Goal: Task Accomplishment & Management: Manage account settings

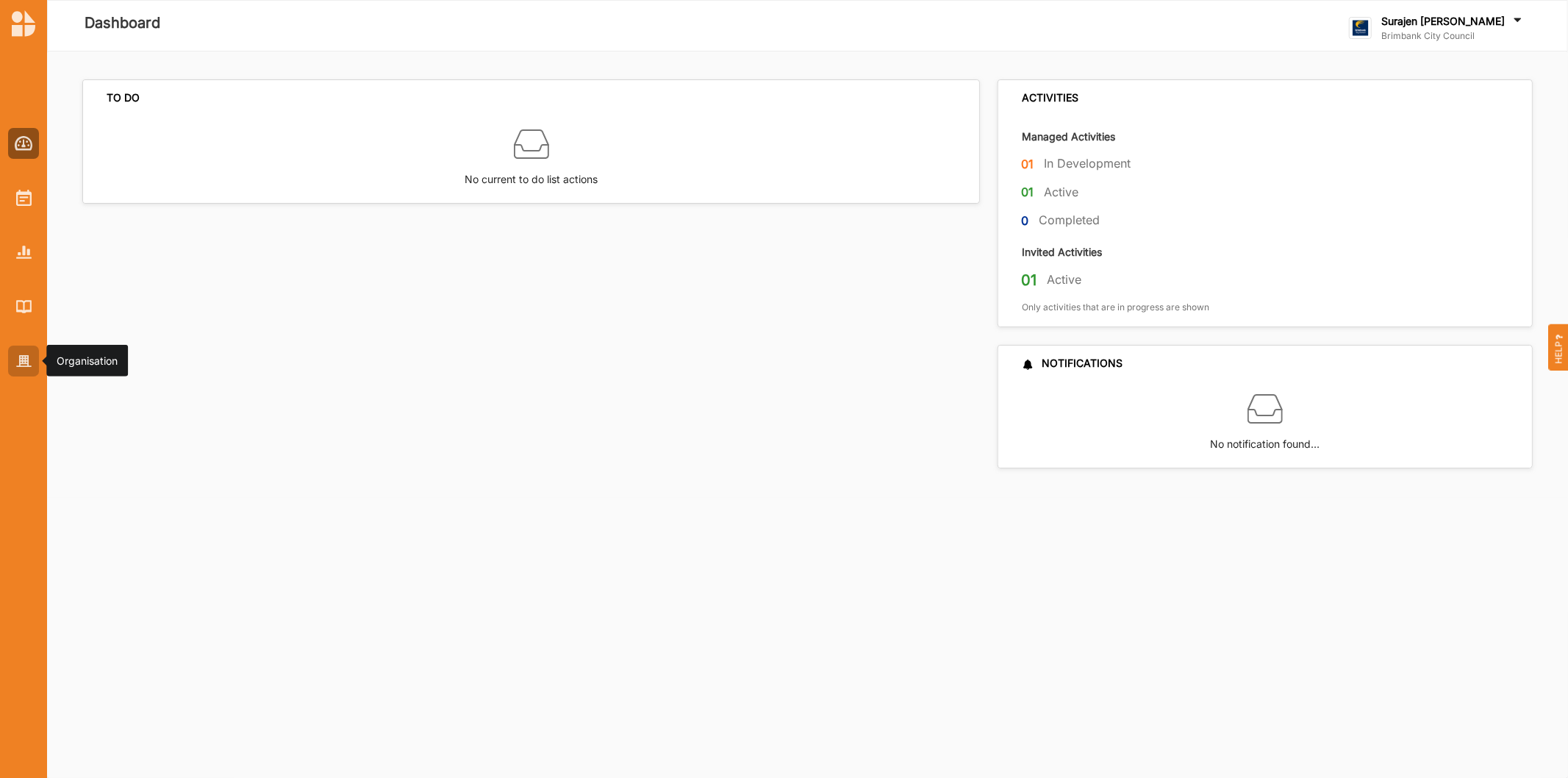
click at [19, 351] on div at bounding box center [23, 361] width 31 height 31
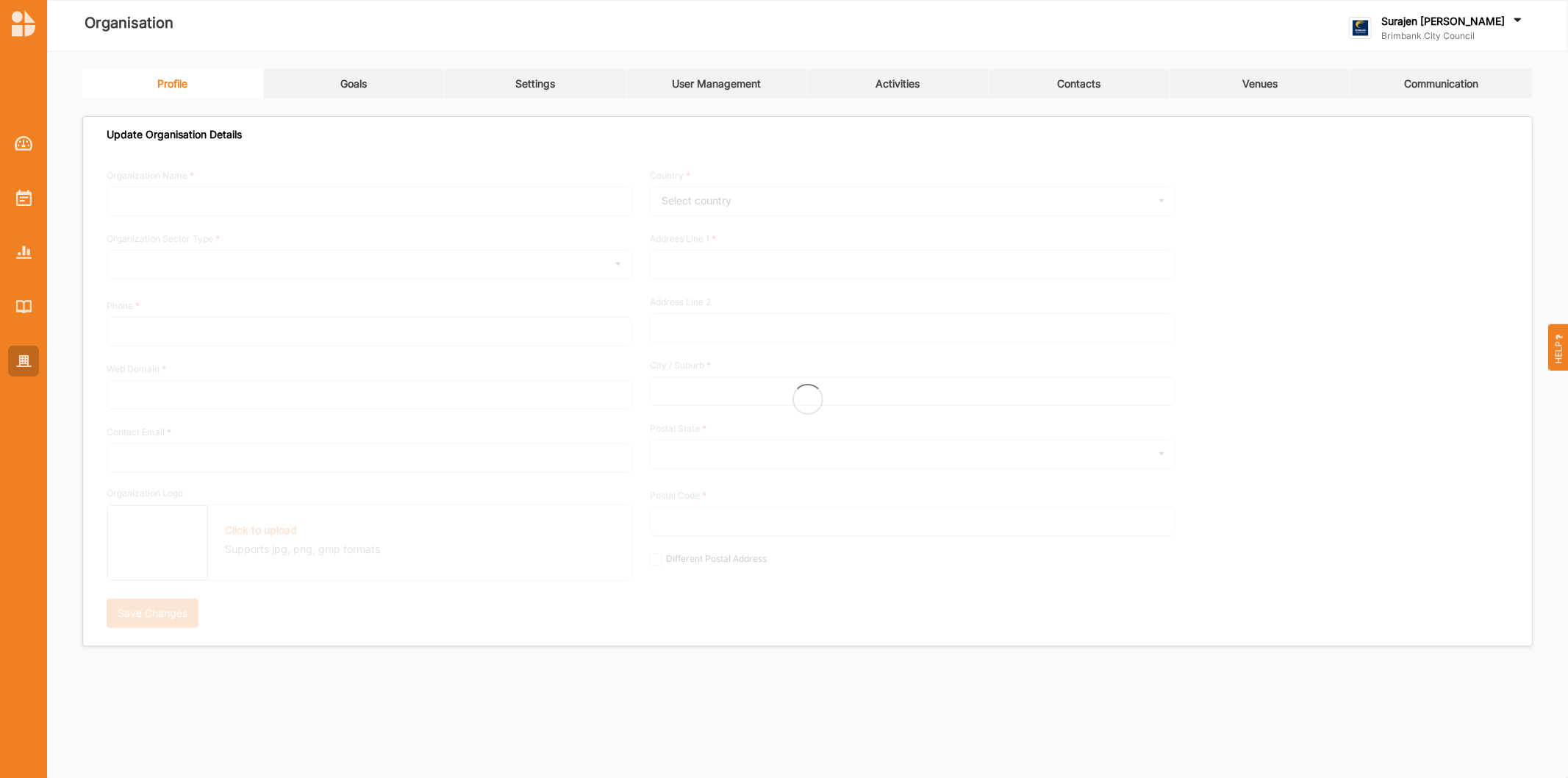
type input "Brimbank City Council"
type input "[PHONE_NUMBER]"
type input "[DOMAIN_NAME]"
type input "[EMAIL_ADDRESS][DOMAIN_NAME]"
type input "[STREET_ADDRESS]"
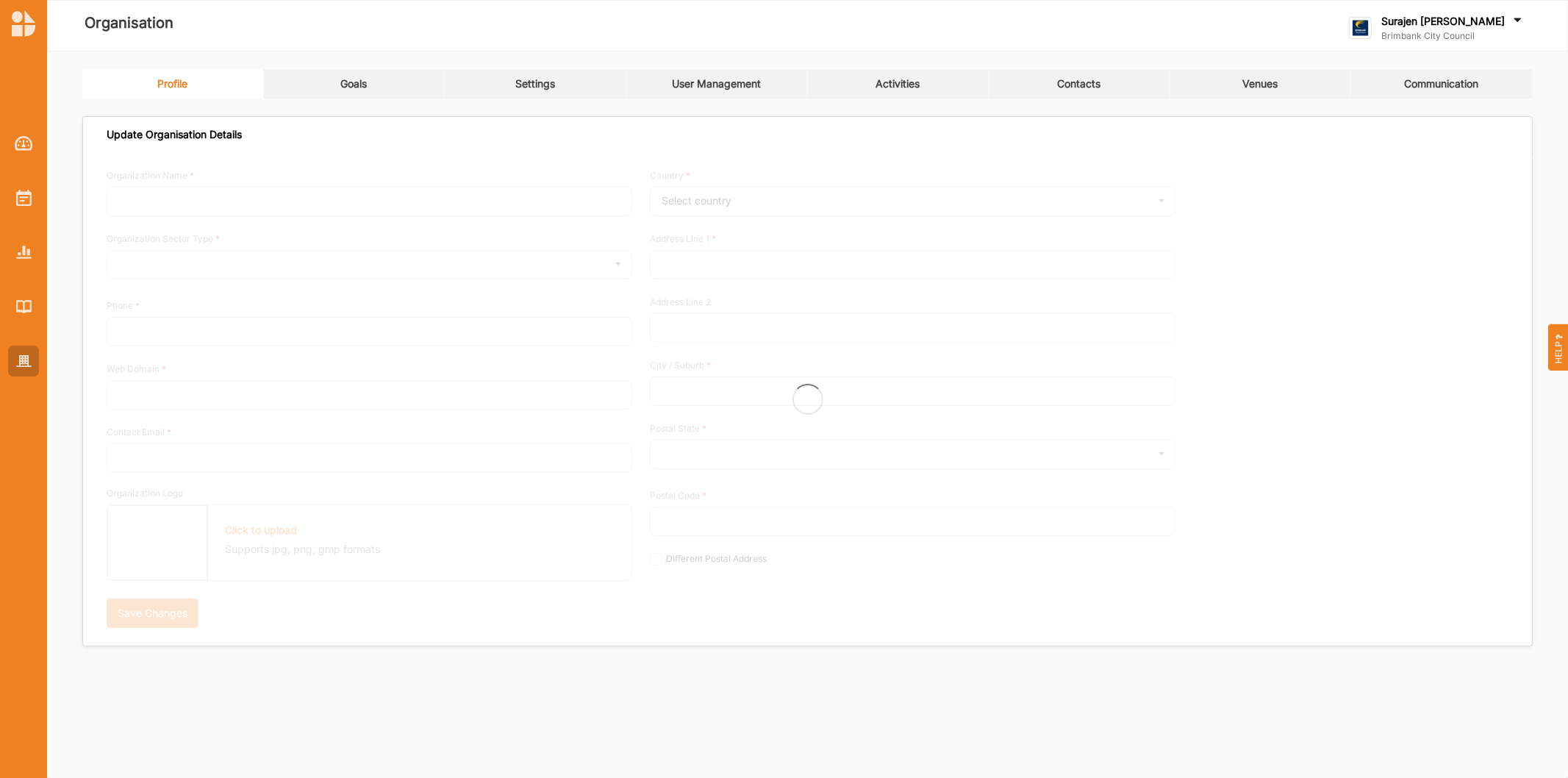
type input "Sunshine"
type input "3020"
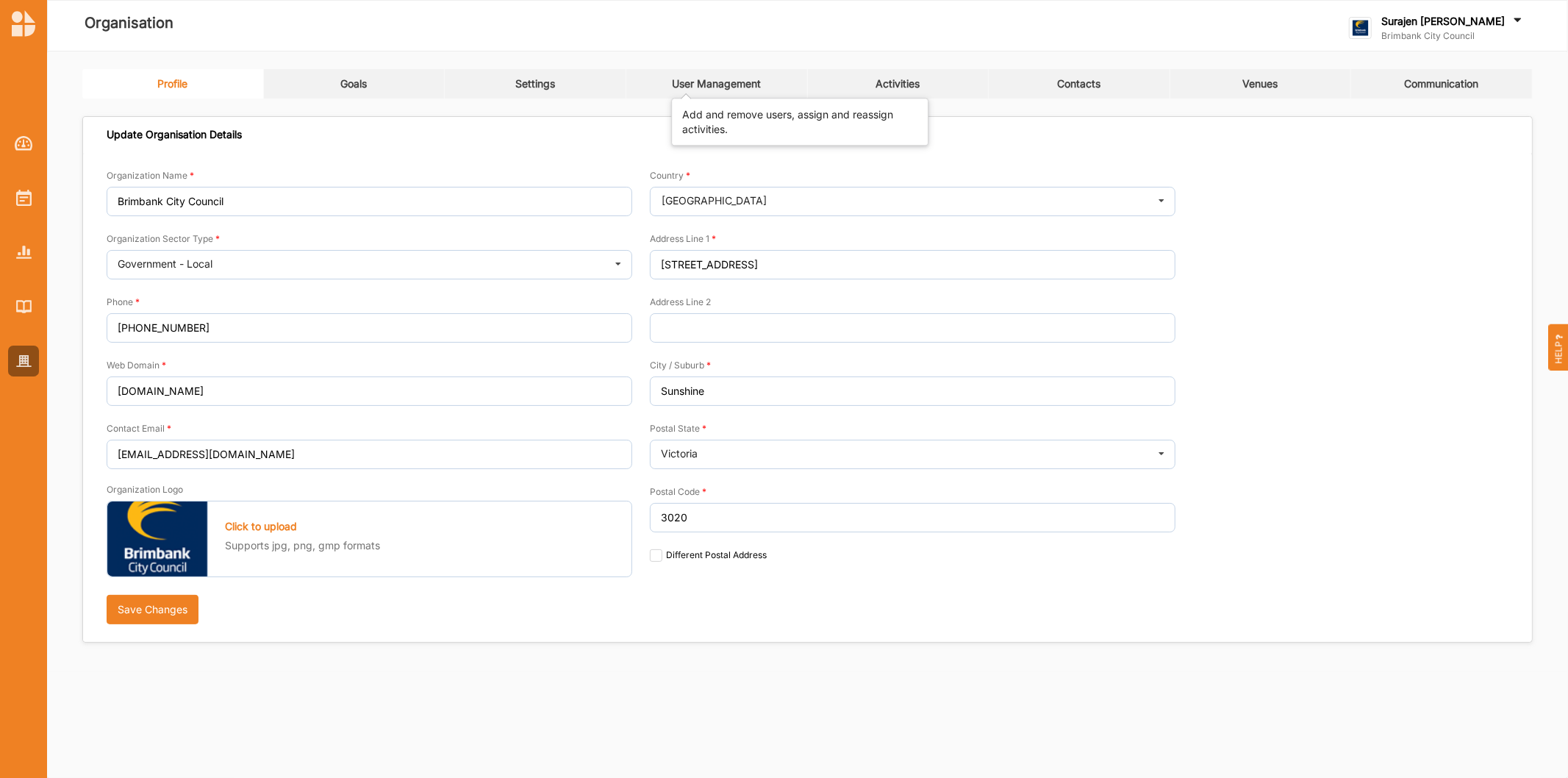
click at [745, 79] on div "User Management" at bounding box center [717, 84] width 89 height 13
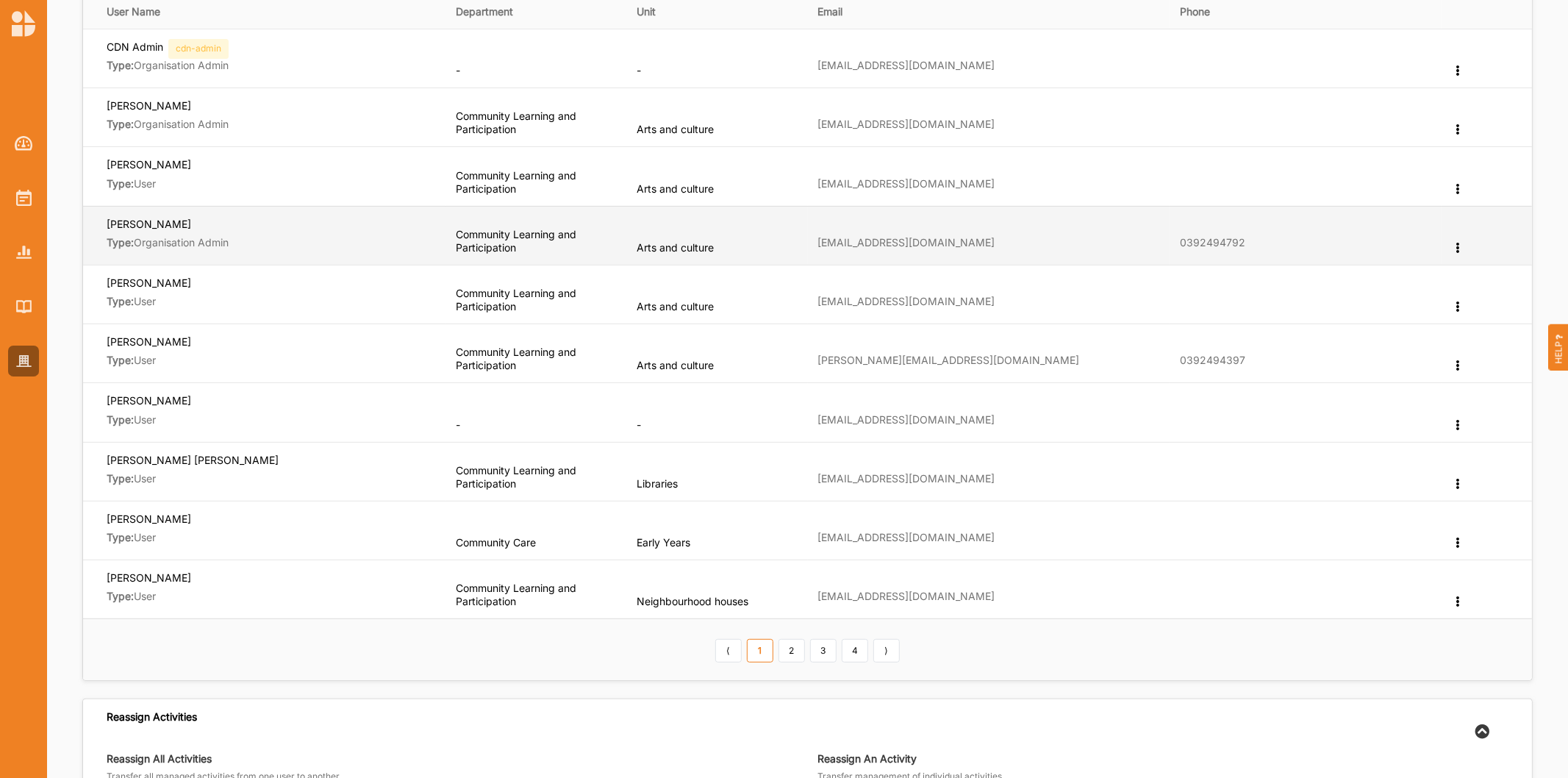
scroll to position [245, 0]
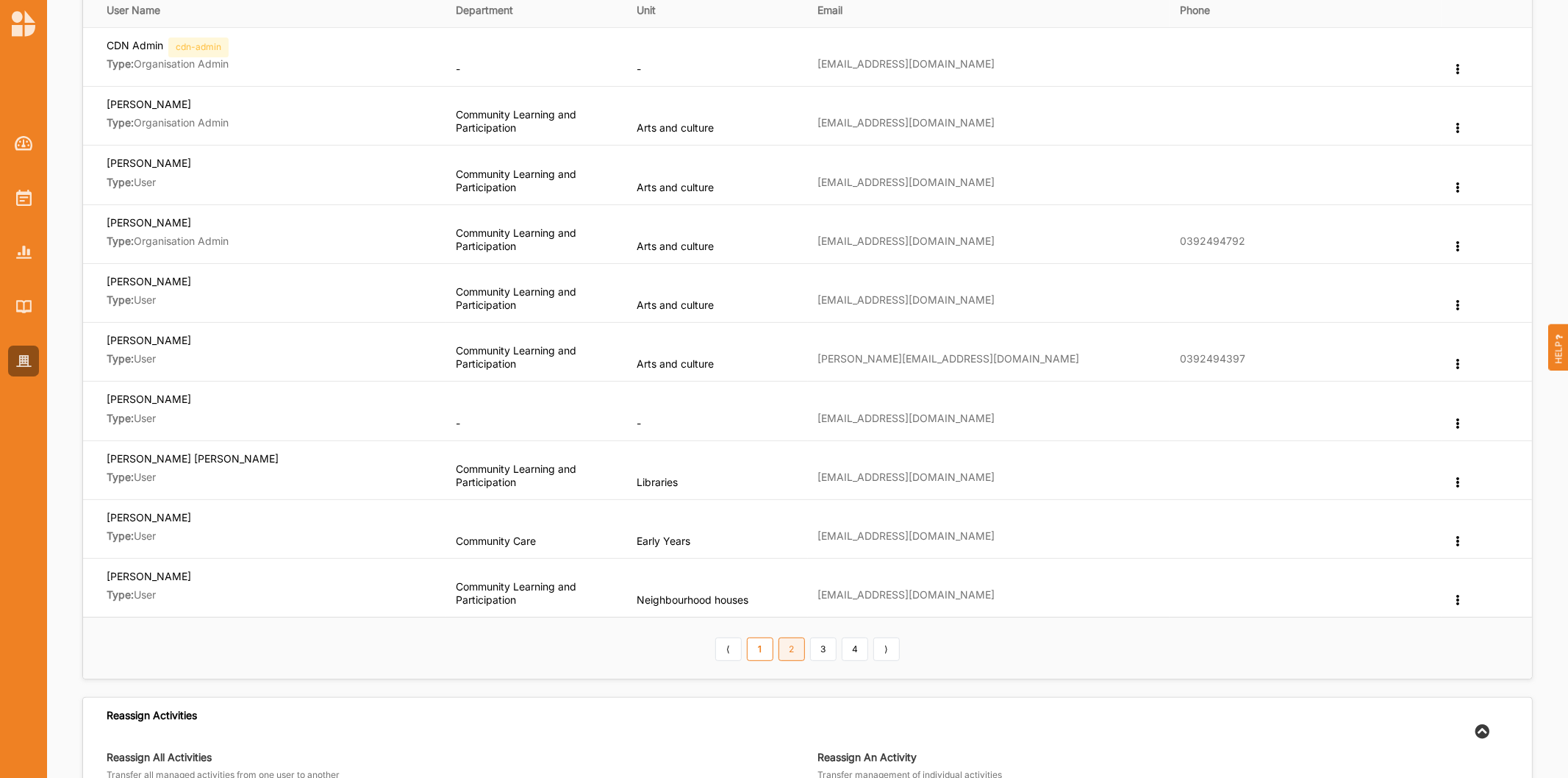
click at [784, 656] on link "2" at bounding box center [792, 649] width 27 height 23
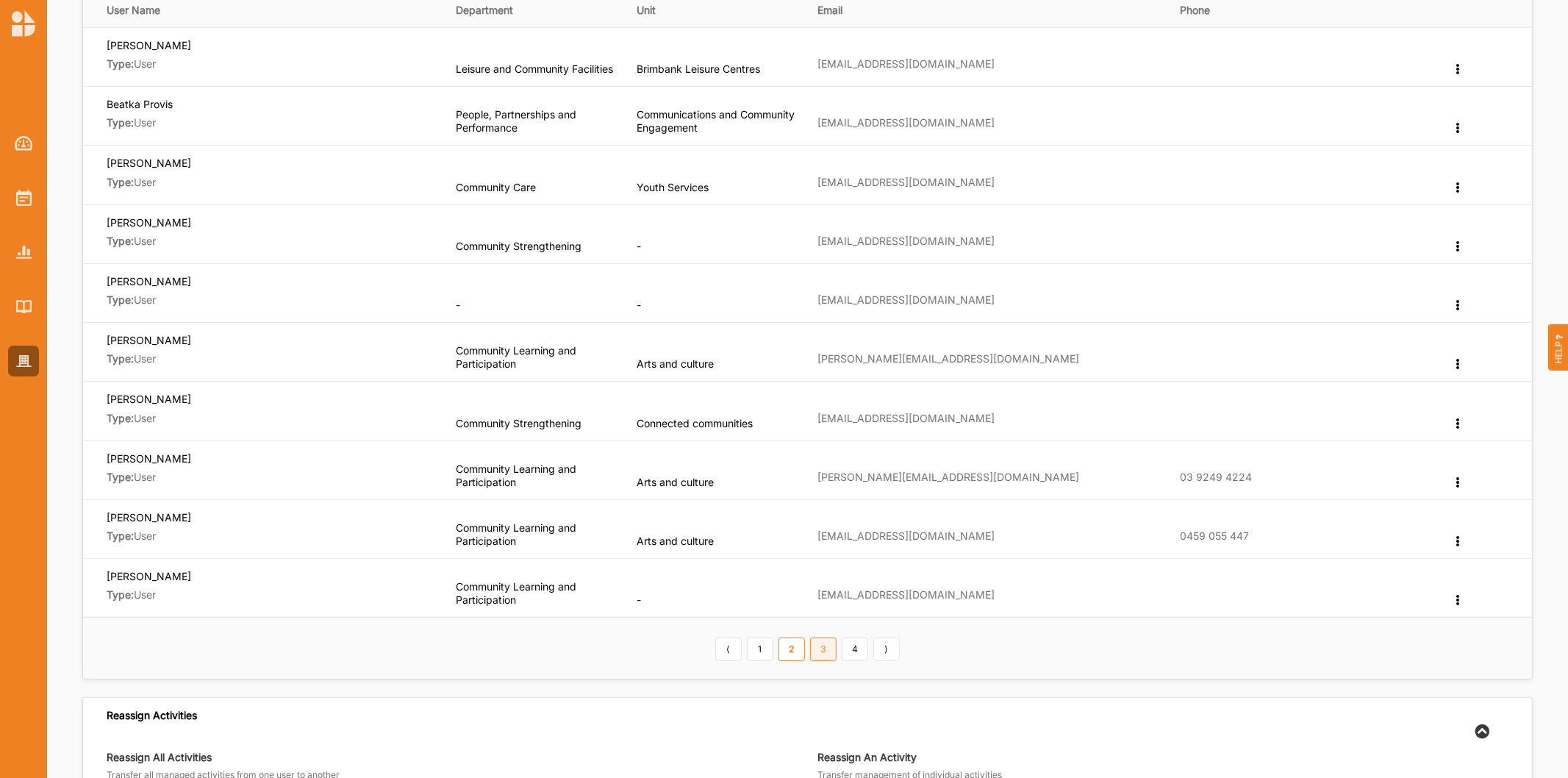
click at [821, 655] on link "3" at bounding box center [823, 649] width 27 height 23
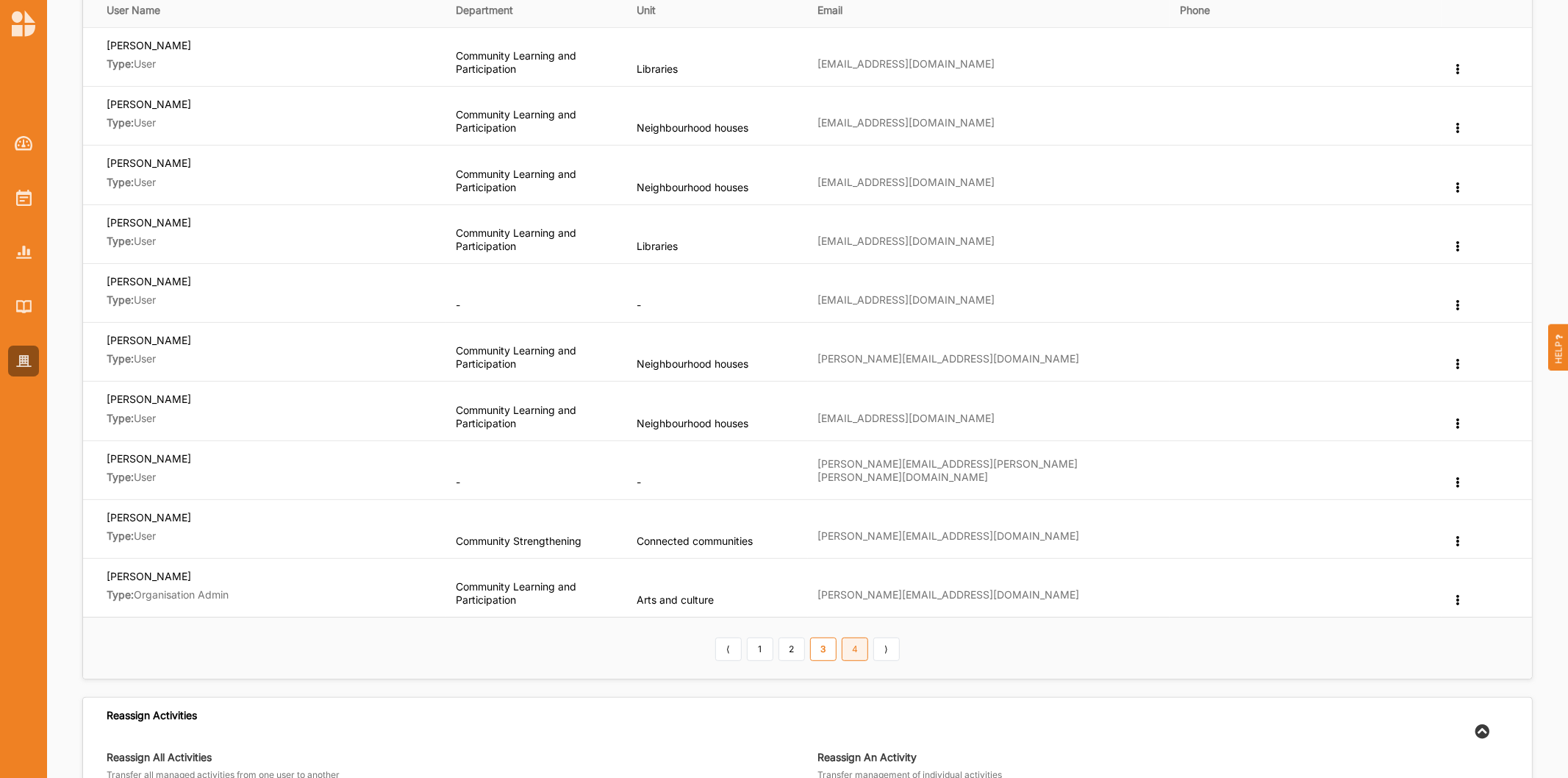
click at [855, 651] on link "4" at bounding box center [855, 649] width 27 height 23
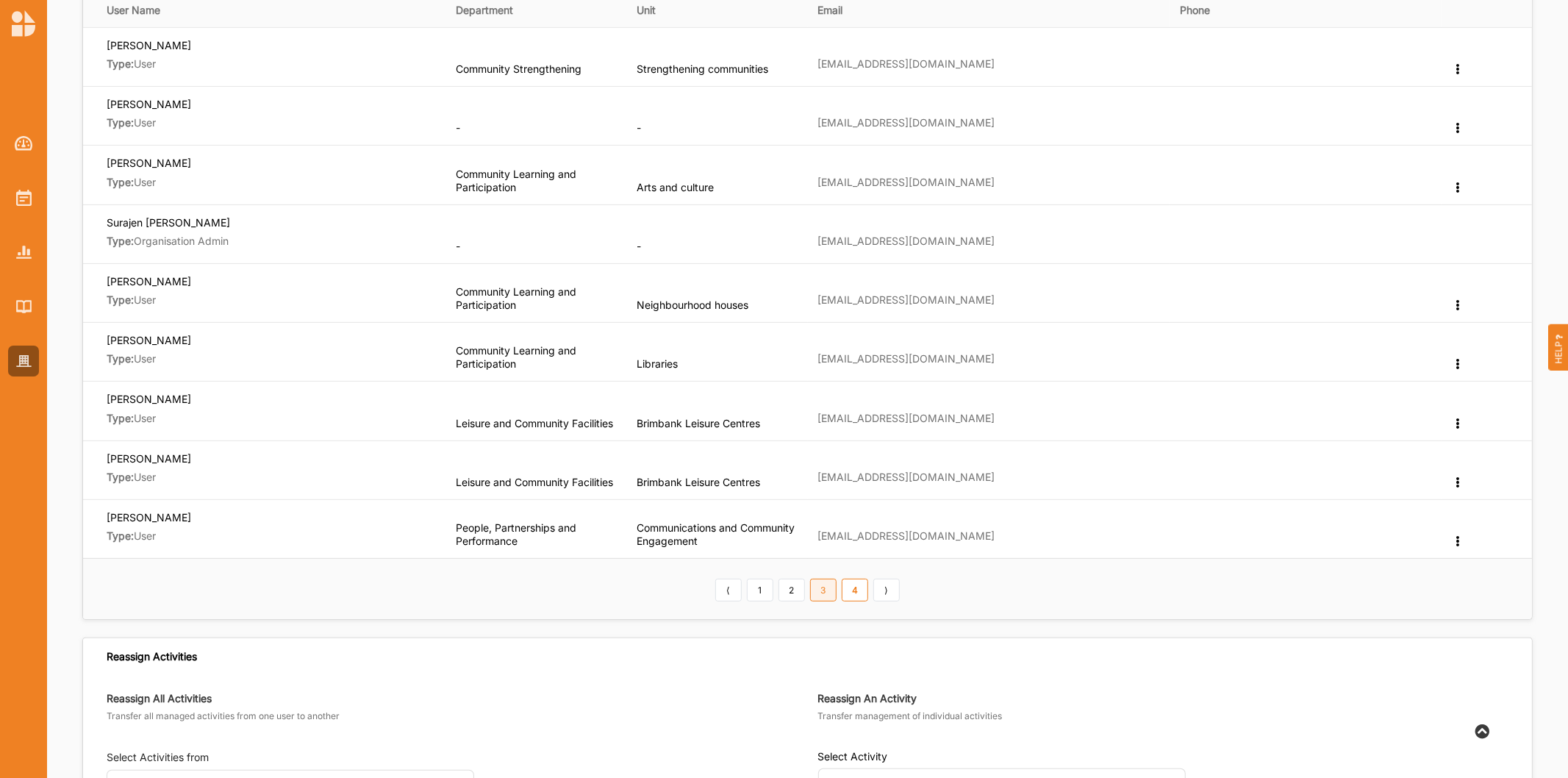
click at [827, 596] on link "3" at bounding box center [823, 590] width 27 height 23
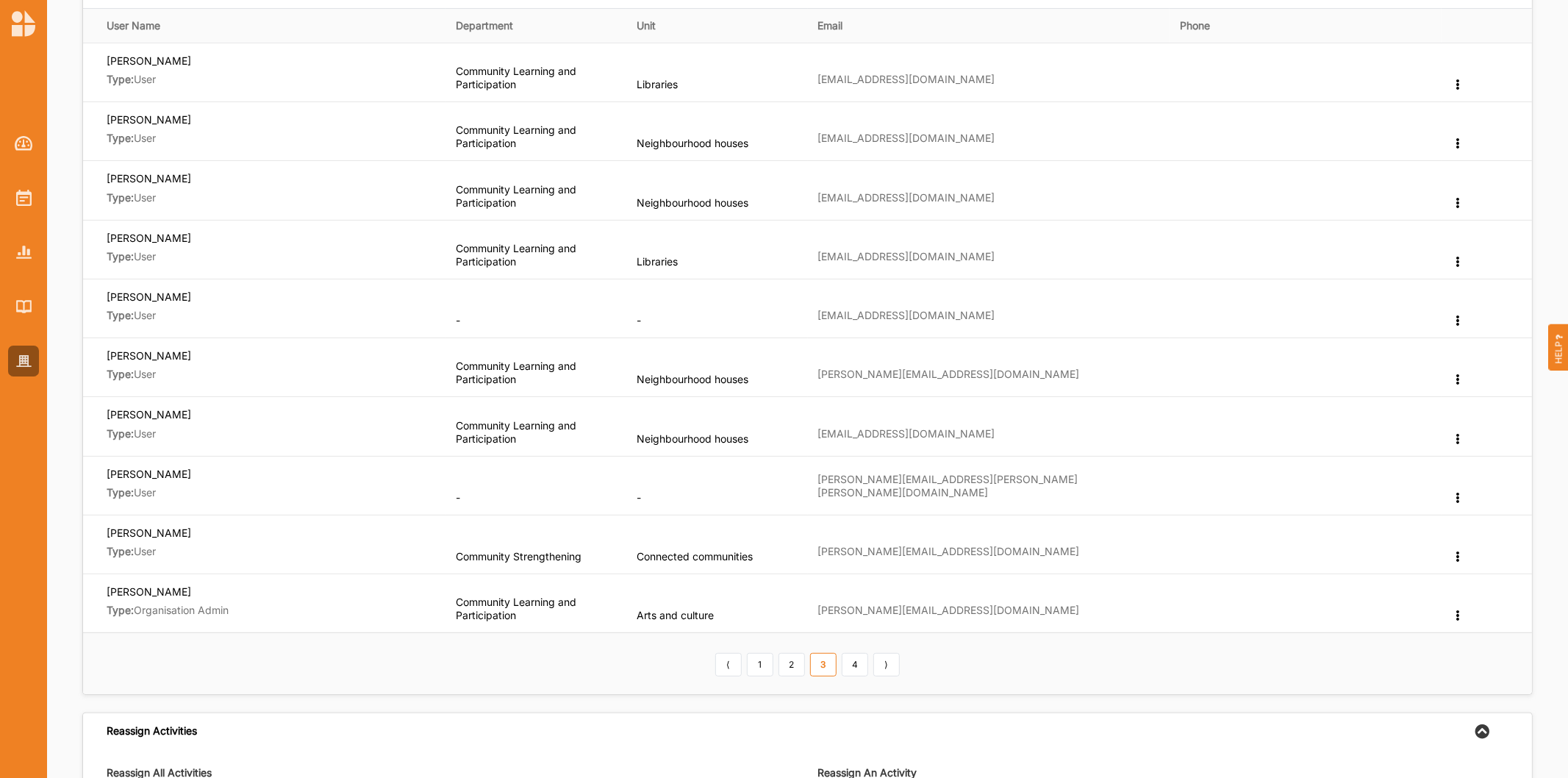
scroll to position [327, 0]
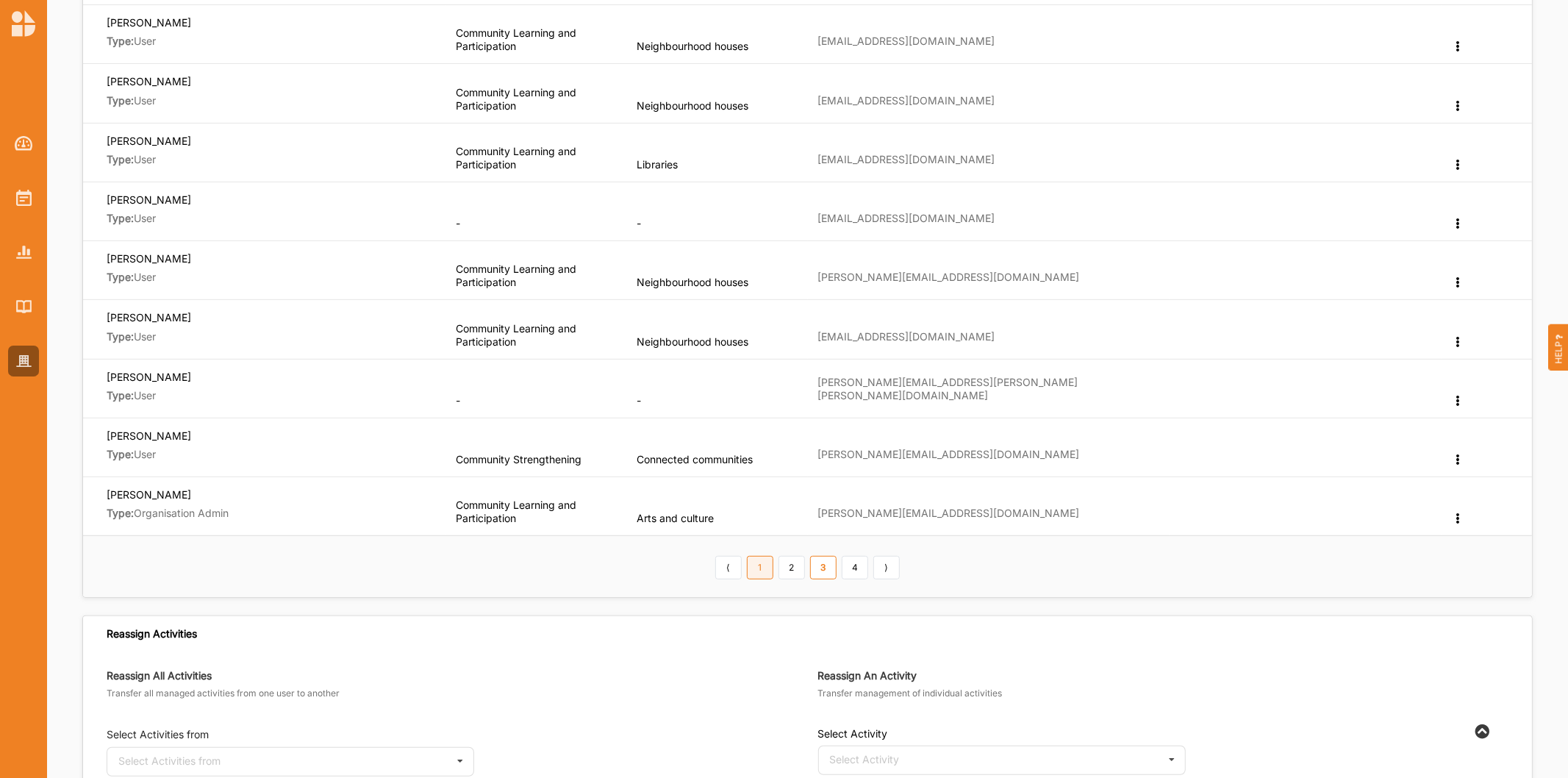
click at [769, 566] on link "1" at bounding box center [760, 567] width 27 height 23
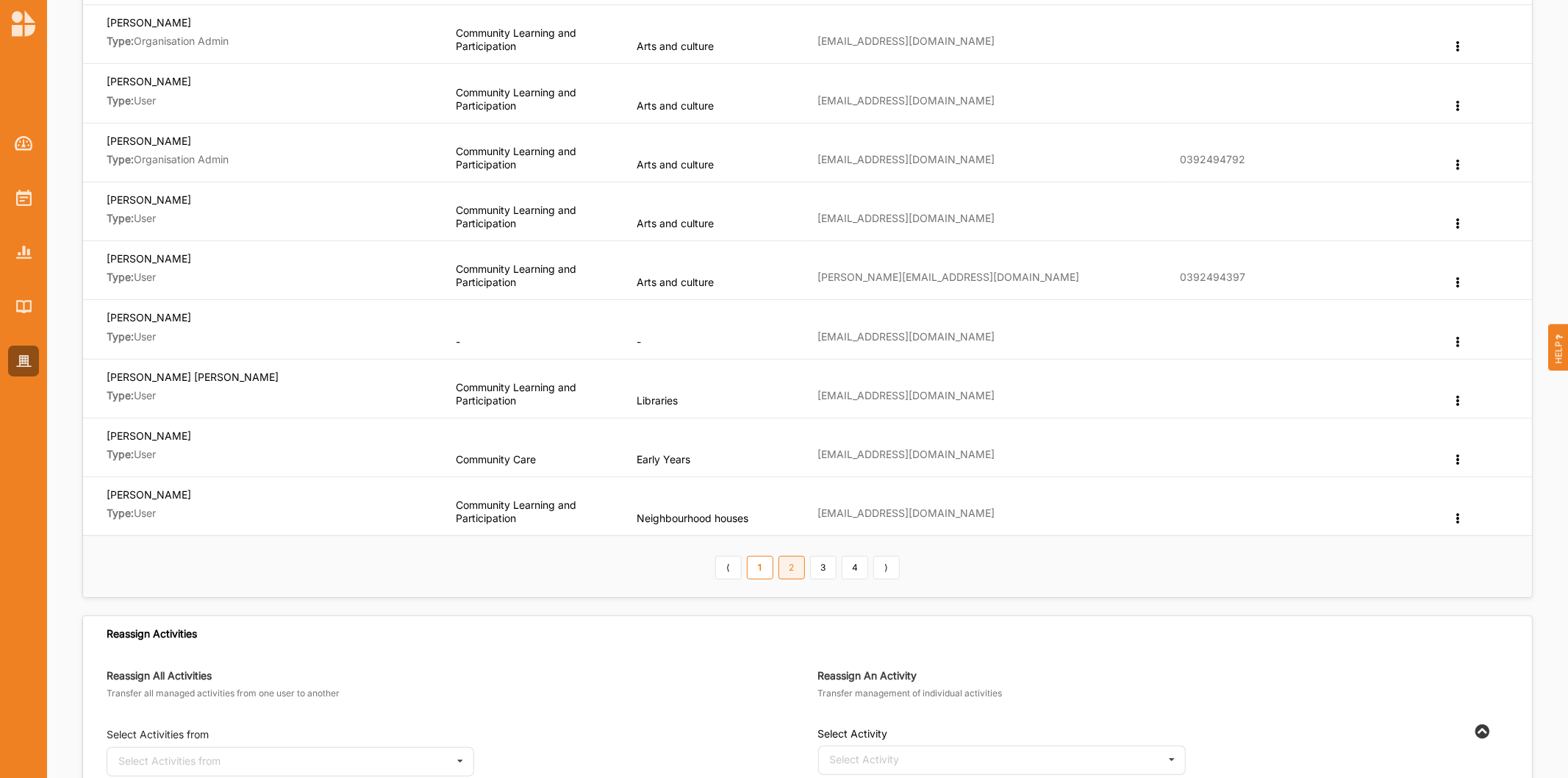
click at [796, 574] on link "2" at bounding box center [792, 567] width 27 height 23
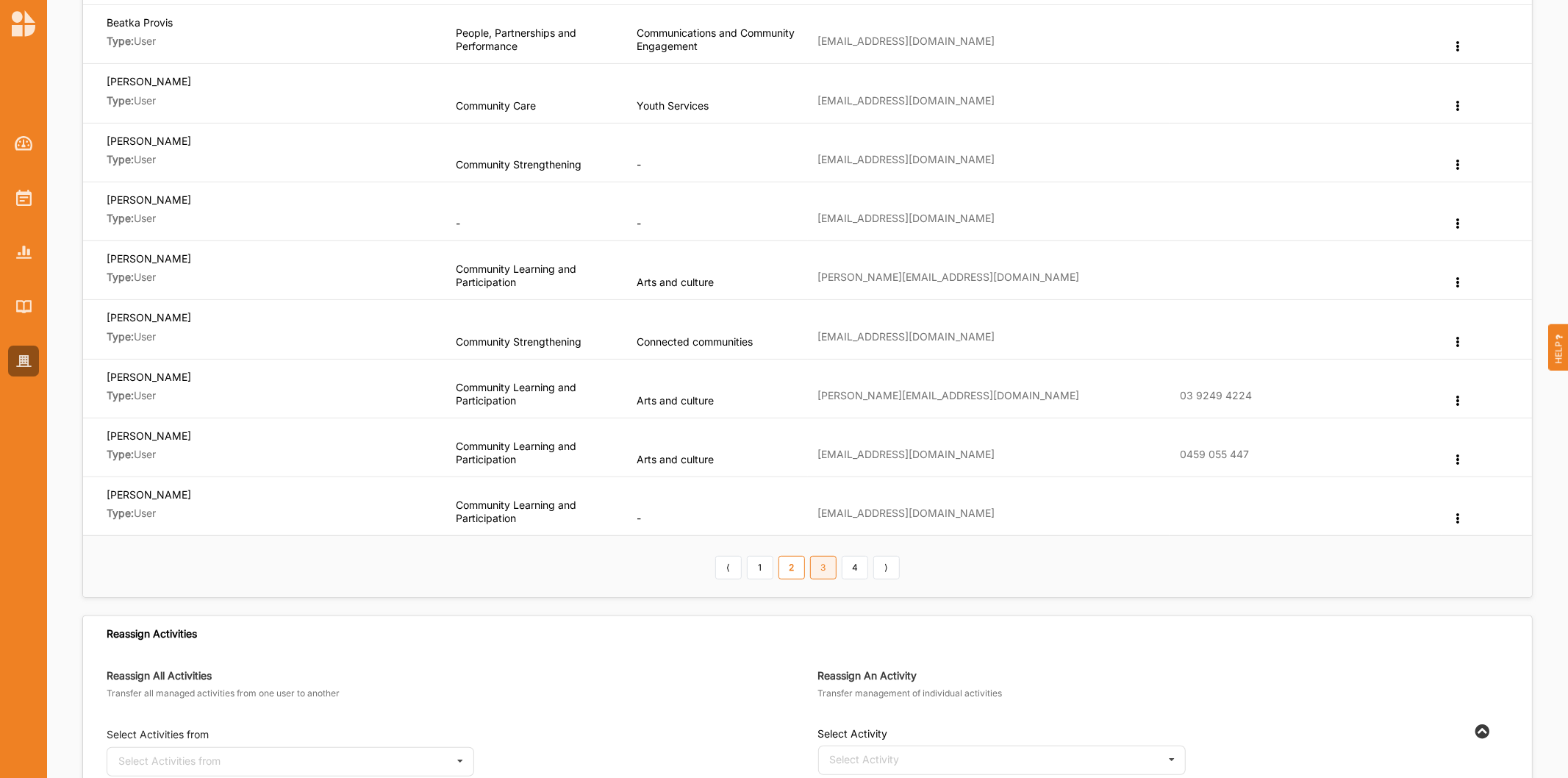
click at [829, 568] on link "3" at bounding box center [823, 567] width 27 height 23
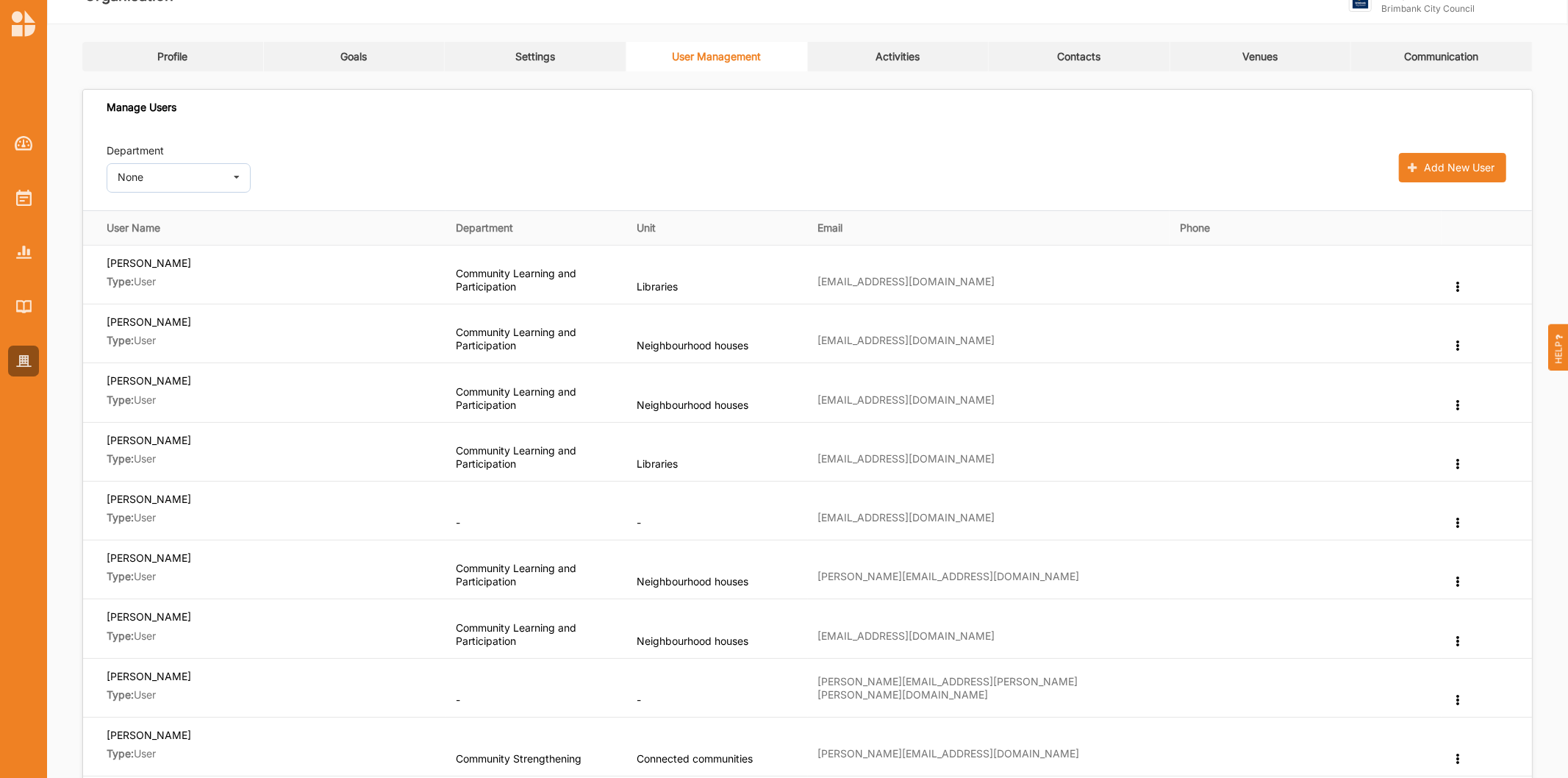
scroll to position [0, 0]
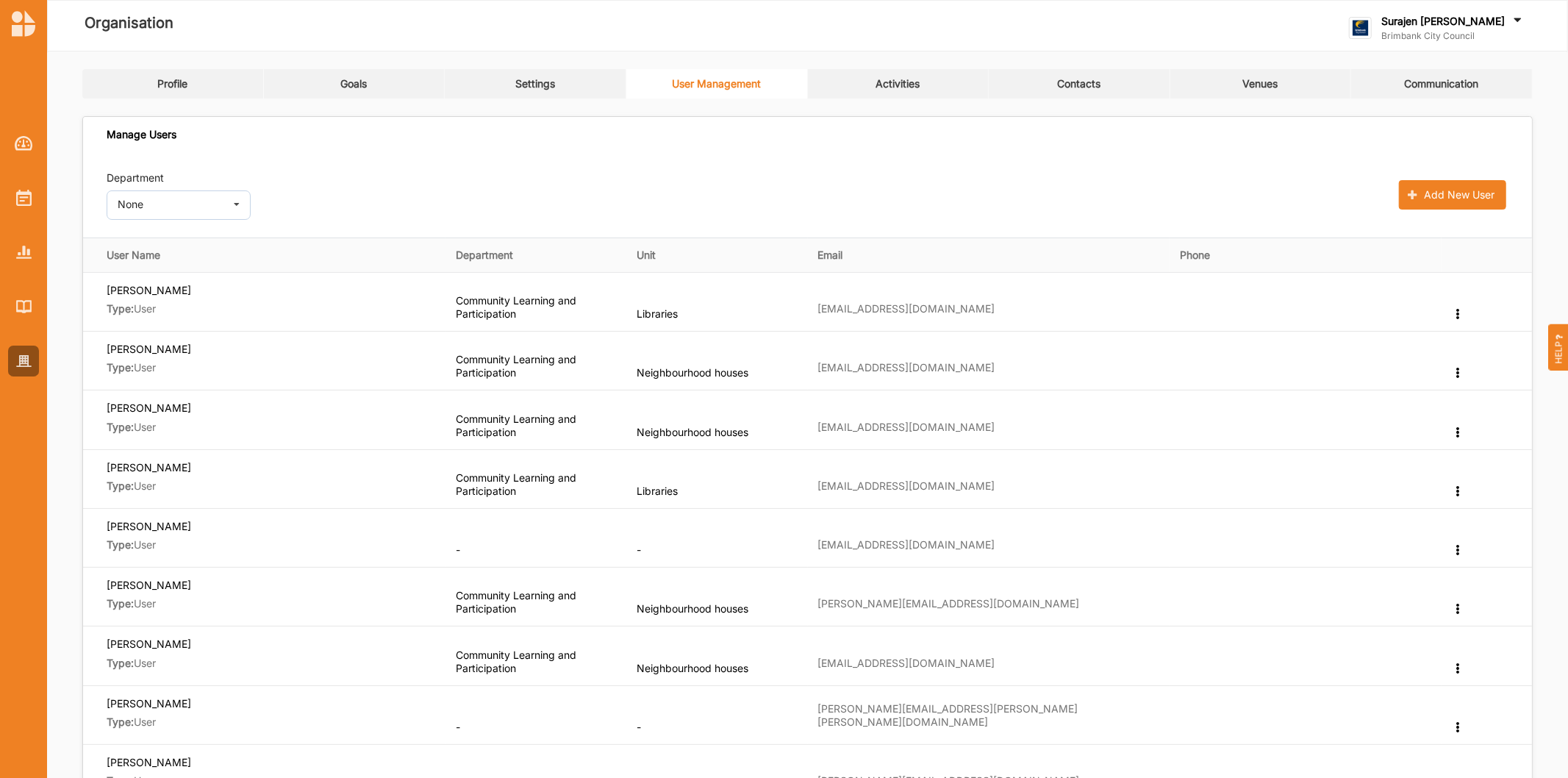
click at [930, 81] on link "Activities" at bounding box center [898, 84] width 181 height 29
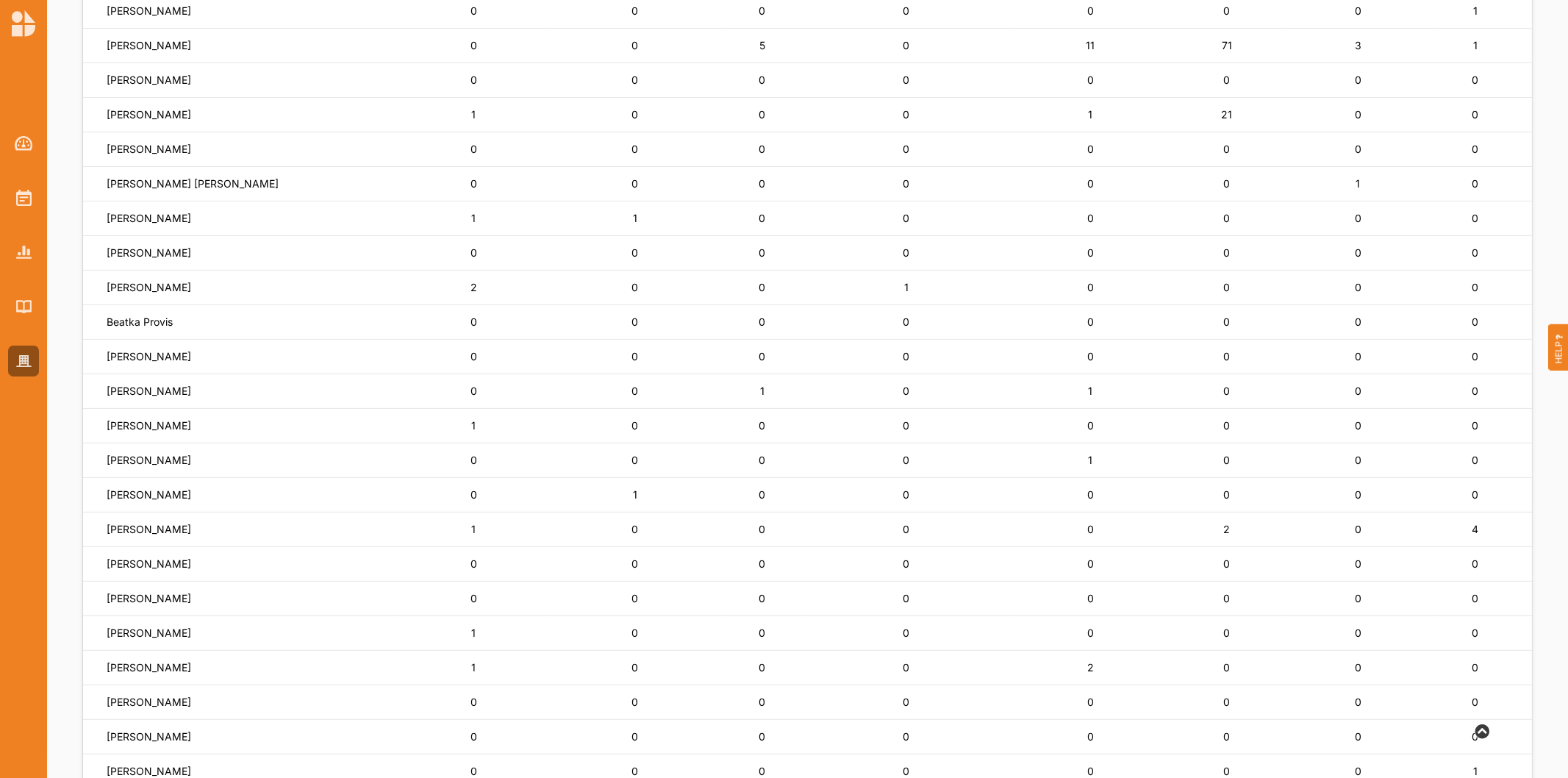
scroll to position [327, 0]
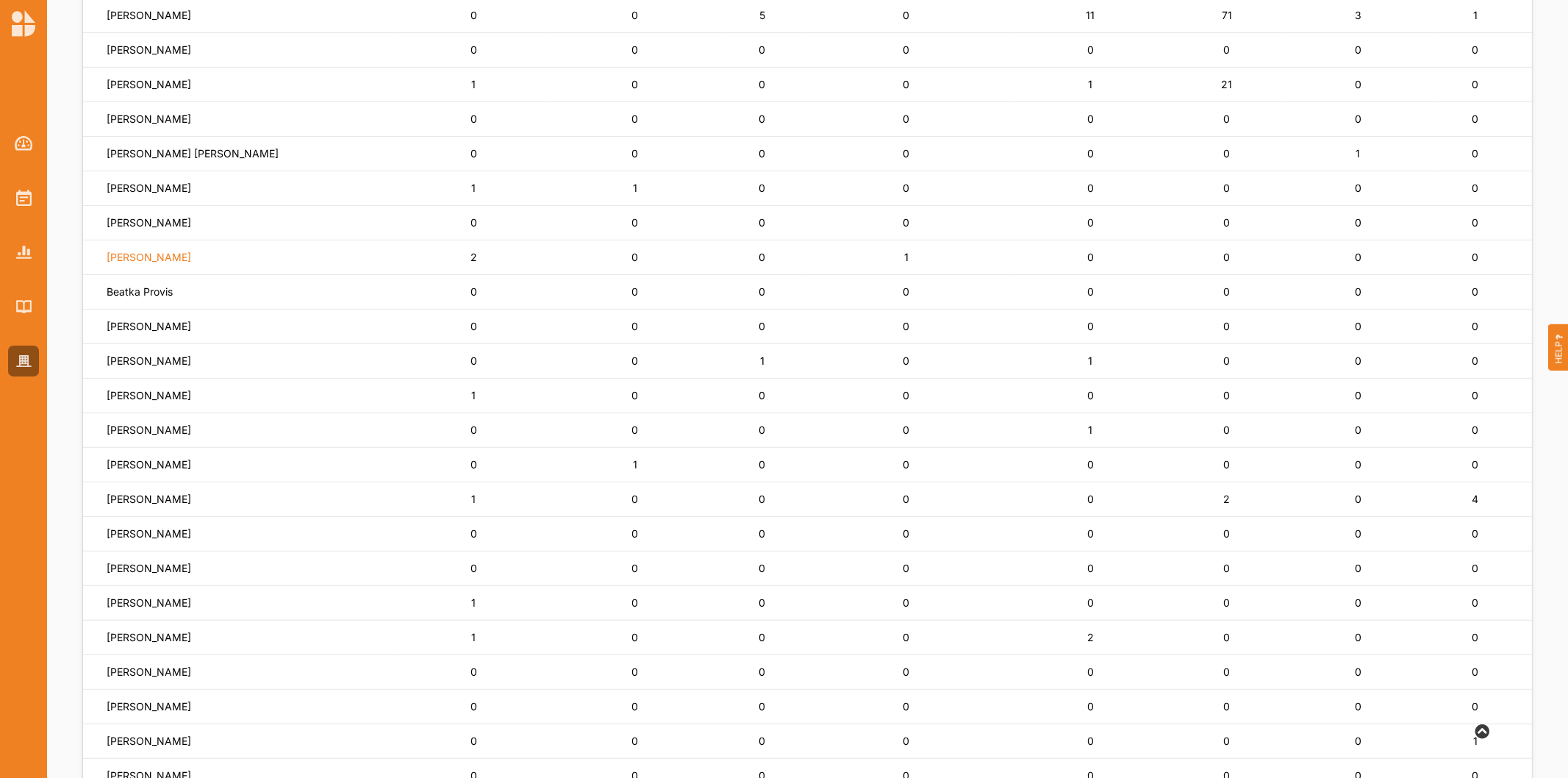
click at [162, 256] on label "[PERSON_NAME]" at bounding box center [148, 257] width 85 height 13
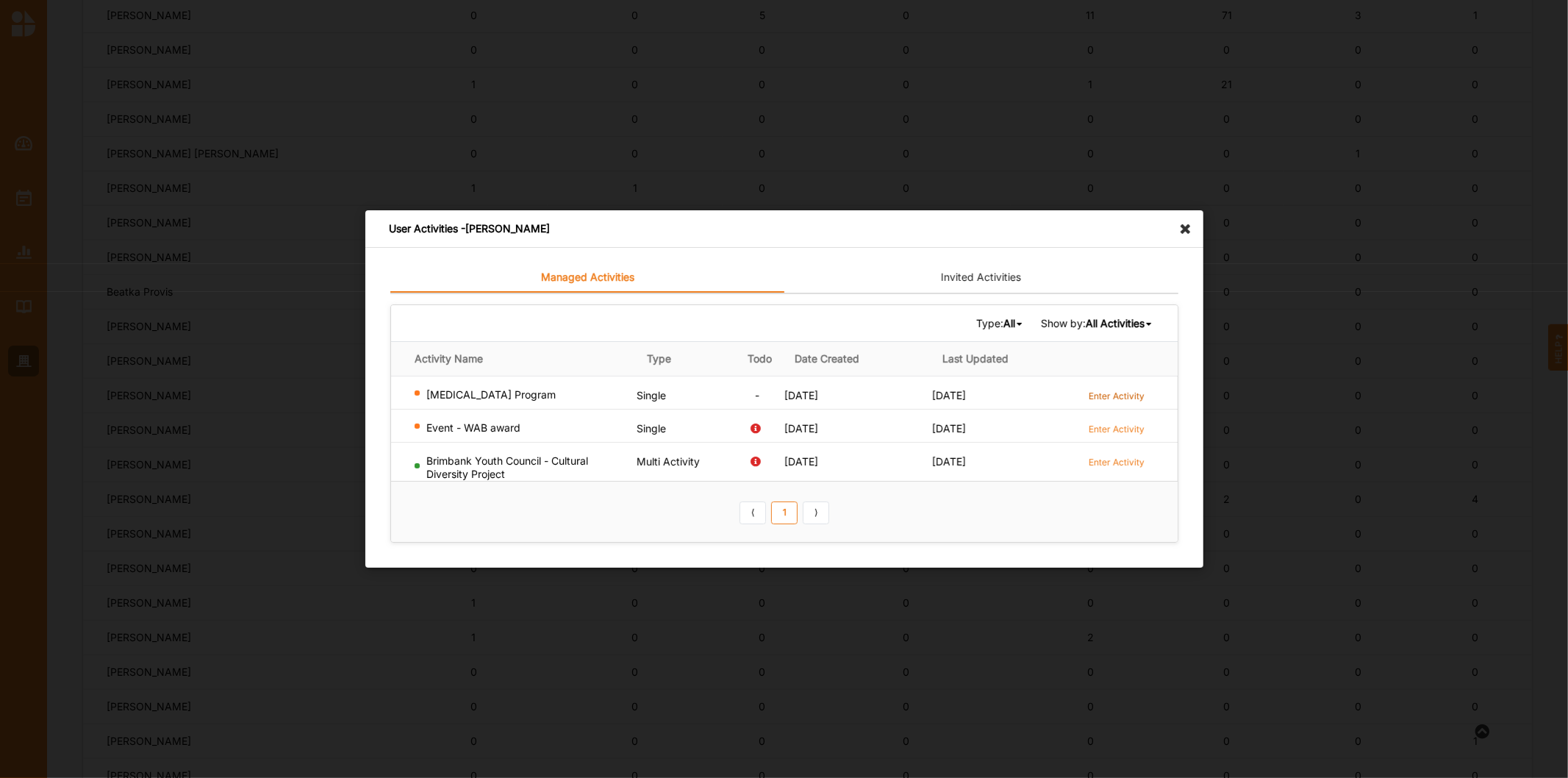
click at [1096, 393] on label "Enter Activity" at bounding box center [1117, 396] width 56 height 13
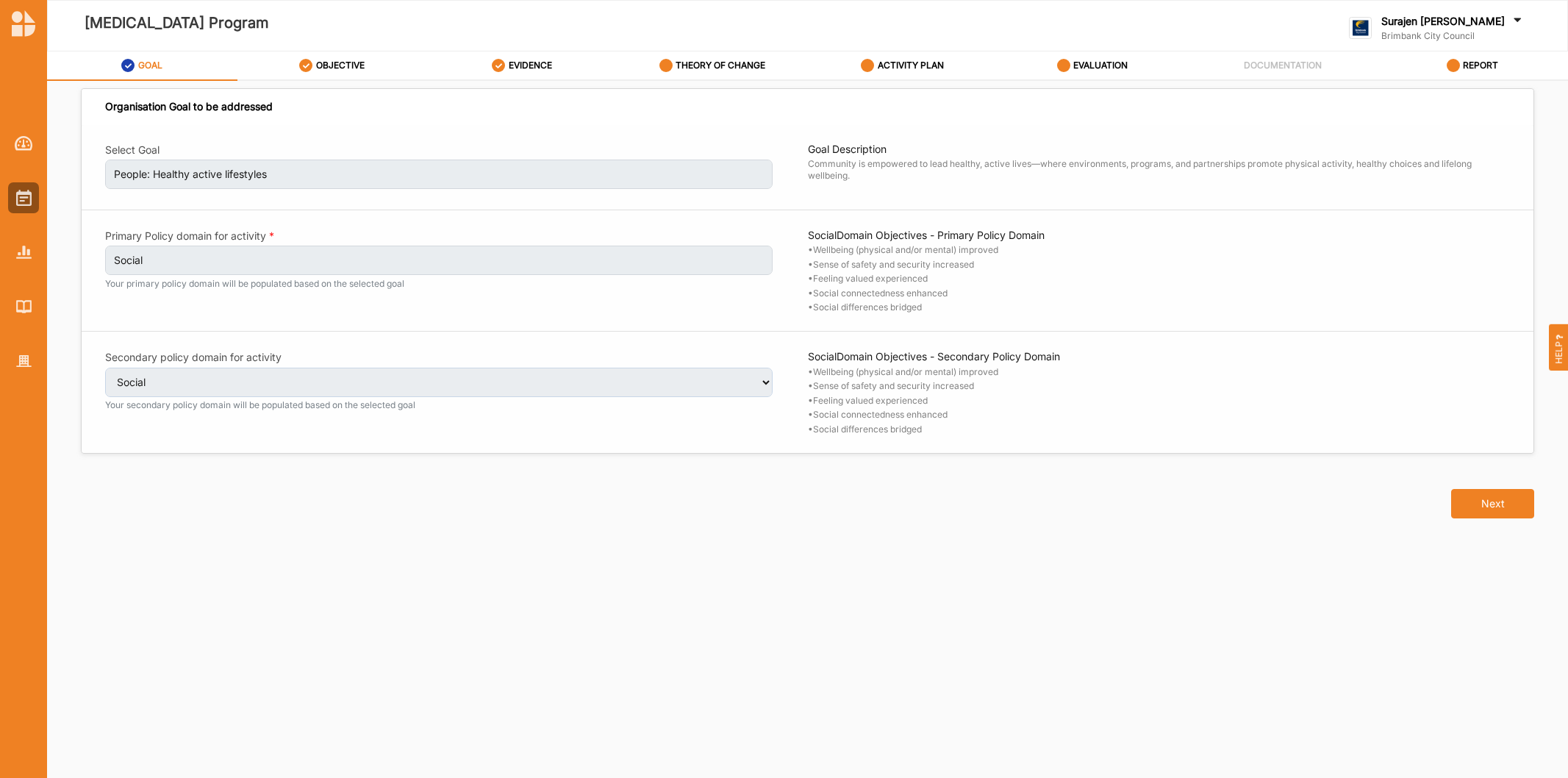
select select "2"
click at [343, 70] on label "OBJECTIVE" at bounding box center [340, 65] width 48 height 12
select select "6"
select select "9"
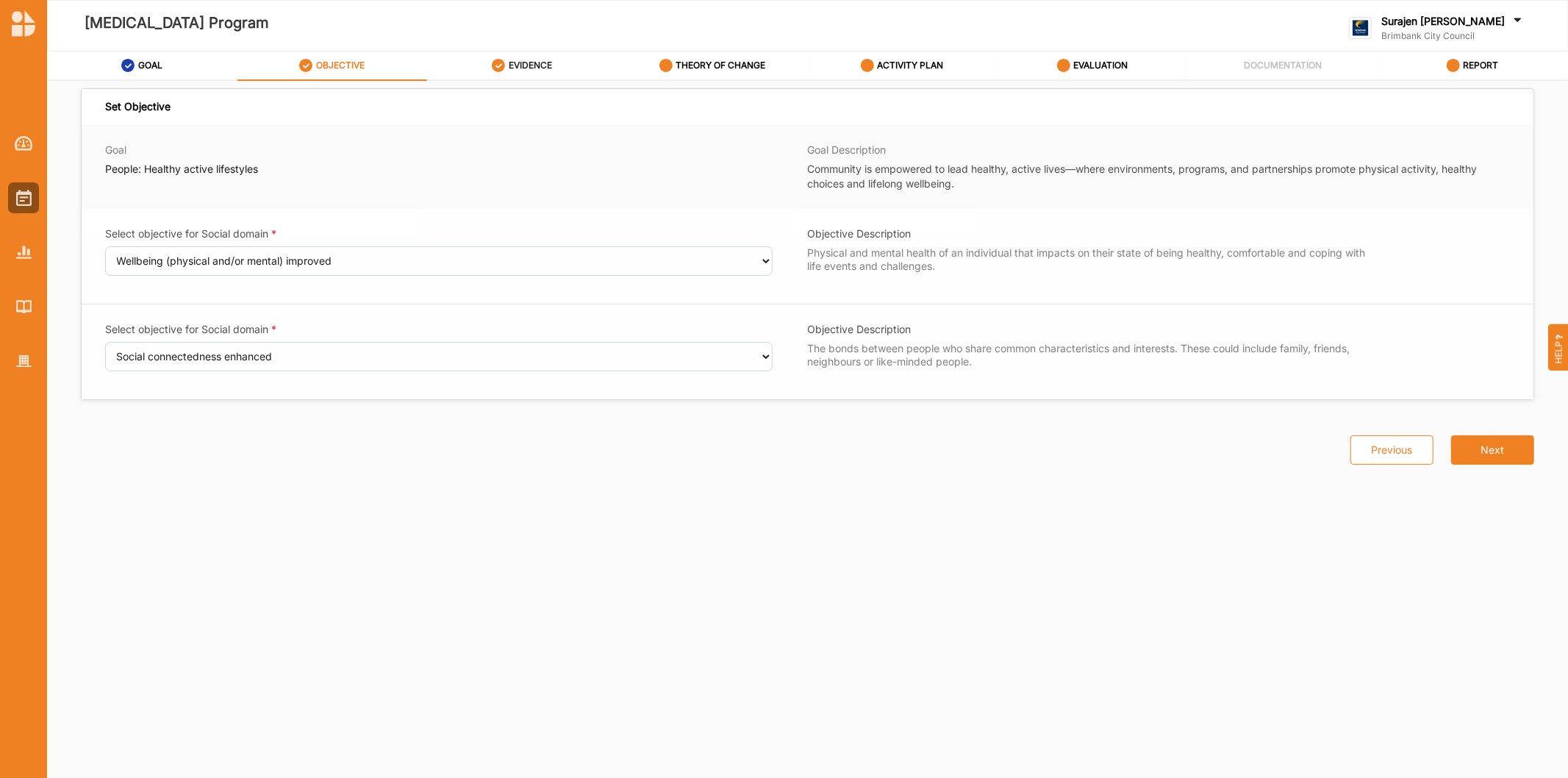
click at [525, 64] on label "EVIDENCE" at bounding box center [530, 65] width 44 height 12
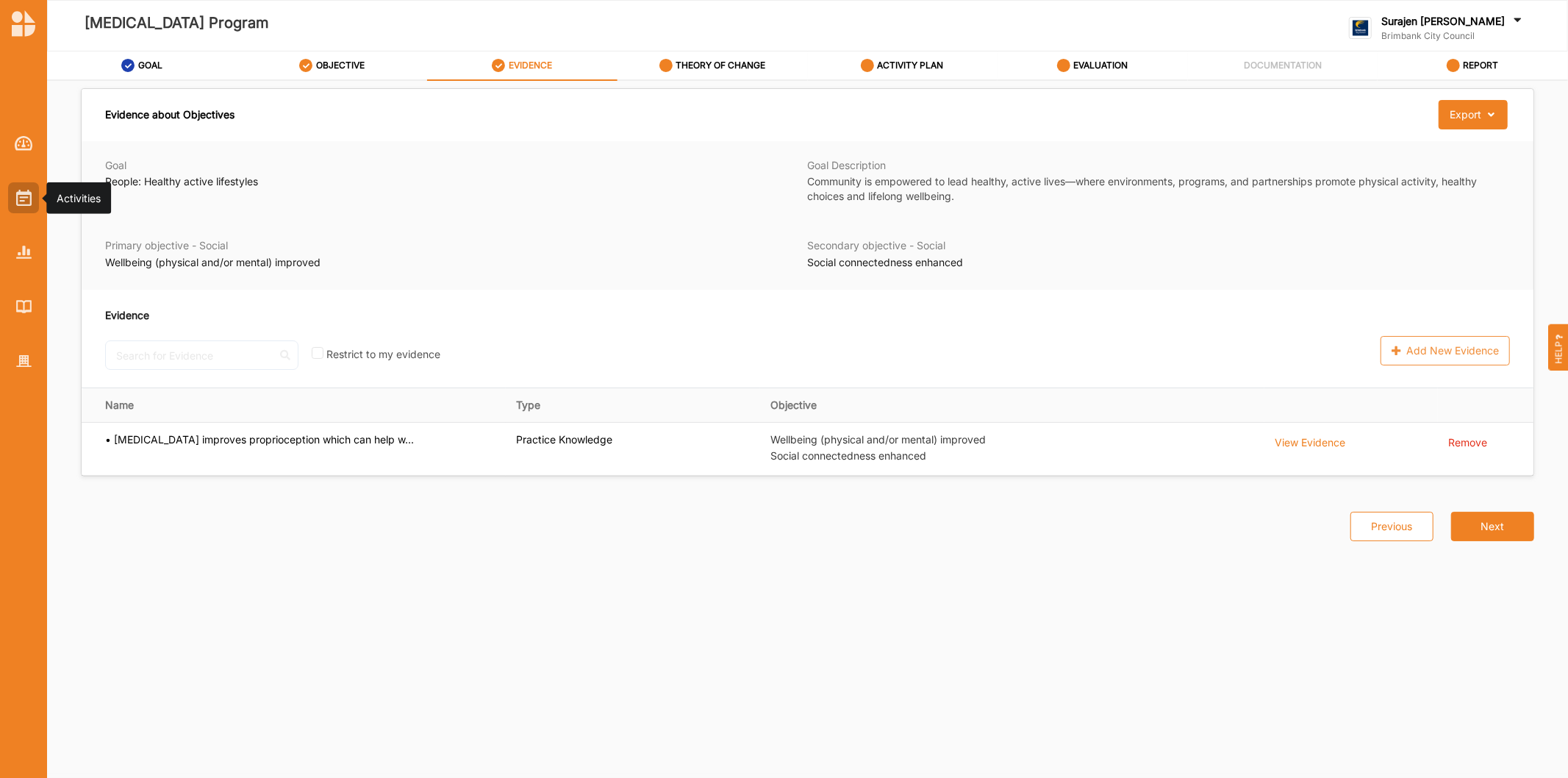
click at [17, 206] on div at bounding box center [23, 198] width 31 height 31
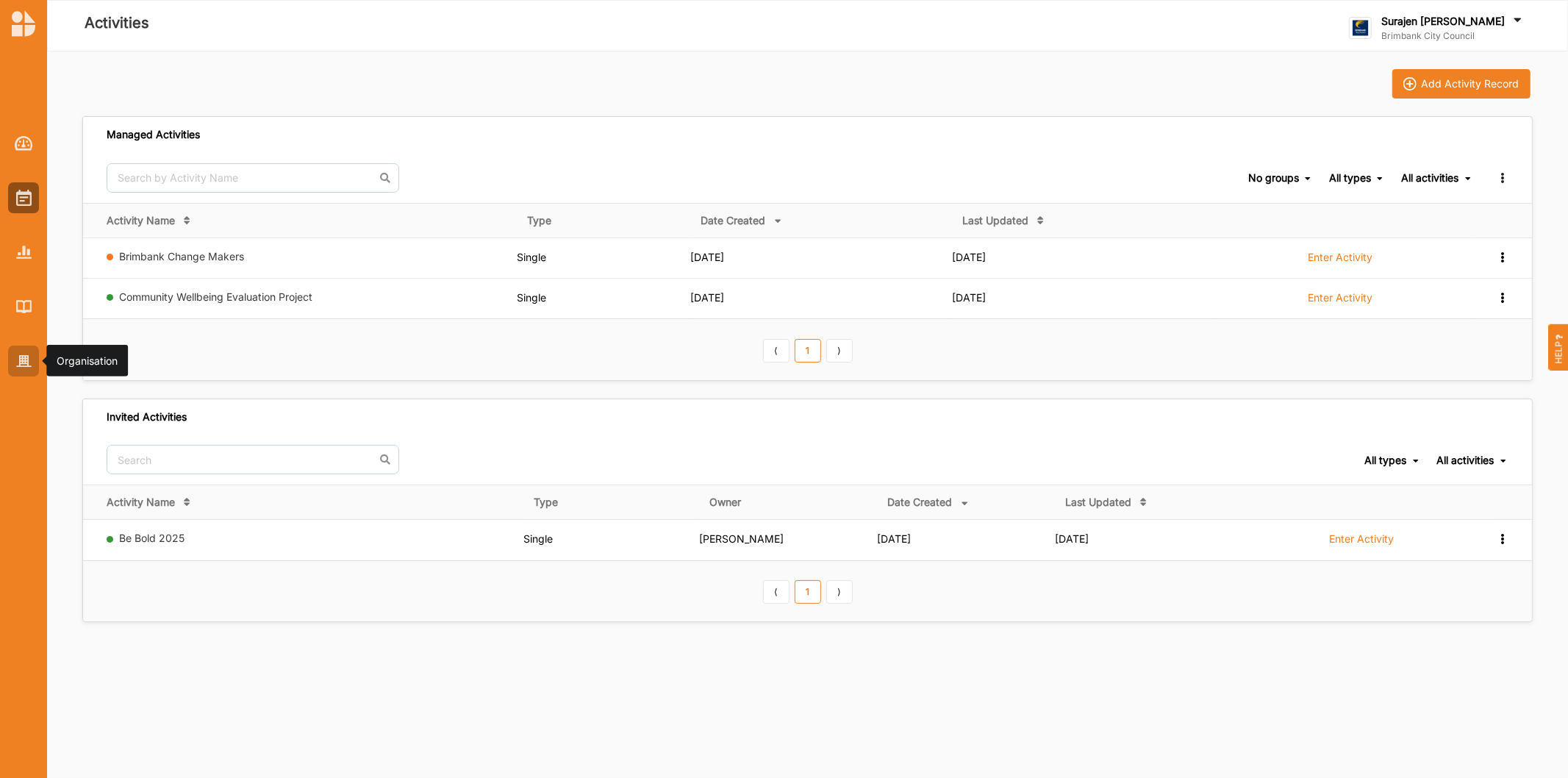
click at [8, 364] on div at bounding box center [23, 361] width 31 height 31
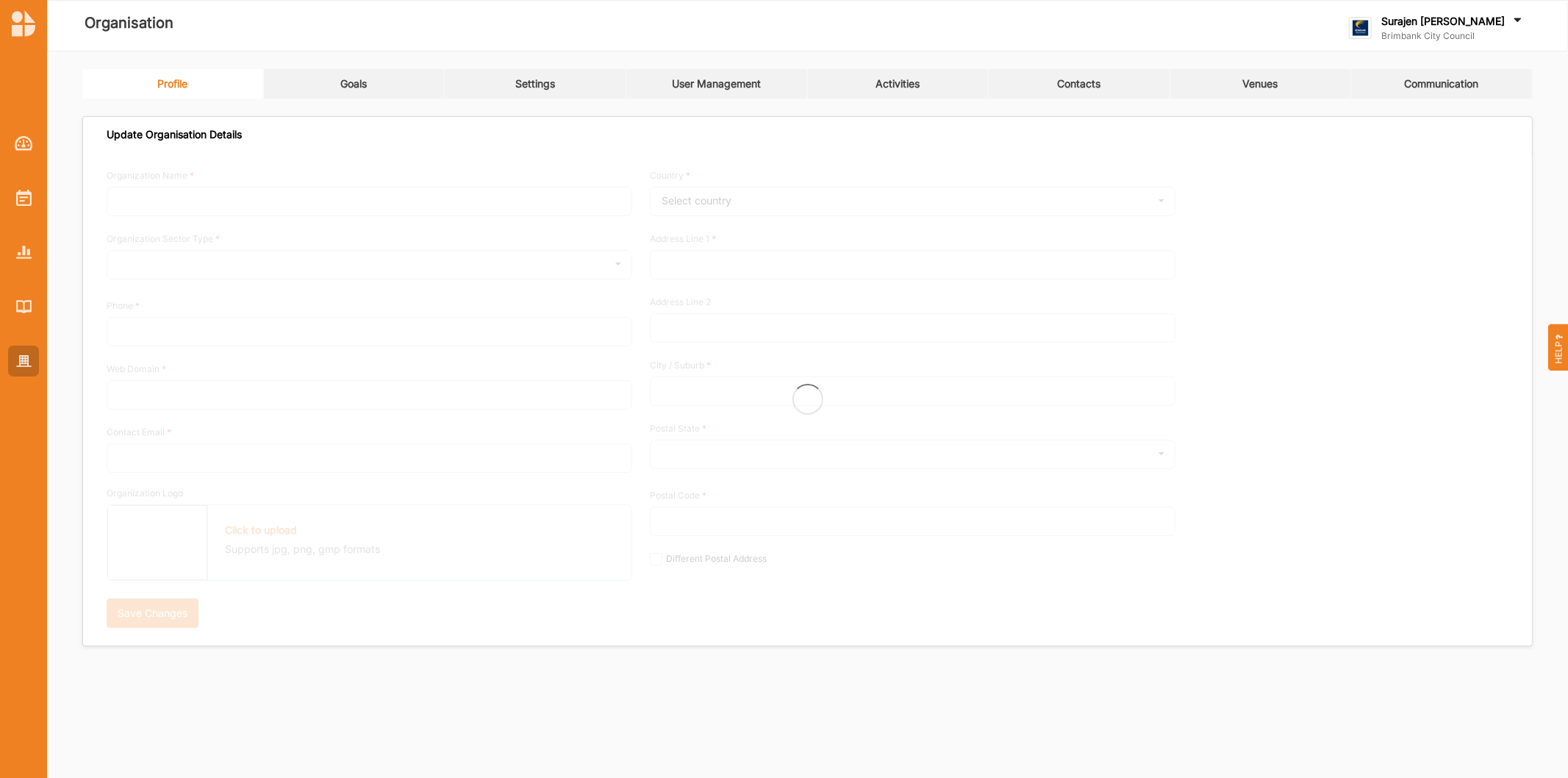
type input "Brimbank City Council"
type input "[PHONE_NUMBER]"
type input "[DOMAIN_NAME]"
type input "[EMAIL_ADDRESS][DOMAIN_NAME]"
type input "[STREET_ADDRESS]"
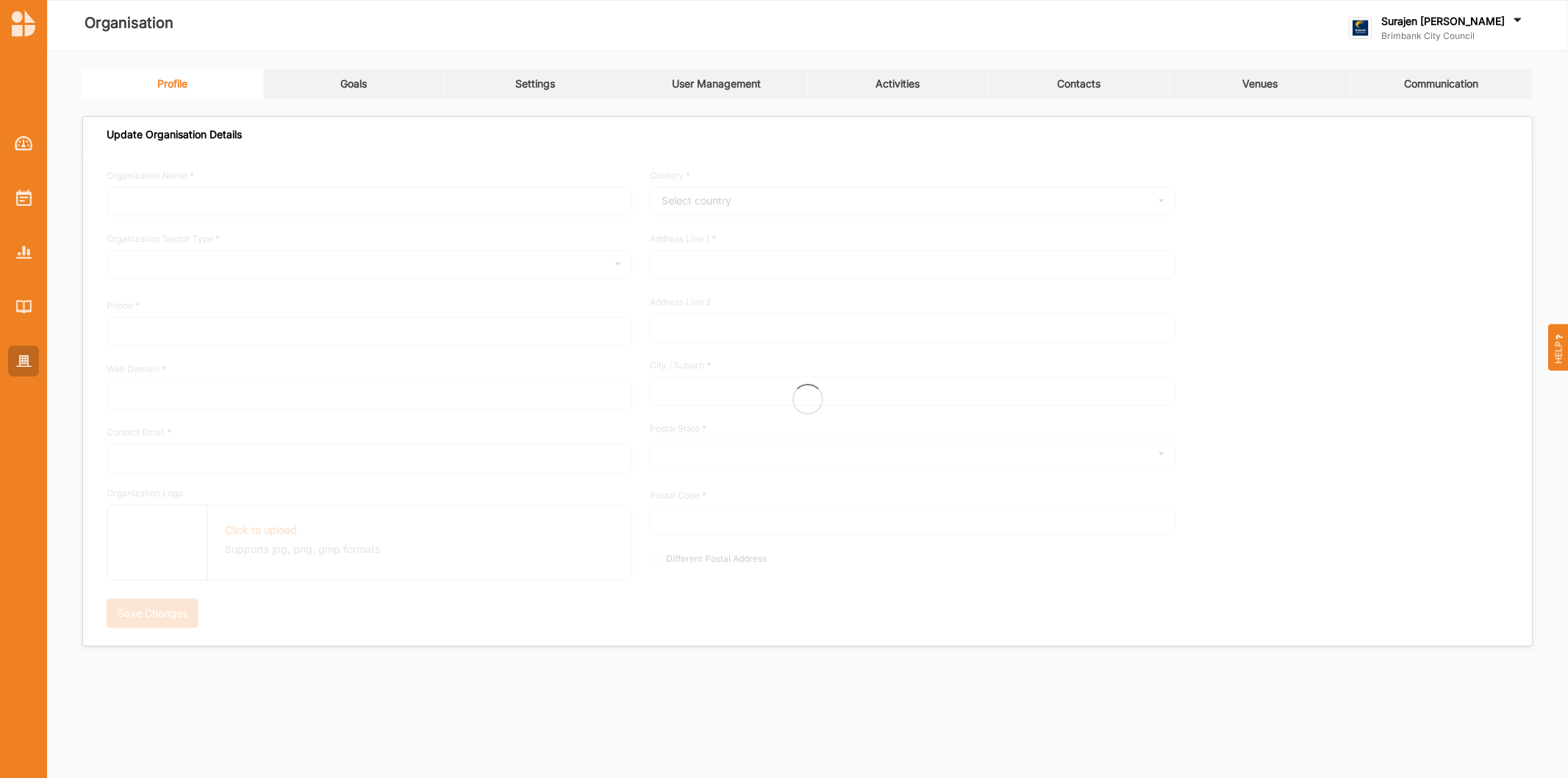
type input "Sunshine"
type input "3020"
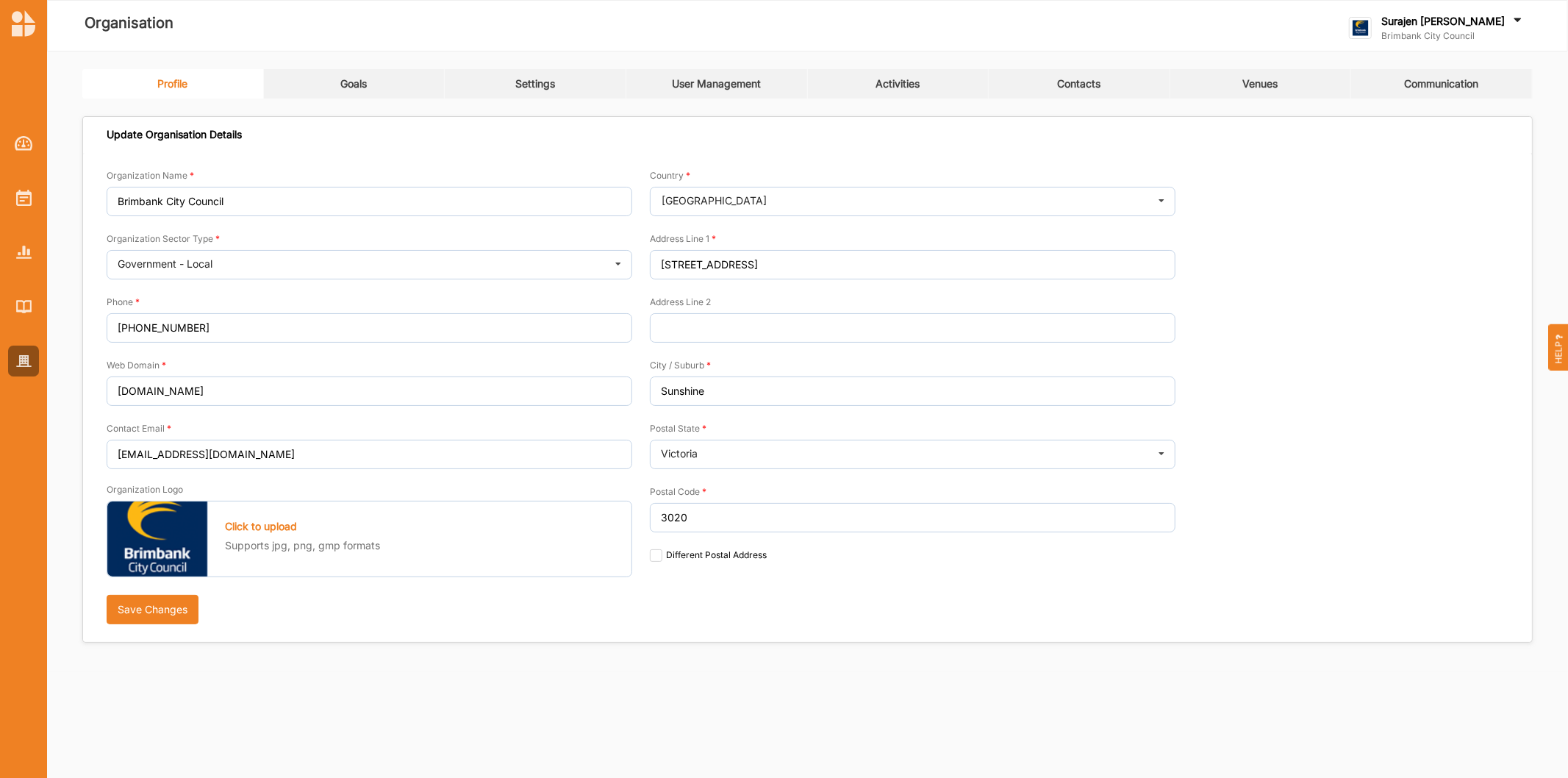
click at [343, 75] on link "Goals" at bounding box center [354, 84] width 181 height 29
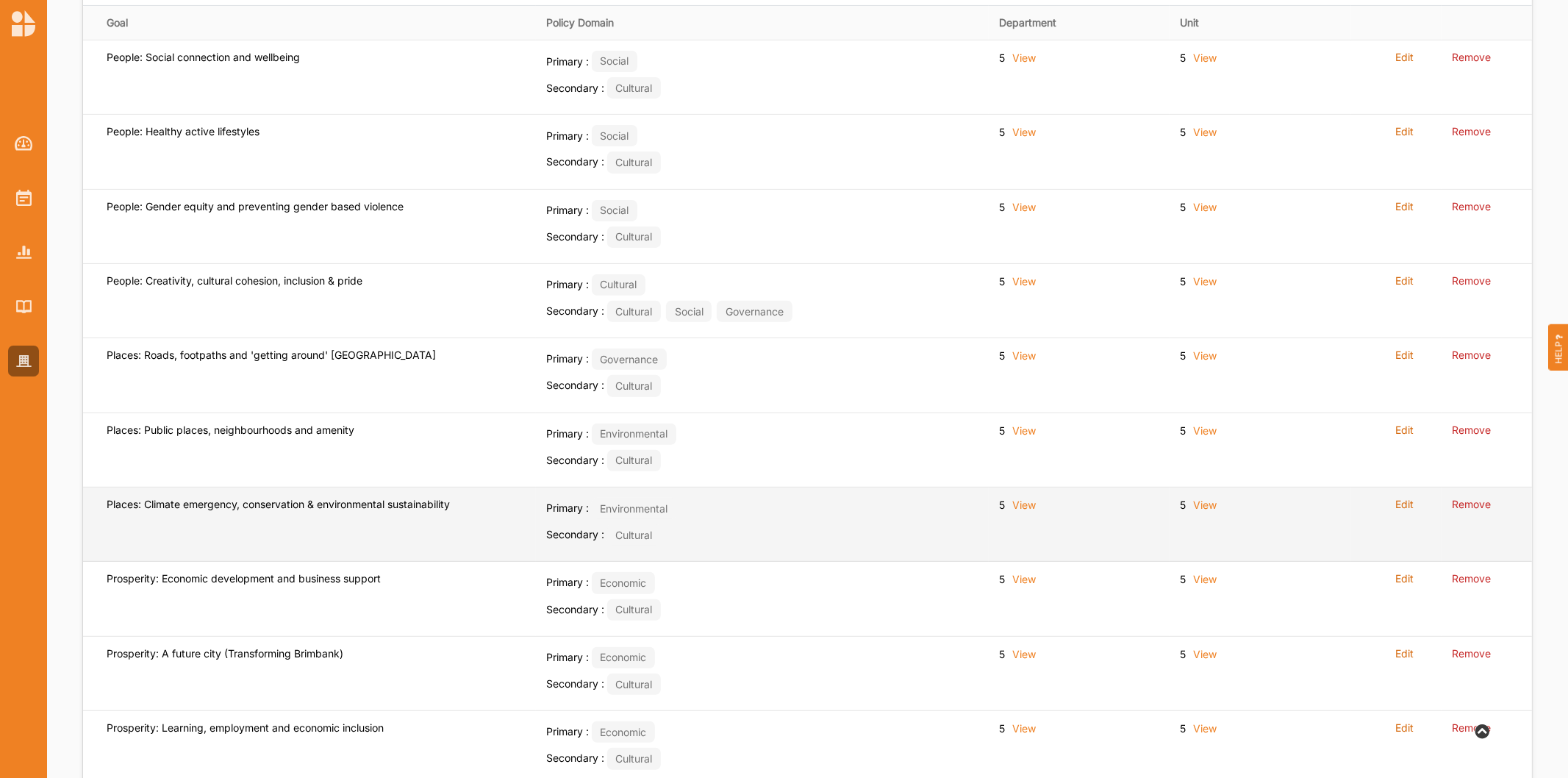
scroll to position [400, 0]
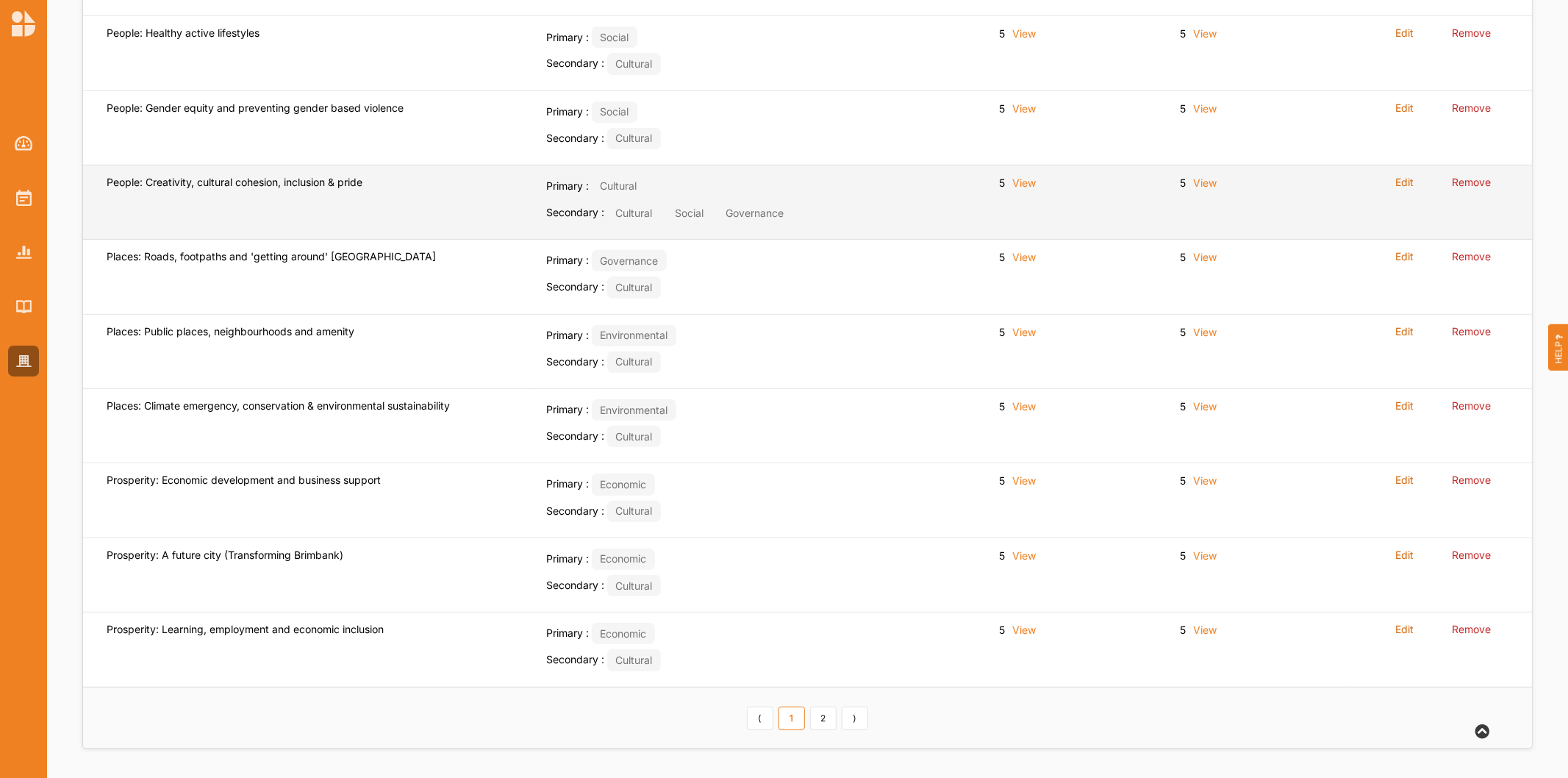
click at [1412, 182] on label "Edit" at bounding box center [1404, 182] width 19 height 13
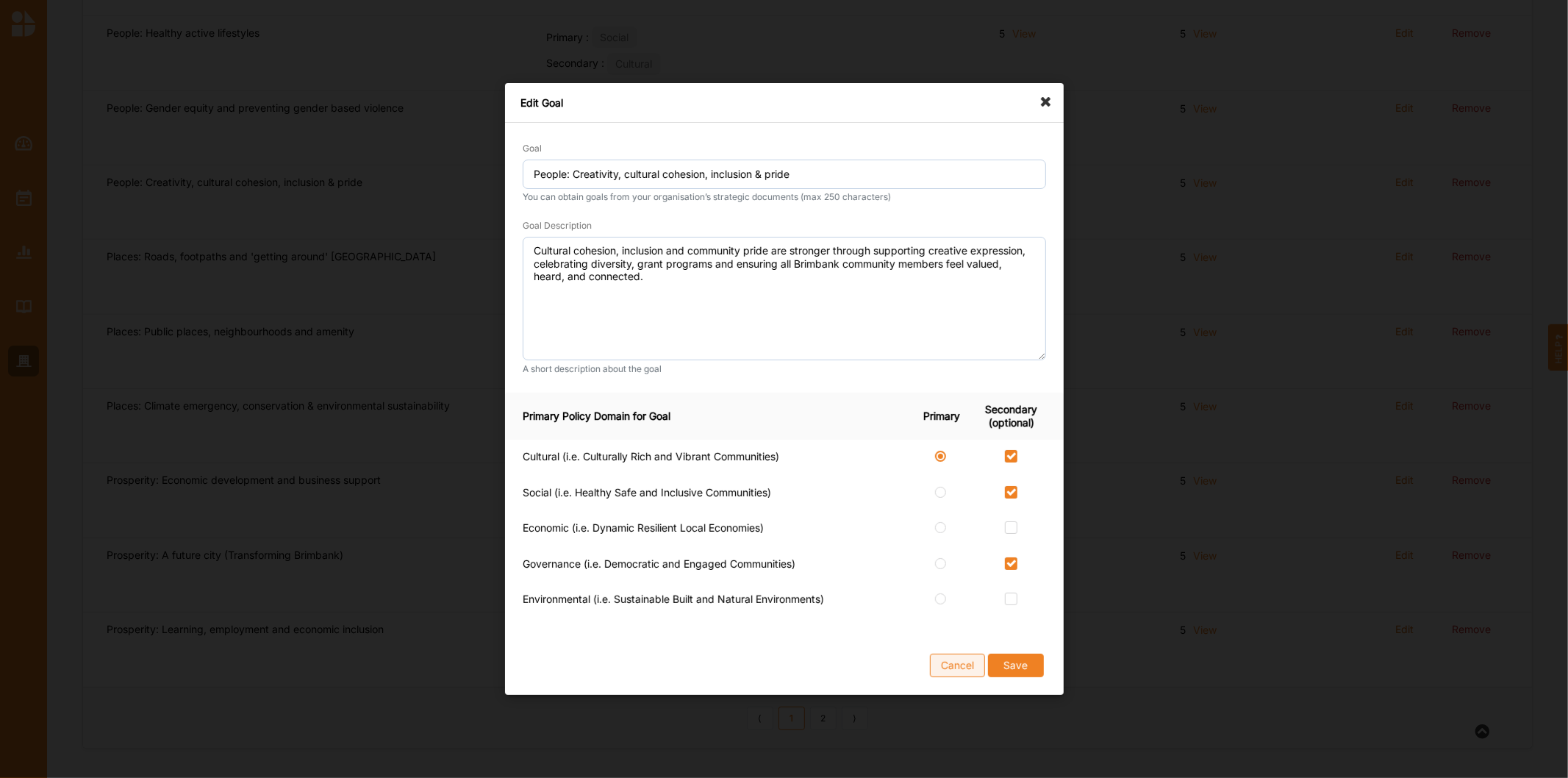
click at [946, 659] on button "Cancel" at bounding box center [958, 665] width 55 height 23
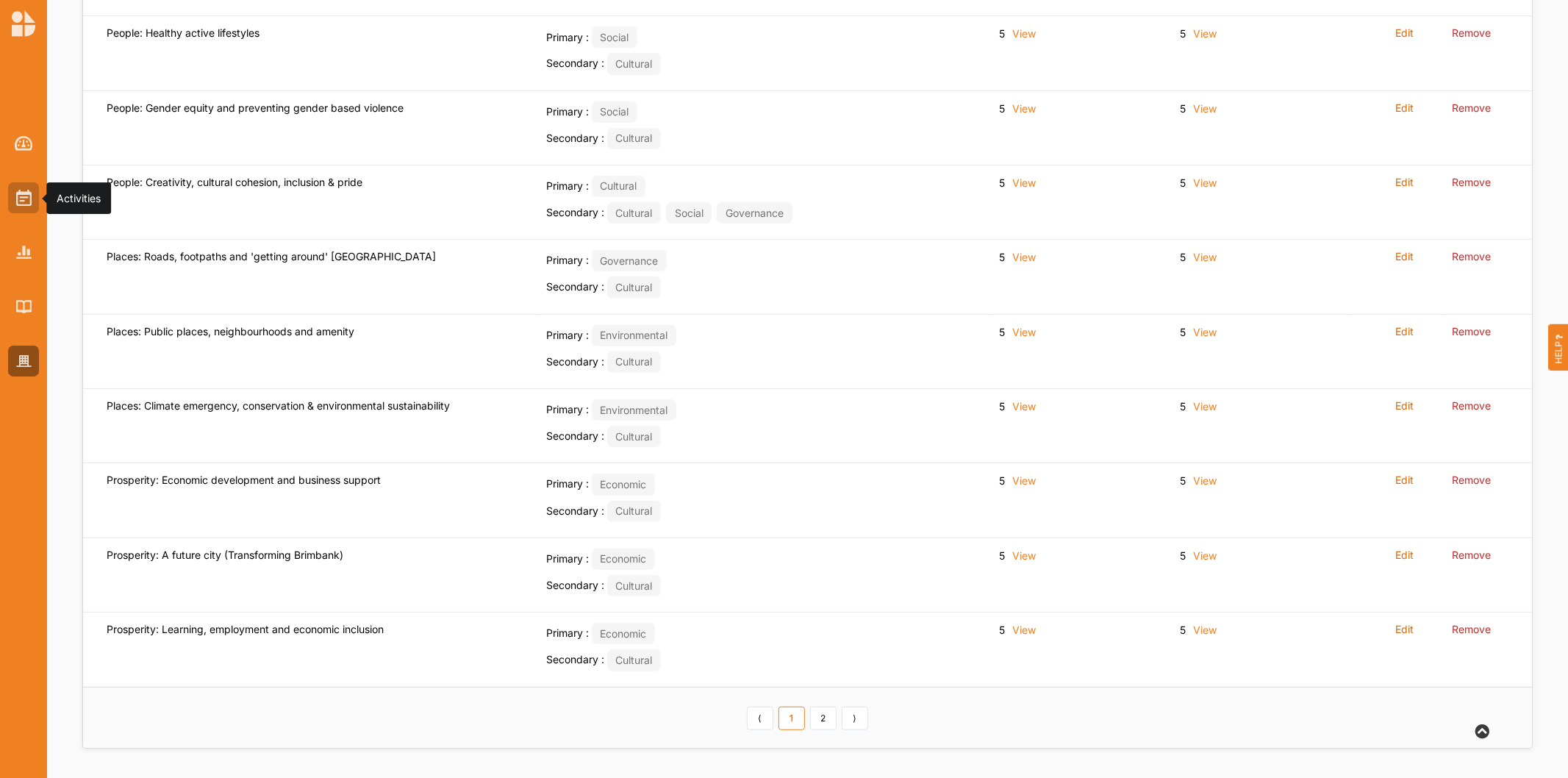
click at [13, 195] on div at bounding box center [23, 198] width 31 height 31
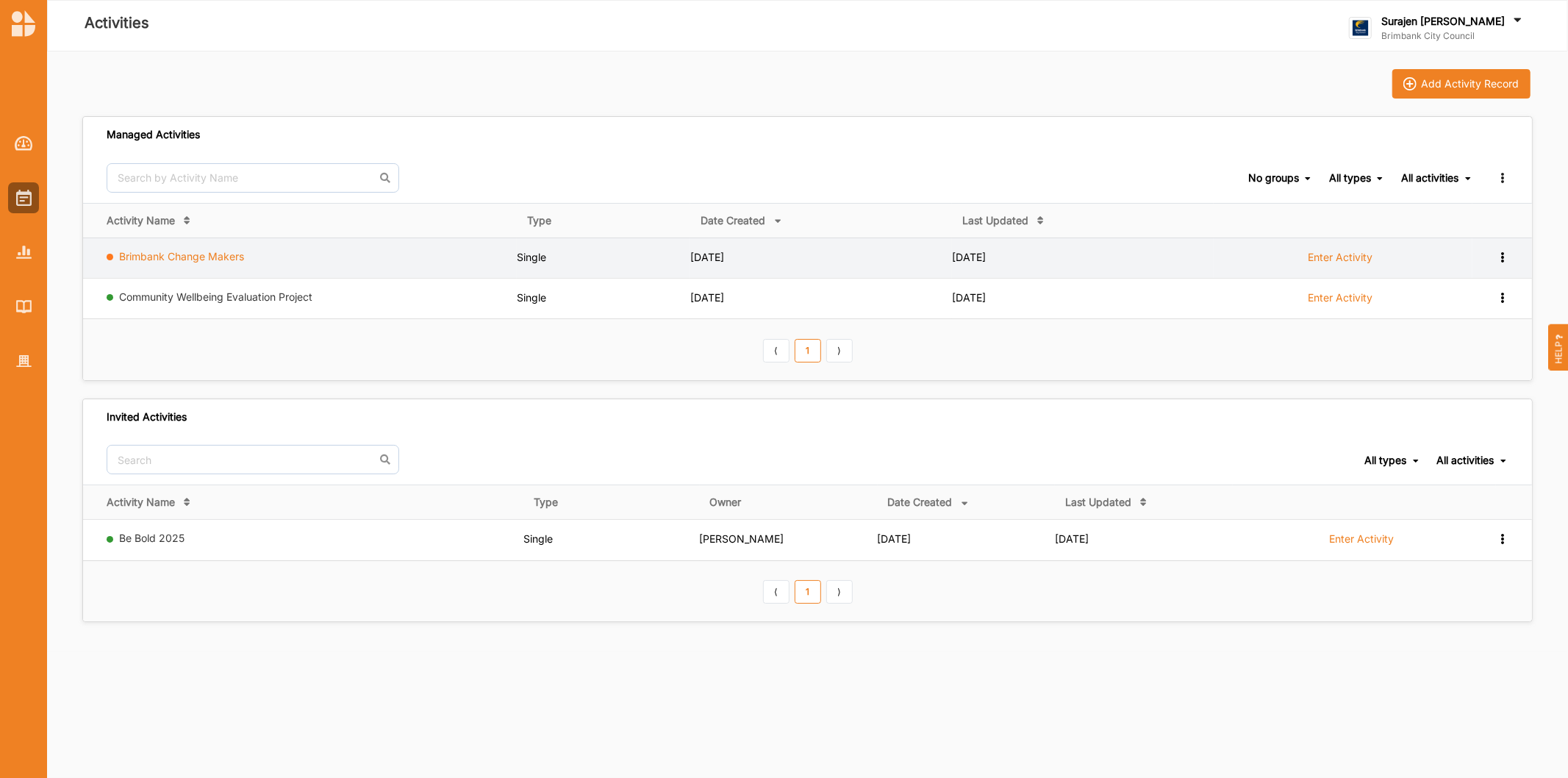
click at [206, 258] on link "Brimbank Change Makers" at bounding box center [182, 256] width 125 height 13
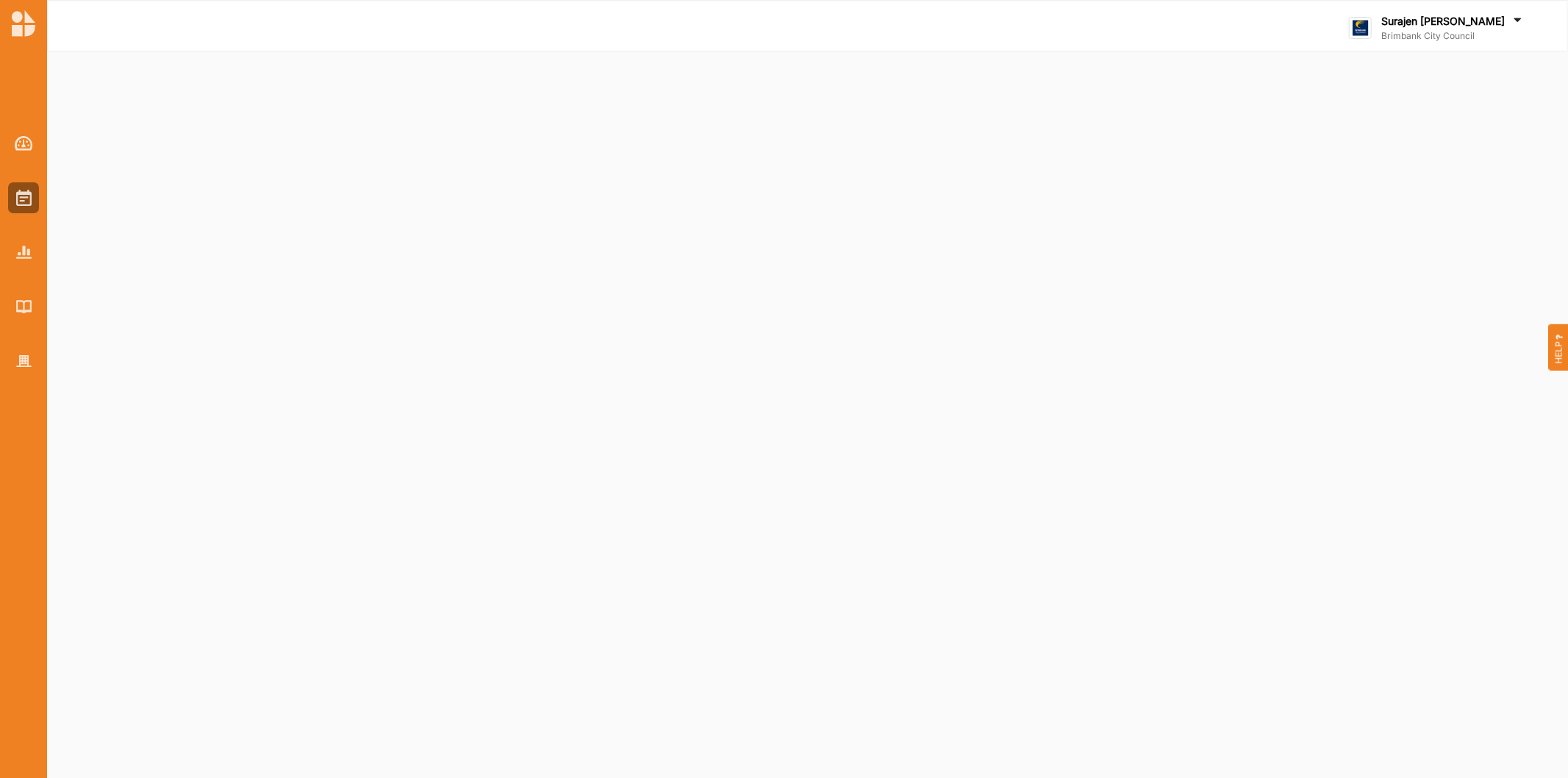
select select "4"
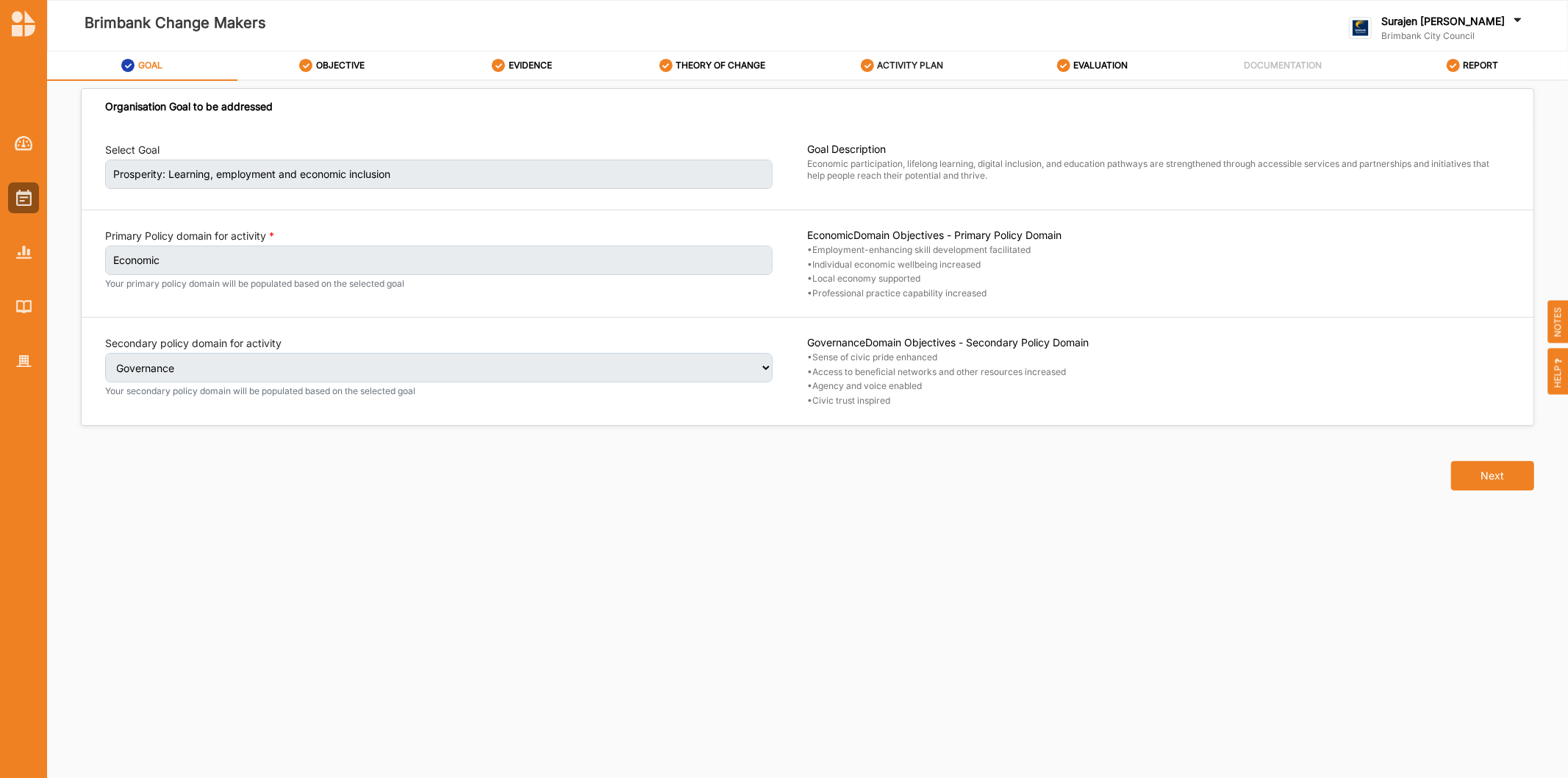
click at [939, 61] on label "ACTIVITY PLAN" at bounding box center [911, 65] width 66 height 12
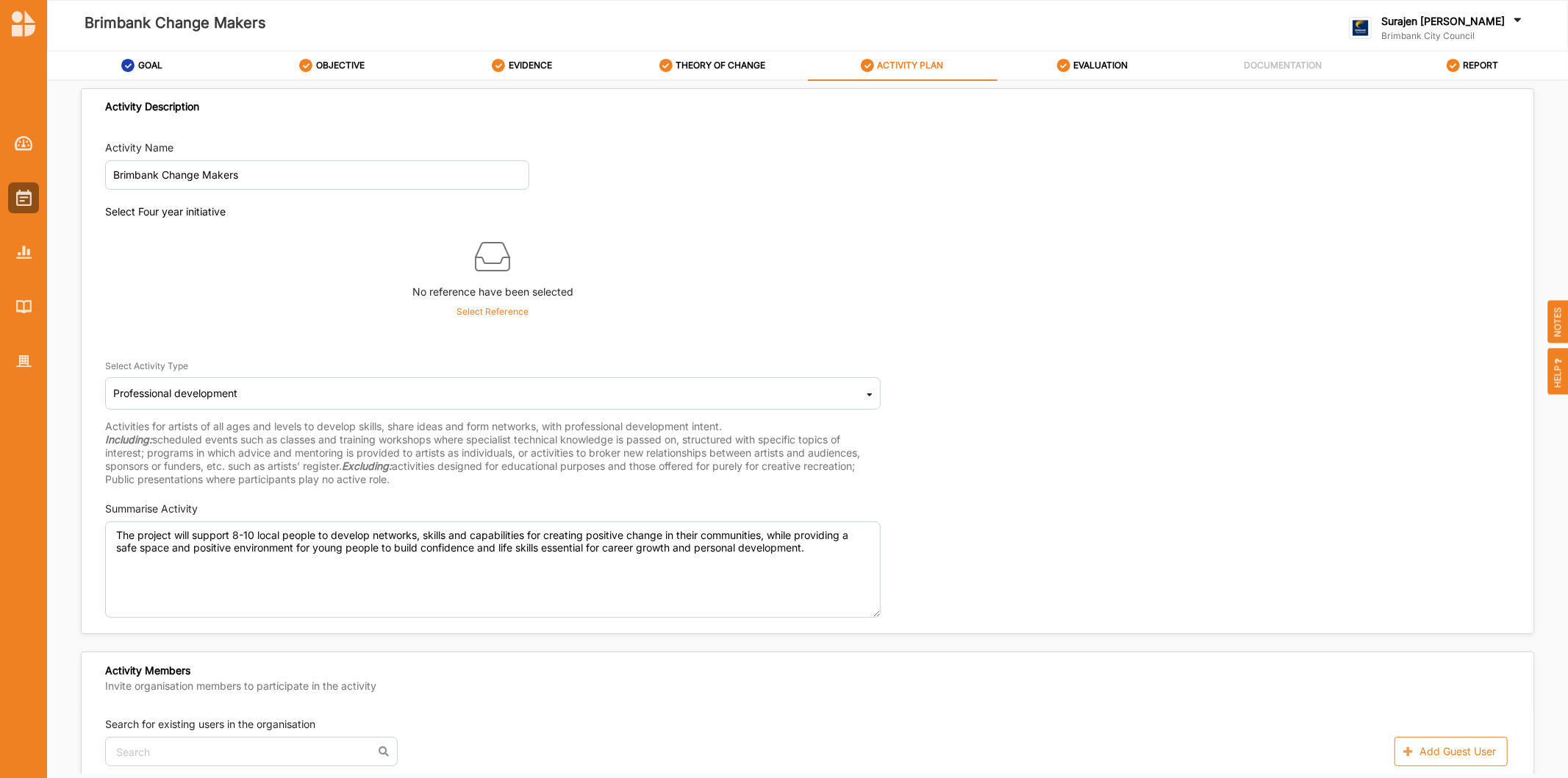
scroll to position [245, 0]
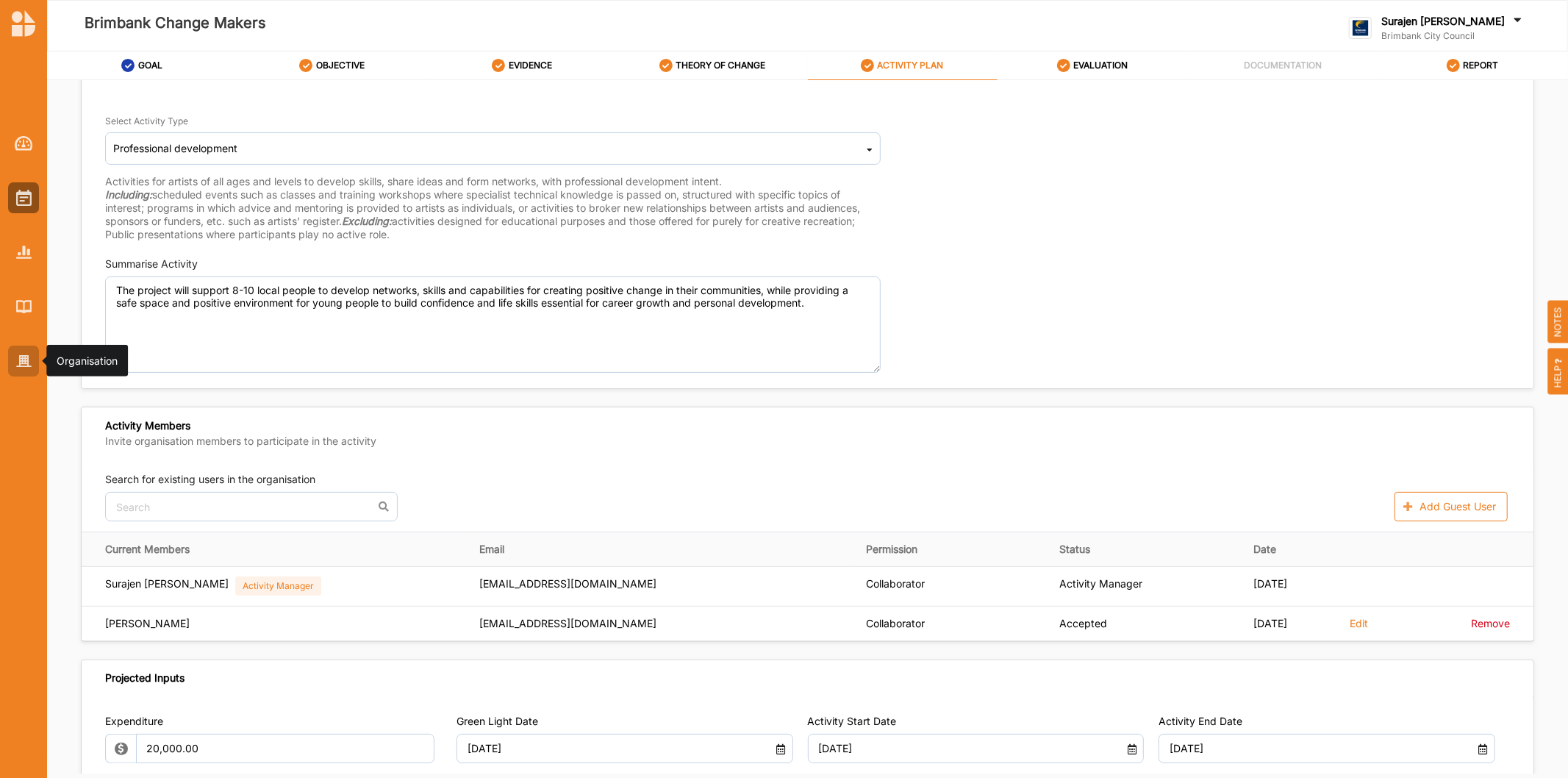
click at [24, 365] on img at bounding box center [23, 361] width 15 height 13
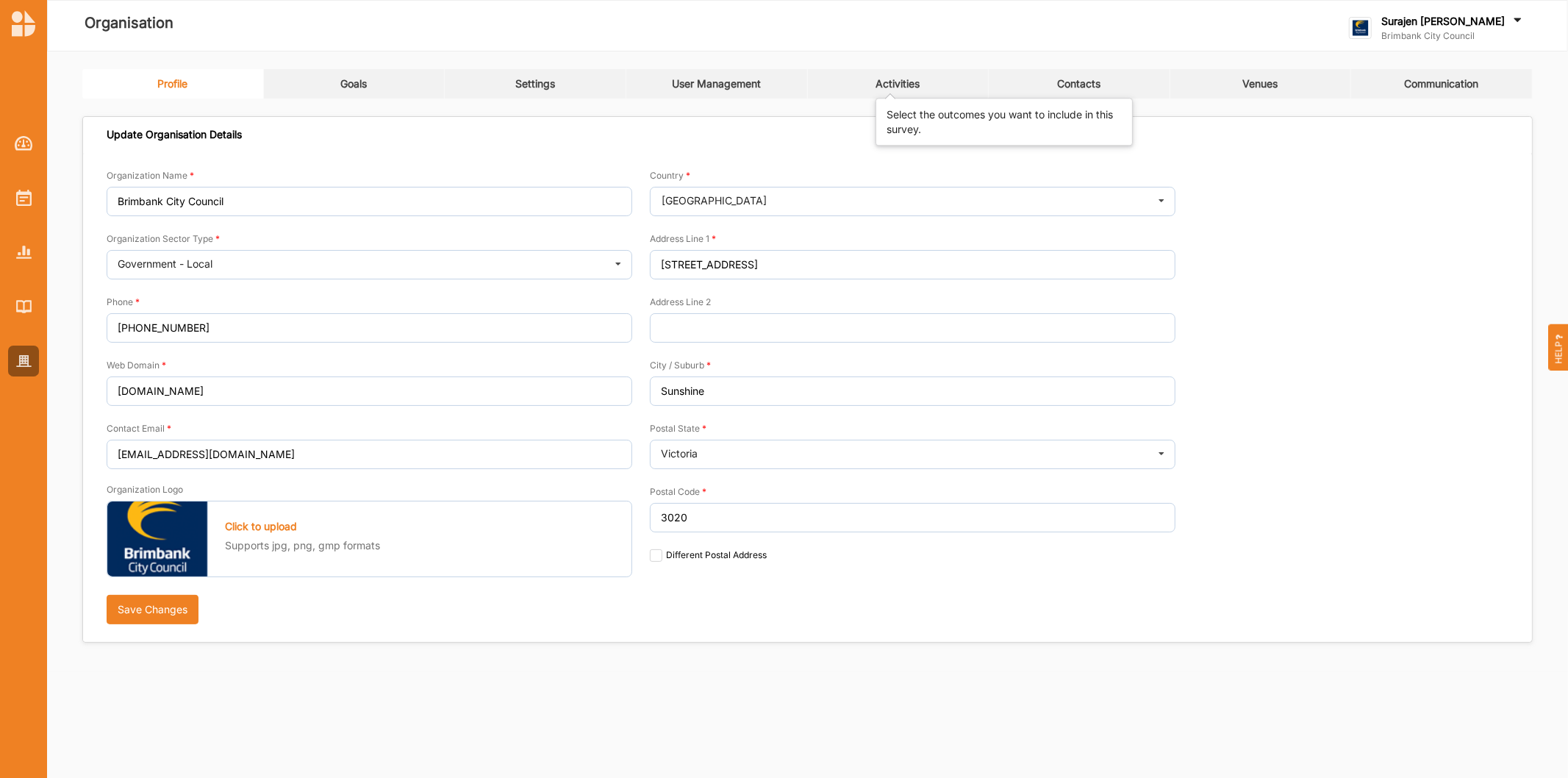
click at [905, 85] on div "Activities" at bounding box center [897, 84] width 44 height 13
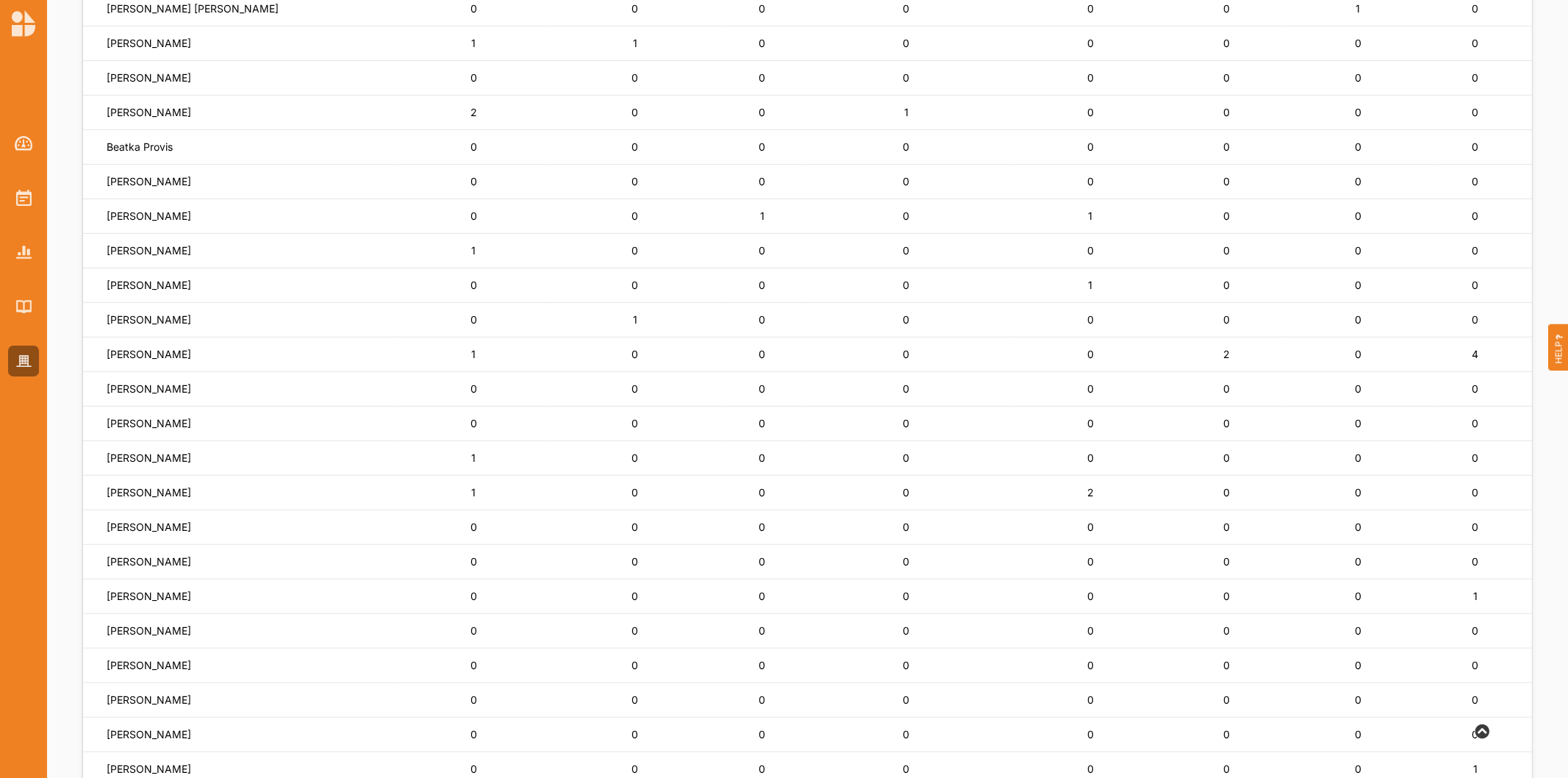
scroll to position [252, 0]
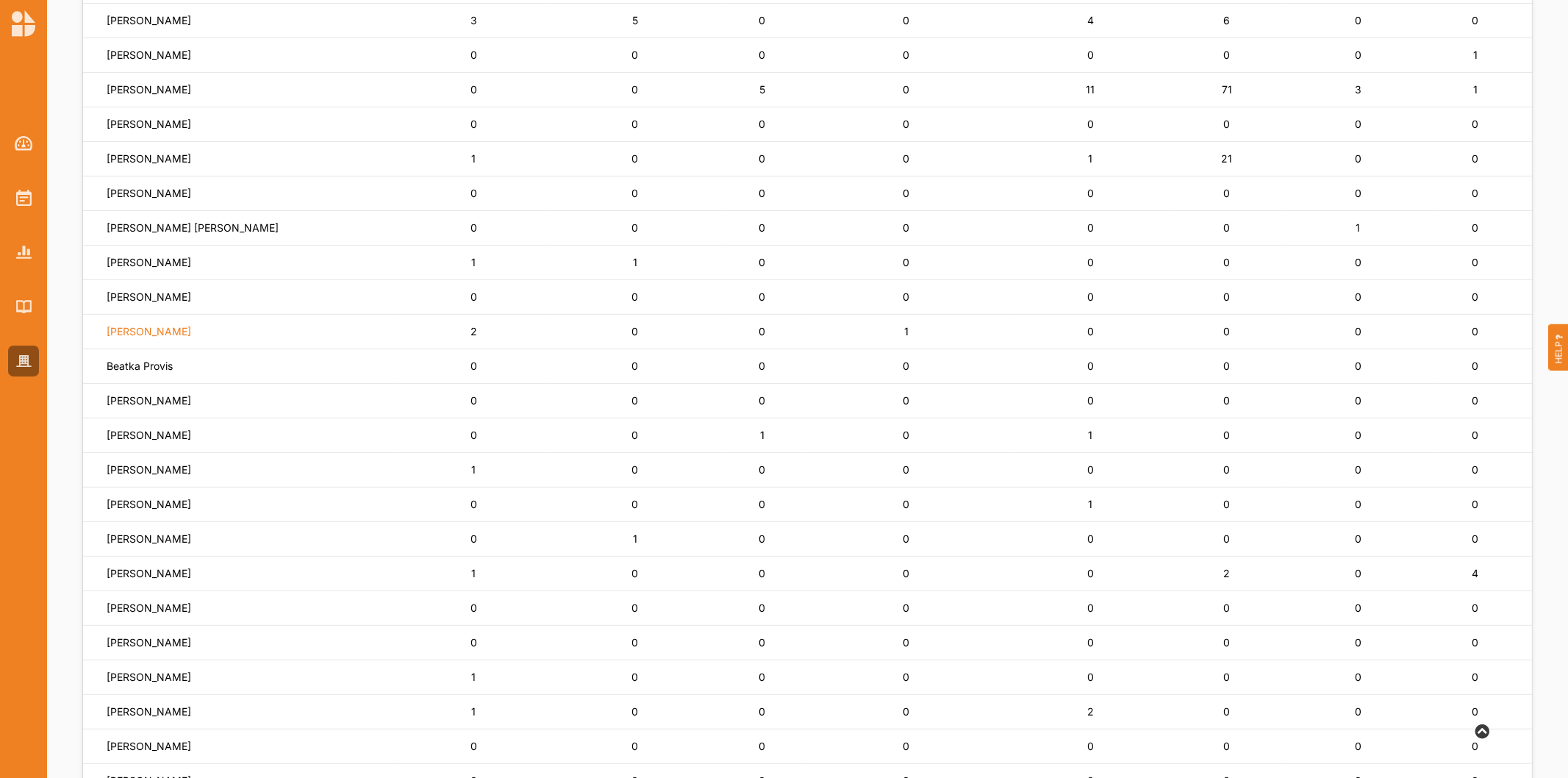
click at [139, 335] on label "[PERSON_NAME]" at bounding box center [148, 331] width 85 height 13
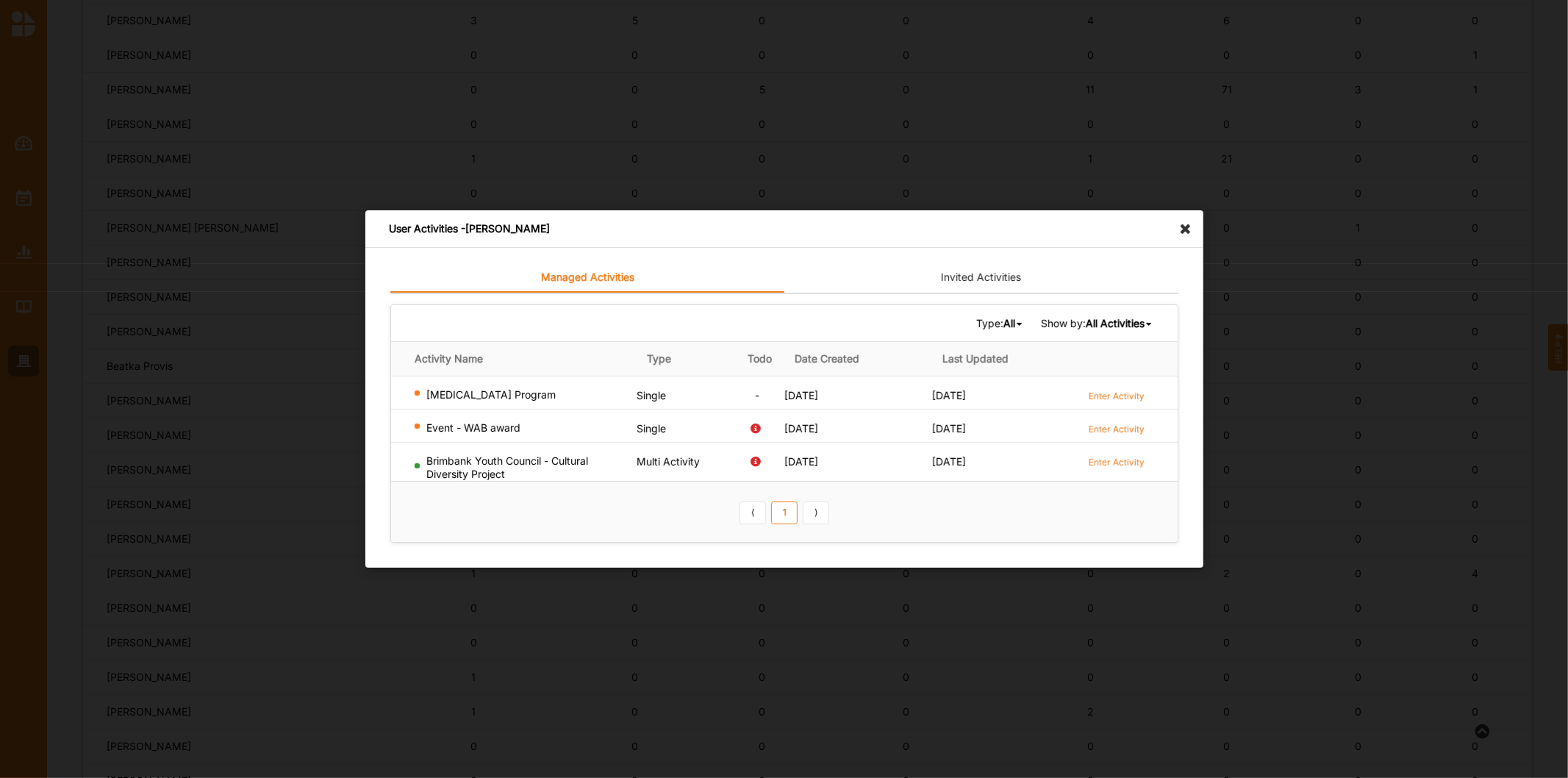
click at [1185, 234] on icon at bounding box center [1189, 222] width 23 height 23
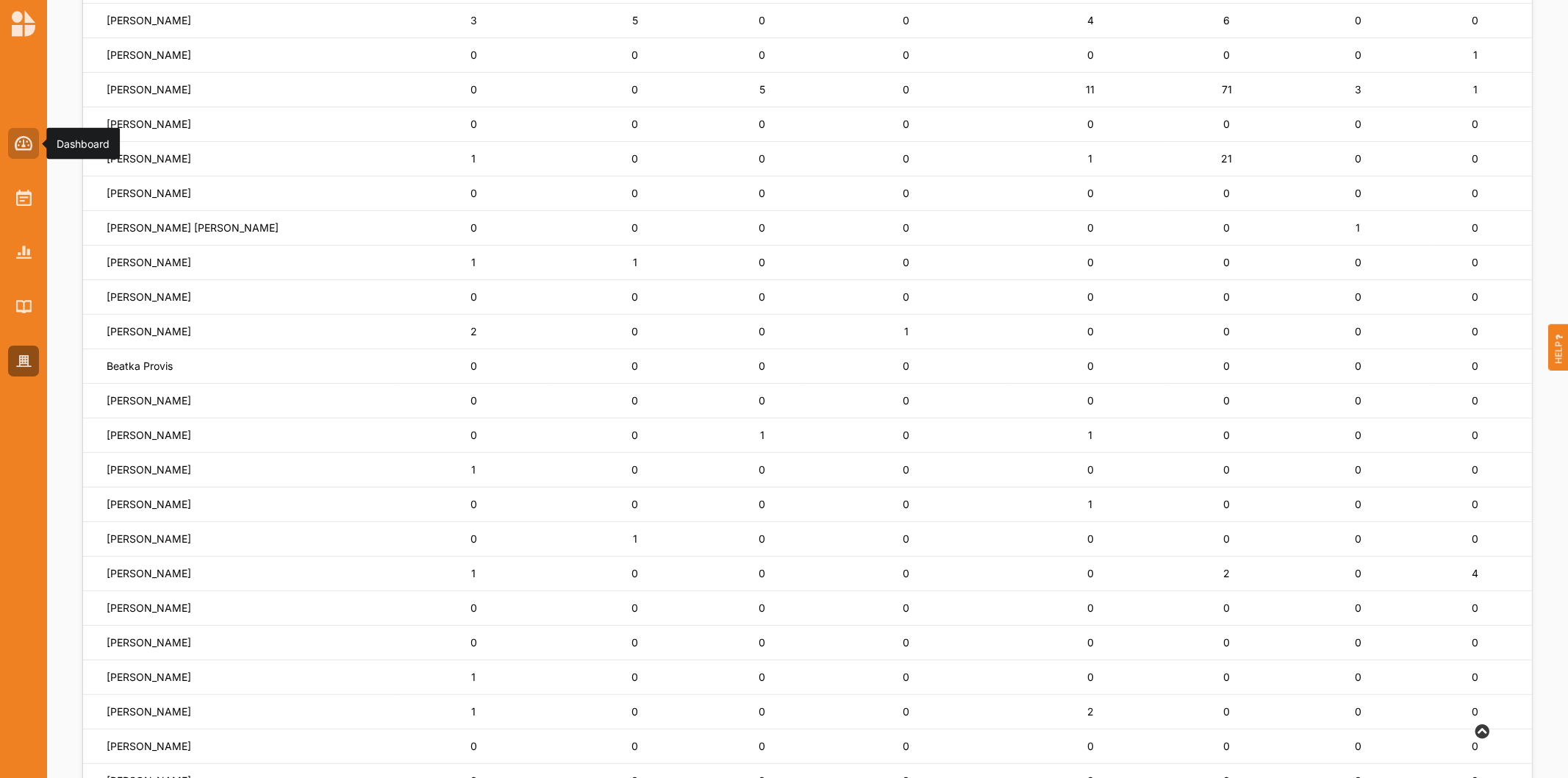
click at [17, 144] on img at bounding box center [23, 144] width 19 height 15
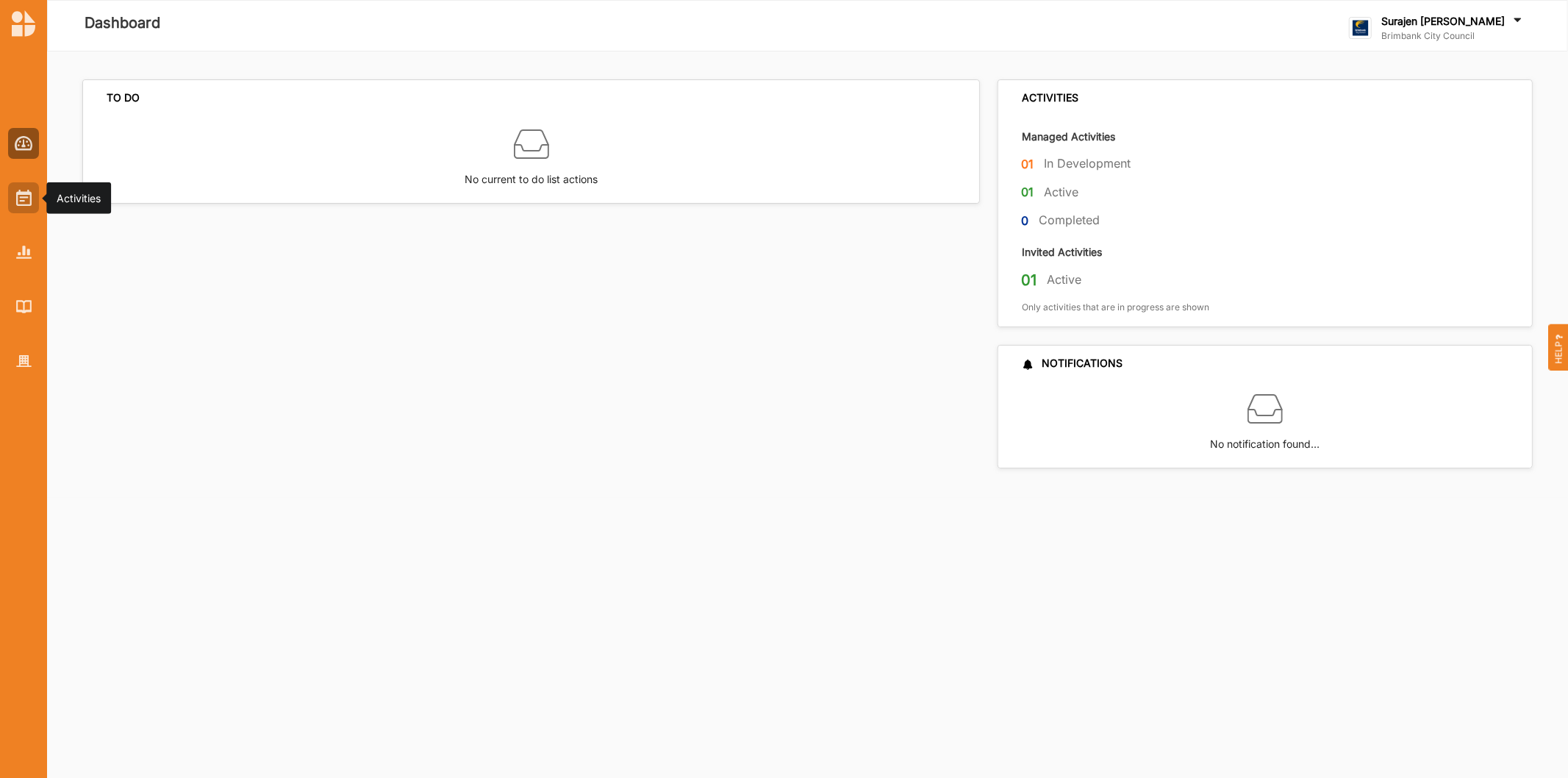
click at [20, 203] on img at bounding box center [23, 198] width 15 height 16
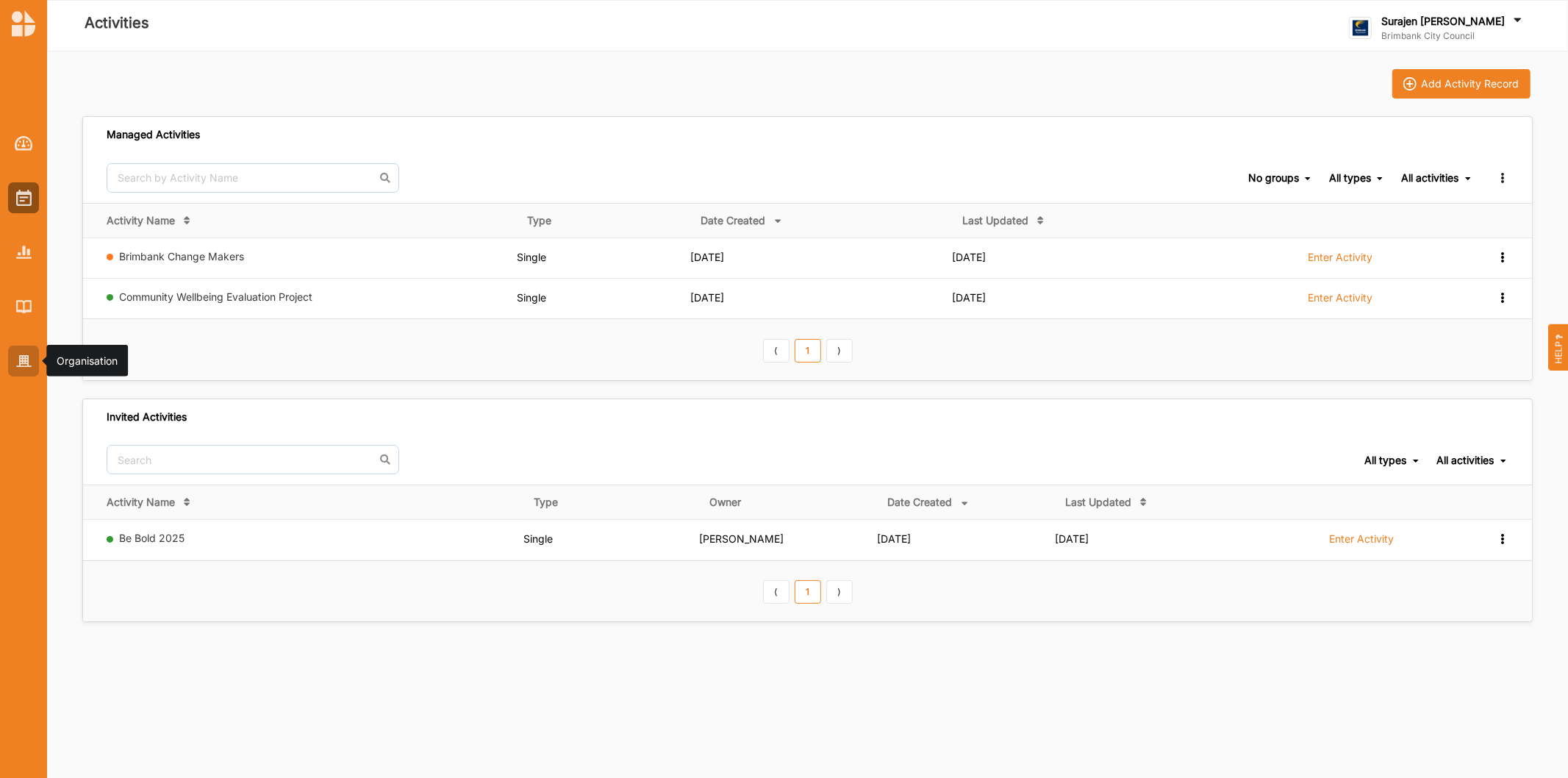
click at [22, 364] on img at bounding box center [23, 361] width 15 height 13
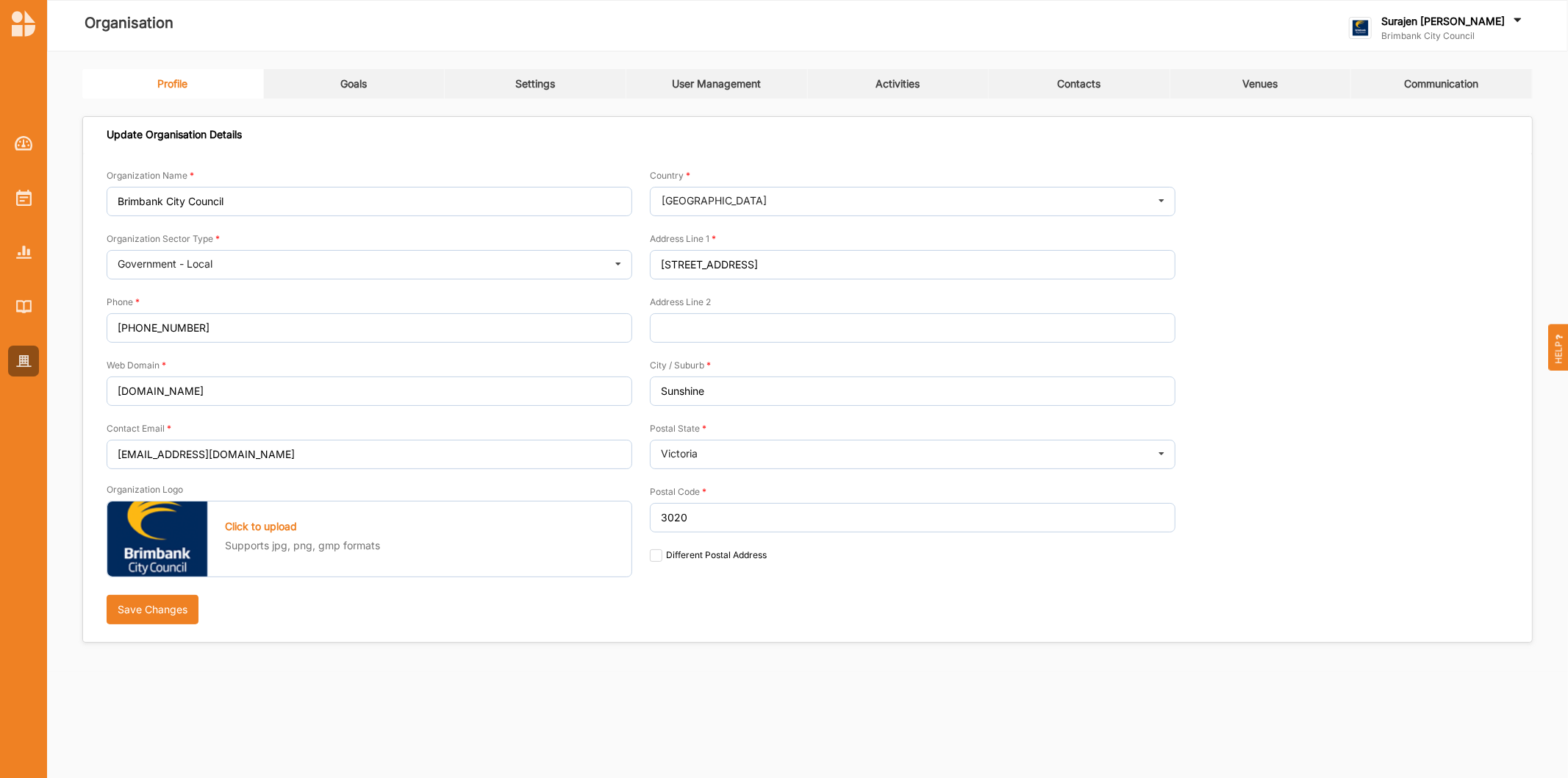
click at [931, 87] on link "Activities" at bounding box center [898, 84] width 181 height 29
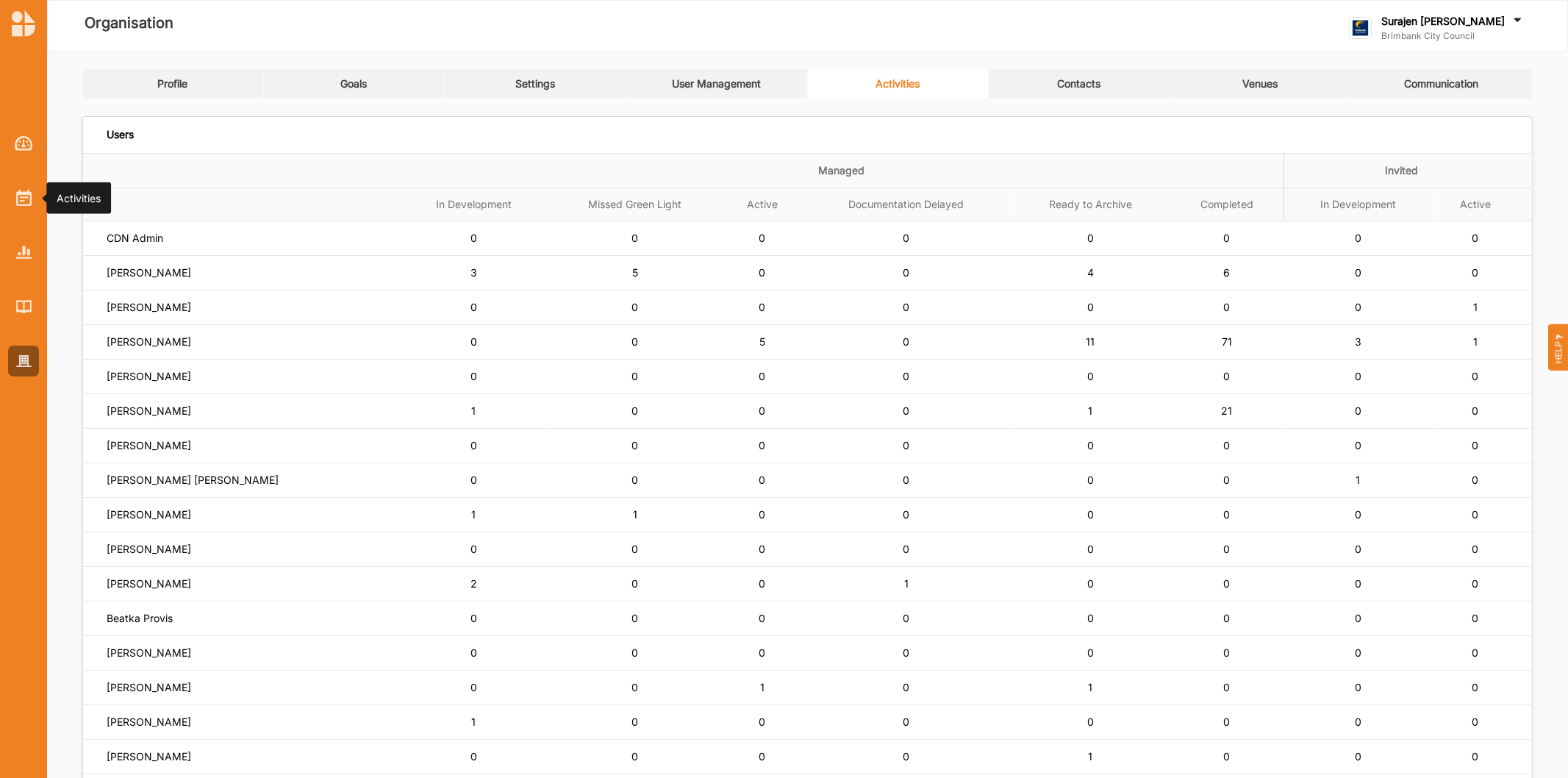
drag, startPoint x: 15, startPoint y: 195, endPoint x: 45, endPoint y: 182, distance: 32.7
click at [15, 195] on div at bounding box center [23, 198] width 31 height 31
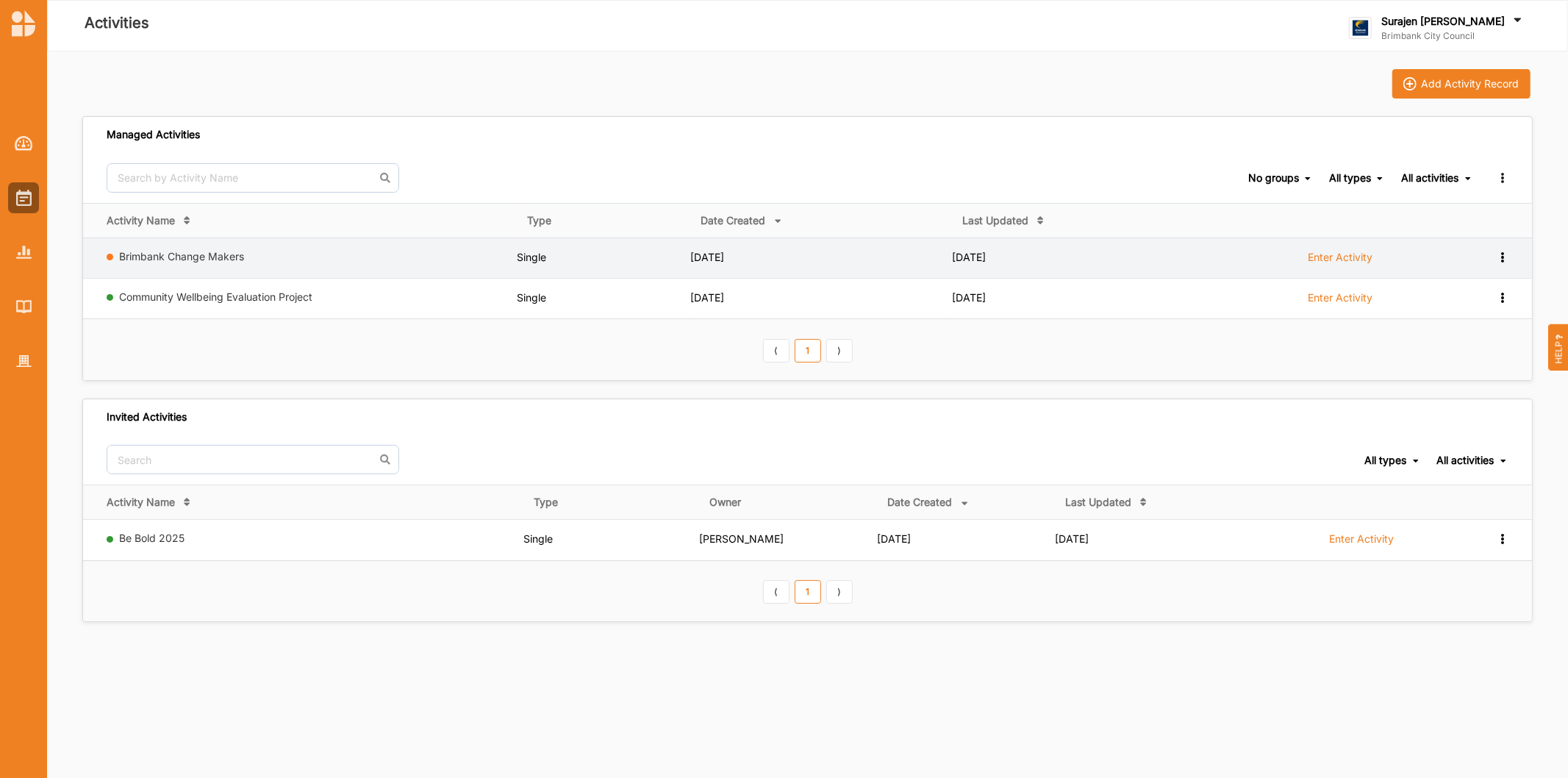
click at [1340, 261] on label "Enter Activity" at bounding box center [1340, 257] width 64 height 13
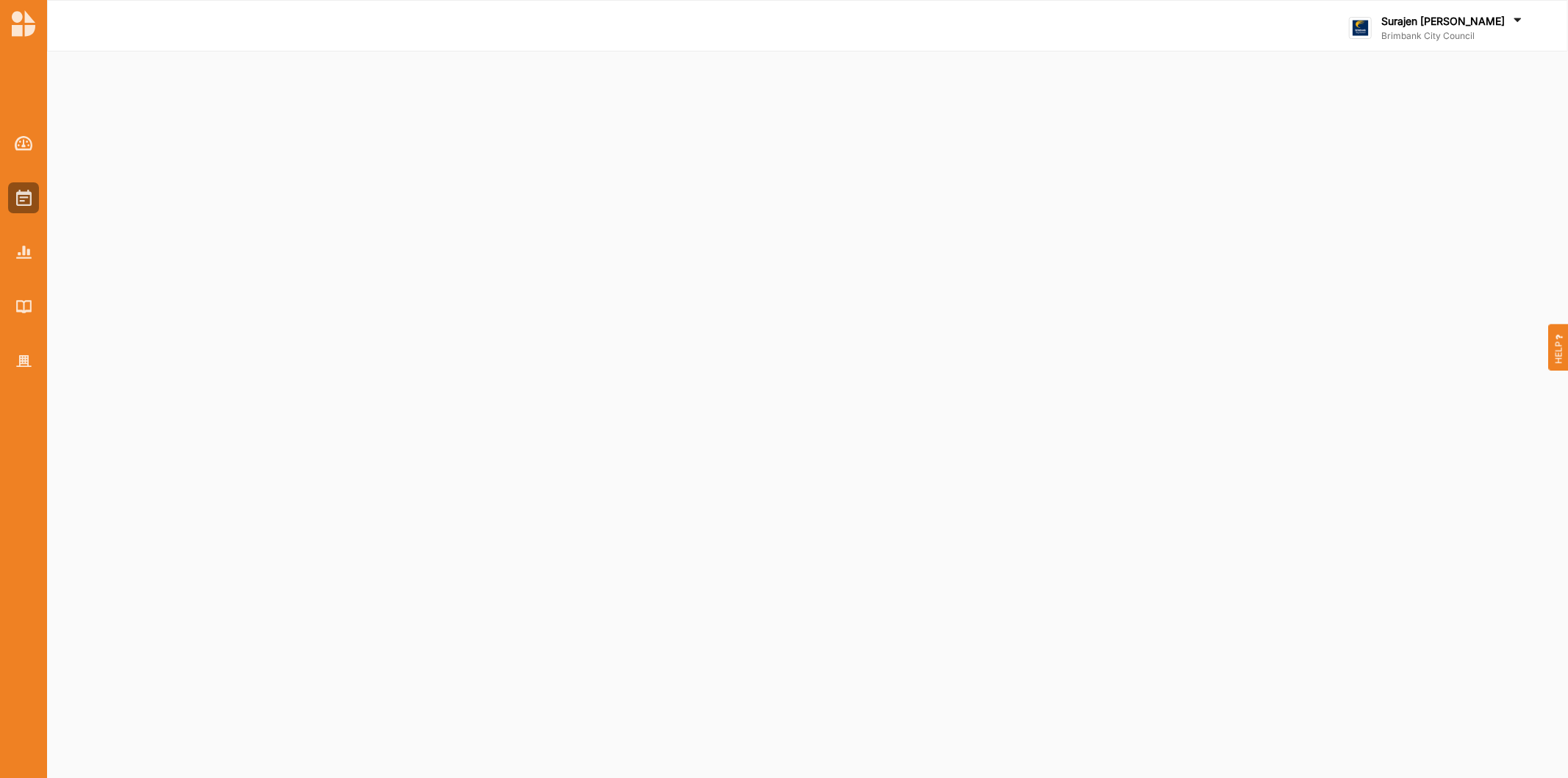
select select "4"
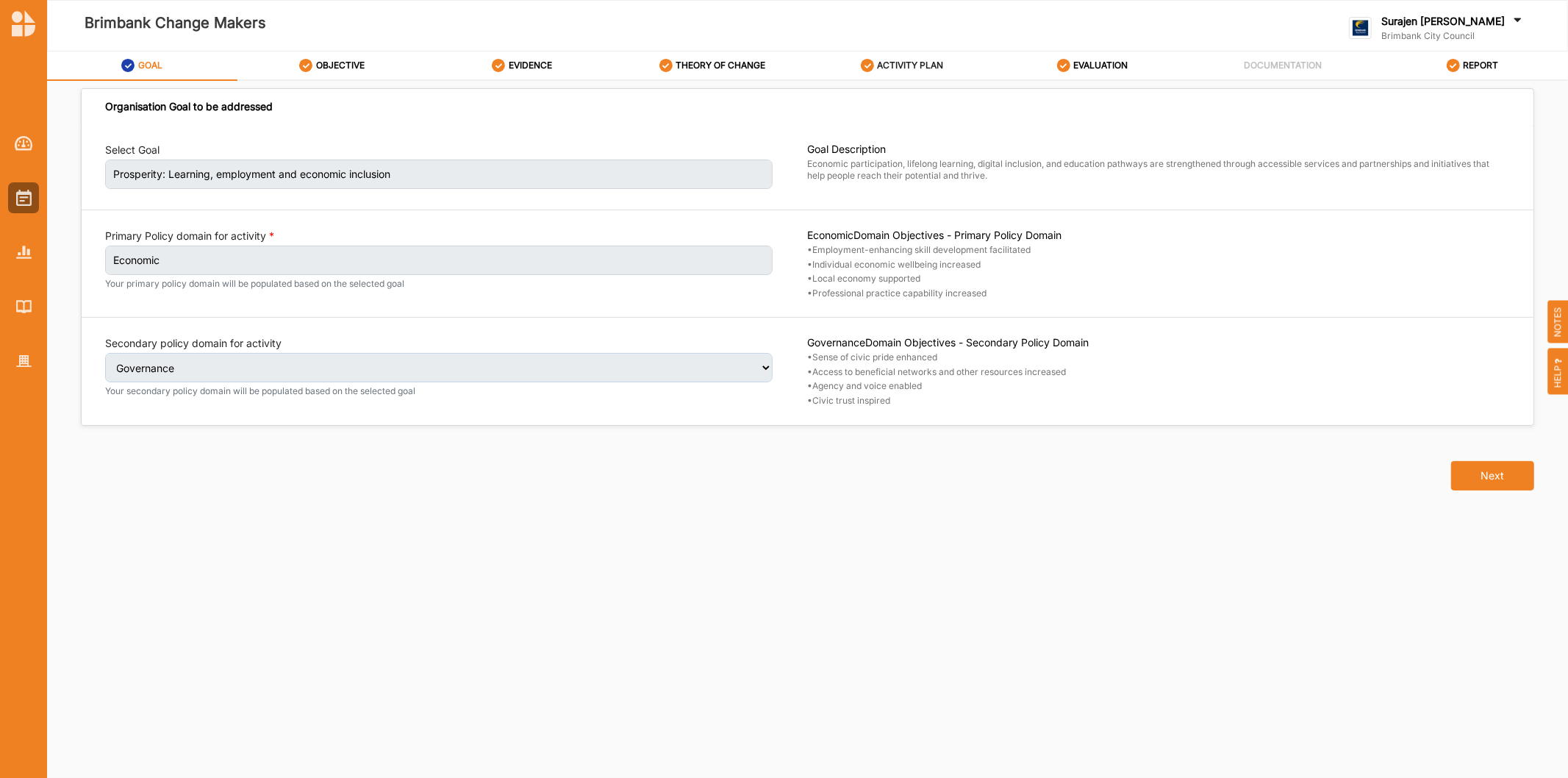
click at [917, 60] on label "ACTIVITY PLAN" at bounding box center [911, 65] width 66 height 12
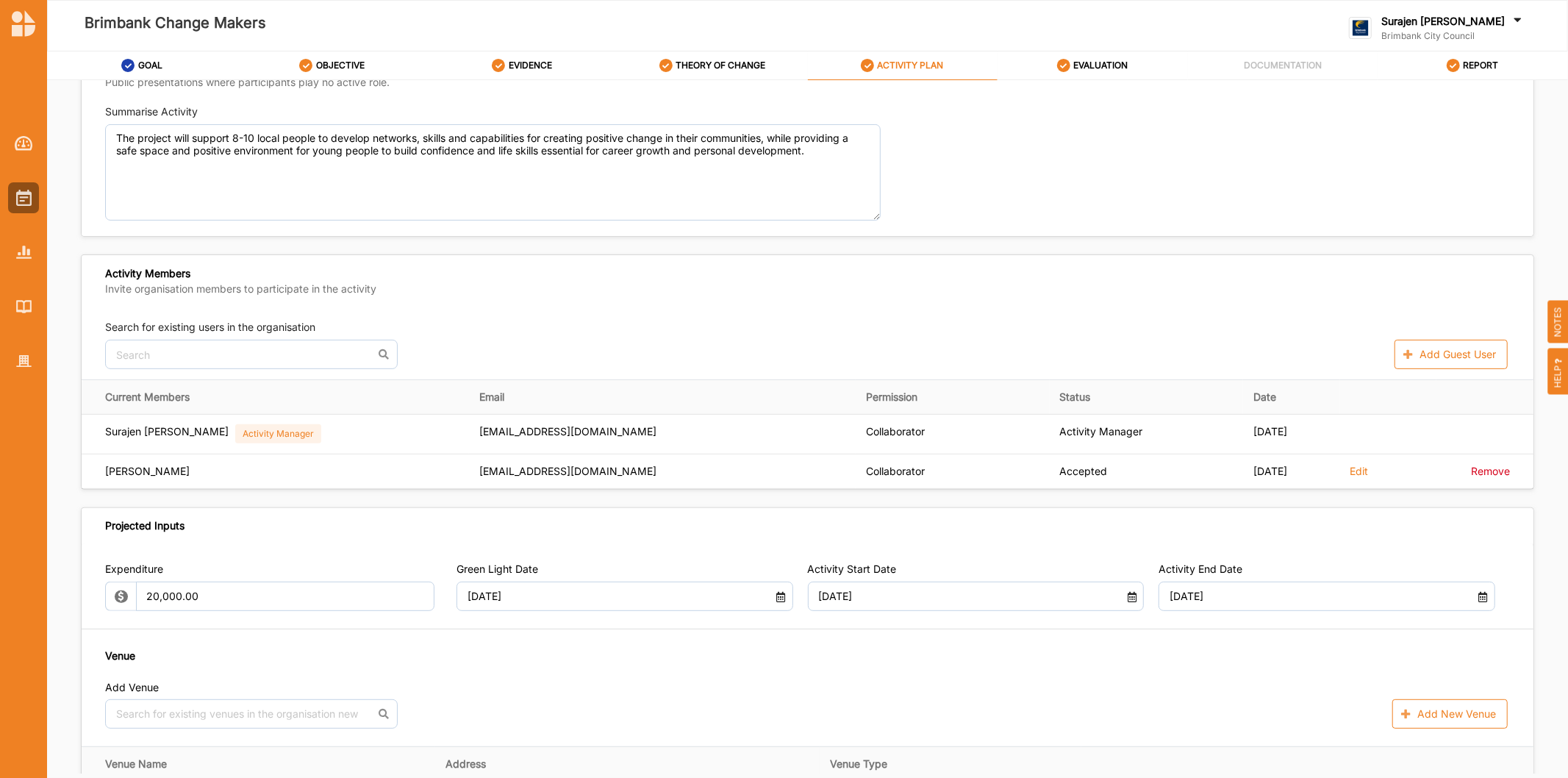
scroll to position [408, 0]
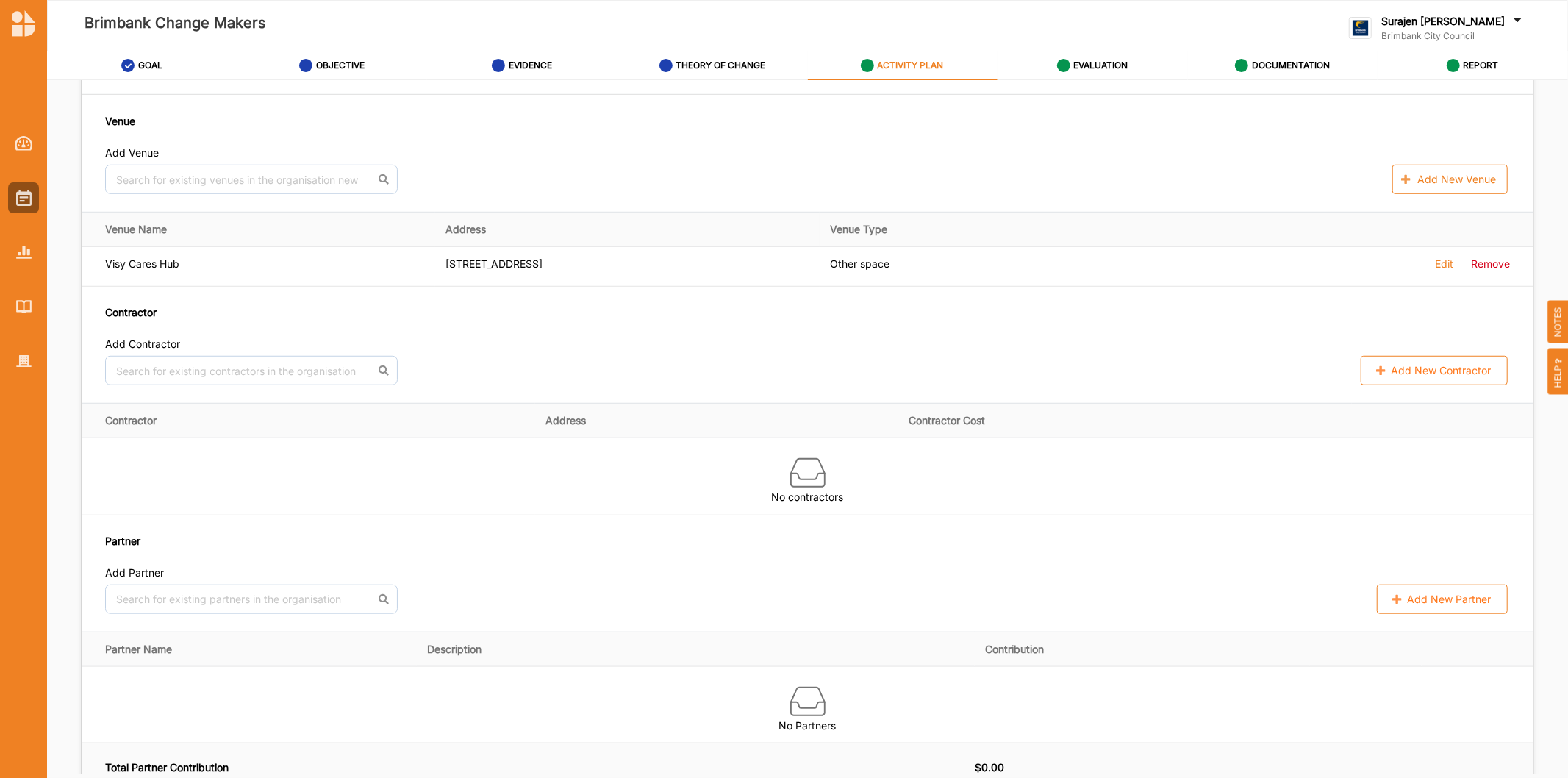
scroll to position [898, 0]
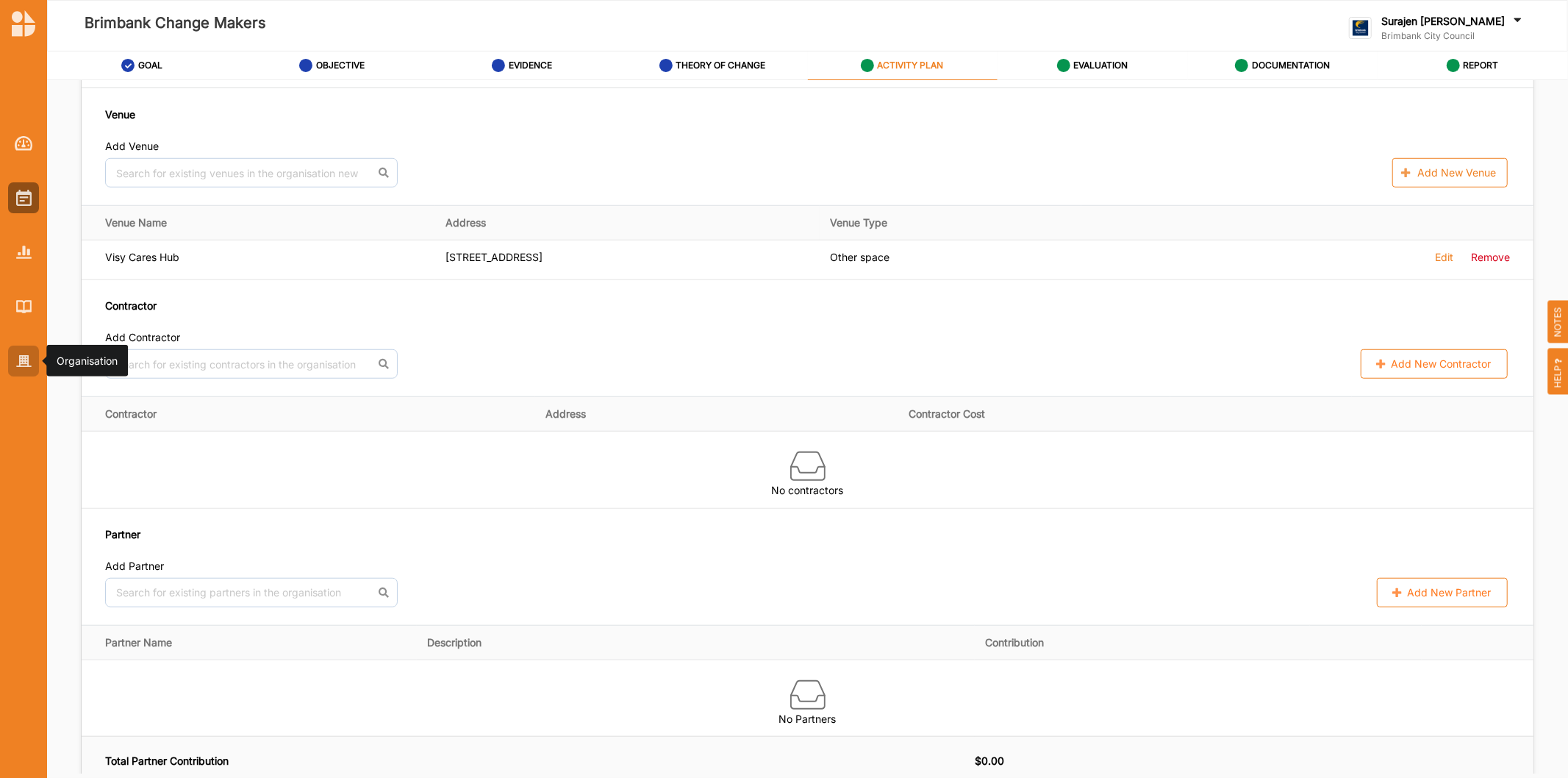
click at [30, 358] on img at bounding box center [23, 361] width 15 height 13
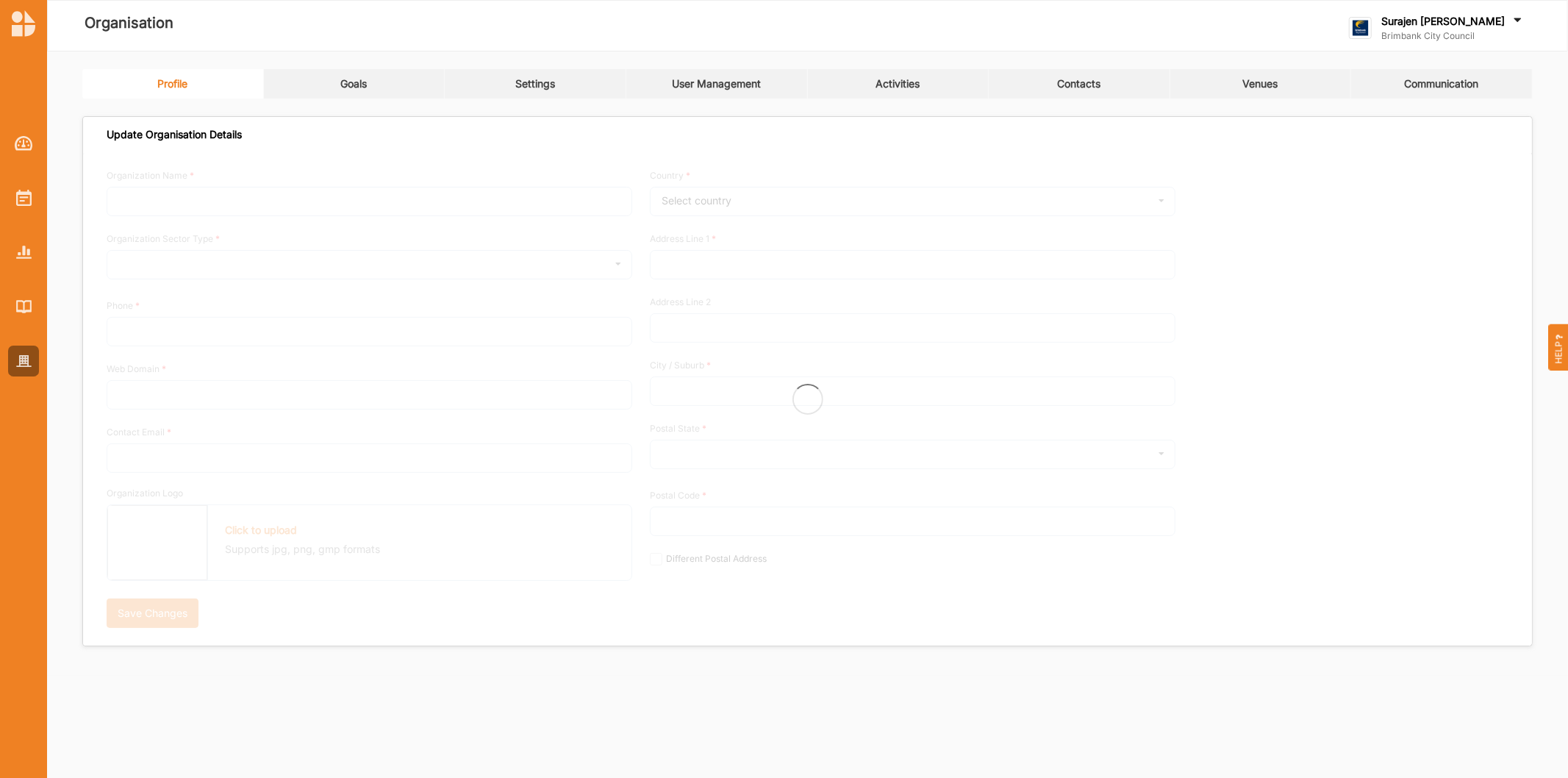
type input "Brimbank City Council"
type input "[PHONE_NUMBER]"
type input "[DOMAIN_NAME]"
type input "[EMAIL_ADDRESS][DOMAIN_NAME]"
type input "[STREET_ADDRESS]"
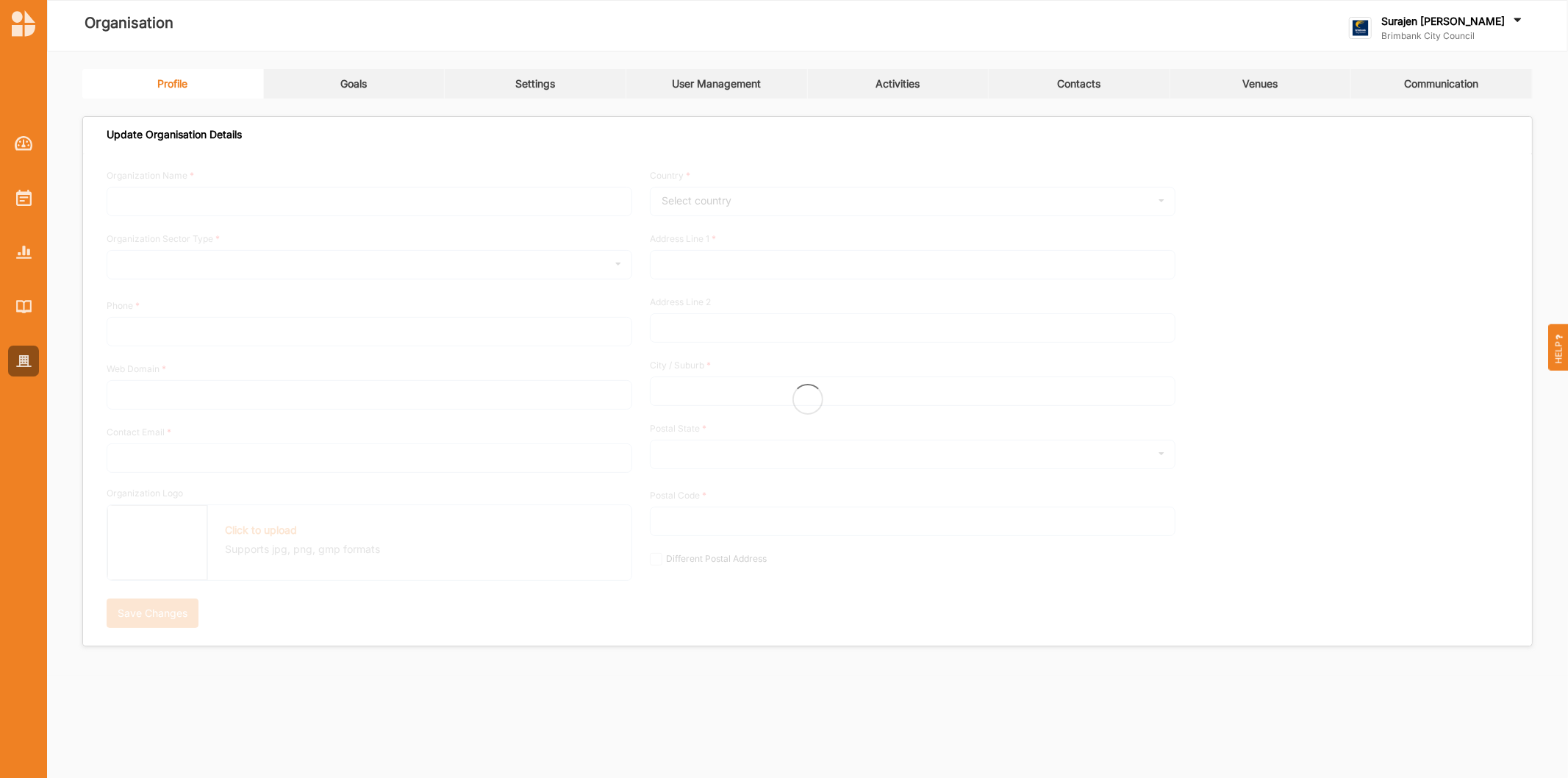
type input "Sunshine"
type input "3020"
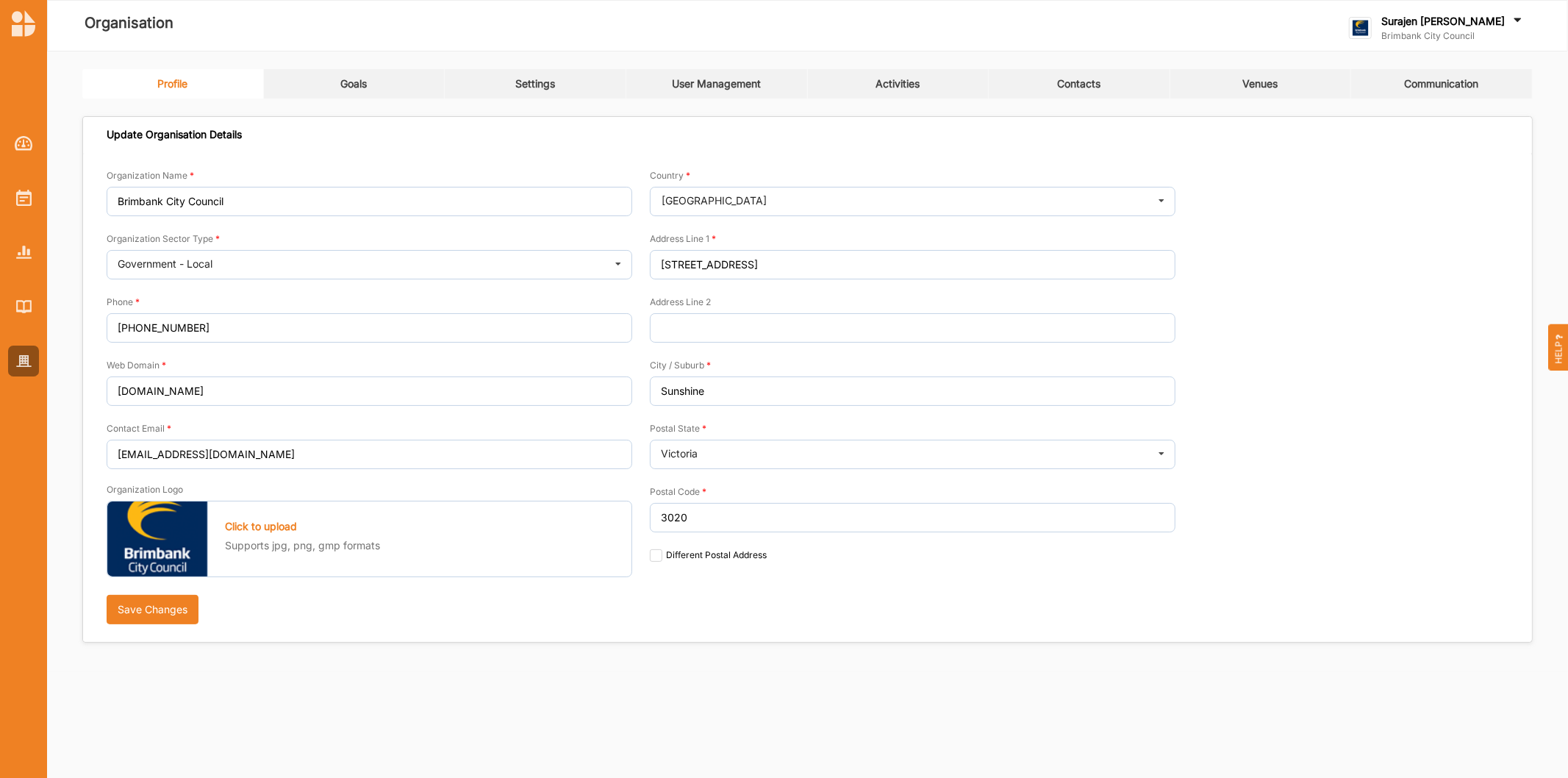
click at [916, 74] on link "Activities" at bounding box center [898, 84] width 181 height 29
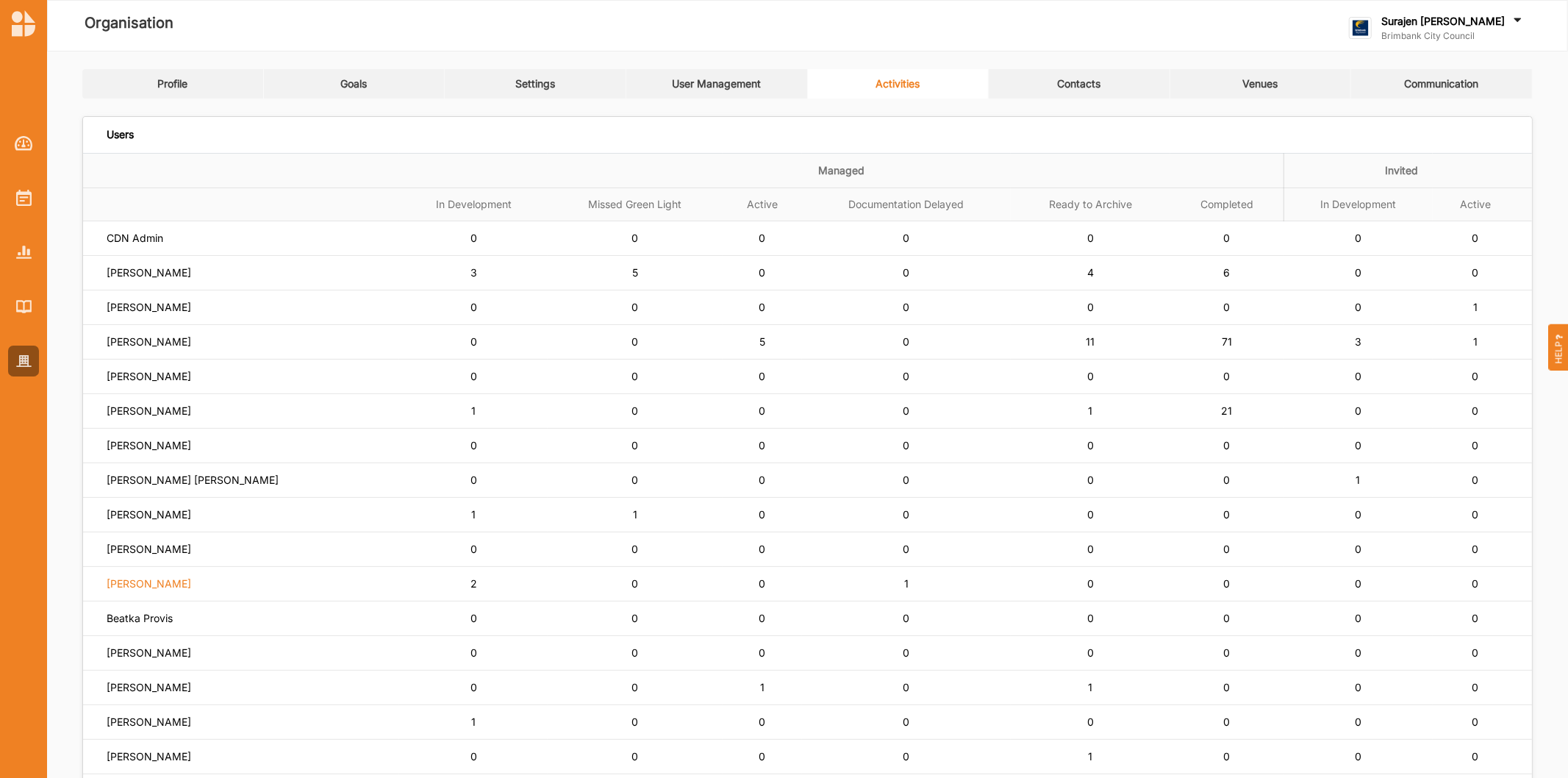
click at [151, 585] on label "[PERSON_NAME]" at bounding box center [148, 584] width 85 height 13
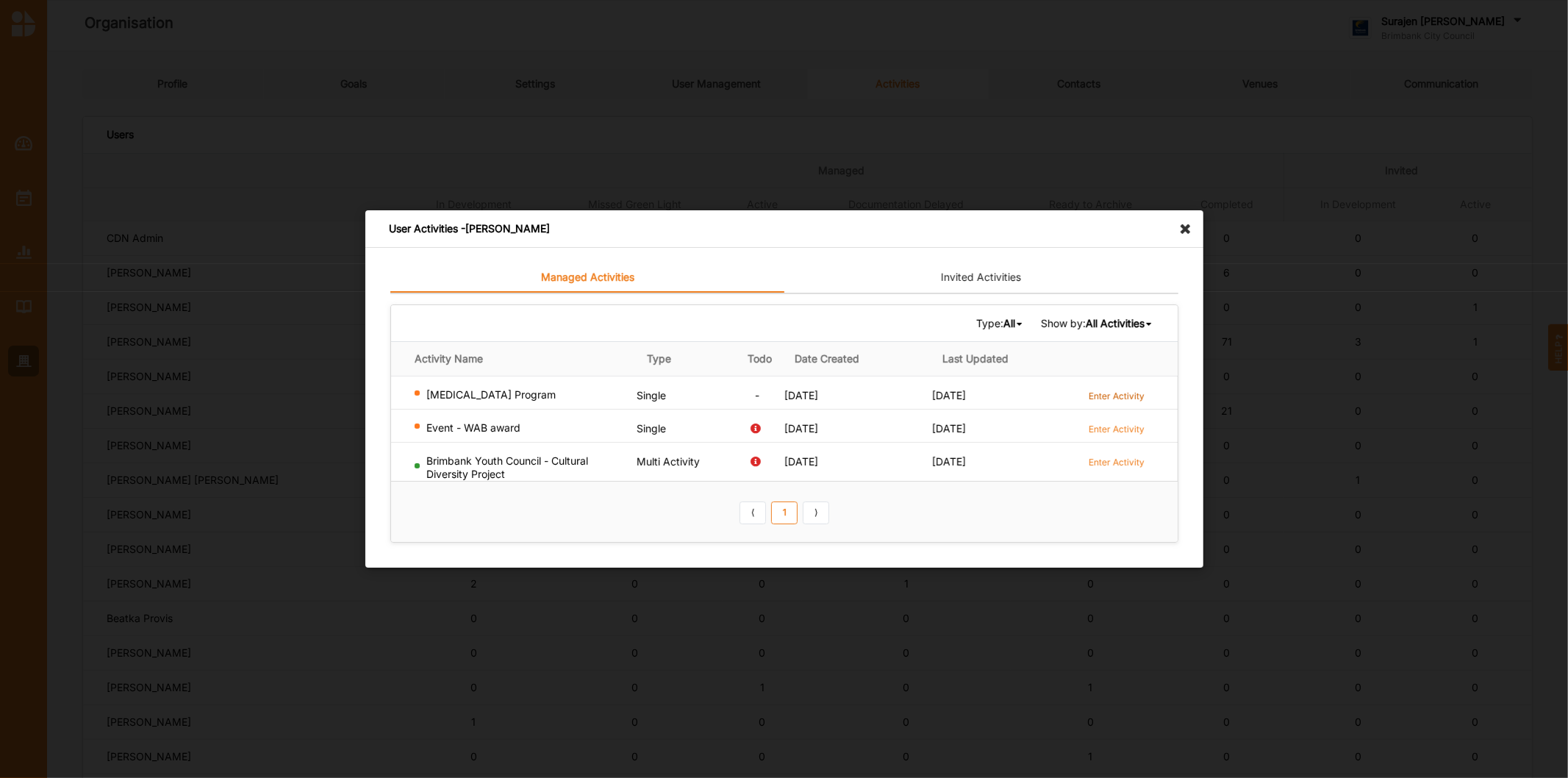
click at [1104, 397] on label "Enter Activity" at bounding box center [1117, 396] width 56 height 13
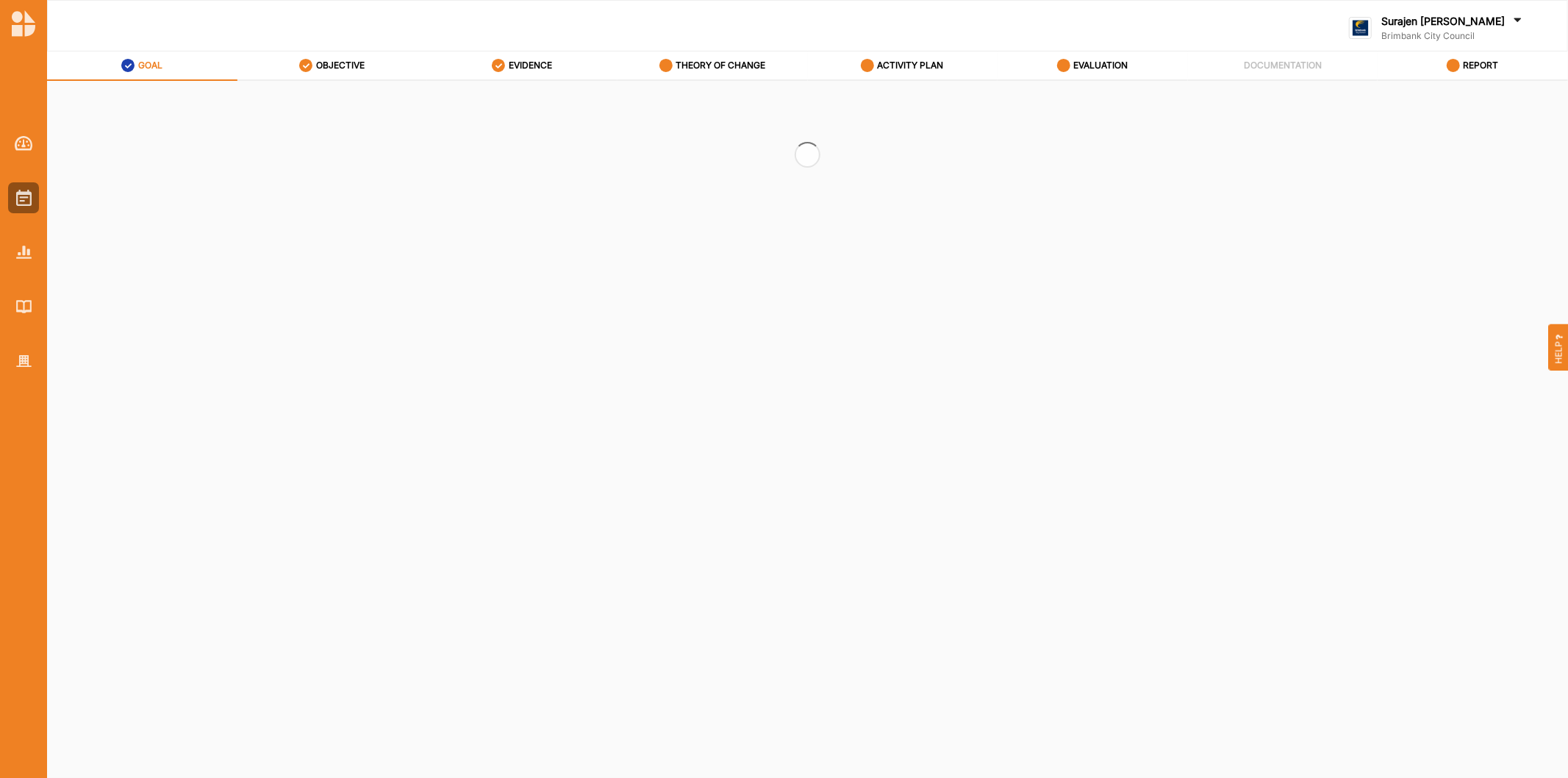
select select "2"
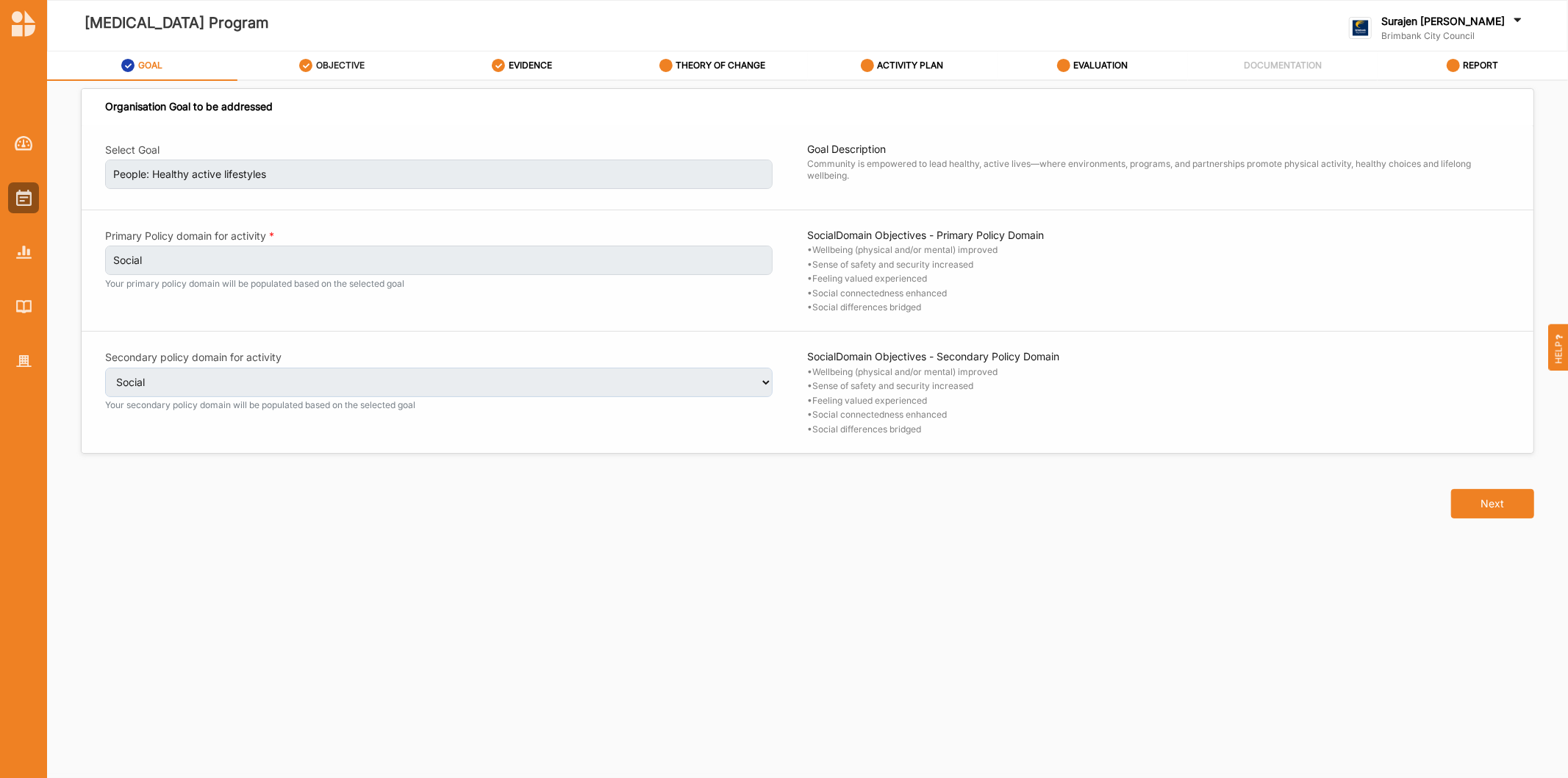
click at [372, 74] on link "OBJECTIVE" at bounding box center [333, 66] width 190 height 29
select select "6"
select select "9"
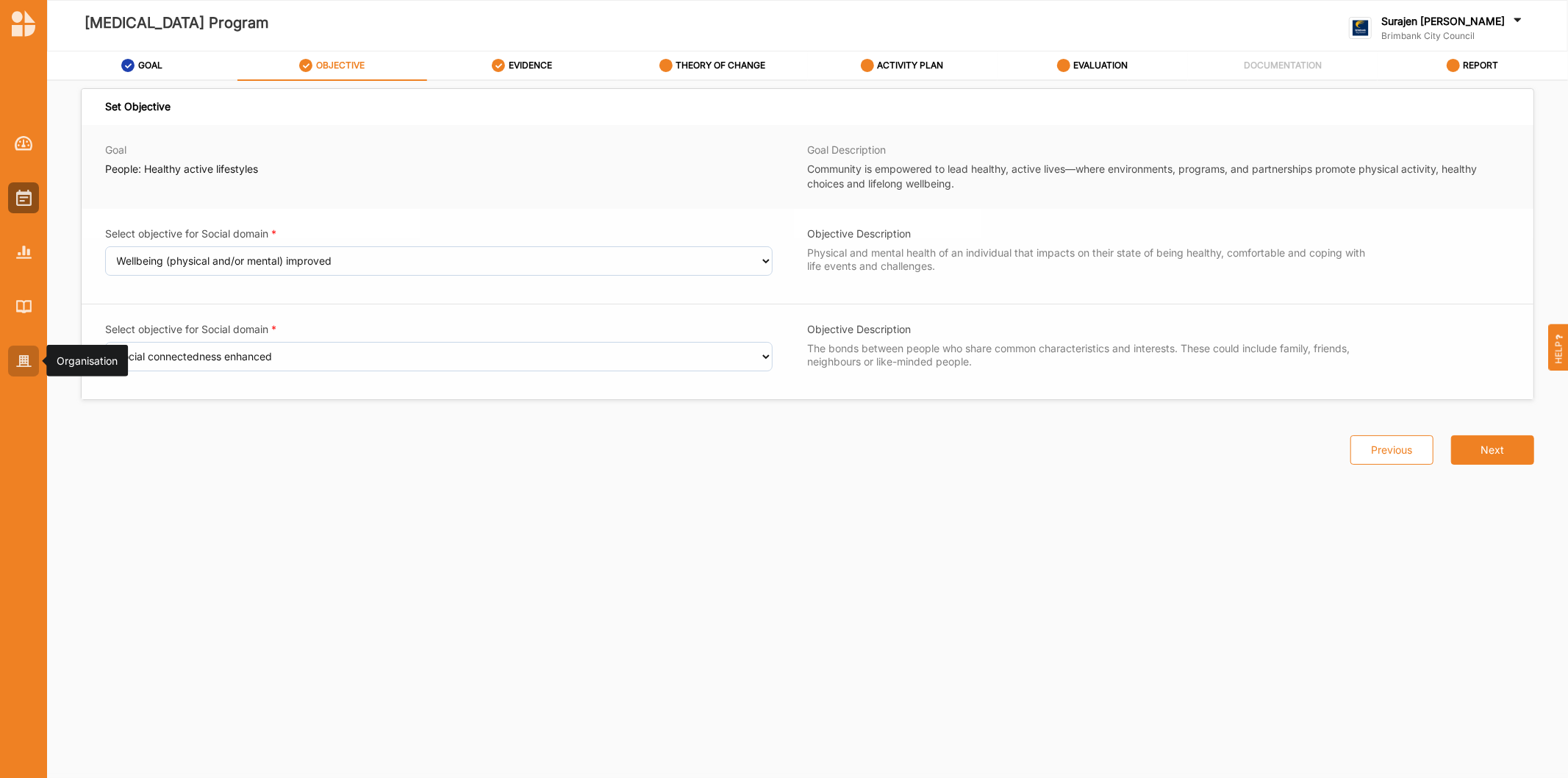
click at [32, 348] on div at bounding box center [23, 361] width 31 height 31
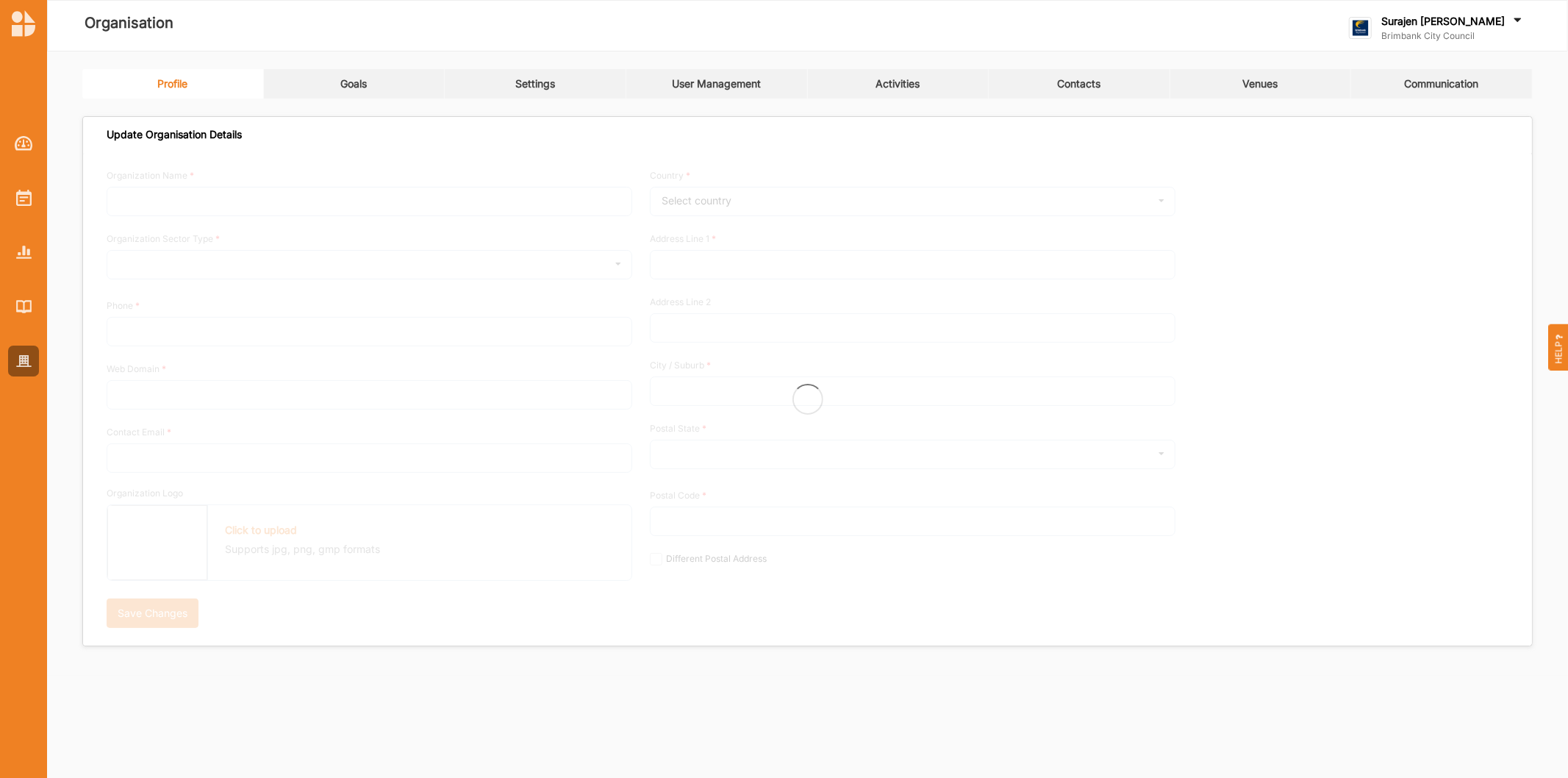
click at [937, 90] on link "Activities" at bounding box center [898, 84] width 181 height 29
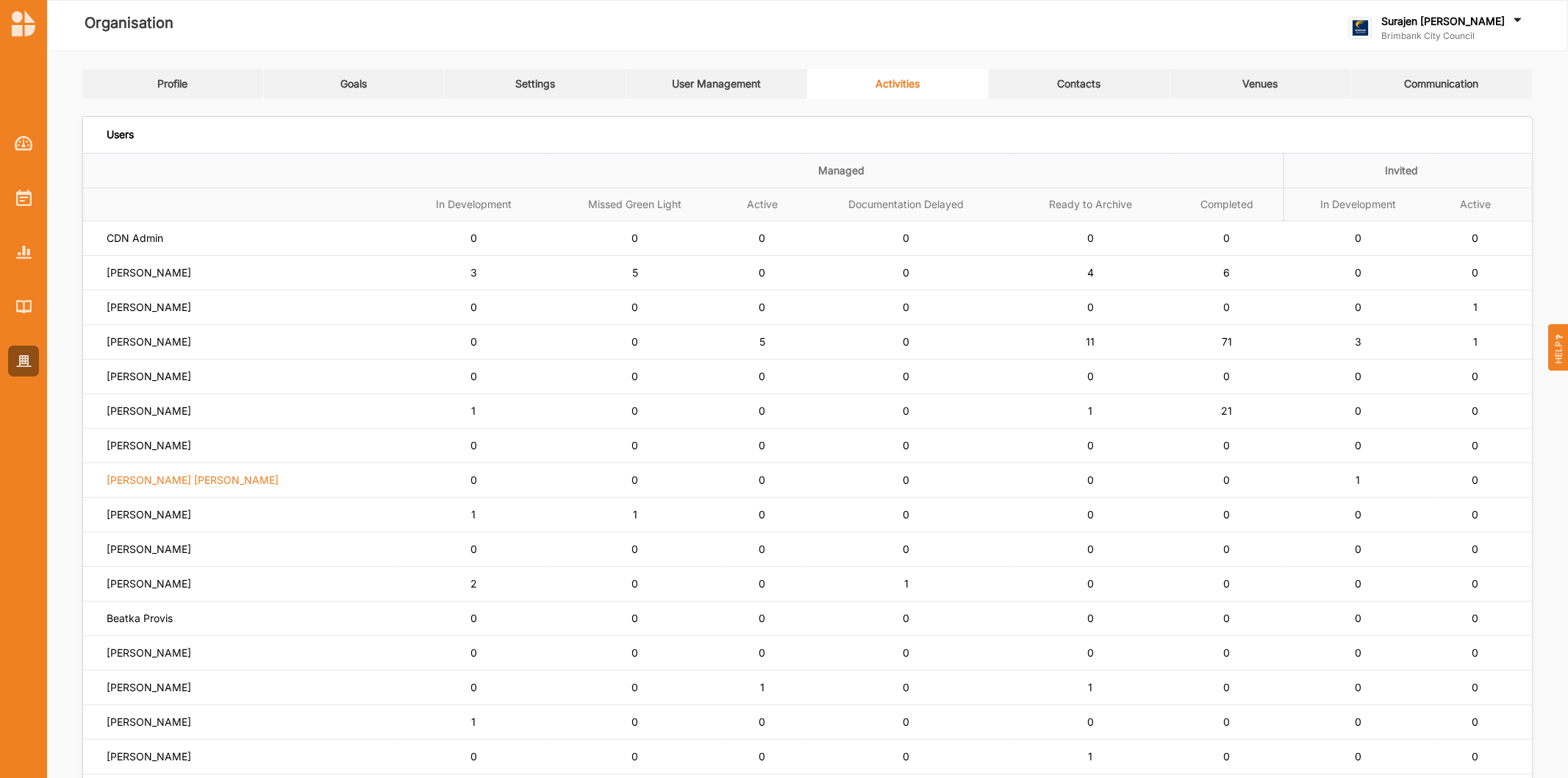
click at [160, 487] on label "[PERSON_NAME] [PERSON_NAME]" at bounding box center [192, 480] width 172 height 13
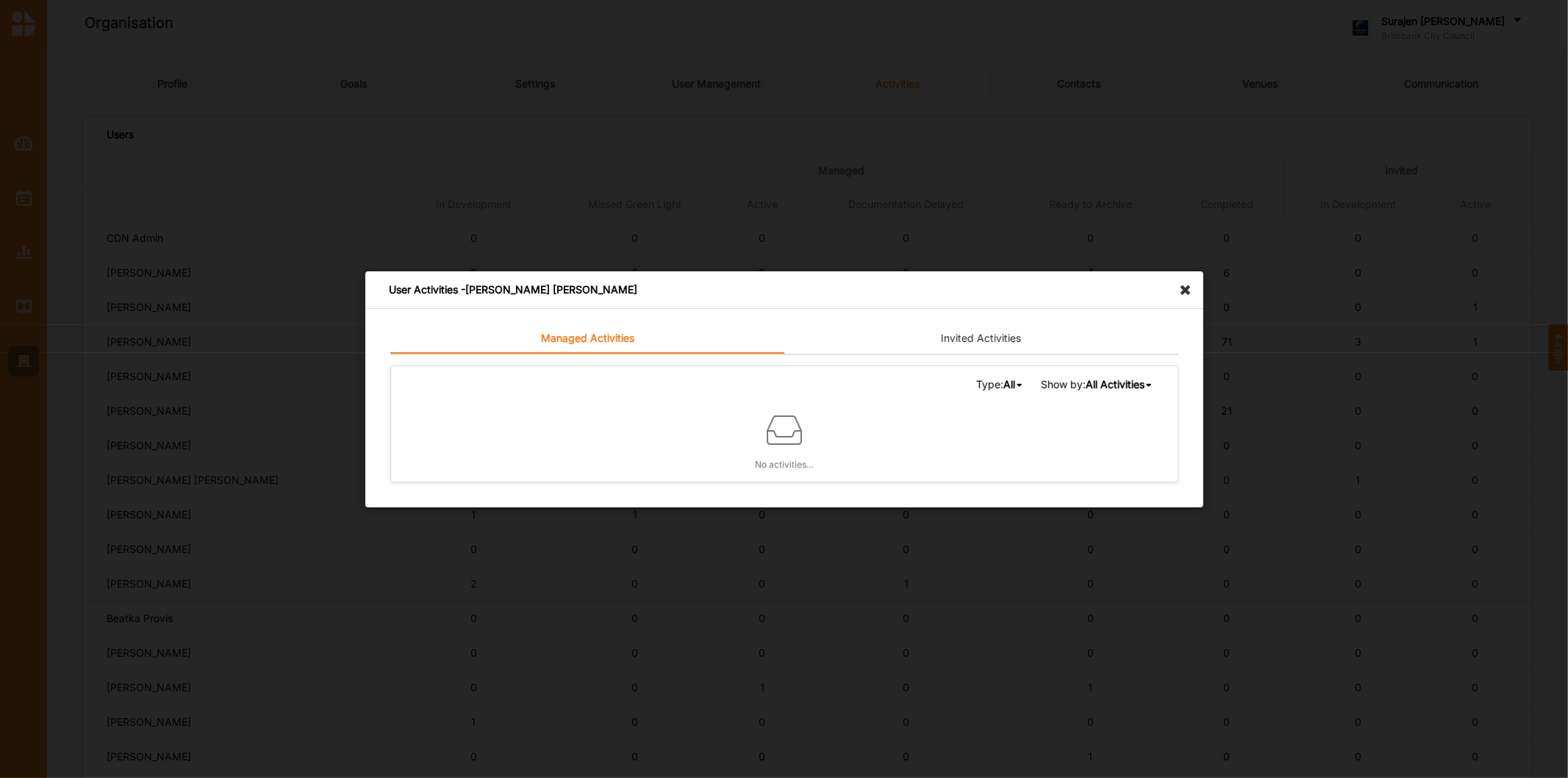
click at [991, 333] on link "Invited Activities" at bounding box center [981, 339] width 394 height 29
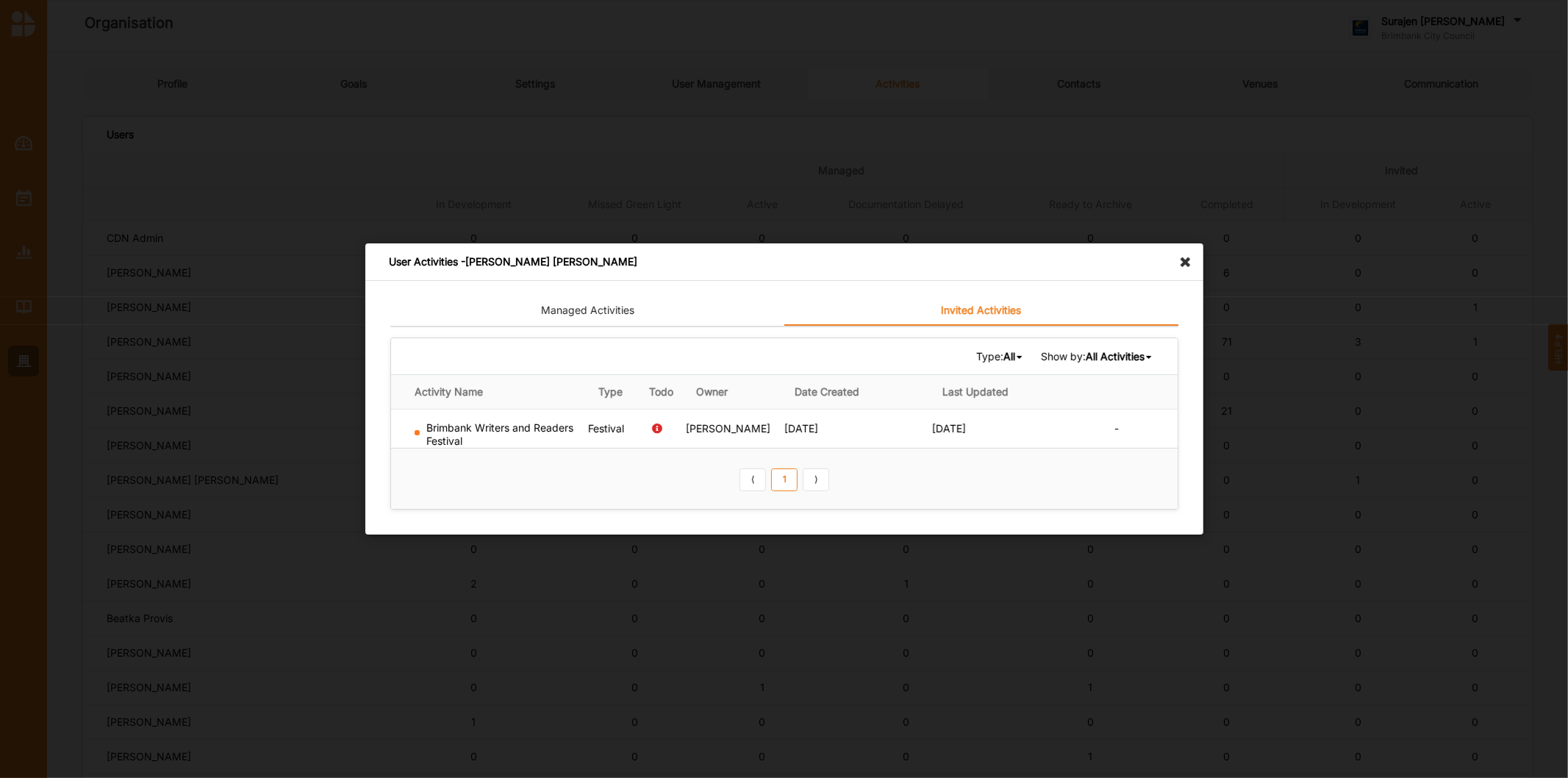
click at [1187, 260] on icon at bounding box center [1189, 255] width 23 height 23
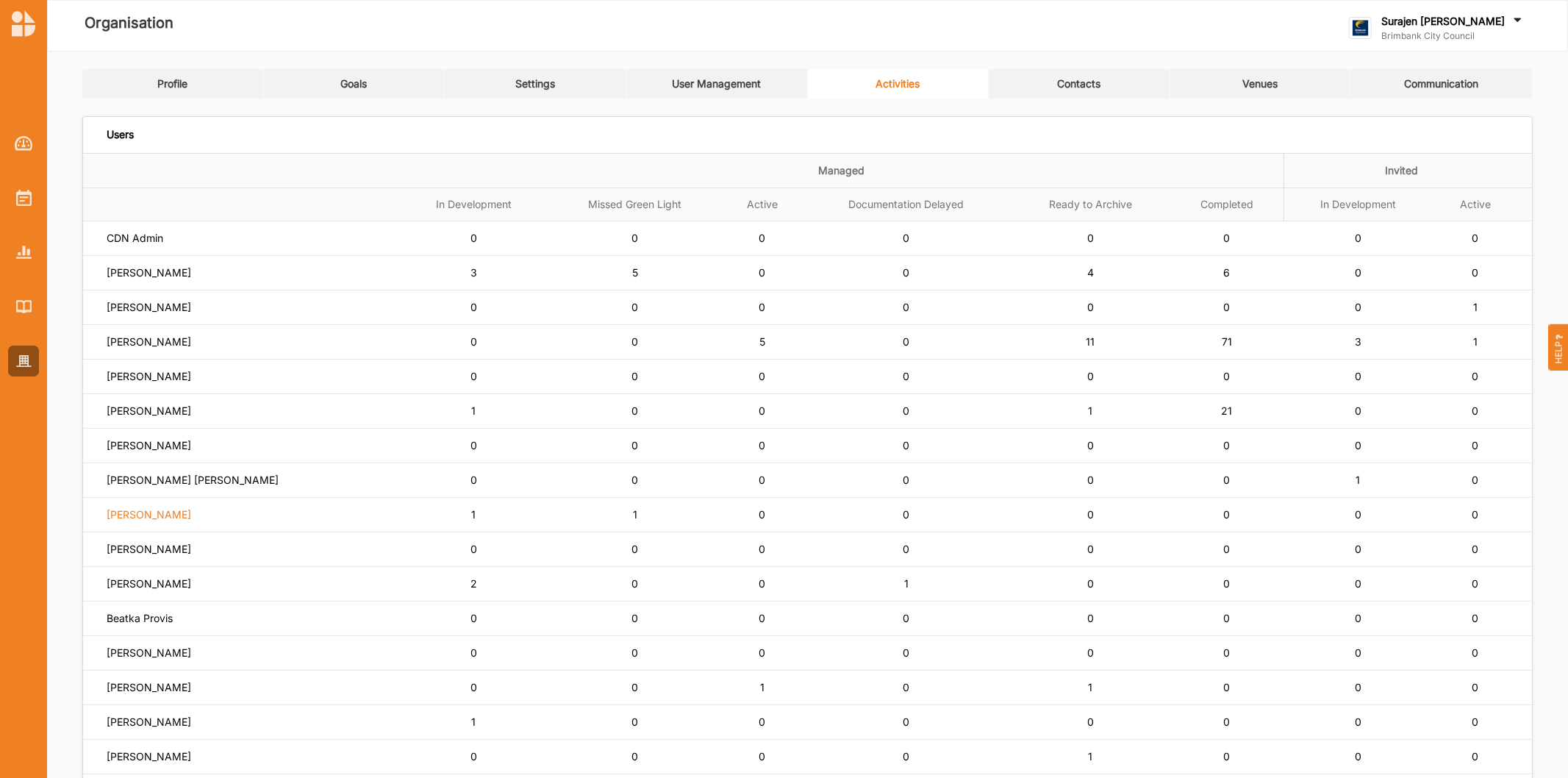
click at [184, 522] on label "[PERSON_NAME]" at bounding box center [148, 514] width 85 height 13
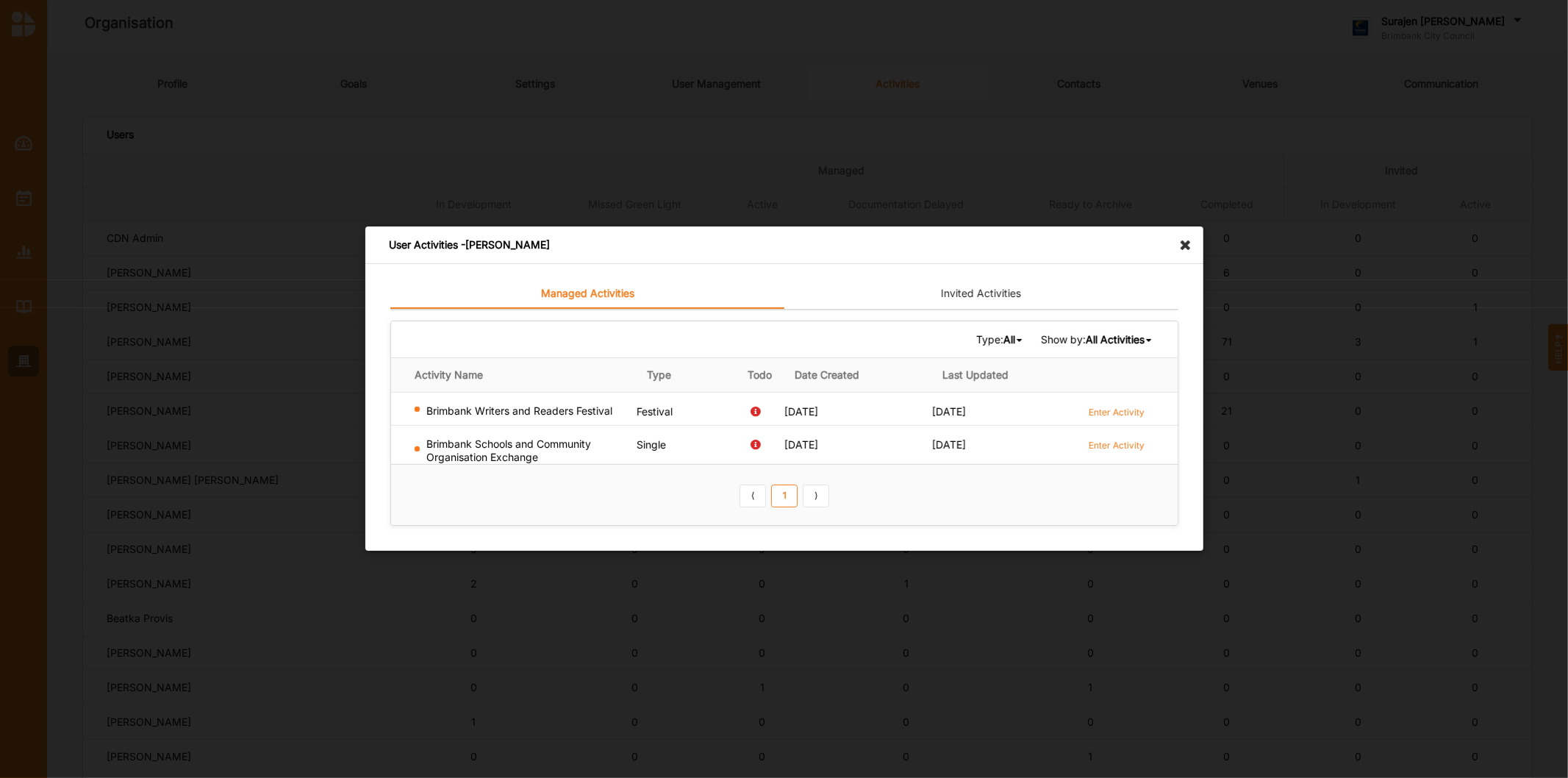
click at [1185, 241] on icon at bounding box center [1189, 238] width 23 height 23
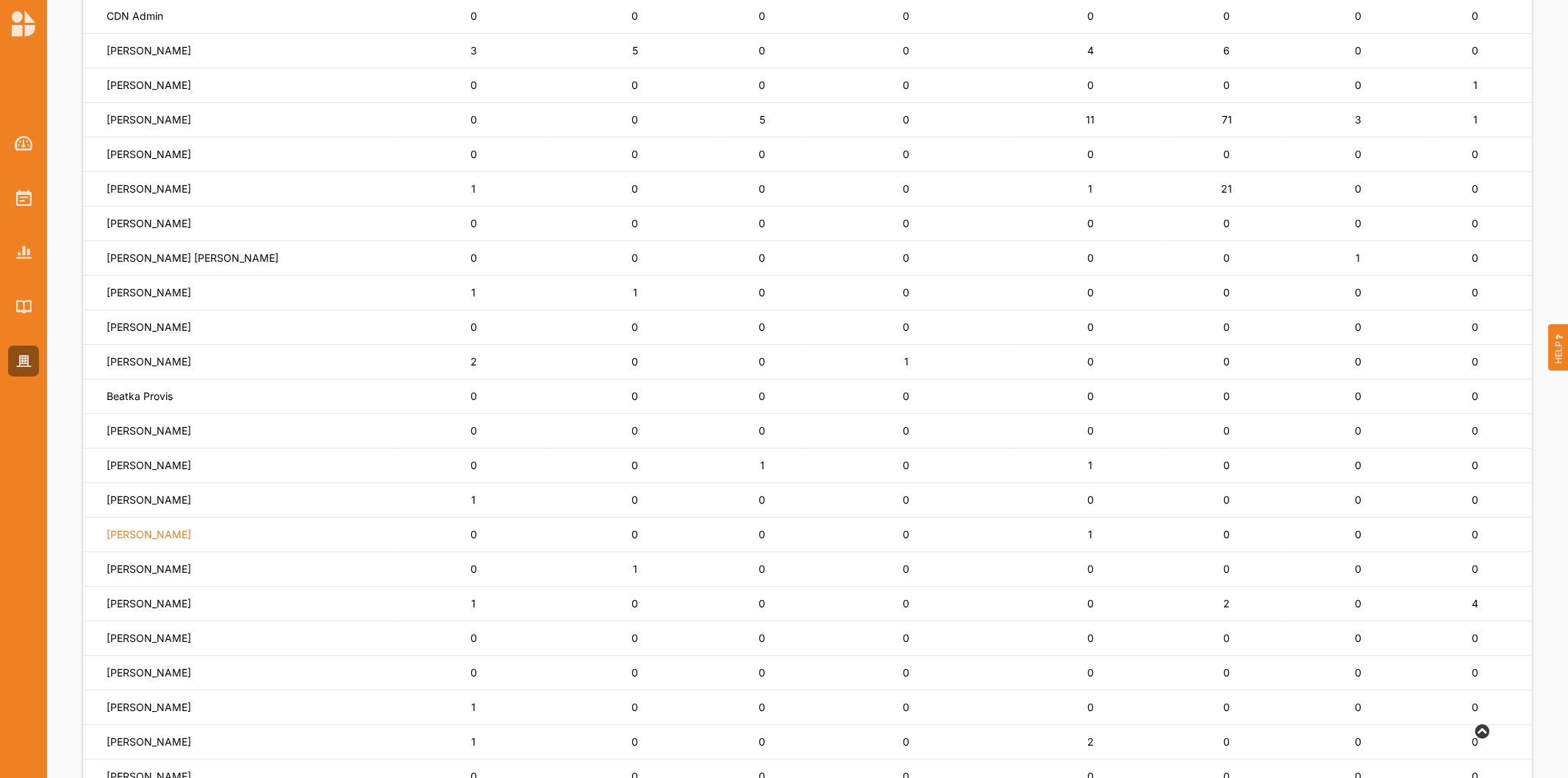
scroll to position [245, 0]
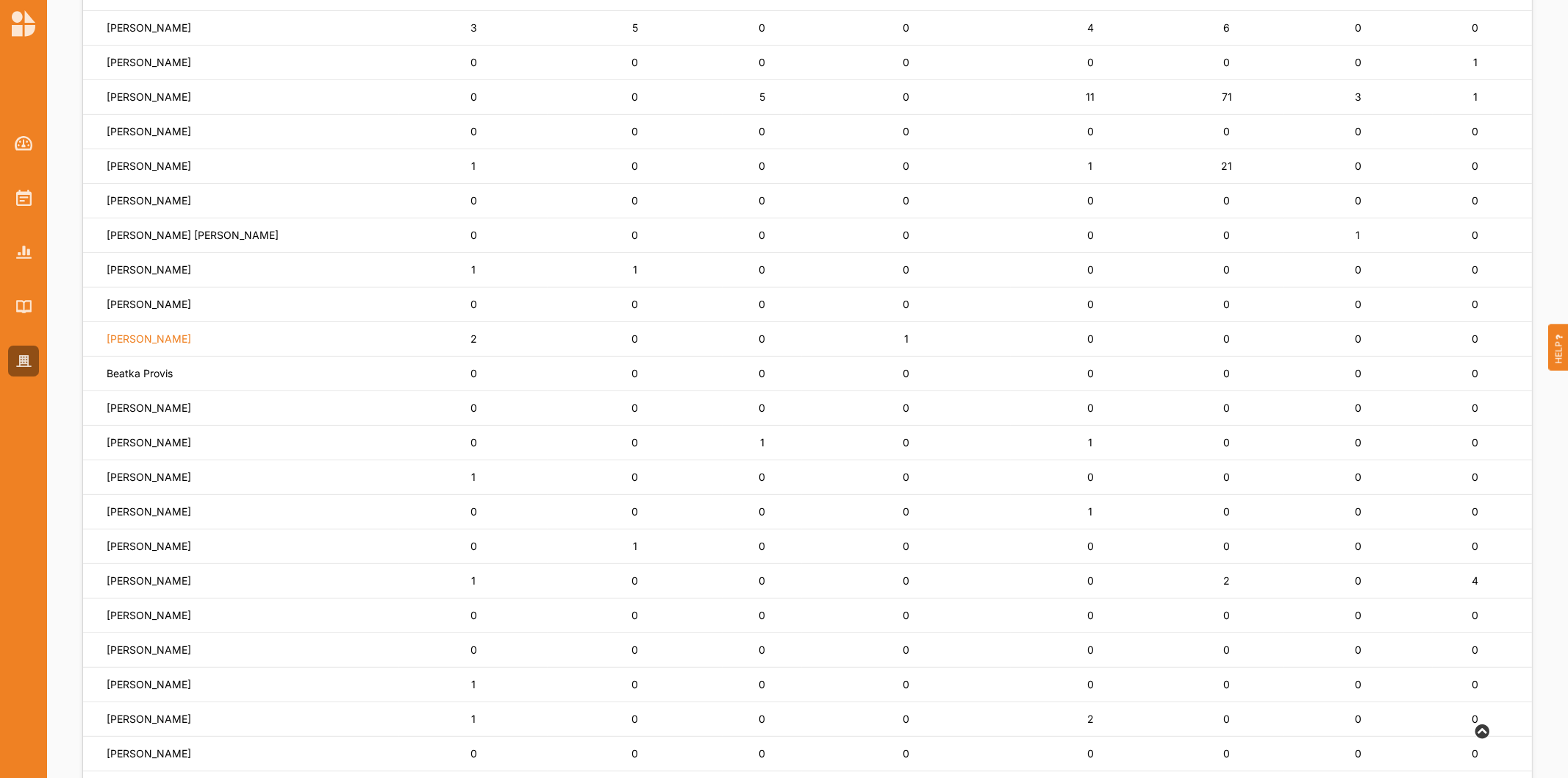
click at [147, 336] on label "[PERSON_NAME]" at bounding box center [148, 339] width 85 height 13
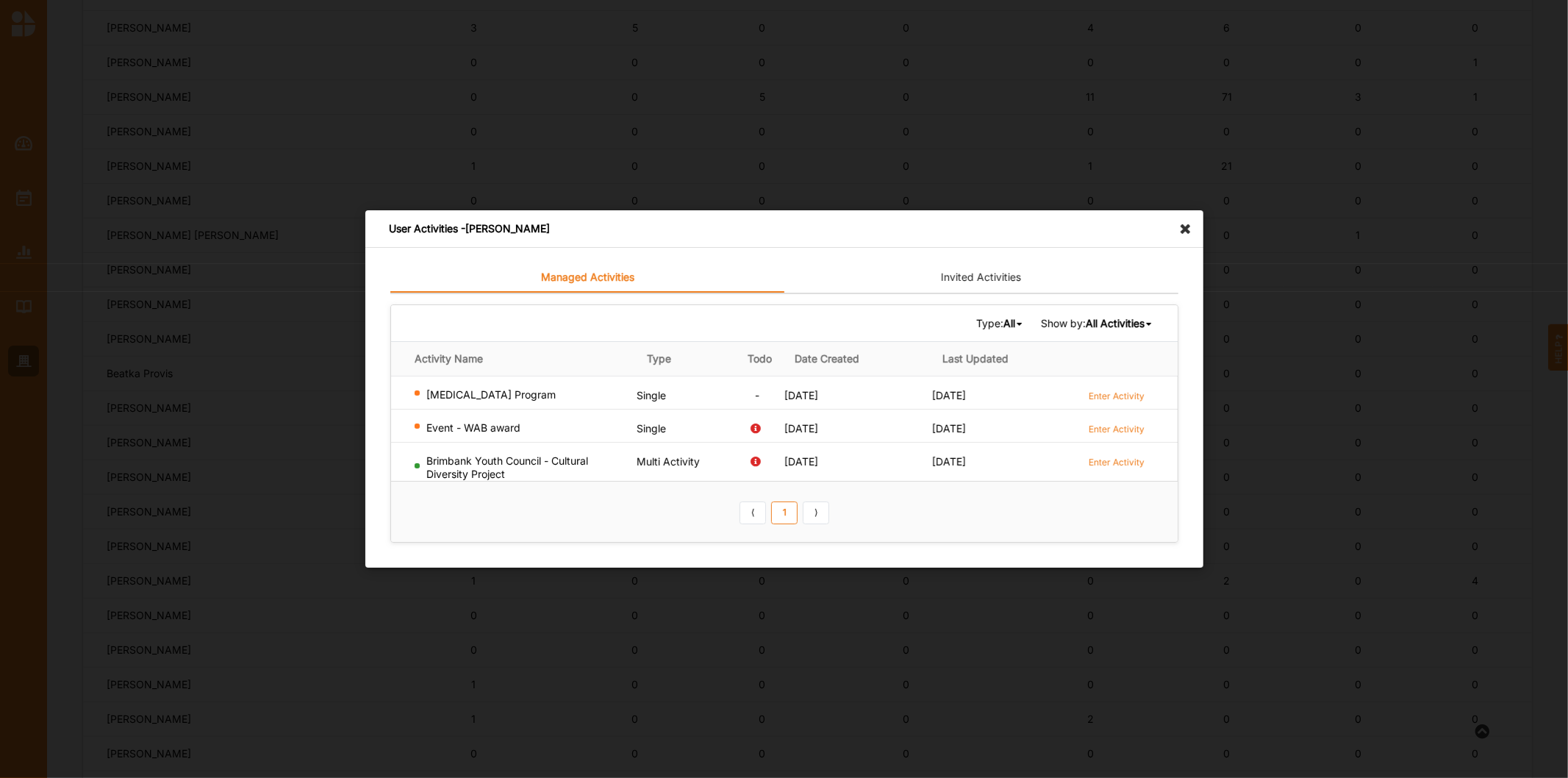
click at [489, 392] on div "[MEDICAL_DATA] Program" at bounding box center [522, 395] width 216 height 13
click at [1120, 394] on label "Enter Activity" at bounding box center [1117, 396] width 56 height 13
click at [1184, 232] on icon at bounding box center [1189, 222] width 23 height 23
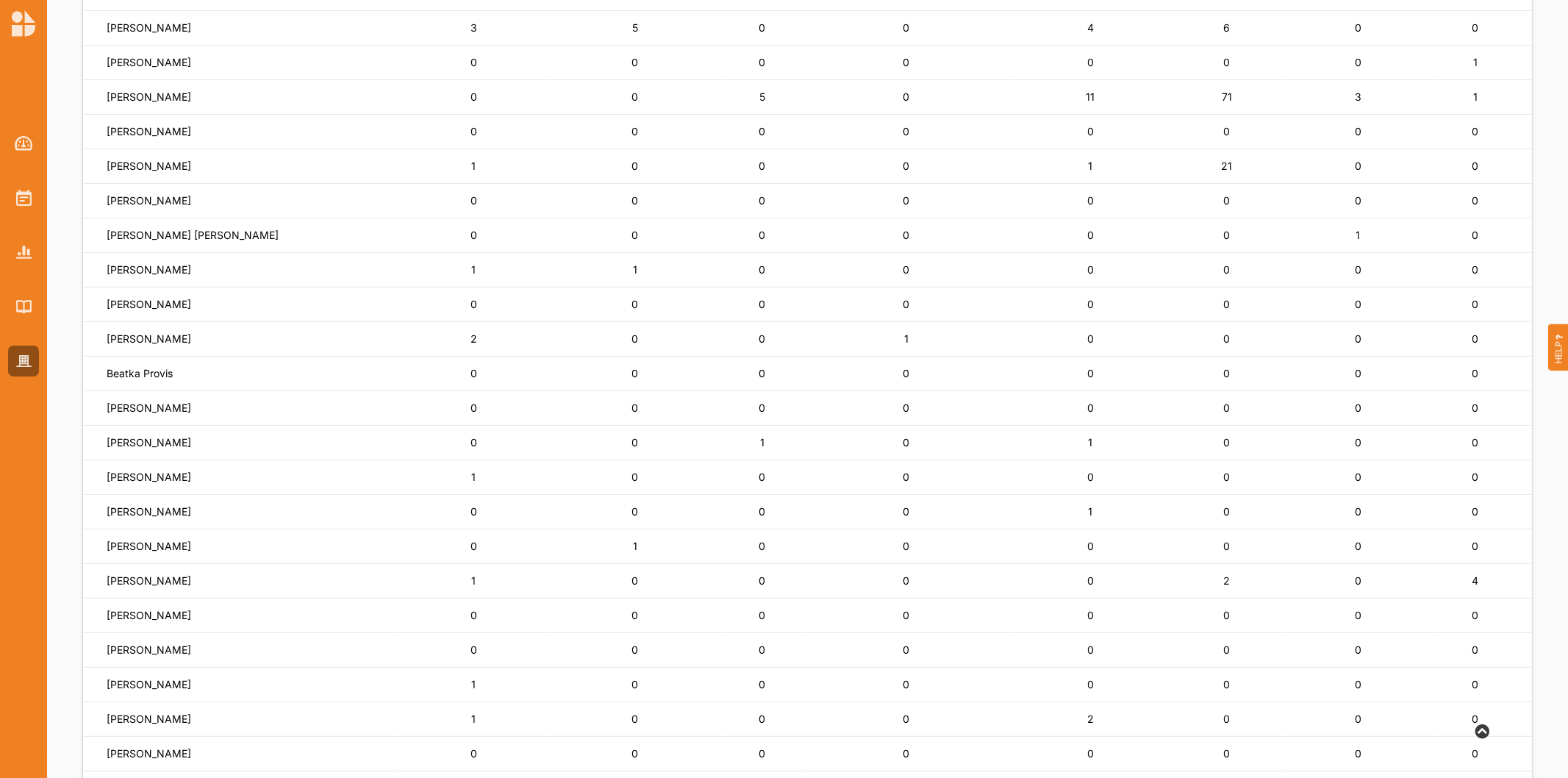
scroll to position [0, 0]
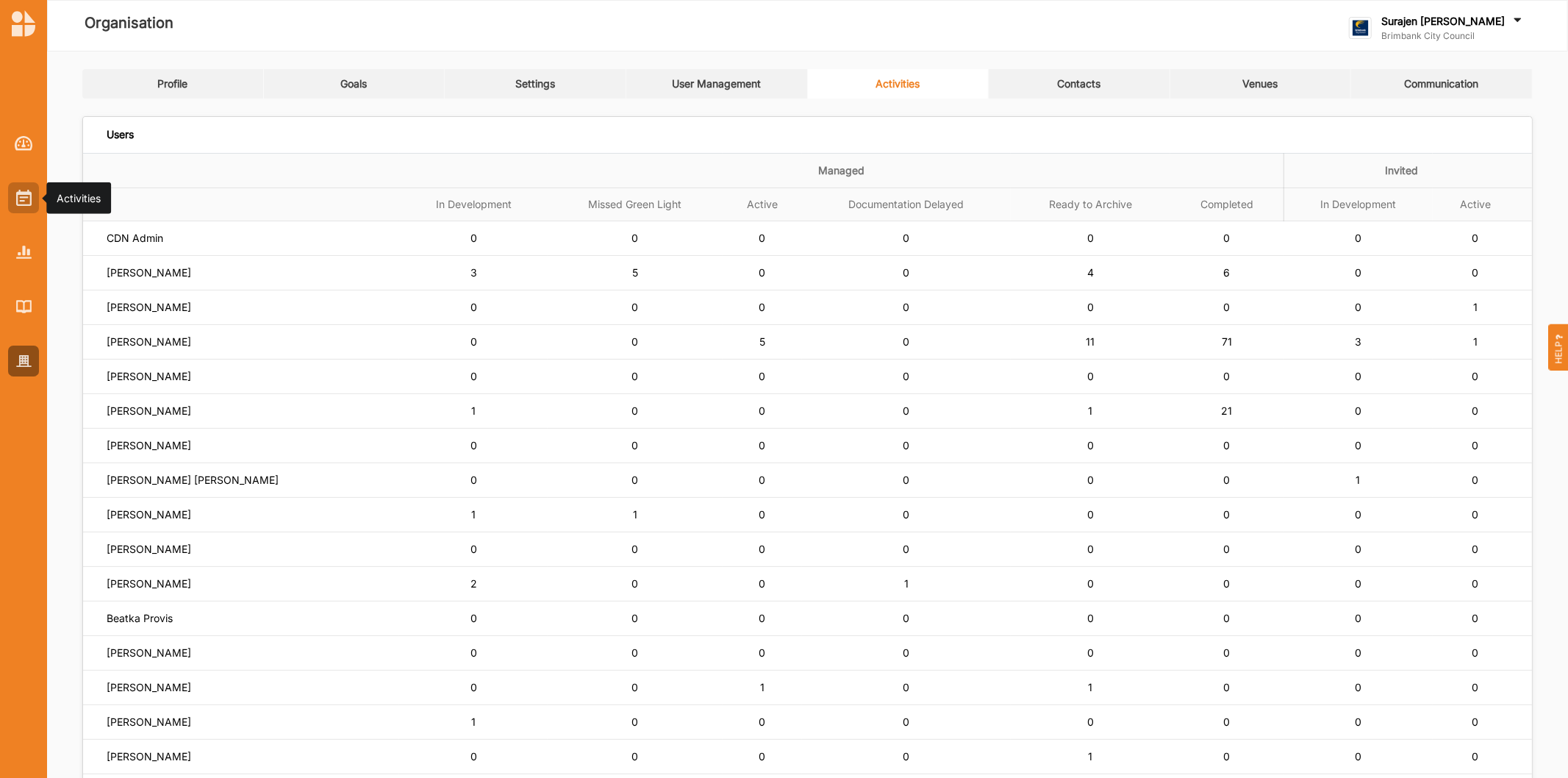
click at [22, 204] on img at bounding box center [23, 198] width 15 height 16
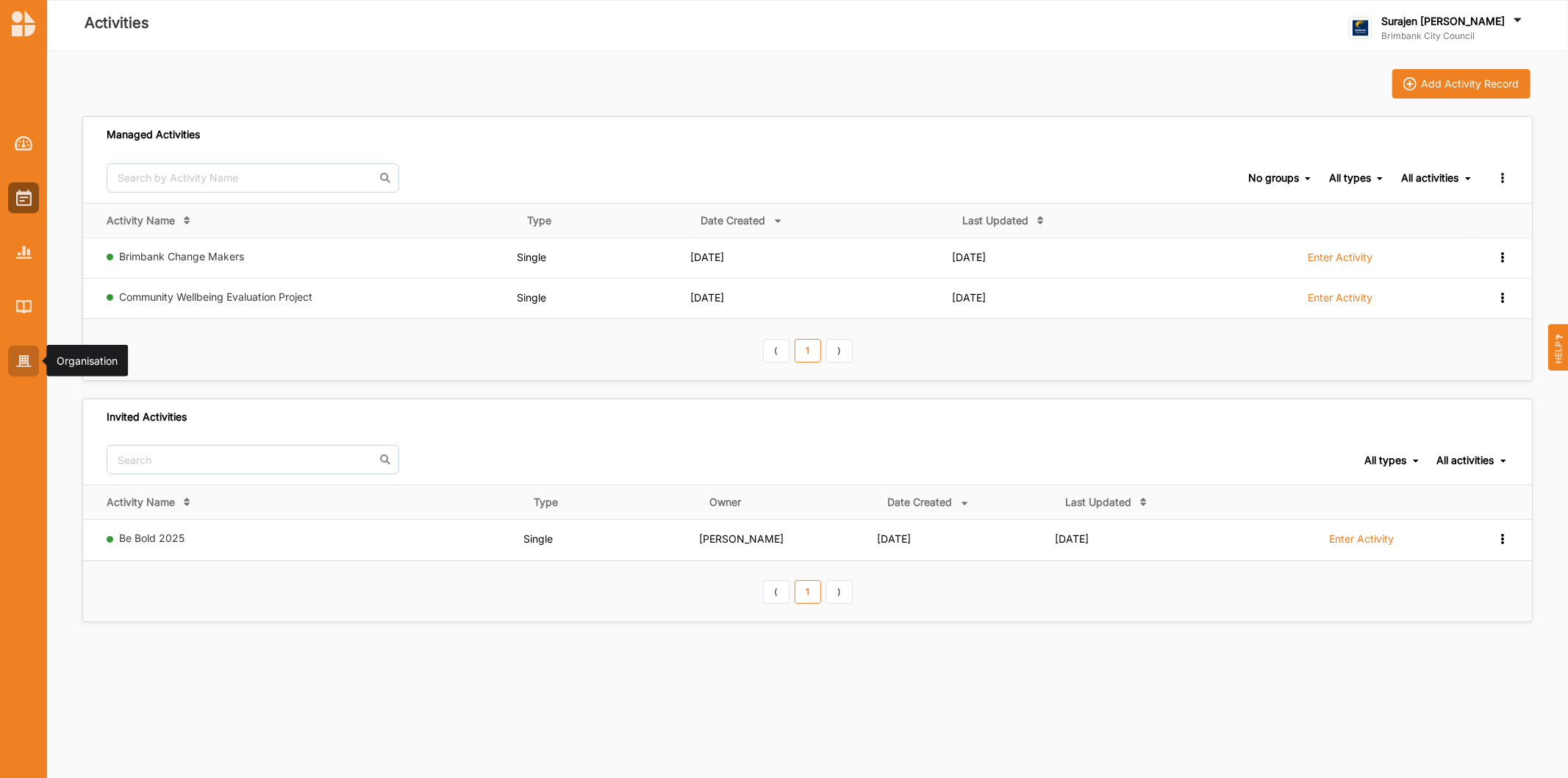
click at [28, 349] on div at bounding box center [23, 361] width 31 height 31
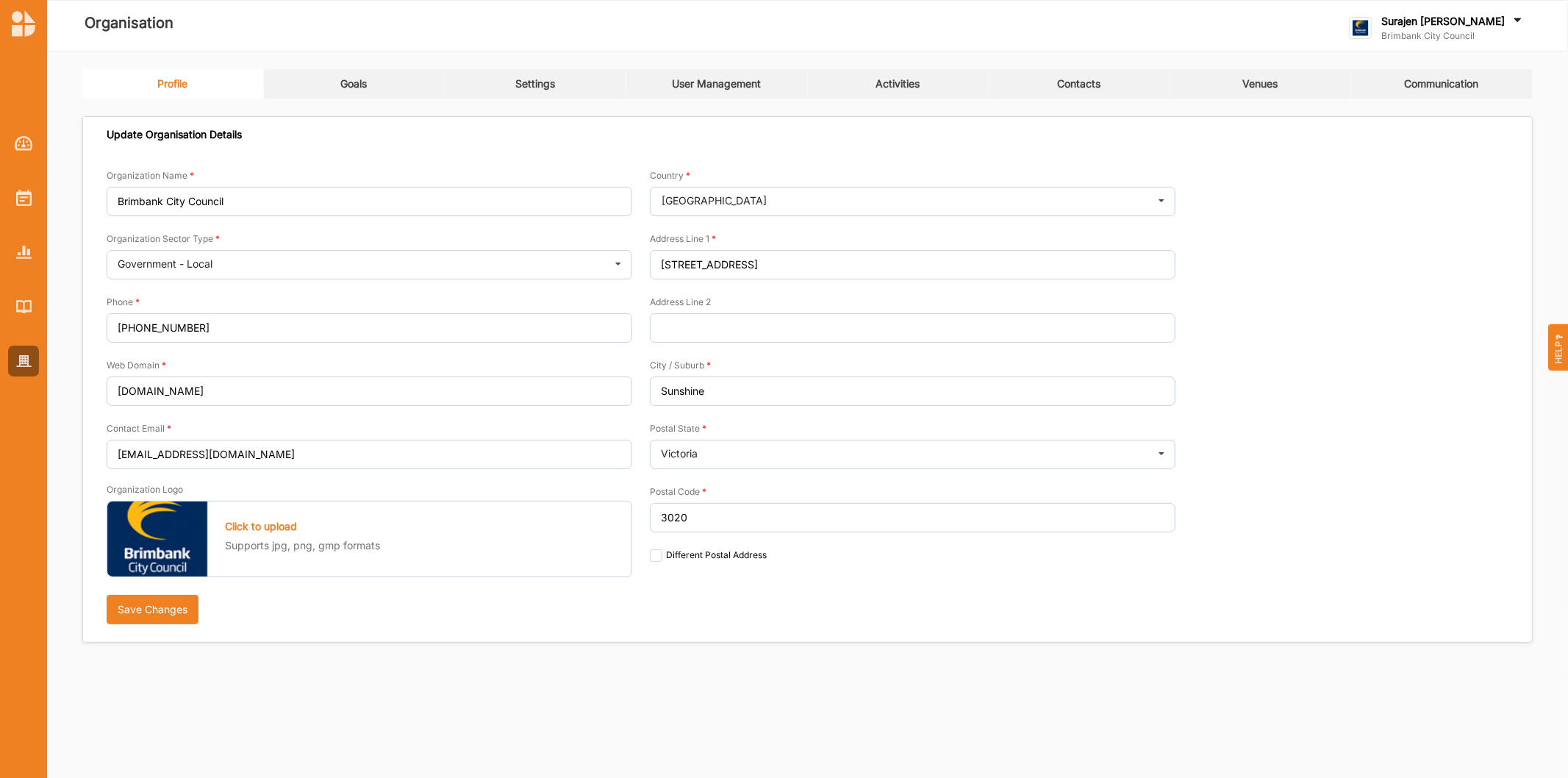
click at [935, 82] on link "Activities" at bounding box center [898, 84] width 181 height 29
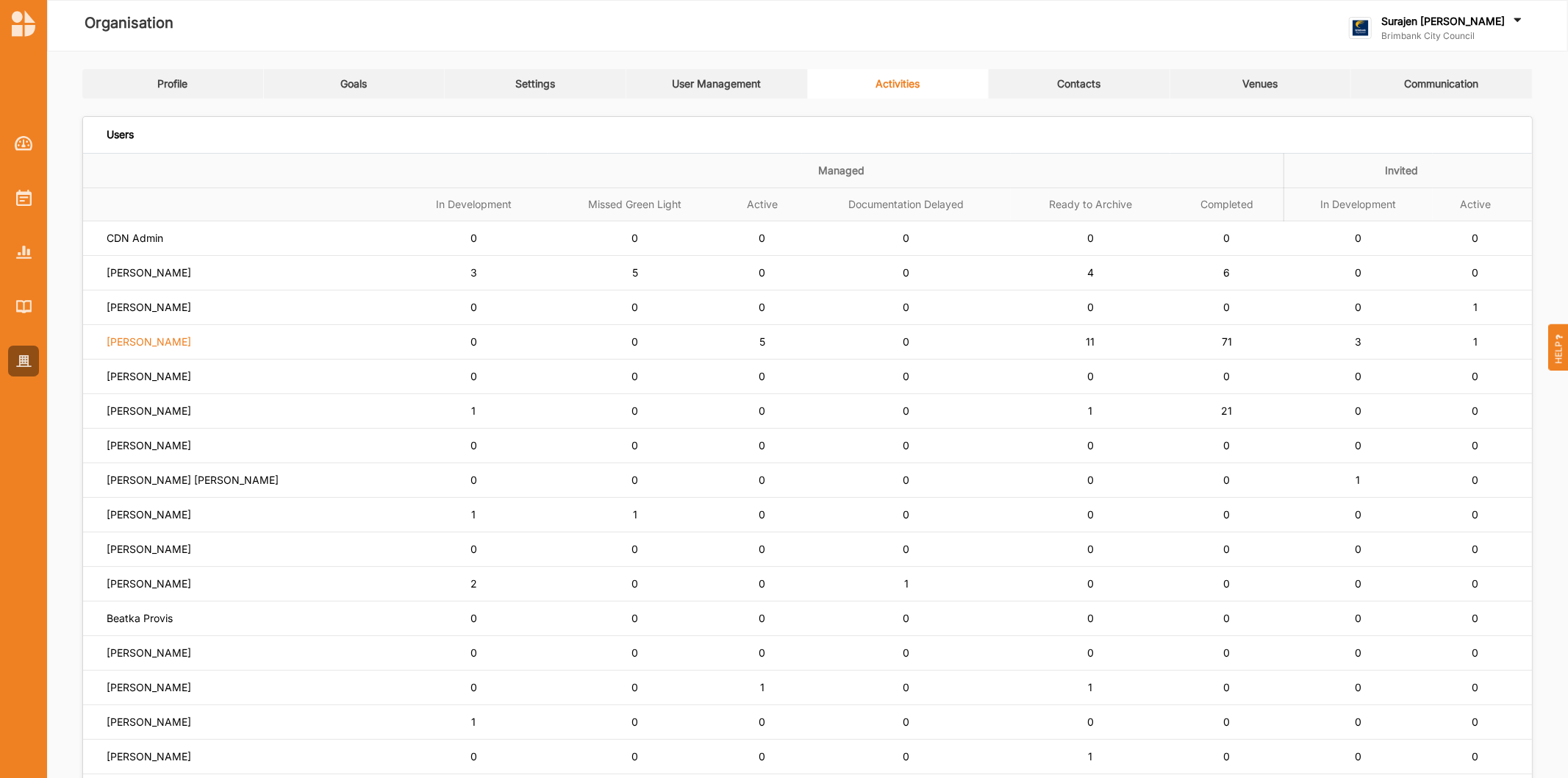
click at [155, 346] on label "[PERSON_NAME]" at bounding box center [148, 342] width 85 height 13
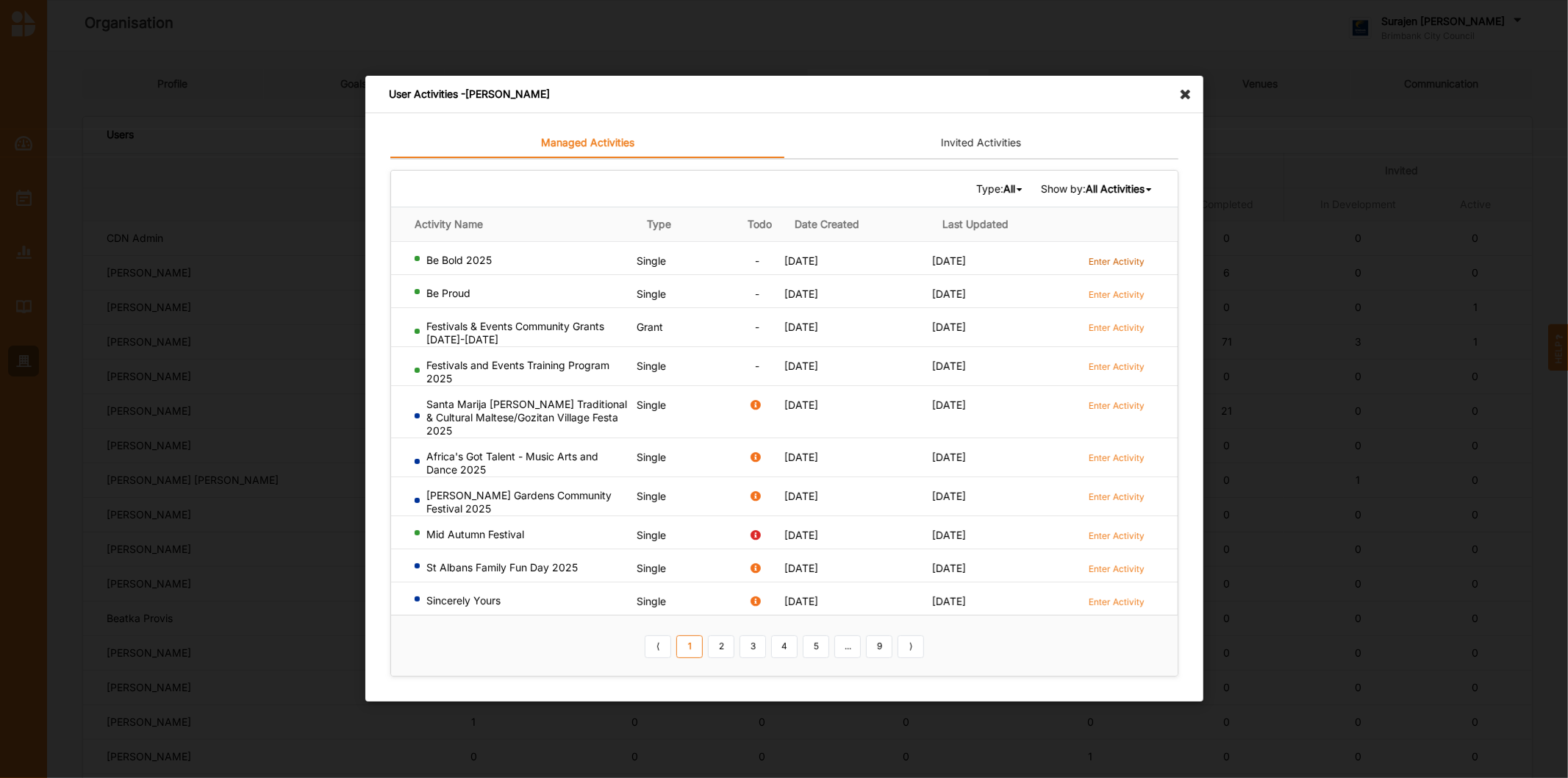
click at [1120, 259] on label "Enter Activity" at bounding box center [1117, 261] width 56 height 13
click at [1126, 297] on label "Enter Activity" at bounding box center [1117, 294] width 56 height 13
click at [1189, 93] on icon at bounding box center [1189, 87] width 23 height 23
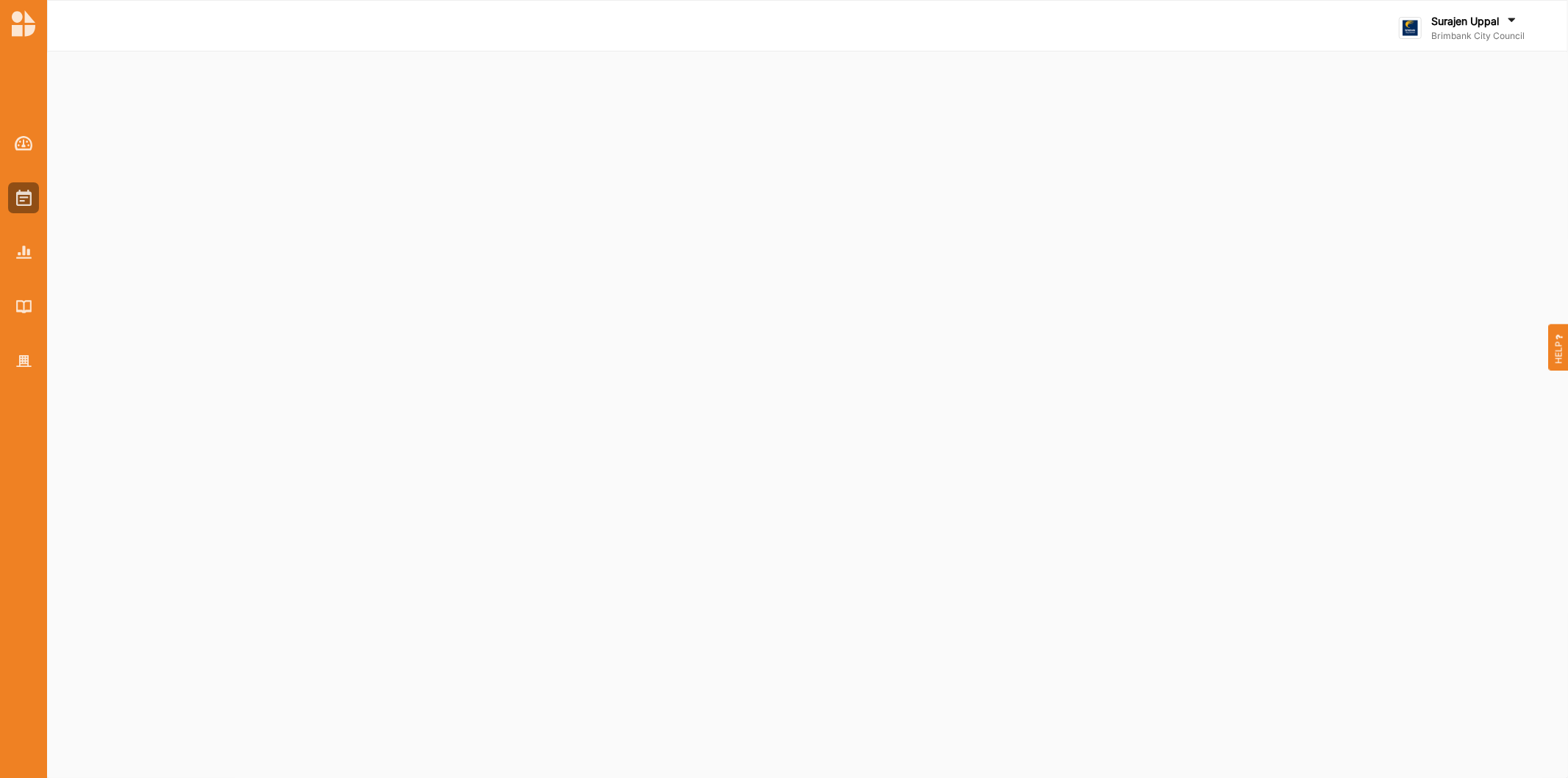
select select "2"
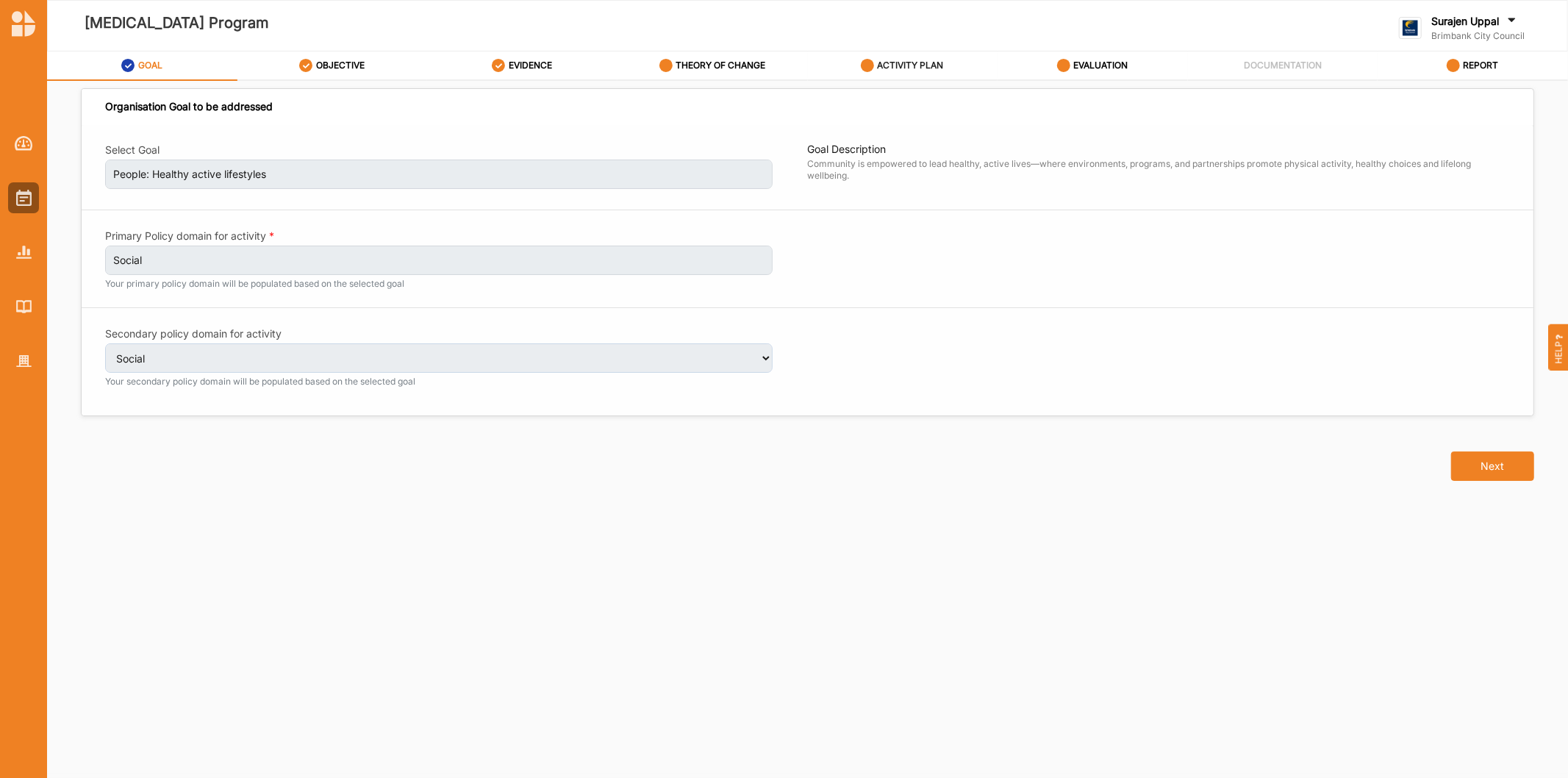
click at [915, 66] on label "ACTIVITY PLAN" at bounding box center [911, 65] width 66 height 12
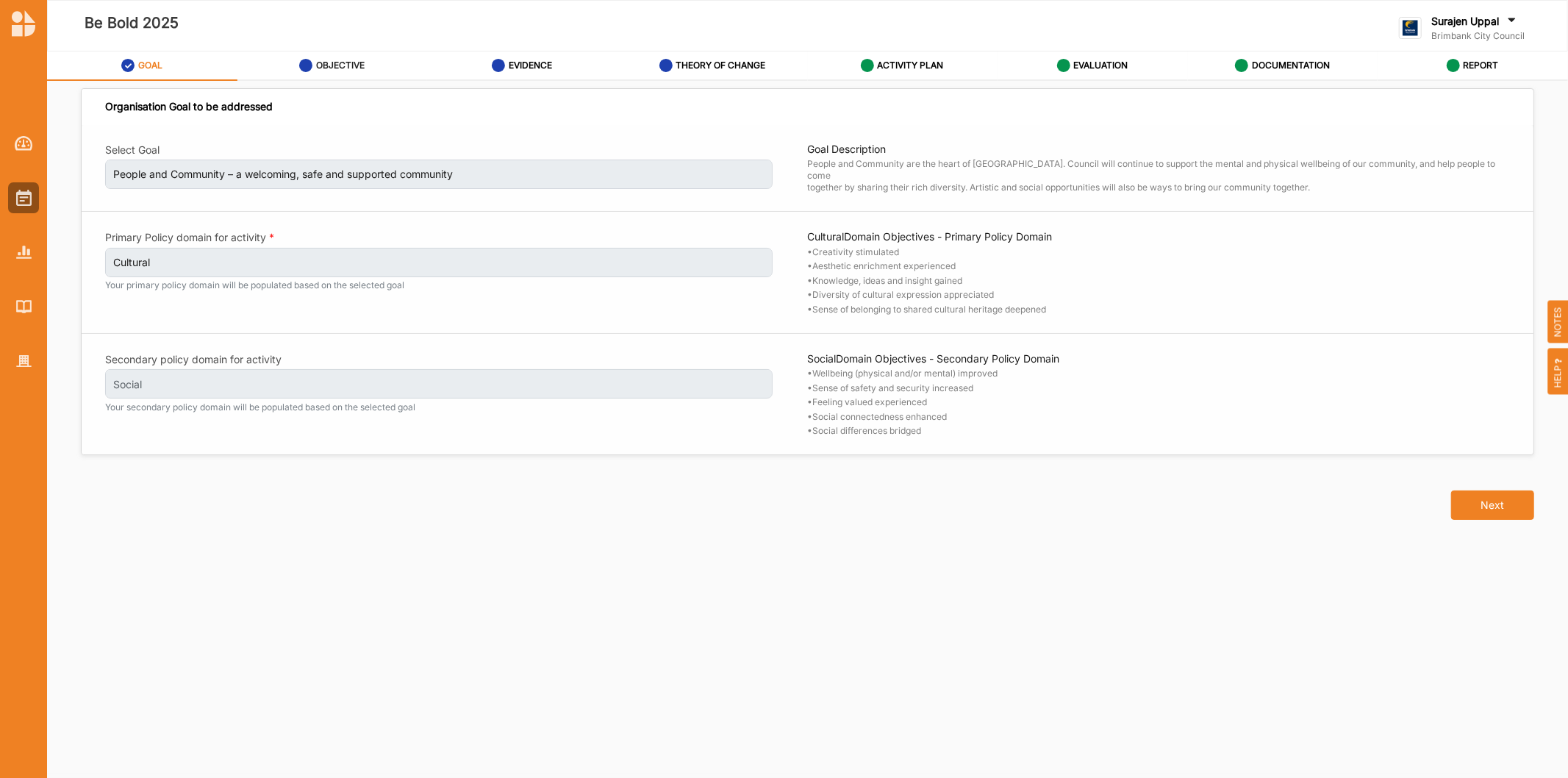
click at [309, 73] on div "OBJECTIVE" at bounding box center [331, 65] width 65 height 27
select select "4"
select select "9"
click at [361, 63] on label "OBJECTIVE" at bounding box center [340, 65] width 48 height 12
select select "4"
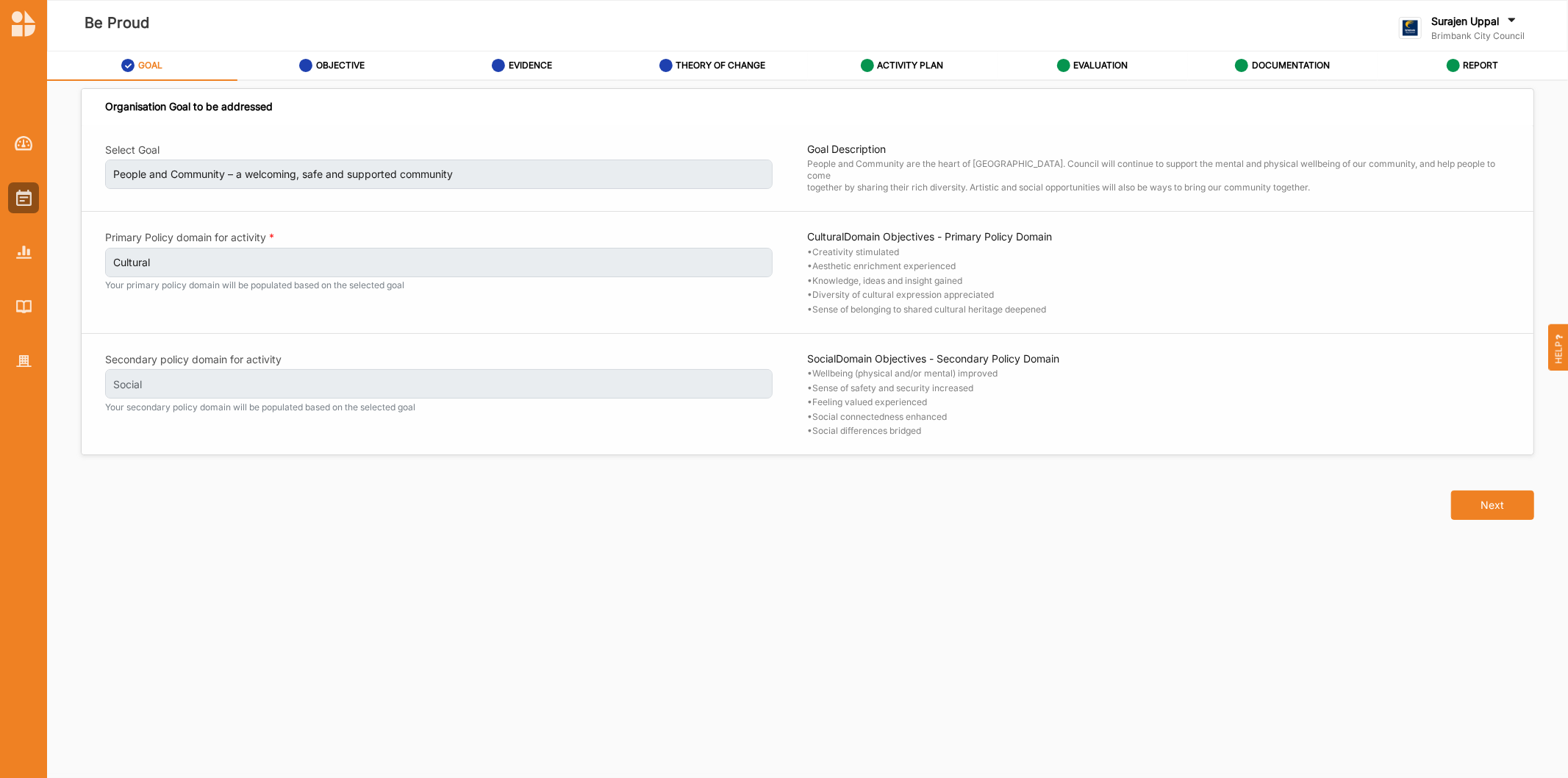
select select "9"
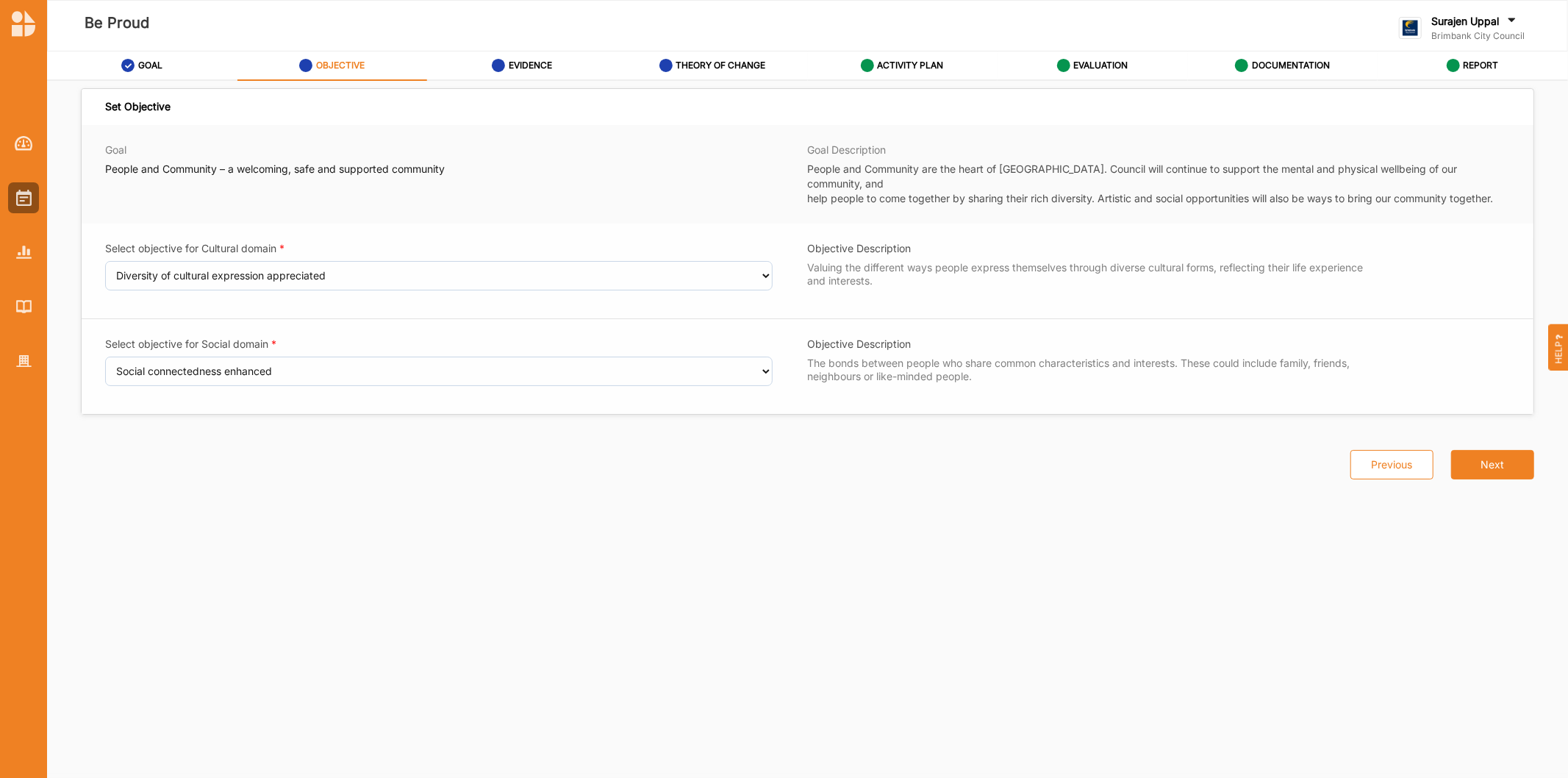
click at [902, 49] on div "Be Proud" at bounding box center [512, 26] width 932 height 71
click at [905, 64] on label "ACTIVITY PLAN" at bounding box center [911, 65] width 66 height 12
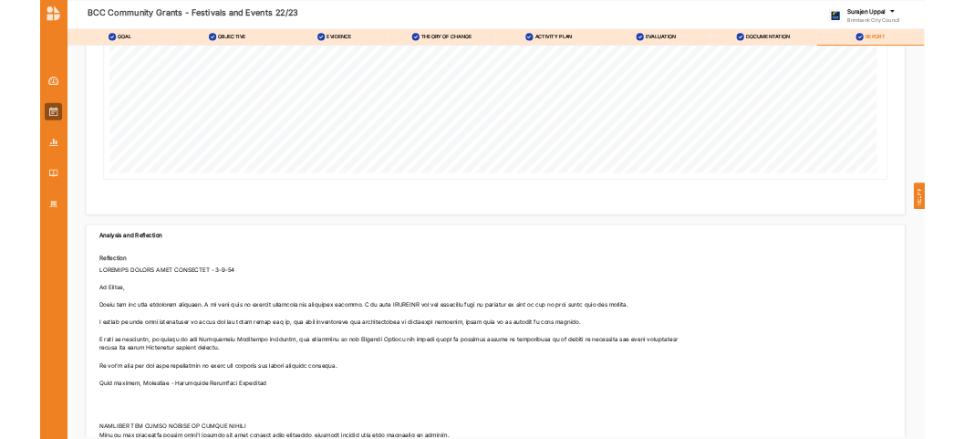
scroll to position [10027, 0]
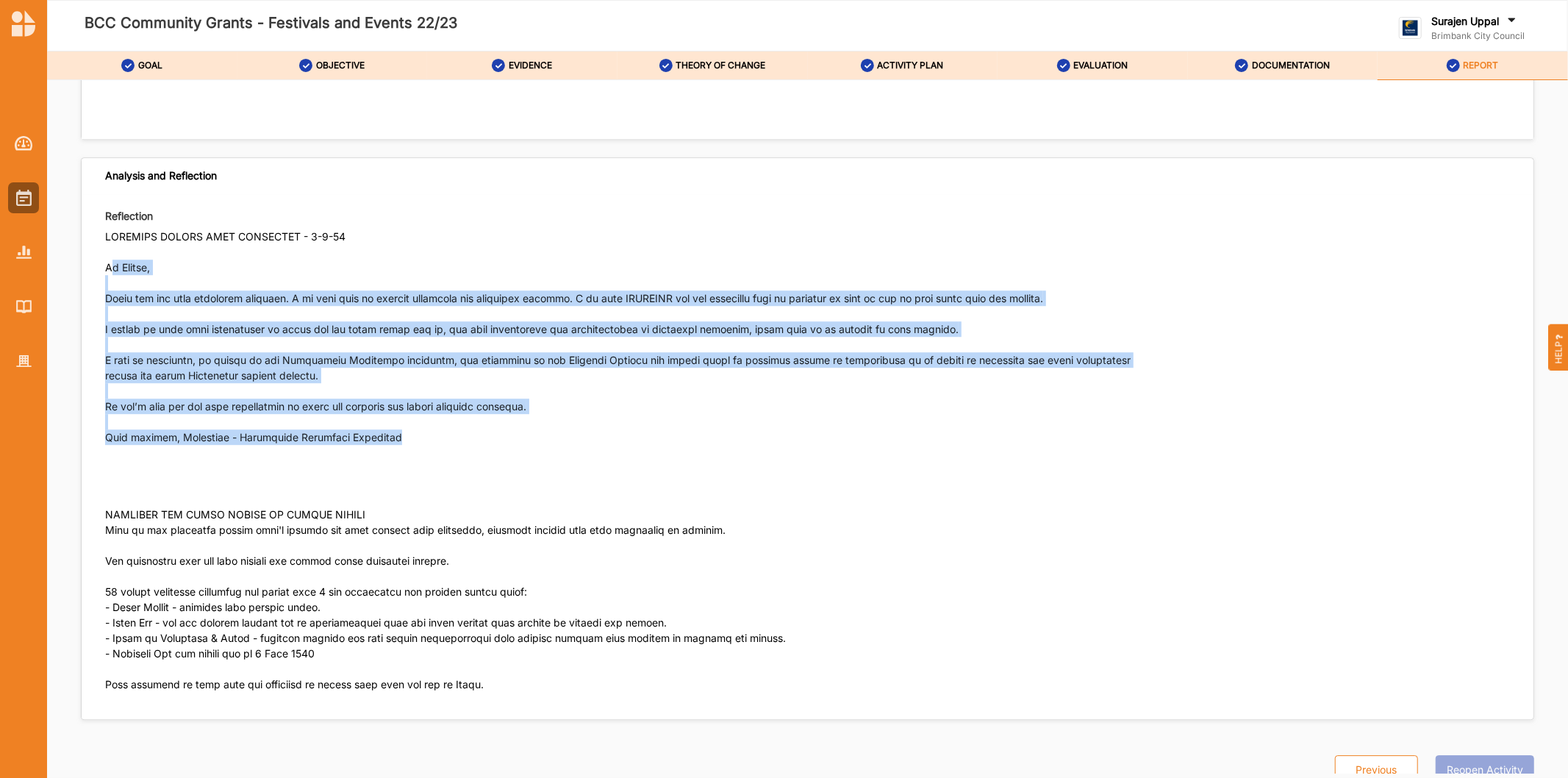
drag, startPoint x: 406, startPoint y: 414, endPoint x: 109, endPoint y: 237, distance: 345.7
click at [109, 237] on p at bounding box center [631, 466] width 1054 height 475
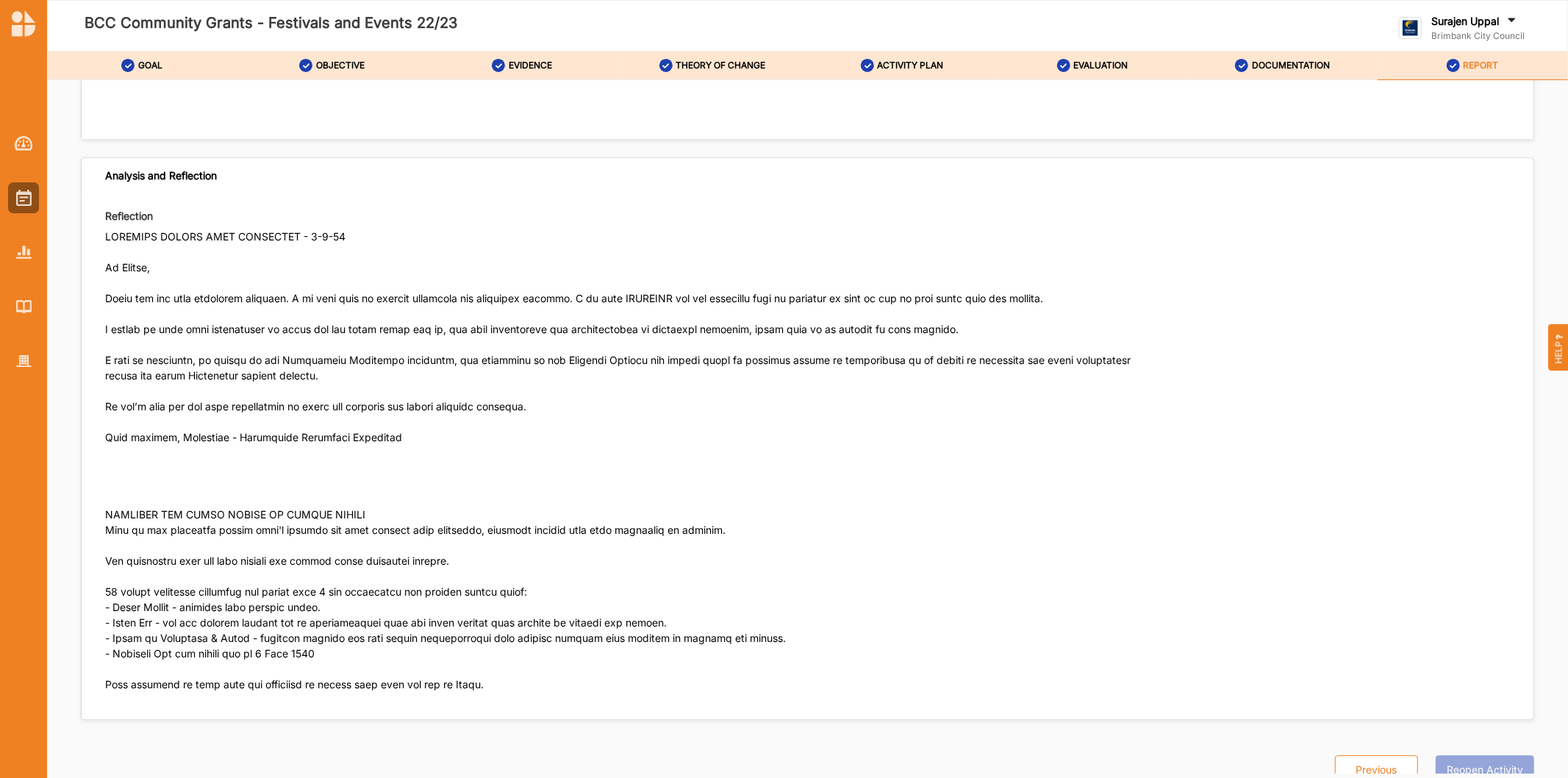
click at [930, 460] on p at bounding box center [631, 466] width 1054 height 475
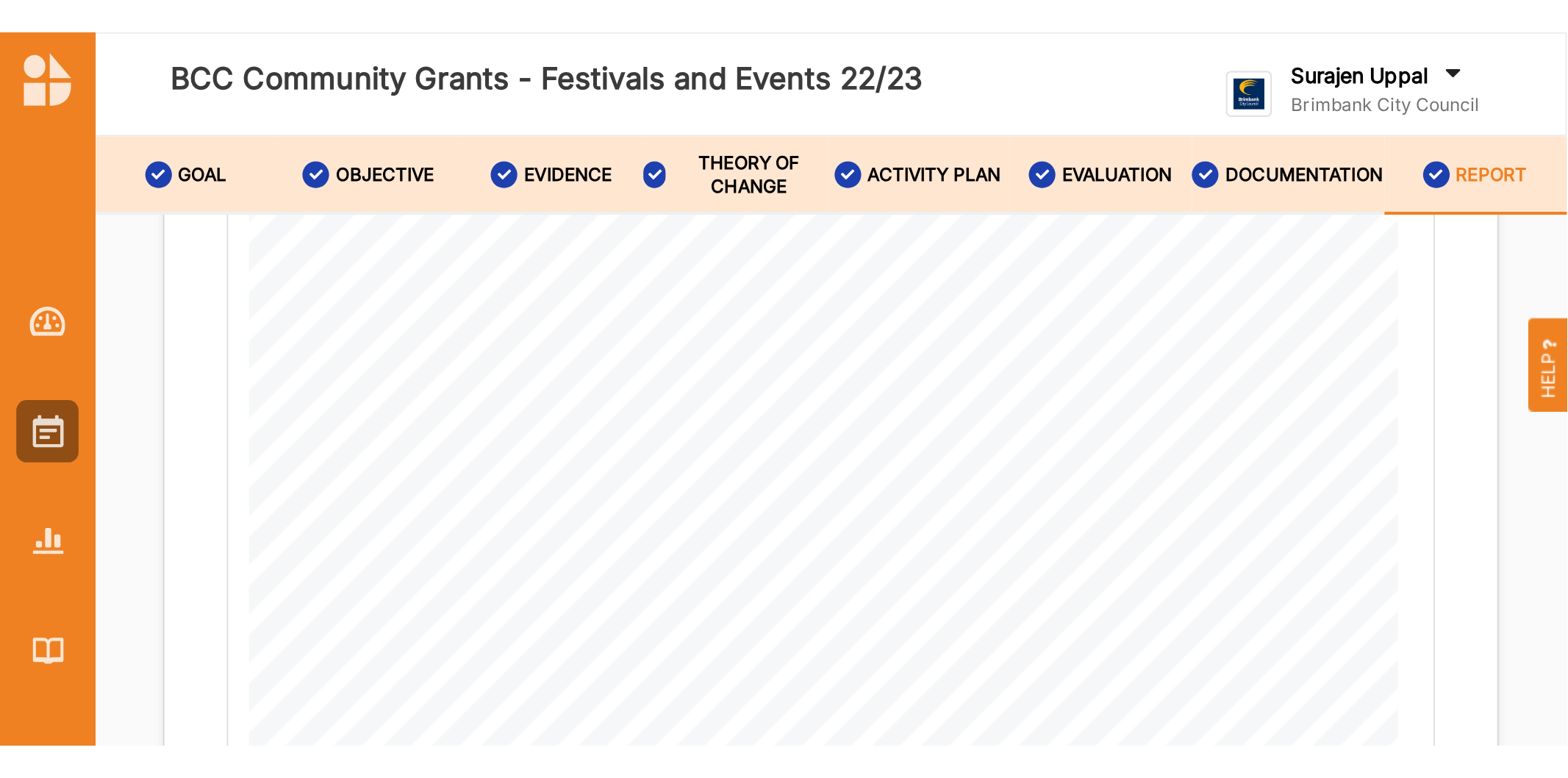
scroll to position [8011, 0]
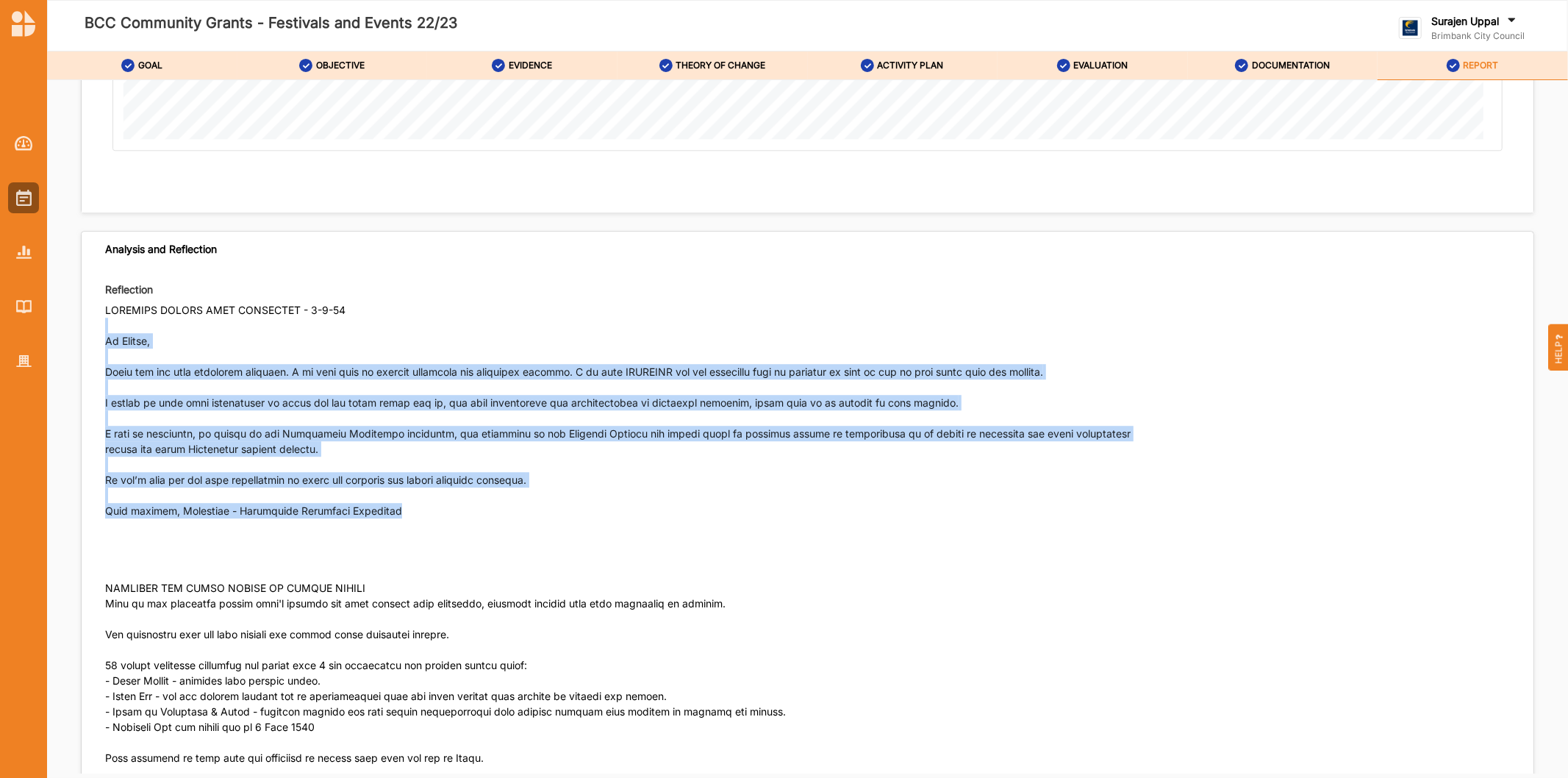
drag, startPoint x: 400, startPoint y: 488, endPoint x: 94, endPoint y: 305, distance: 356.5
click at [94, 305] on div "Reflection" at bounding box center [807, 530] width 1452 height 510
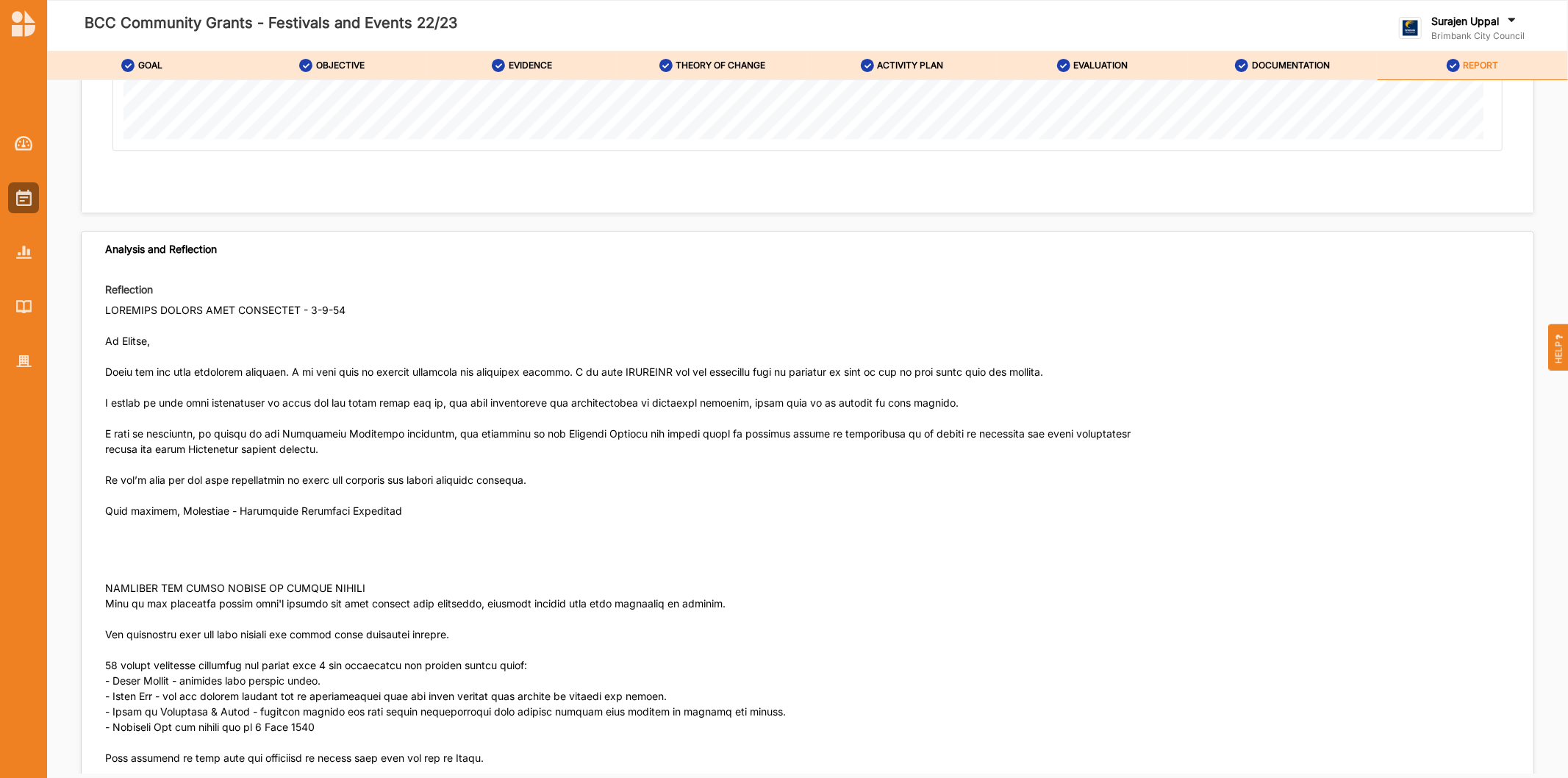
click at [672, 526] on p at bounding box center [631, 539] width 1054 height 475
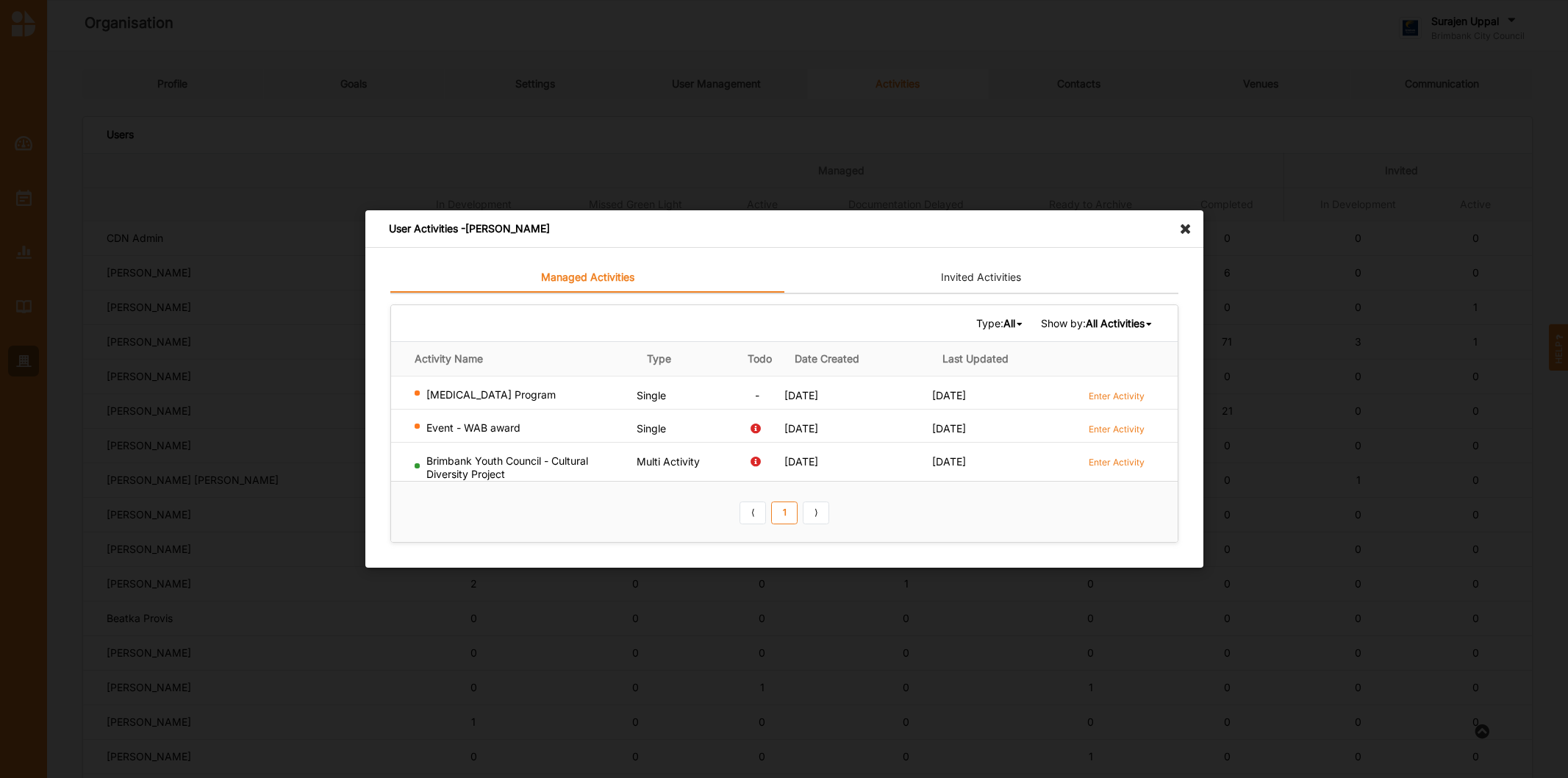
scroll to position [327, 0]
click at [1174, 223] on div "User Activities - [PERSON_NAME]" at bounding box center [784, 229] width 838 height 38
click at [1182, 223] on icon at bounding box center [1189, 222] width 23 height 23
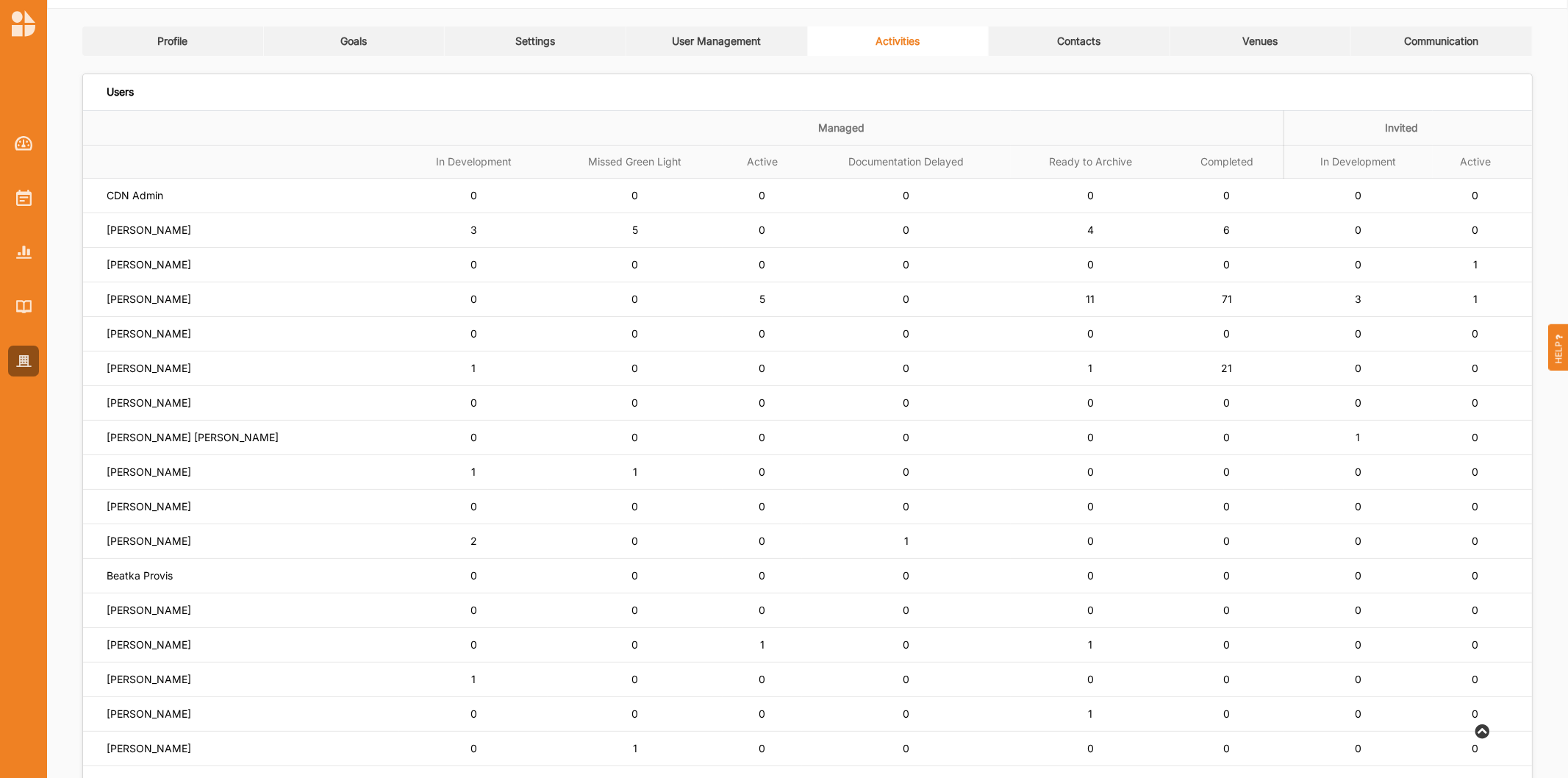
scroll to position [0, 0]
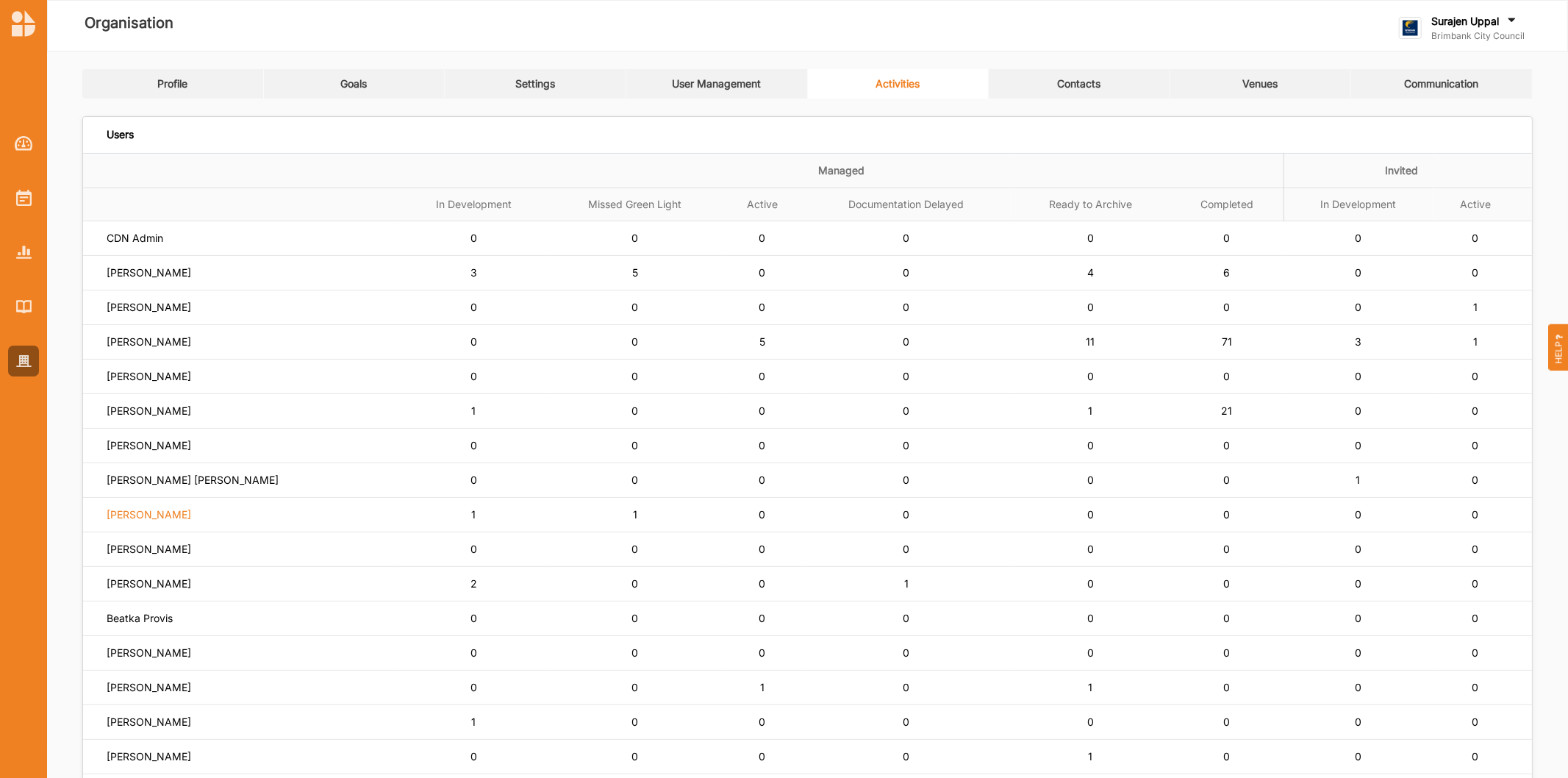
click at [127, 518] on label "[PERSON_NAME]" at bounding box center [148, 514] width 85 height 13
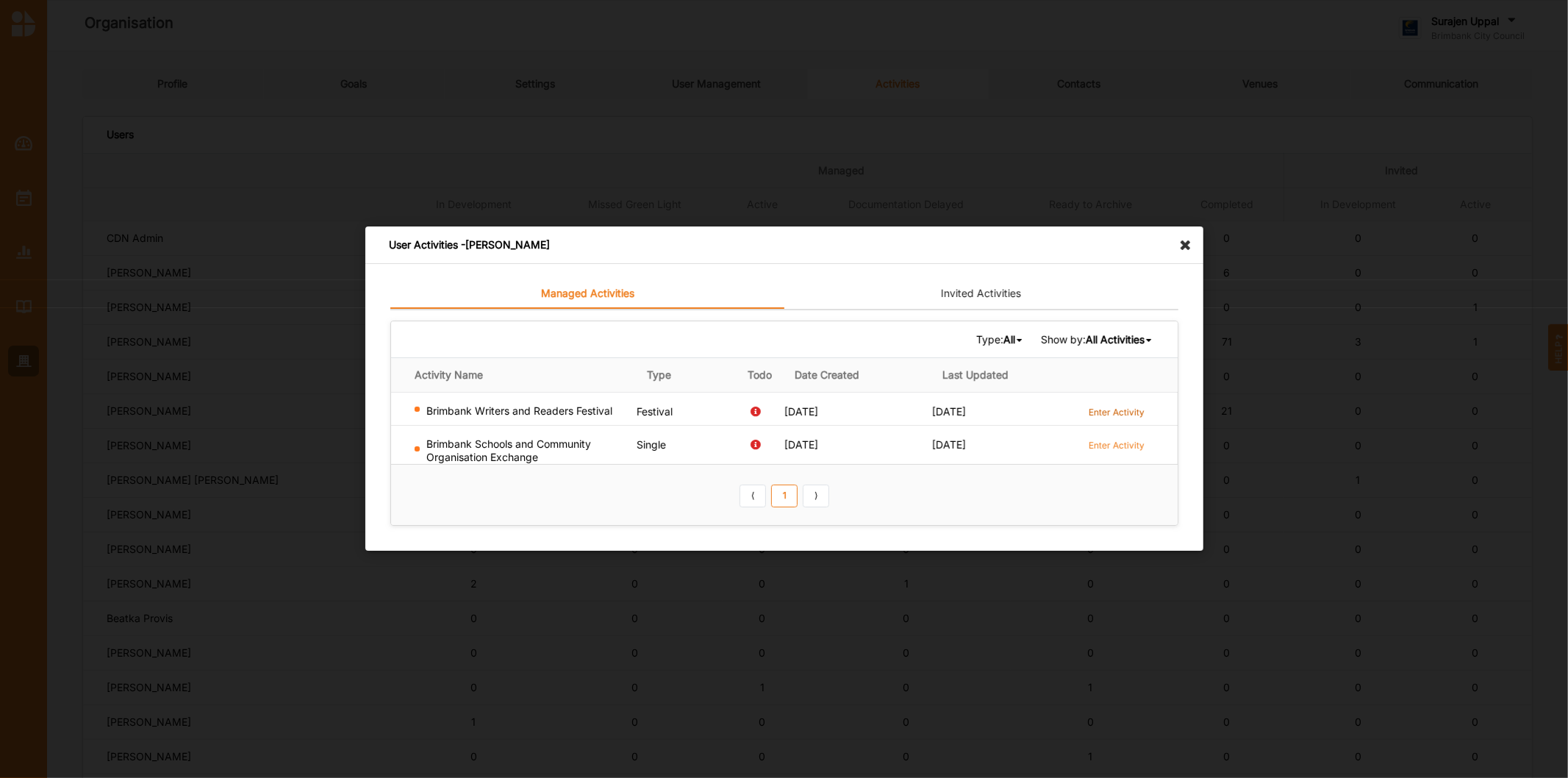
click at [1123, 413] on label "Enter Activity" at bounding box center [1117, 412] width 56 height 13
click at [1179, 241] on icon at bounding box center [1189, 238] width 23 height 23
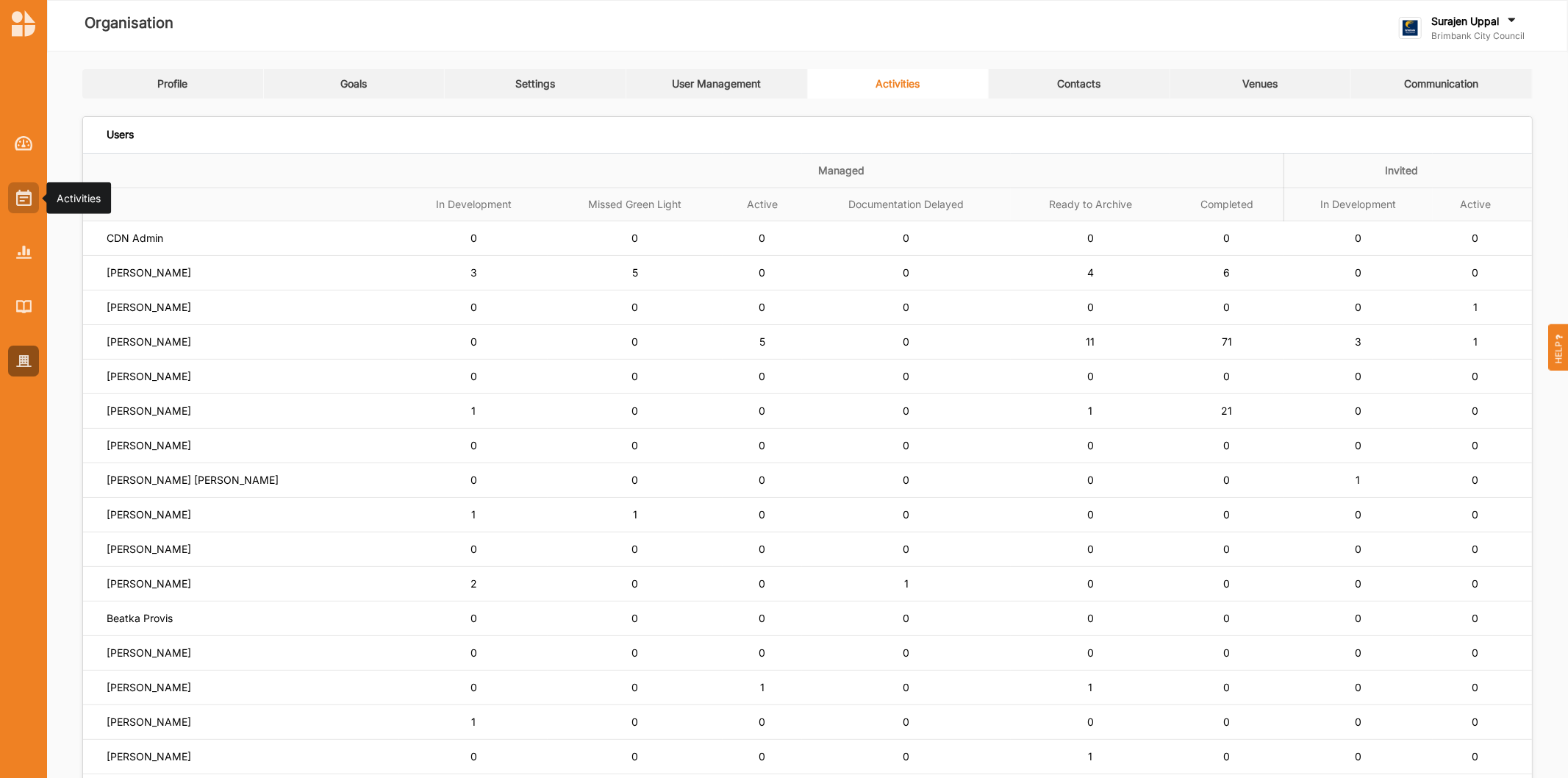
click at [30, 206] on img at bounding box center [23, 198] width 15 height 16
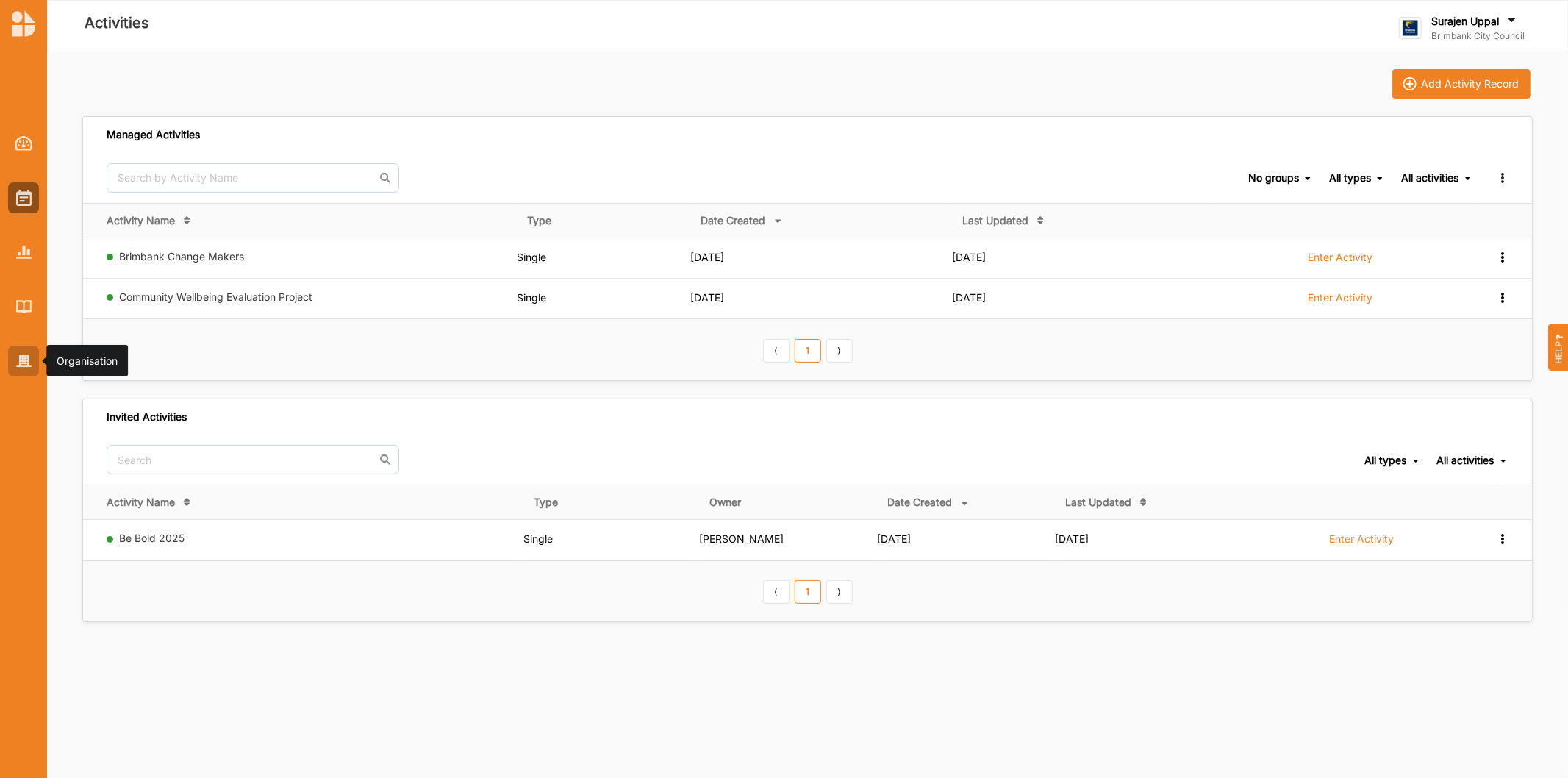
click at [22, 371] on div at bounding box center [23, 361] width 31 height 31
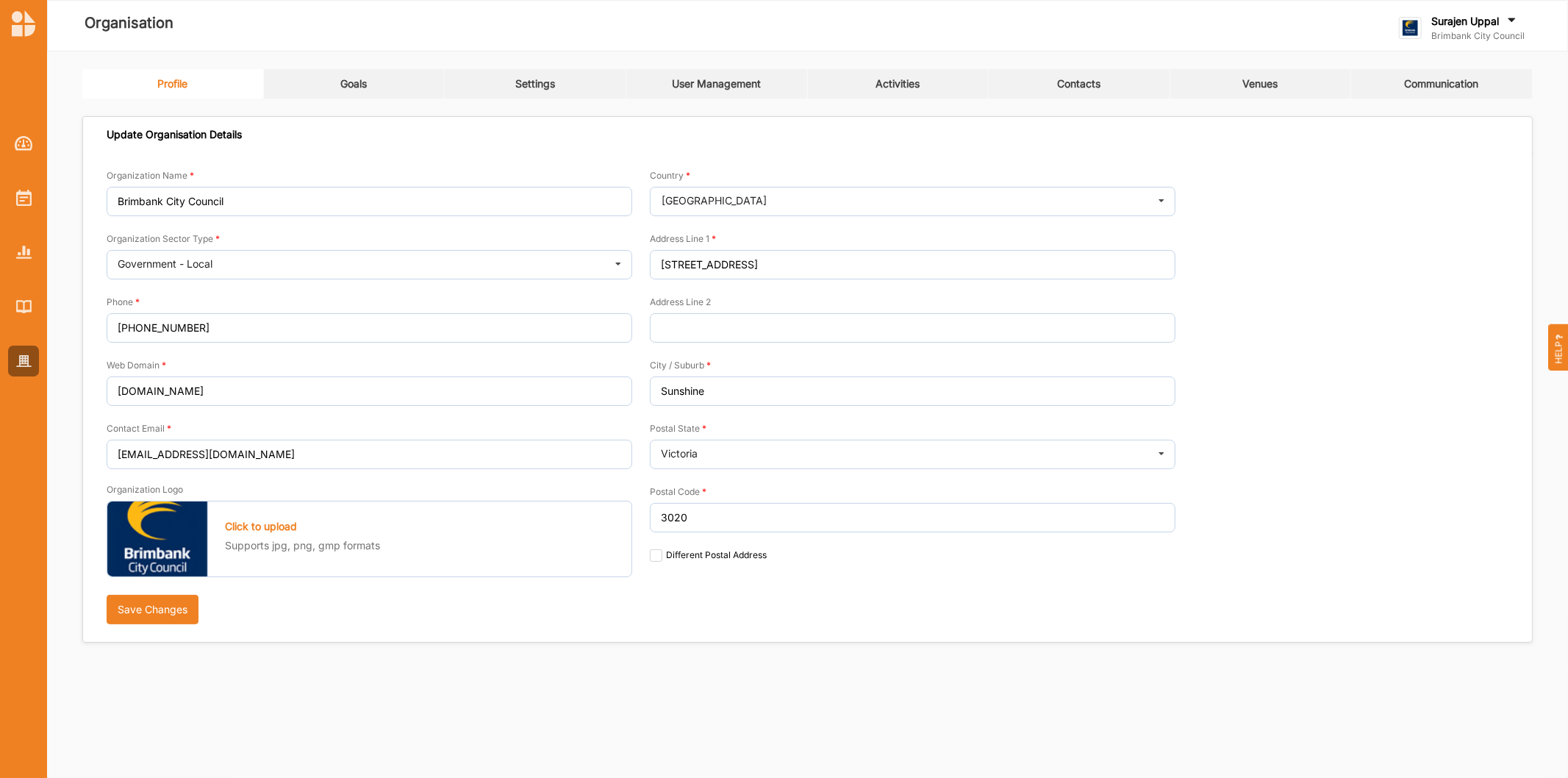
click at [339, 77] on link "Goals" at bounding box center [354, 84] width 181 height 29
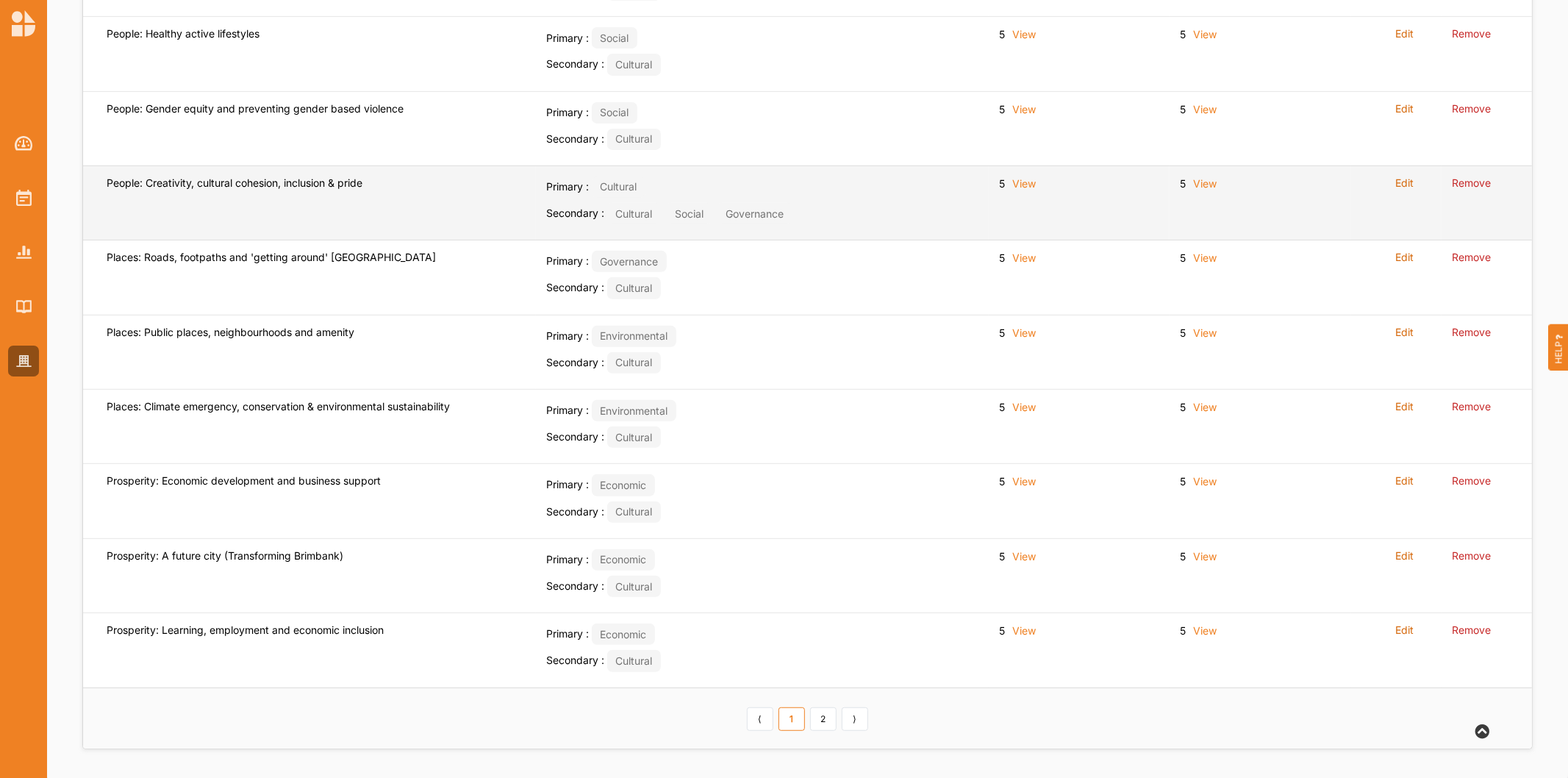
scroll to position [400, 0]
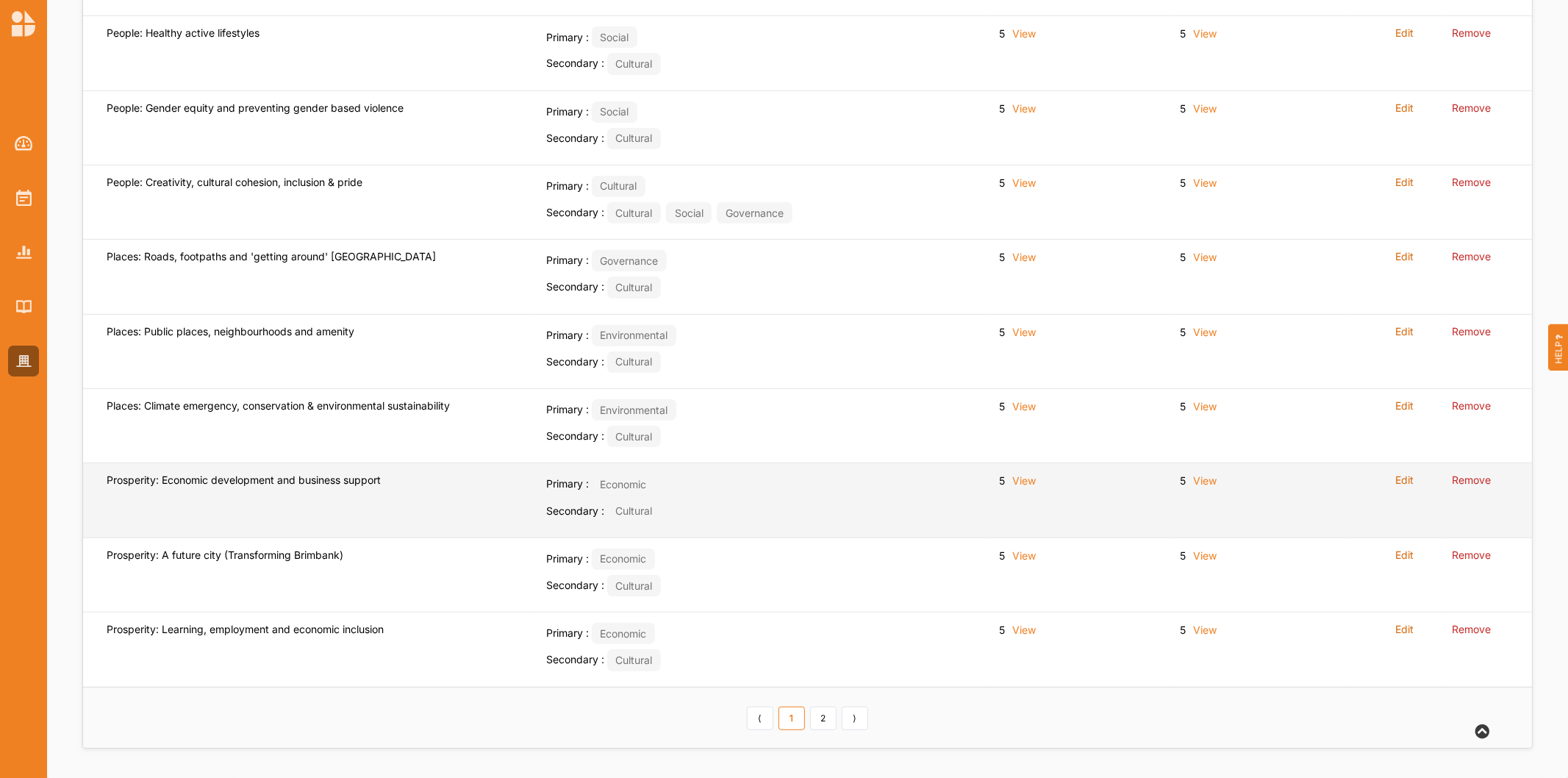
click at [1400, 473] on label "Edit" at bounding box center [1404, 480] width 19 height 13
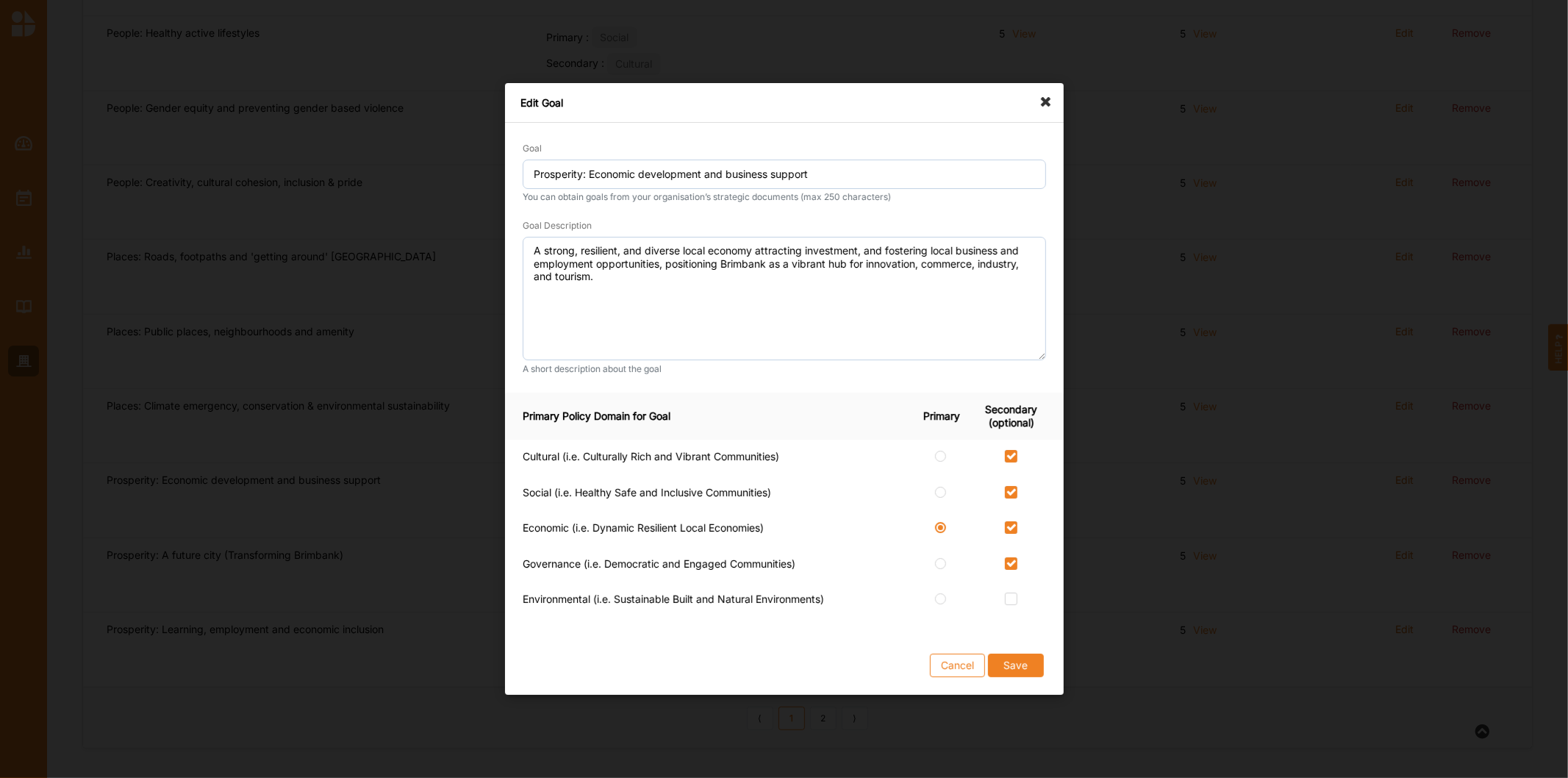
click at [1045, 94] on icon at bounding box center [1050, 94] width 23 height 23
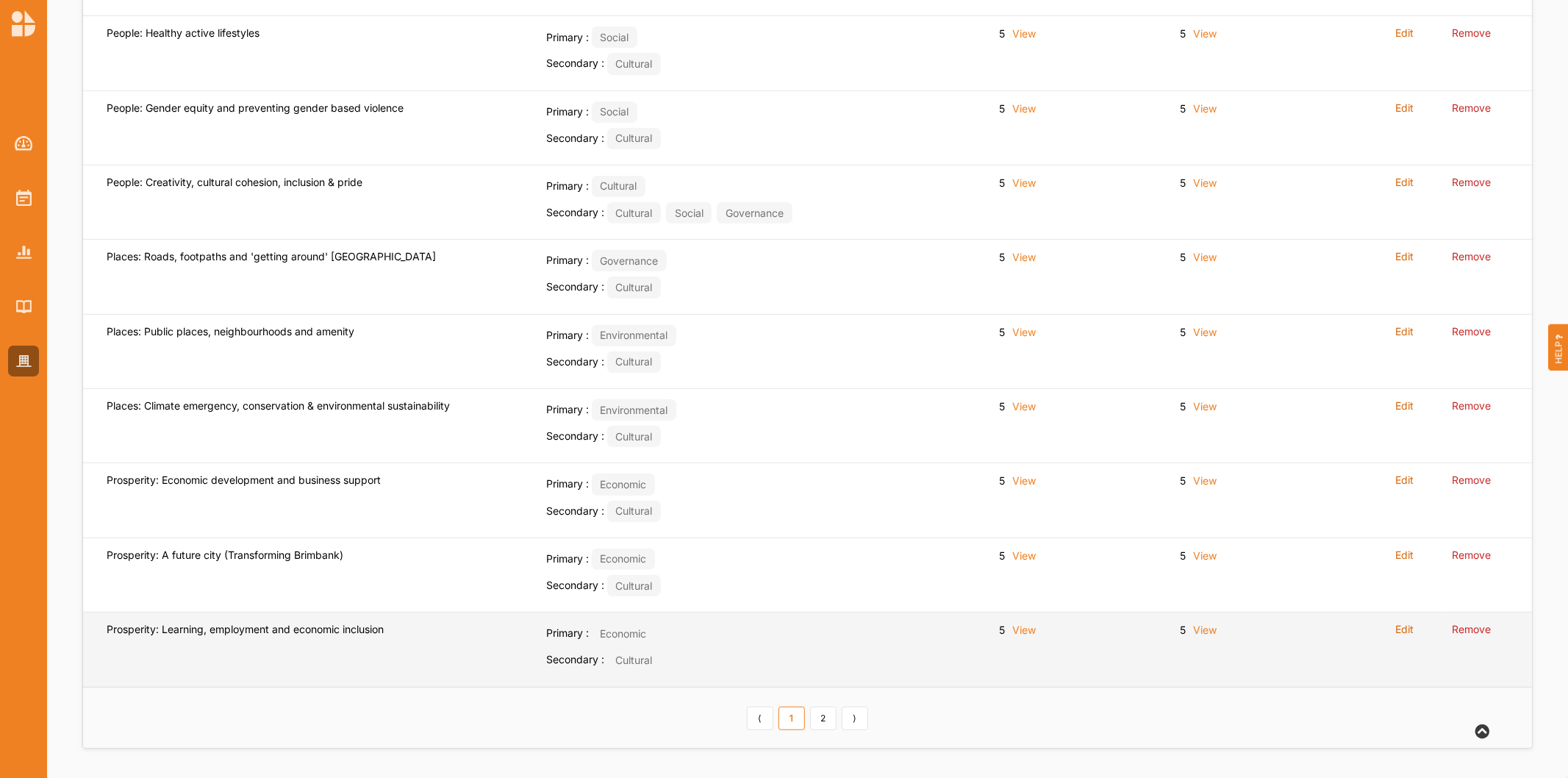
click at [1408, 632] on label "Edit" at bounding box center [1404, 629] width 19 height 13
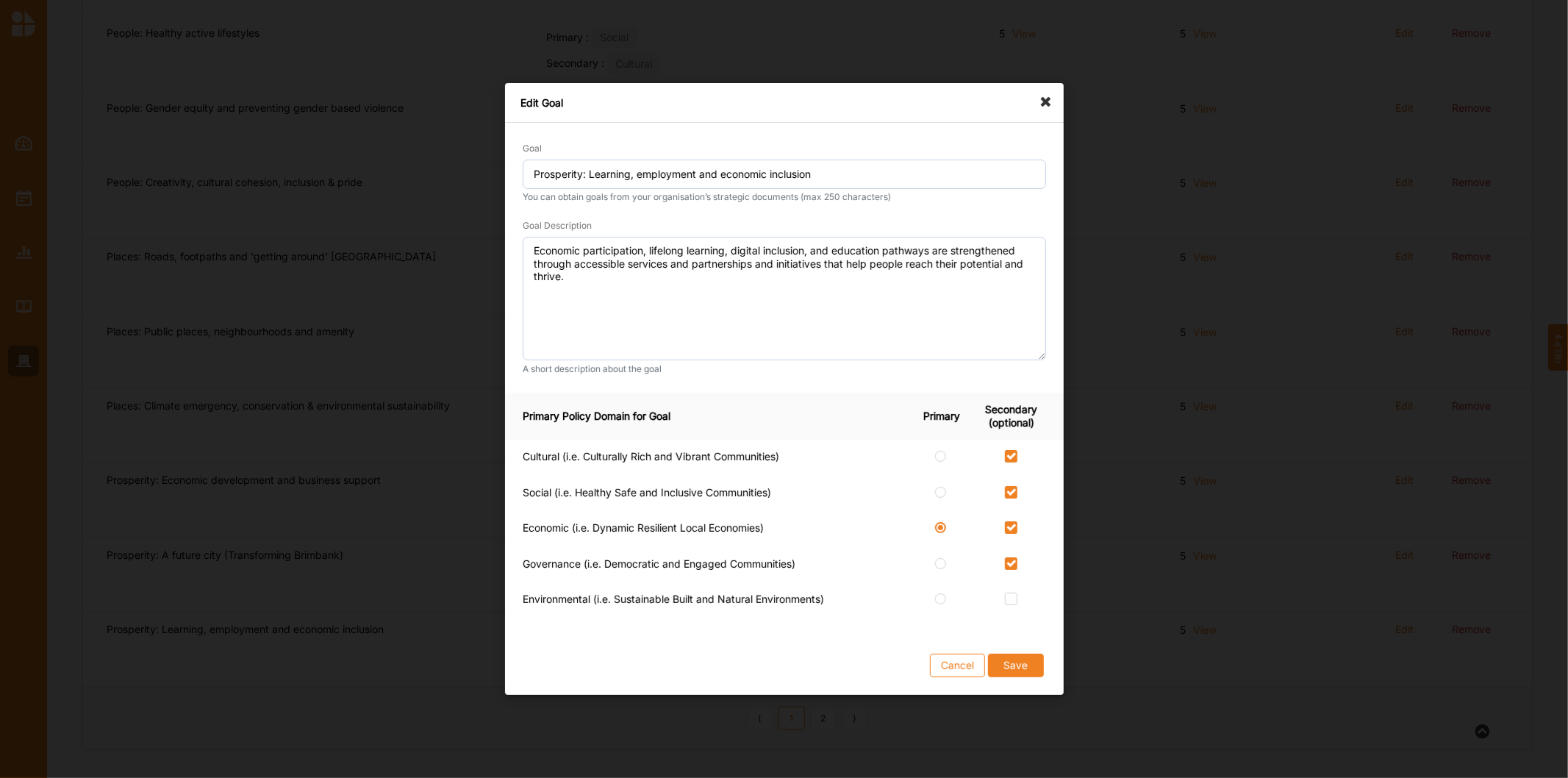
click at [1042, 94] on icon at bounding box center [1050, 94] width 23 height 23
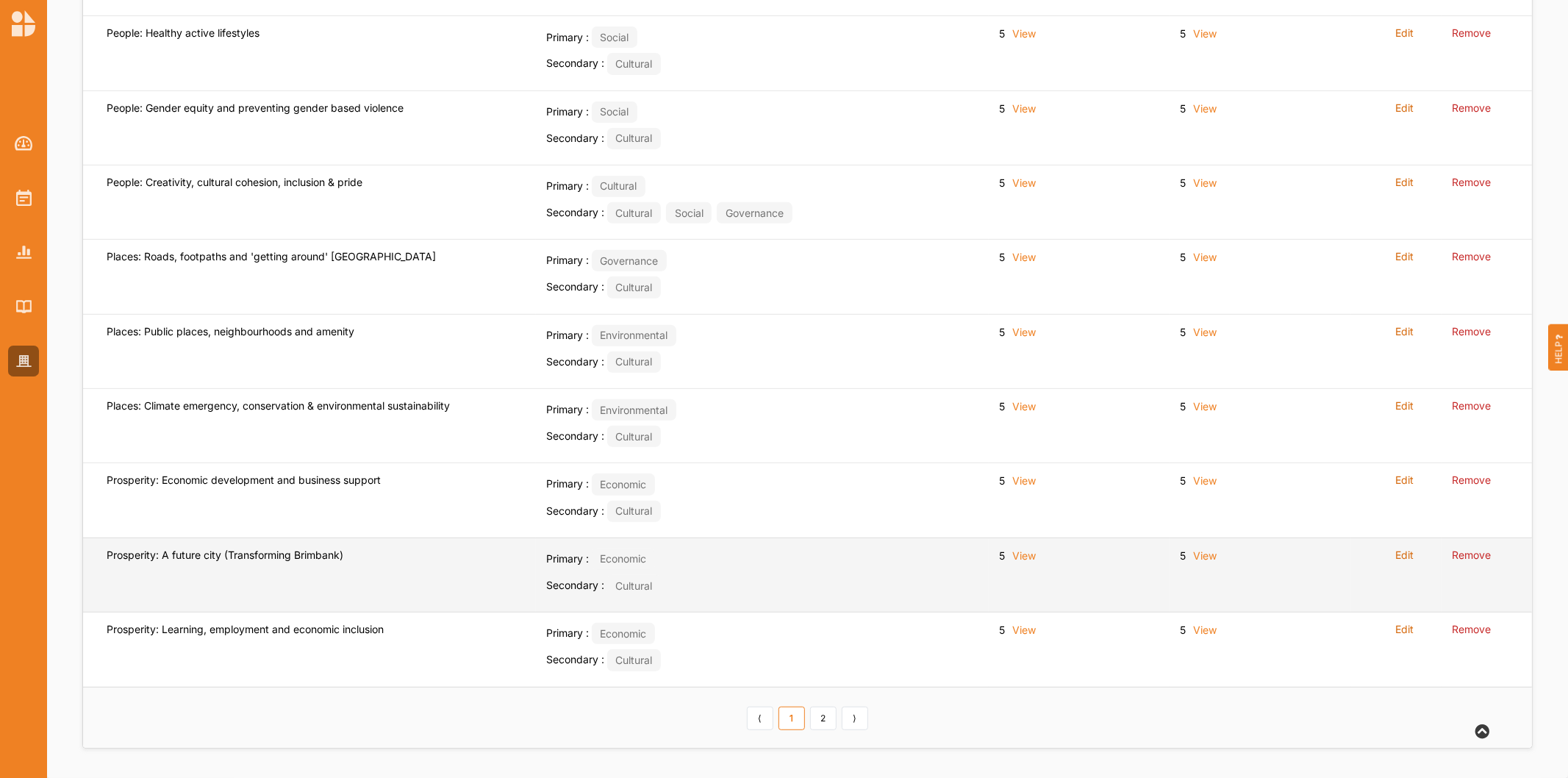
click at [1408, 552] on label "Edit" at bounding box center [1404, 555] width 19 height 13
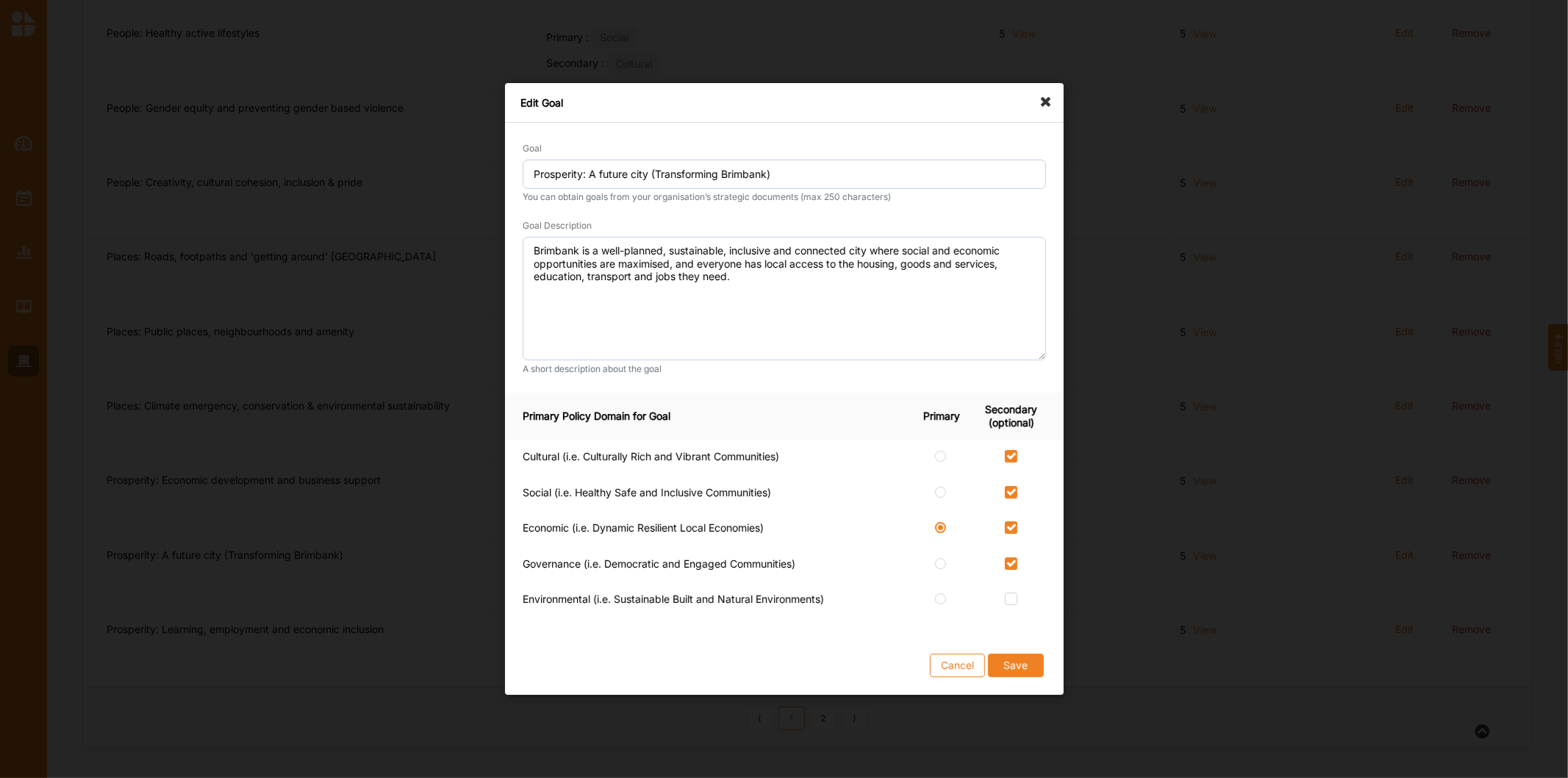
click at [1047, 93] on icon at bounding box center [1050, 94] width 23 height 23
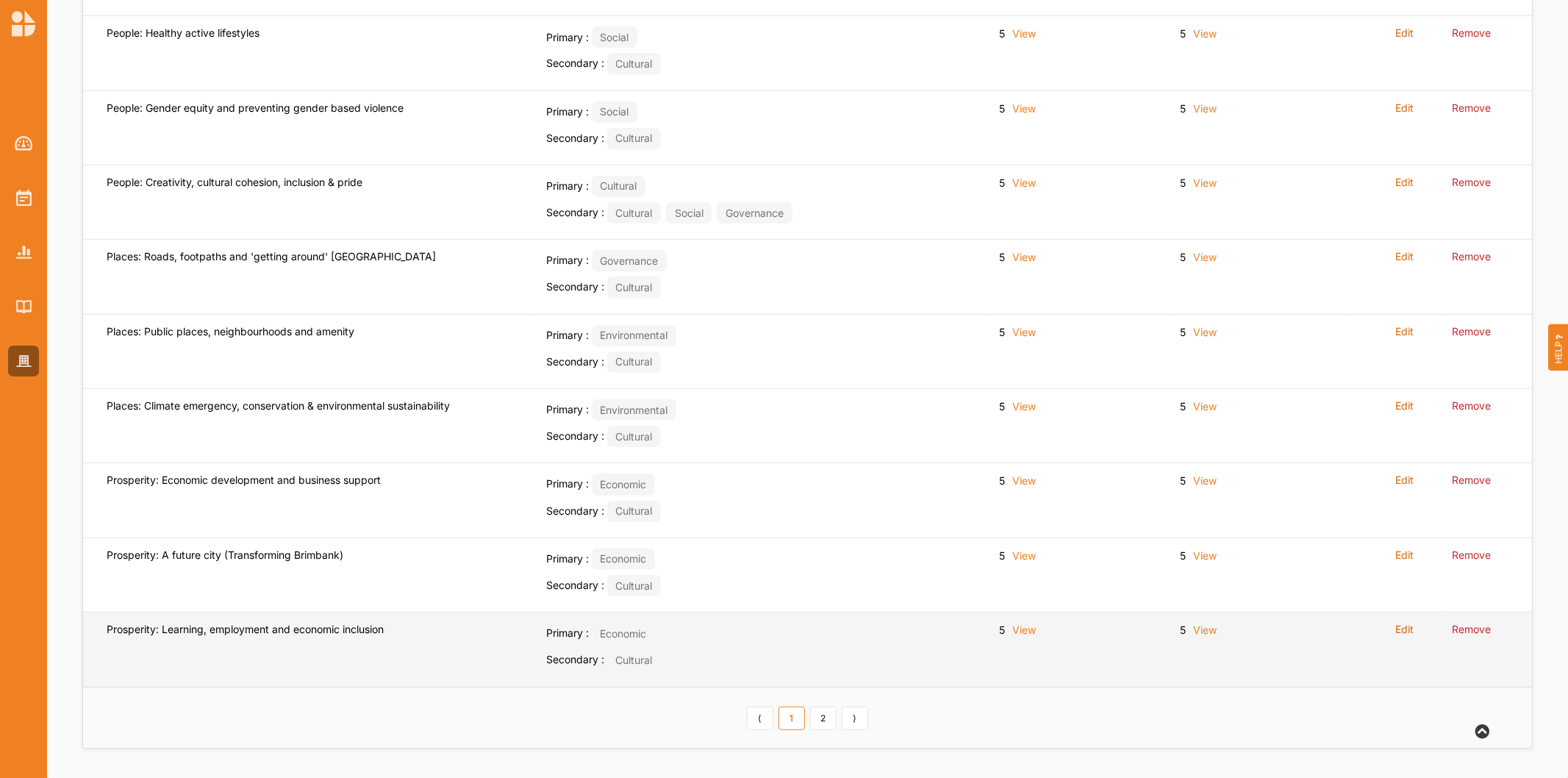
click at [1395, 626] on label "Edit" at bounding box center [1404, 629] width 19 height 13
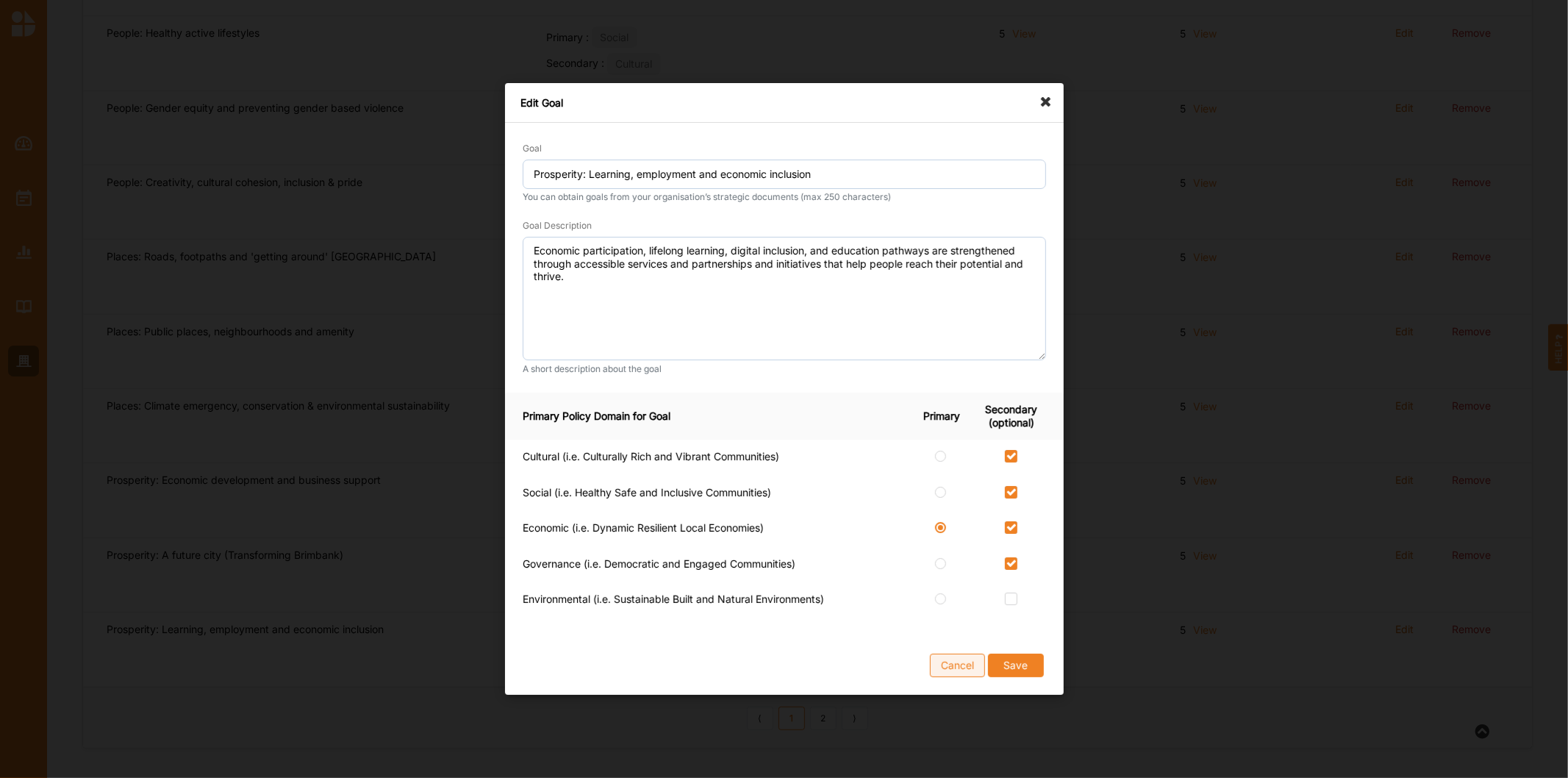
click at [965, 667] on button "Cancel" at bounding box center [958, 665] width 55 height 23
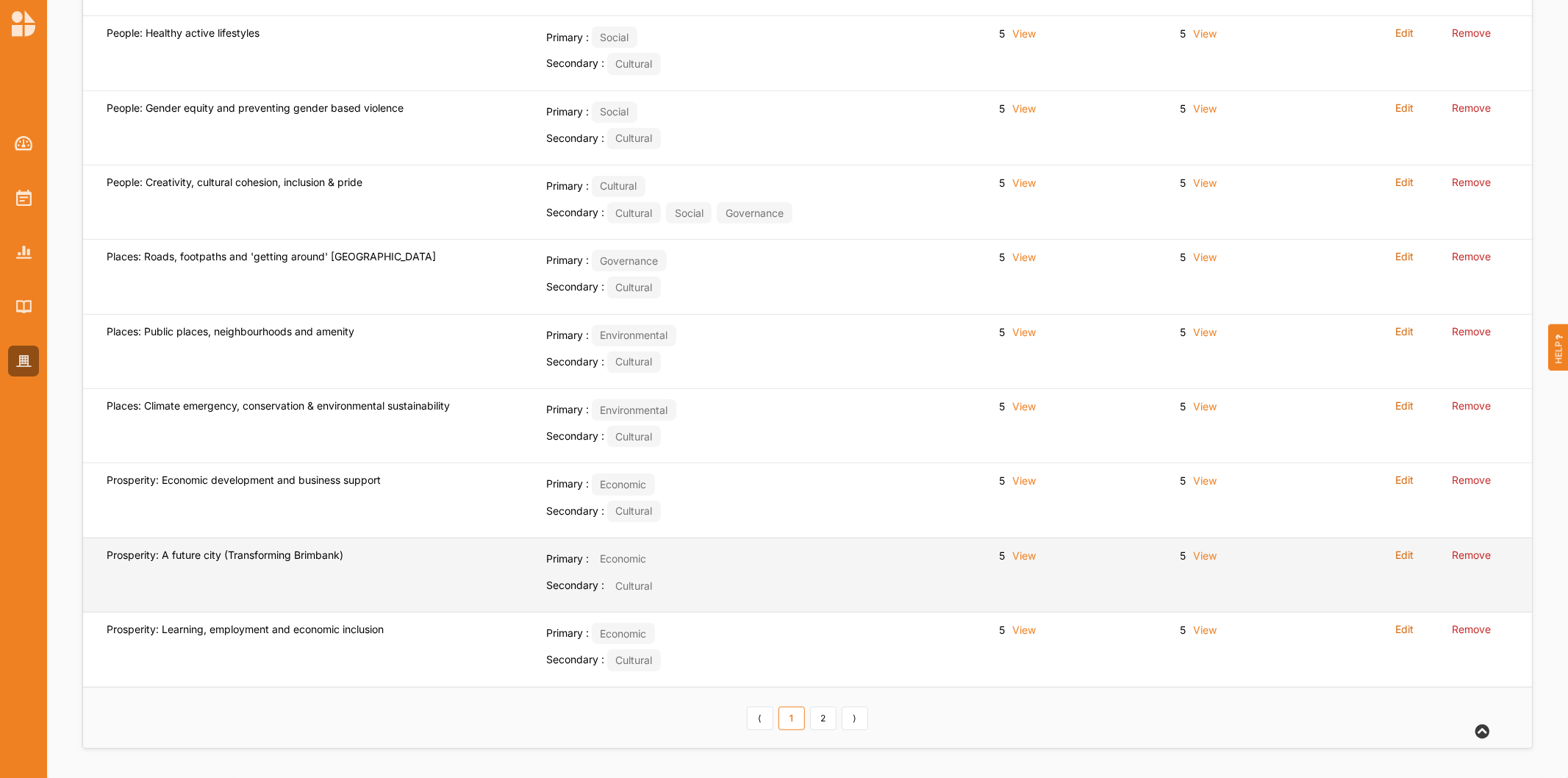
click at [1405, 557] on label "Edit" at bounding box center [1404, 555] width 19 height 13
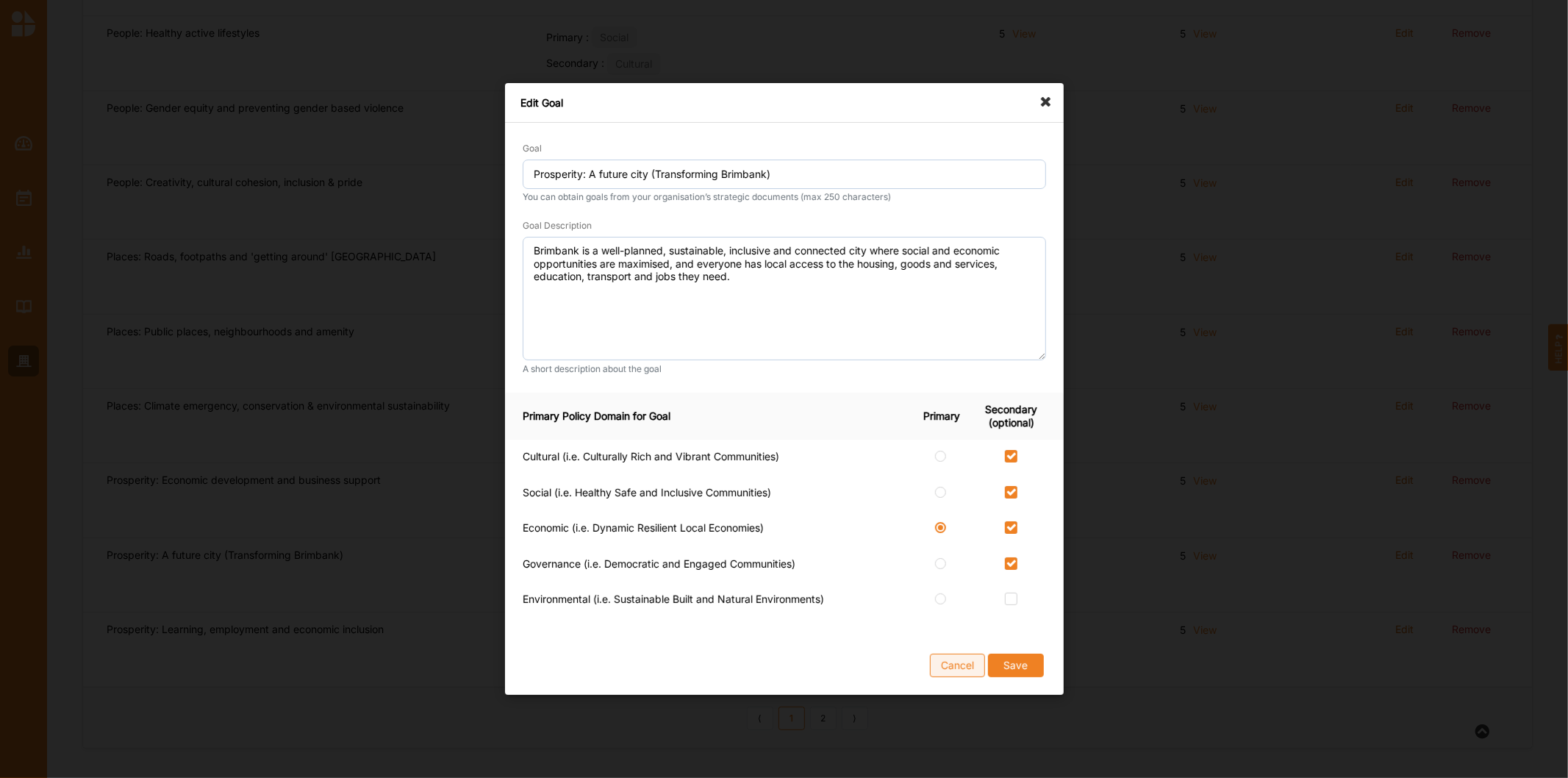
click at [949, 675] on button "Cancel" at bounding box center [958, 665] width 55 height 23
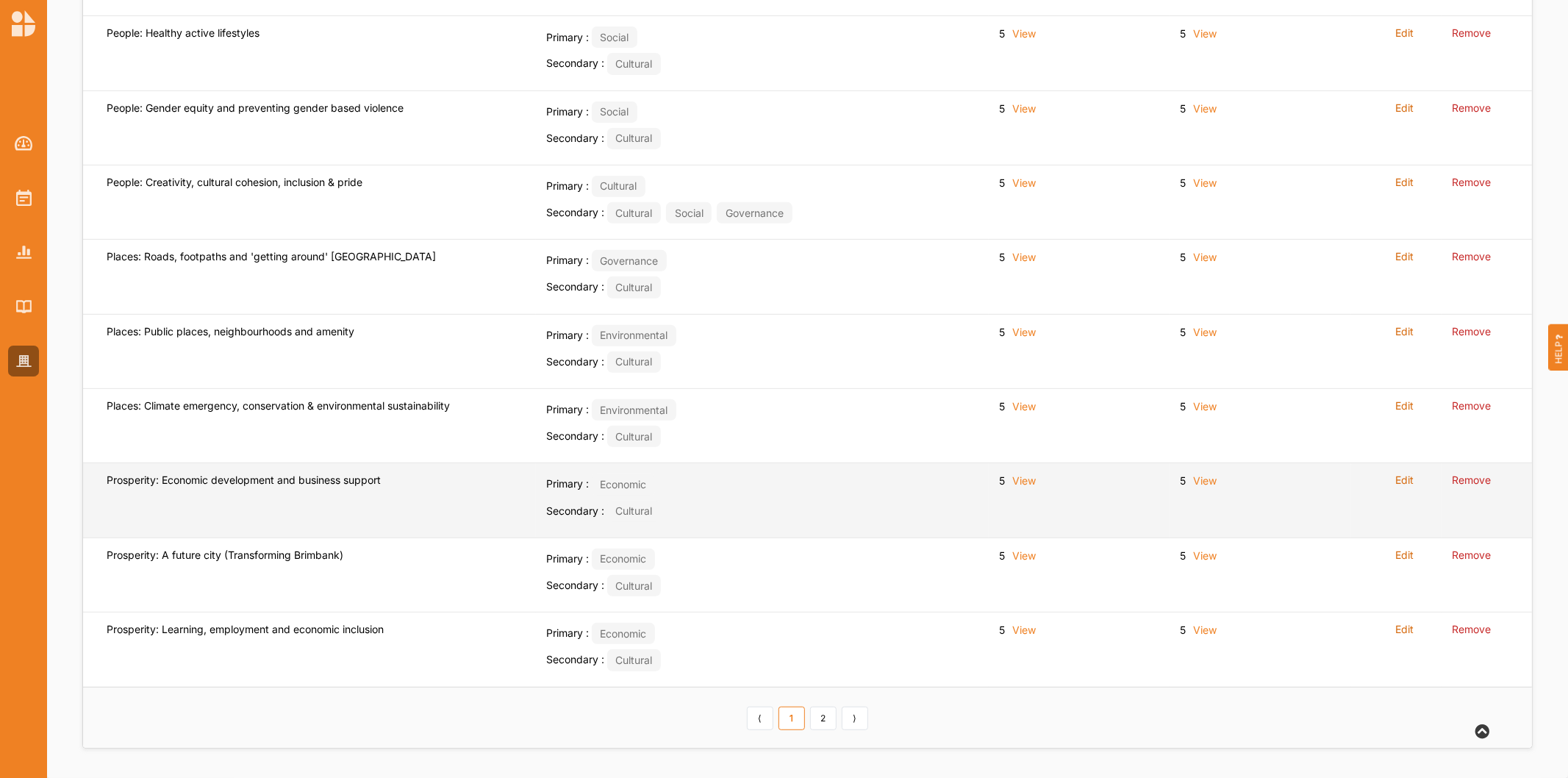
click at [1403, 476] on label "Edit" at bounding box center [1404, 480] width 19 height 13
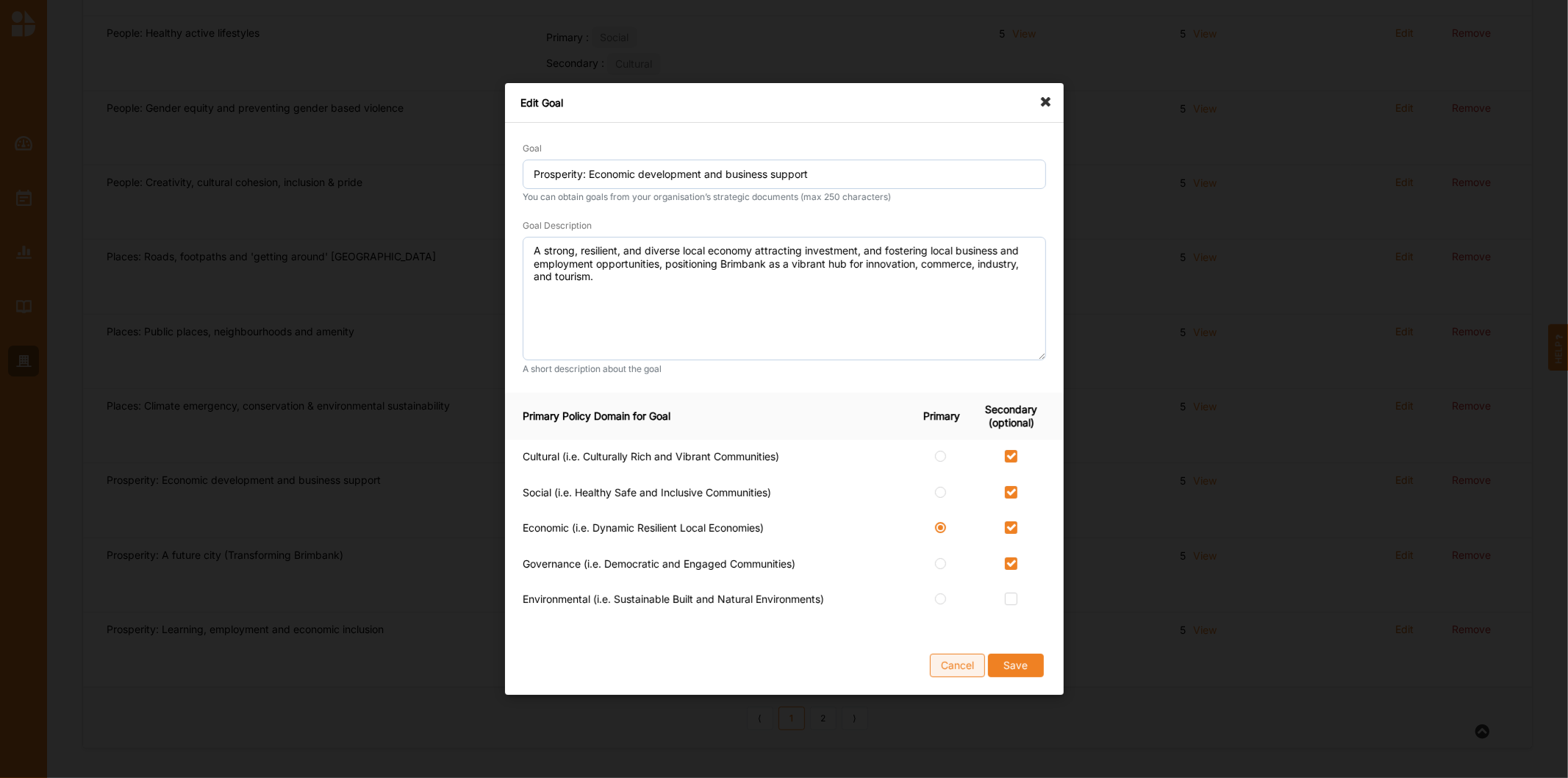
click at [938, 664] on button "Cancel" at bounding box center [958, 665] width 55 height 23
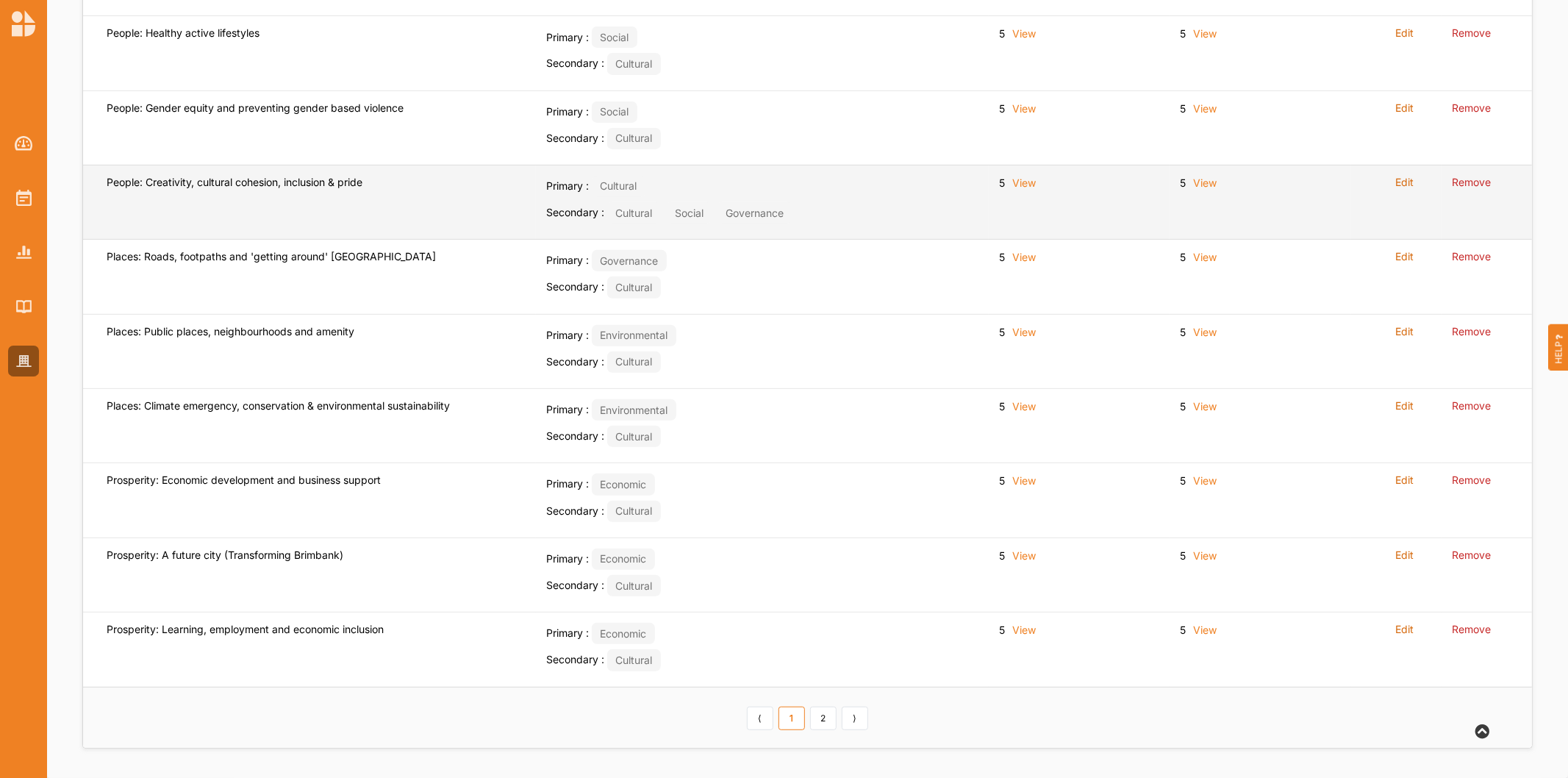
click at [1401, 186] on label "Edit" at bounding box center [1404, 182] width 19 height 13
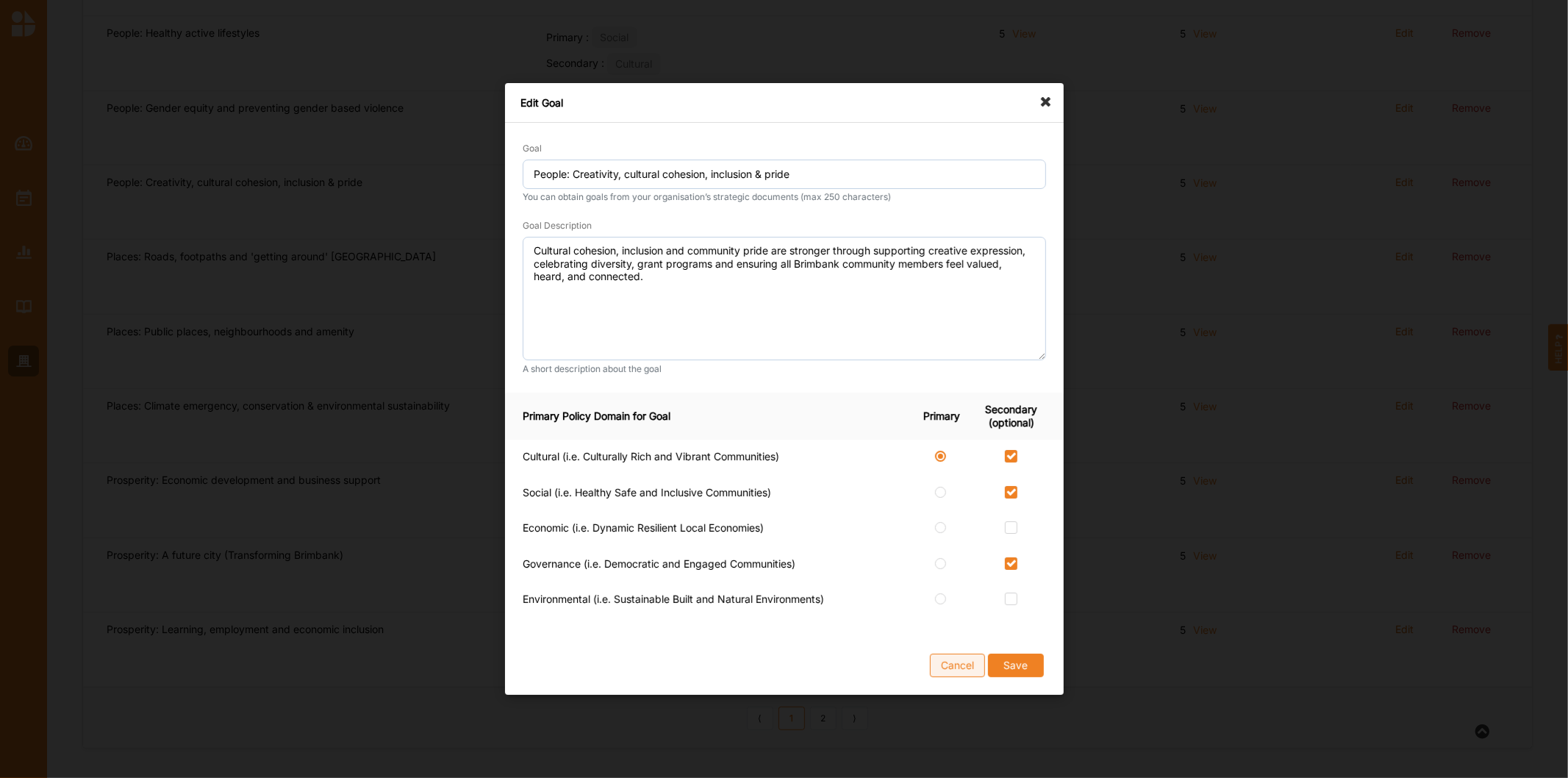
click at [934, 670] on button "Cancel" at bounding box center [958, 665] width 55 height 23
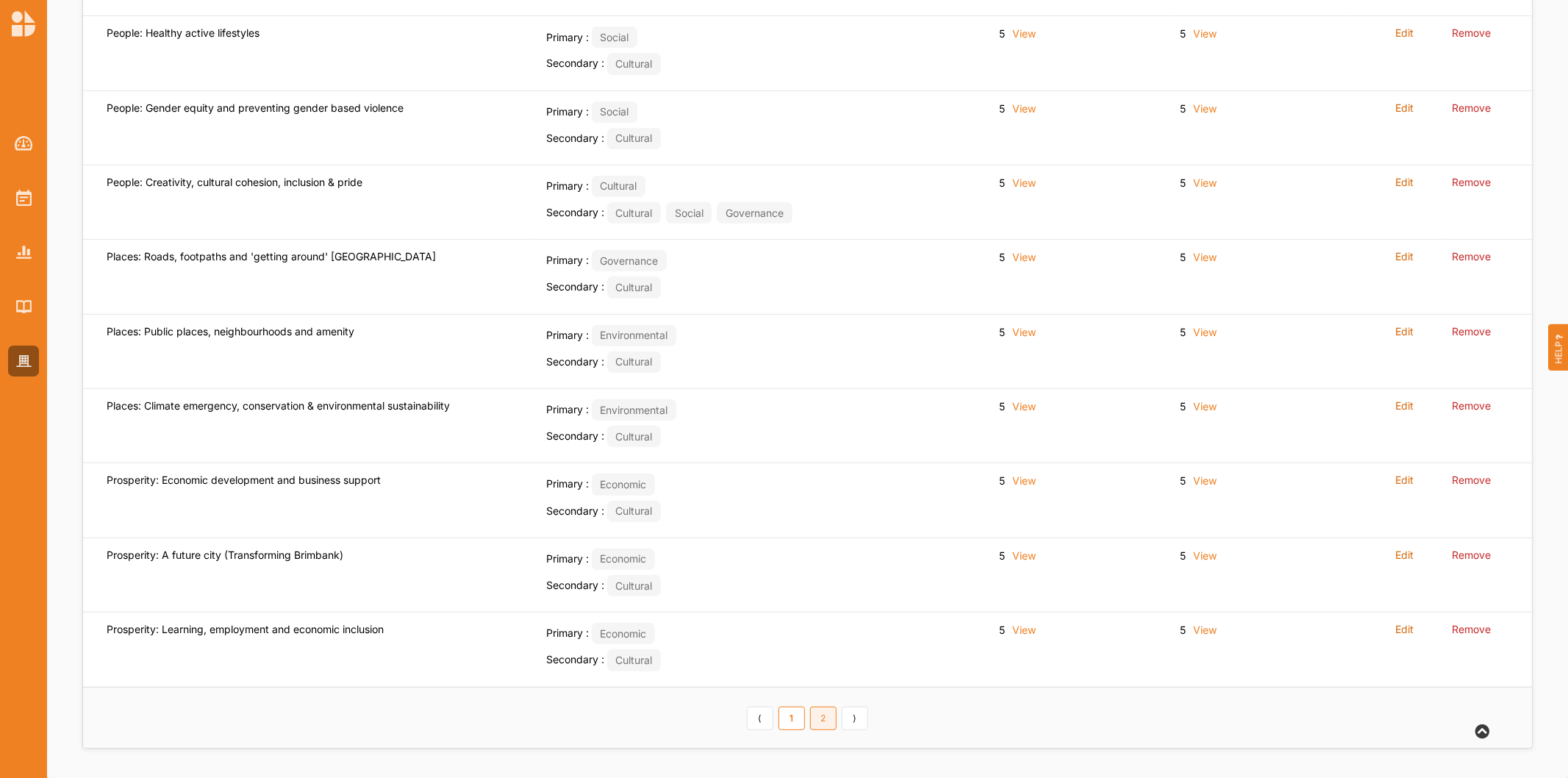
click at [832, 725] on link "2" at bounding box center [823, 718] width 27 height 23
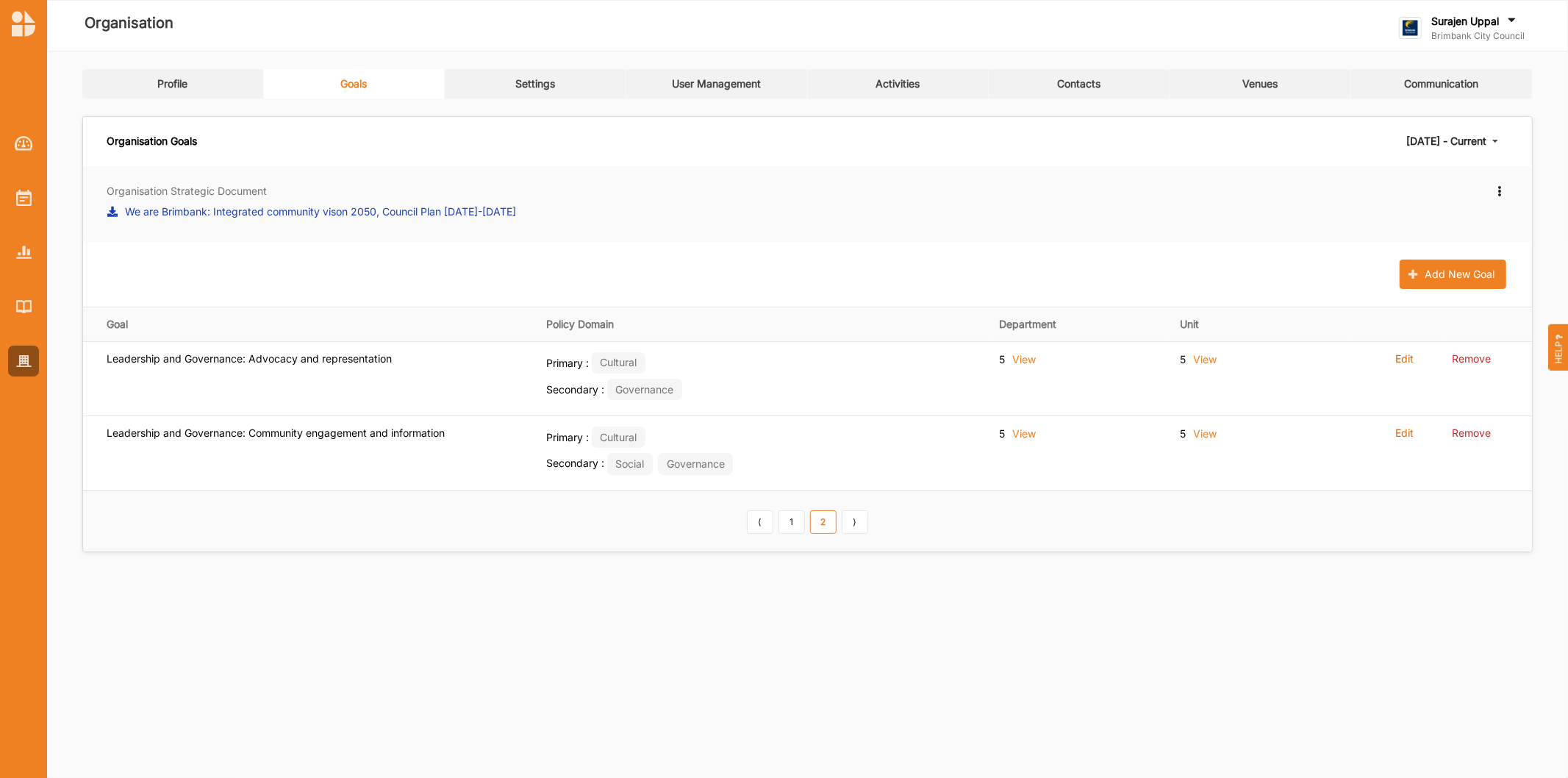
scroll to position [0, 0]
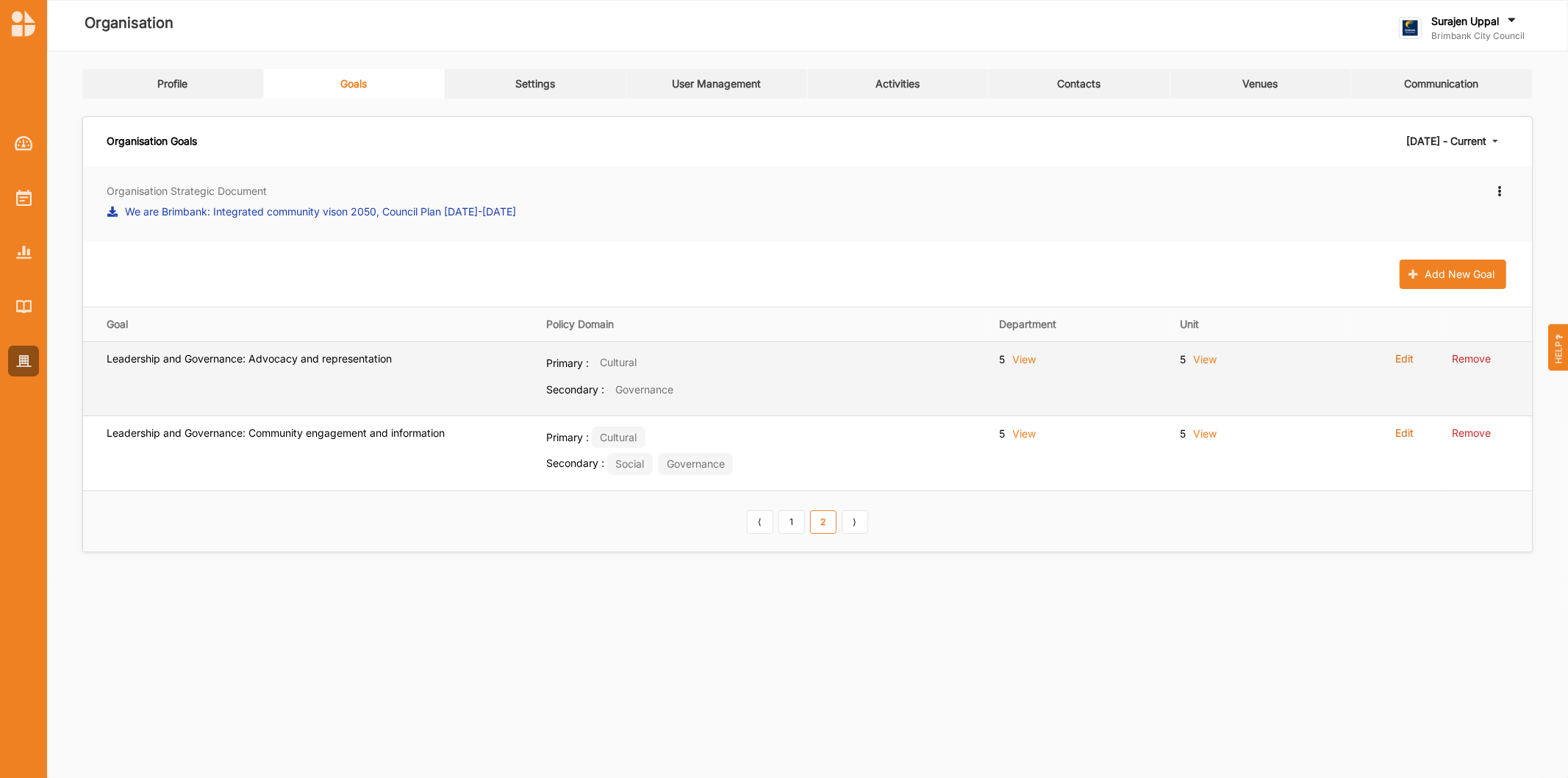
click at [1399, 355] on label "Edit" at bounding box center [1404, 359] width 19 height 13
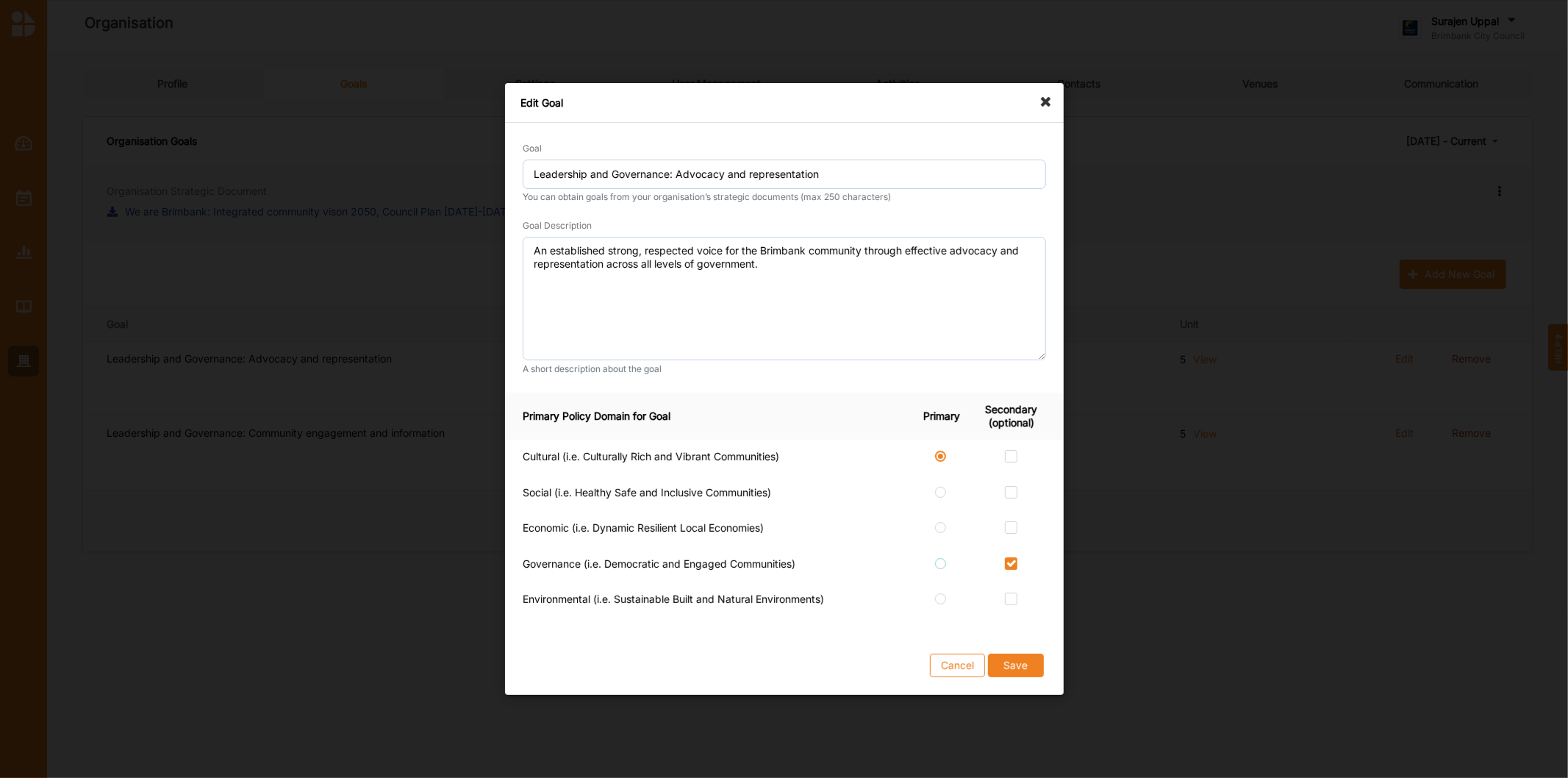
click at [938, 557] on label at bounding box center [942, 557] width 13 height 0
radio input "false"
radio input "true"
checkbox input "false"
click at [1010, 450] on label at bounding box center [1012, 450] width 13 height 0
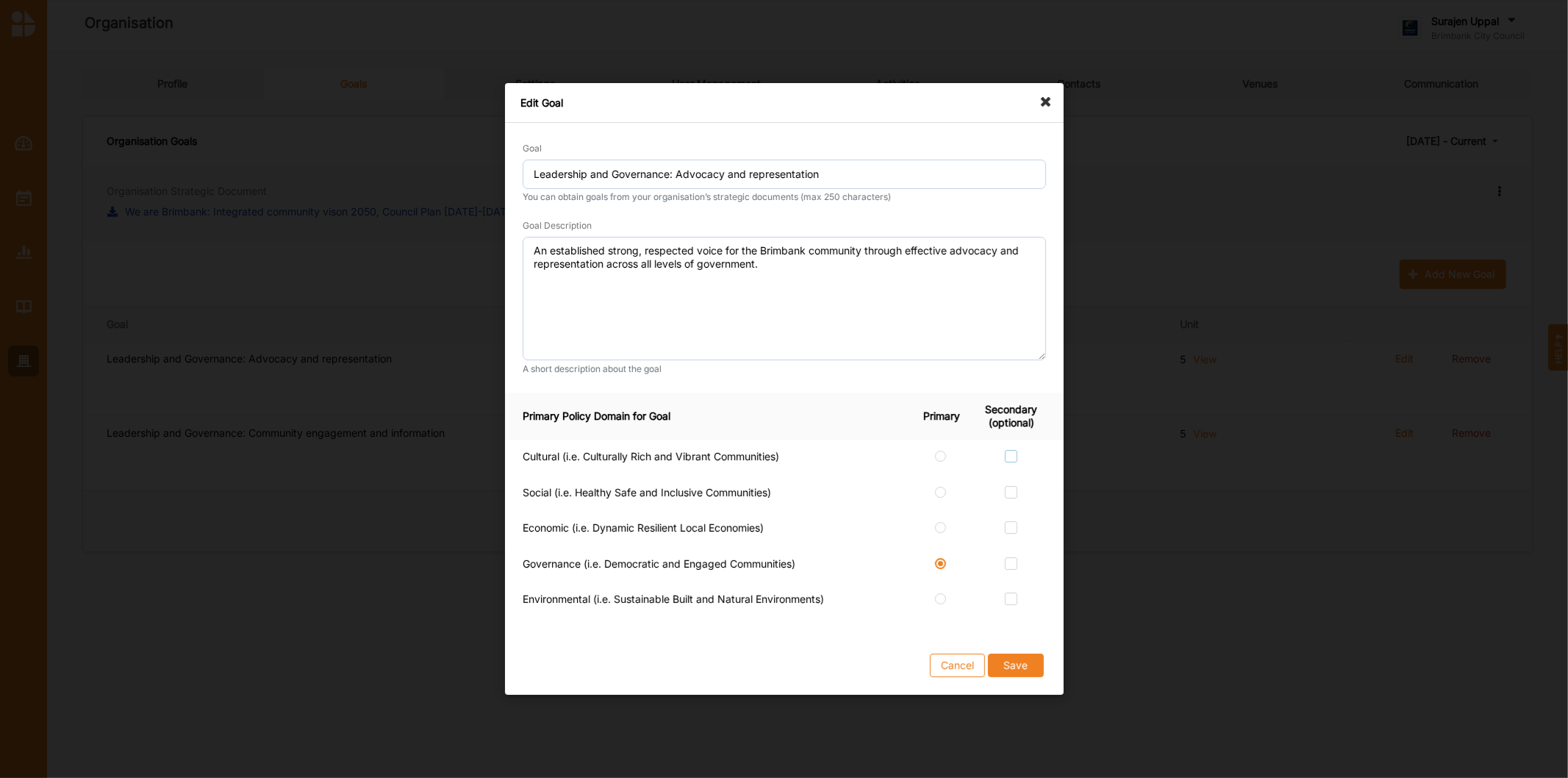
click at [1010, 456] on input "checkbox" at bounding box center [1011, 456] width 12 height 12
checkbox input "true"
click at [1009, 486] on label at bounding box center [1012, 486] width 13 height 0
click at [1009, 489] on input "checkbox" at bounding box center [1011, 492] width 12 height 12
checkbox input "true"
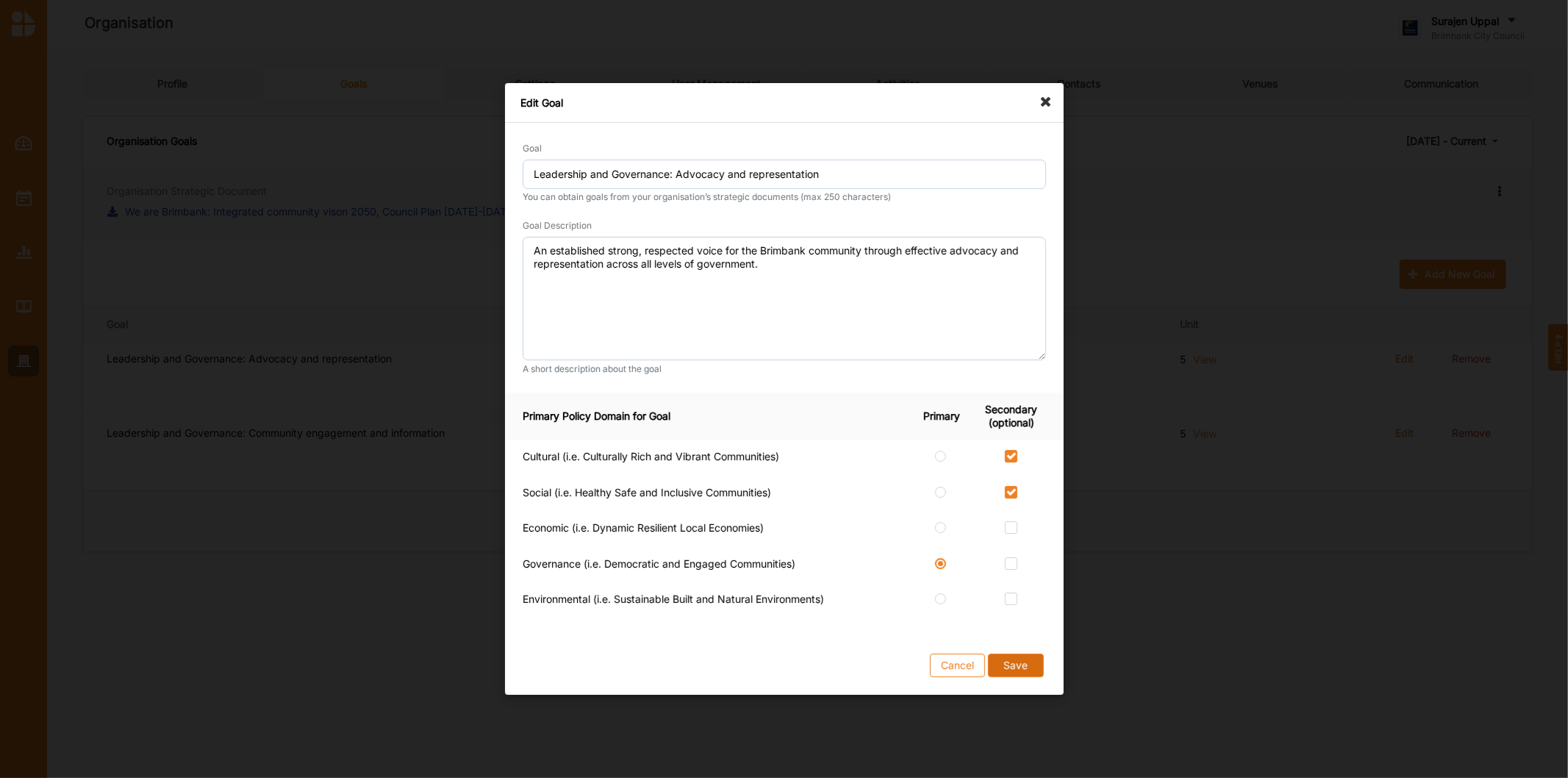
click at [1002, 672] on button "Save" at bounding box center [1015, 665] width 56 height 23
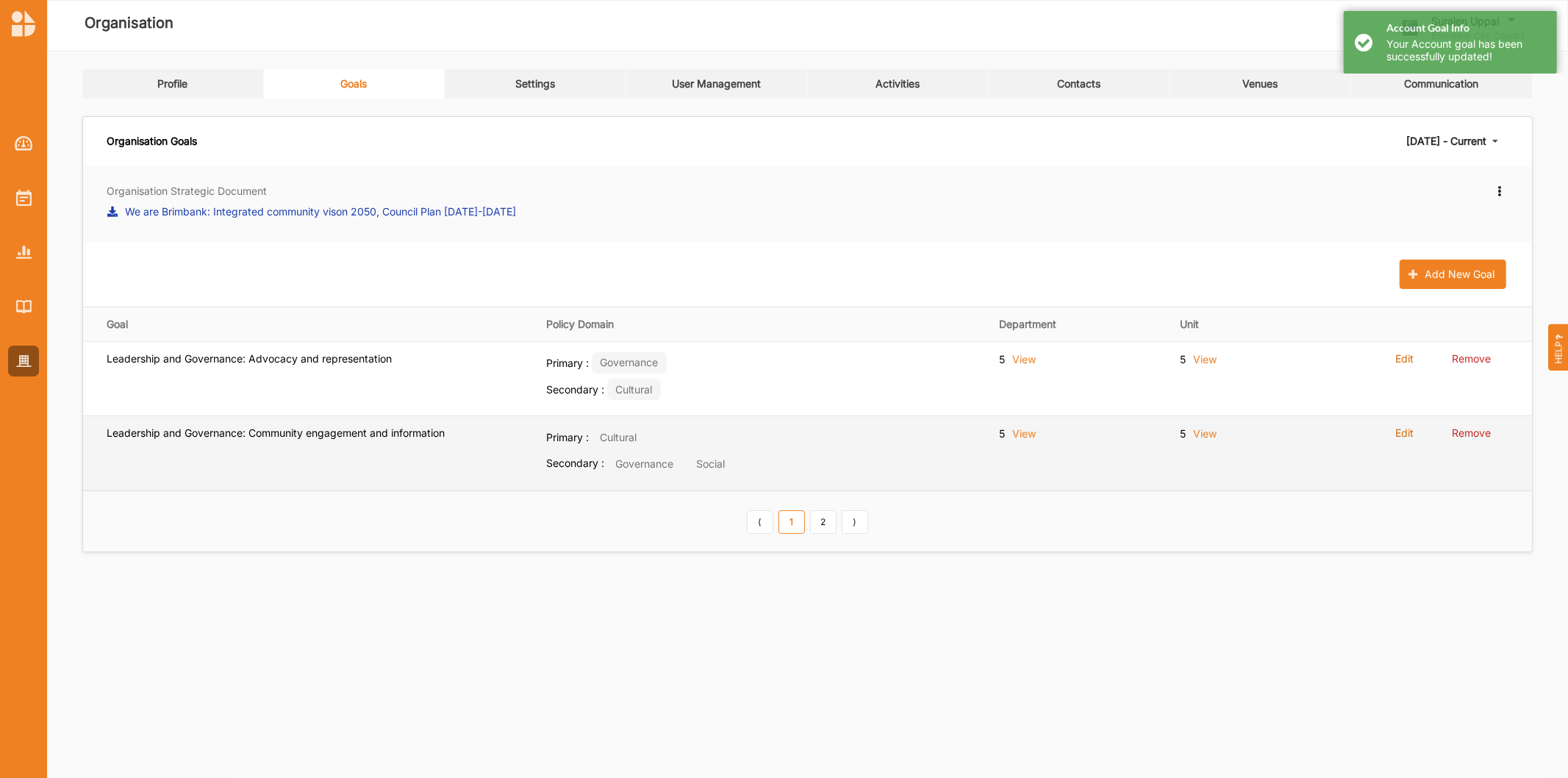
click at [1412, 434] on label "Edit" at bounding box center [1404, 433] width 19 height 13
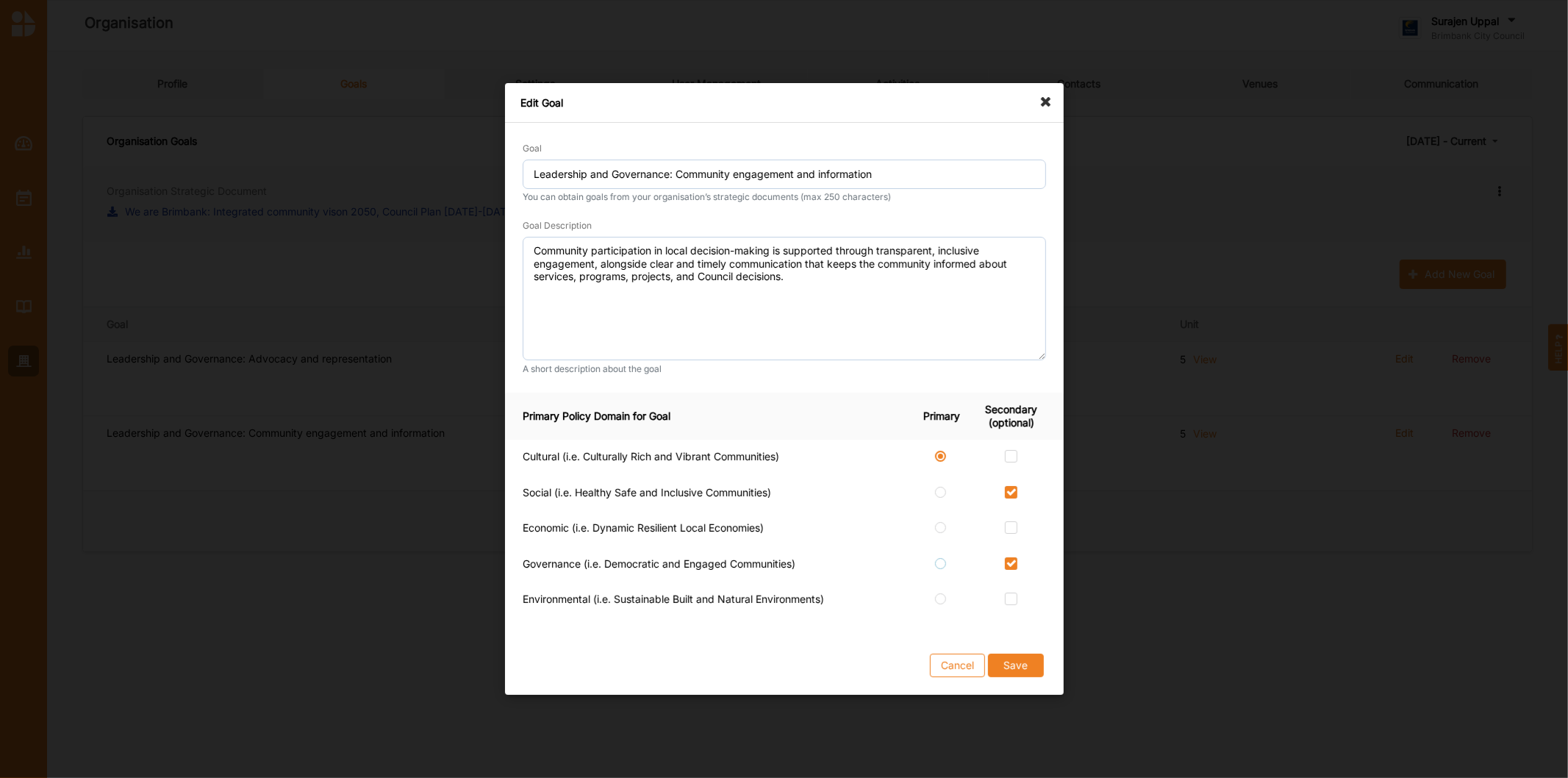
click at [940, 557] on label at bounding box center [942, 557] width 13 height 0
radio input "false"
checkbox input "false"
radio input "true"
checkbox input "false"
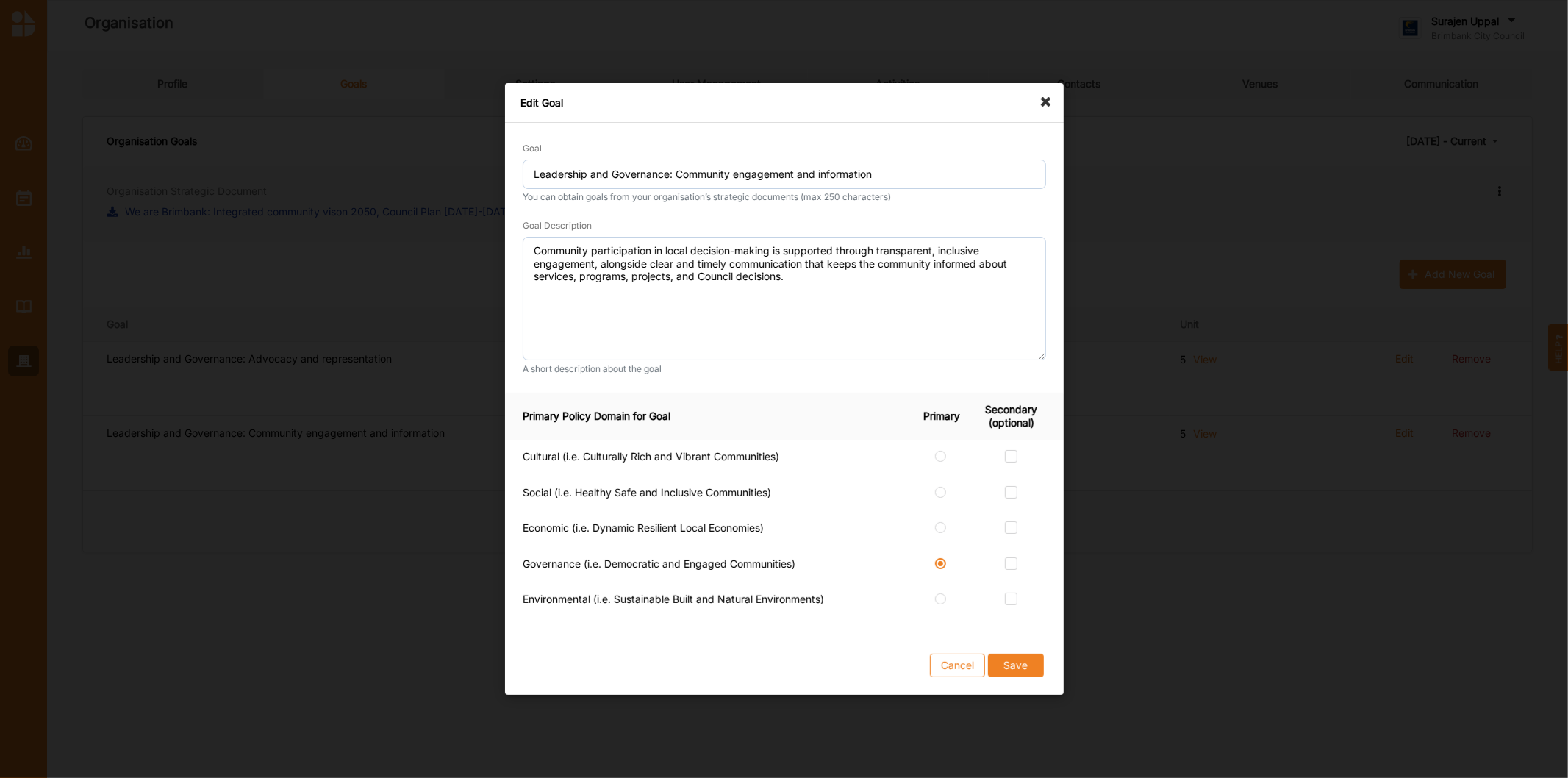
click at [1007, 480] on td at bounding box center [1020, 493] width 88 height 36
click at [1007, 484] on td at bounding box center [1020, 493] width 88 height 36
click at [1008, 486] on label at bounding box center [1012, 486] width 13 height 0
click at [1008, 490] on input "checkbox" at bounding box center [1011, 492] width 12 height 12
checkbox input "true"
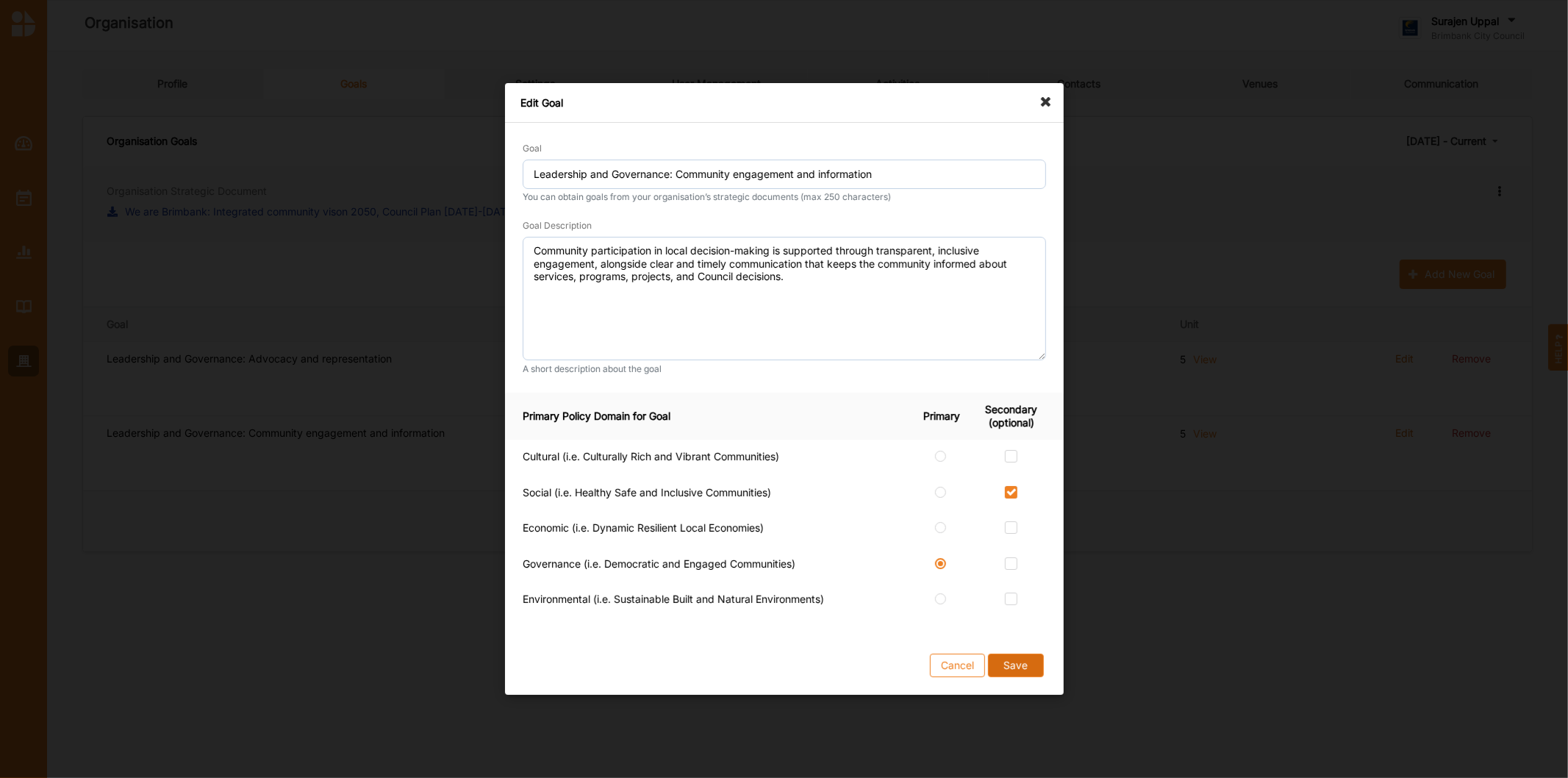
click at [1010, 677] on button "Save" at bounding box center [1015, 665] width 56 height 23
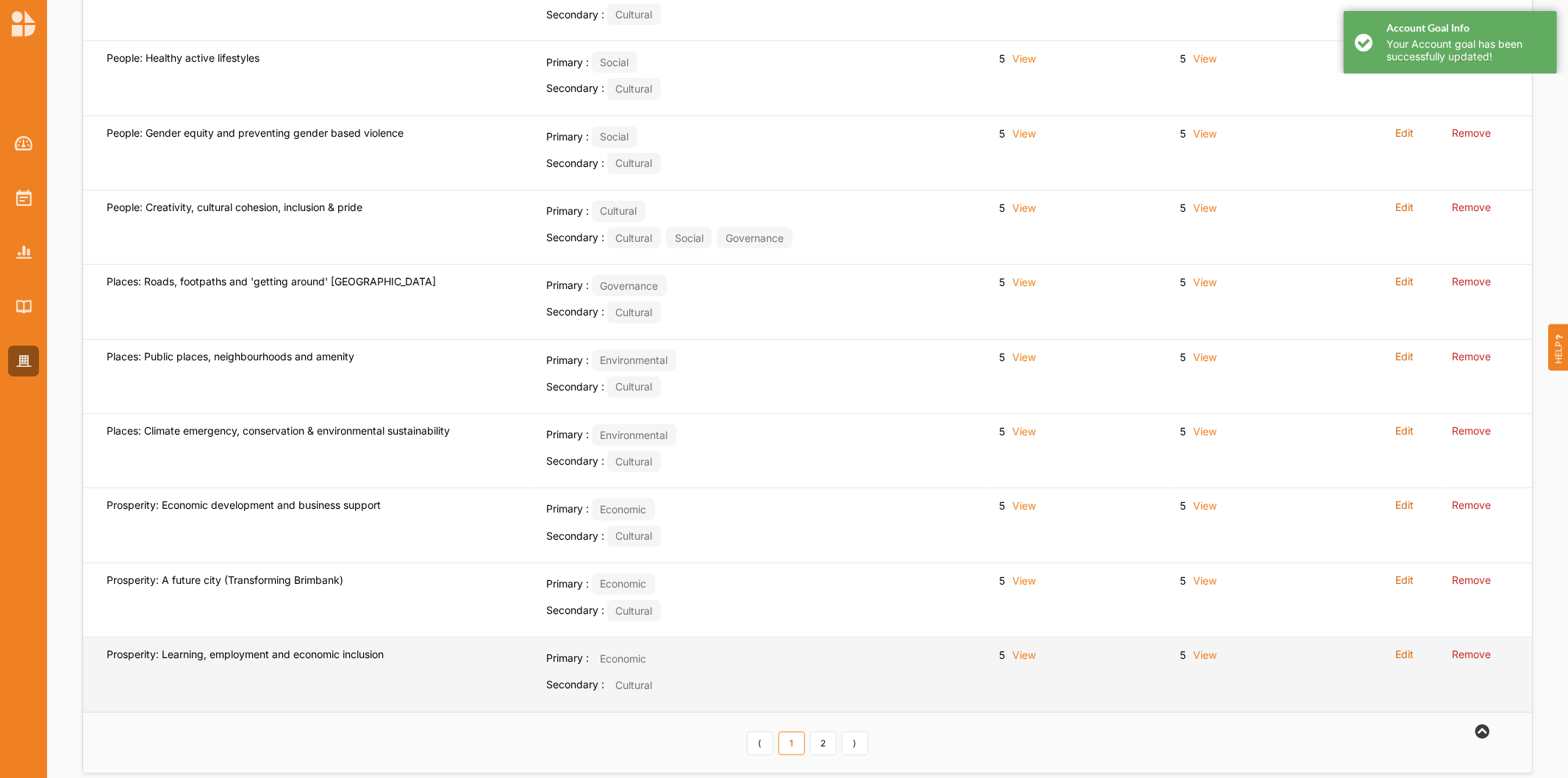
scroll to position [400, 0]
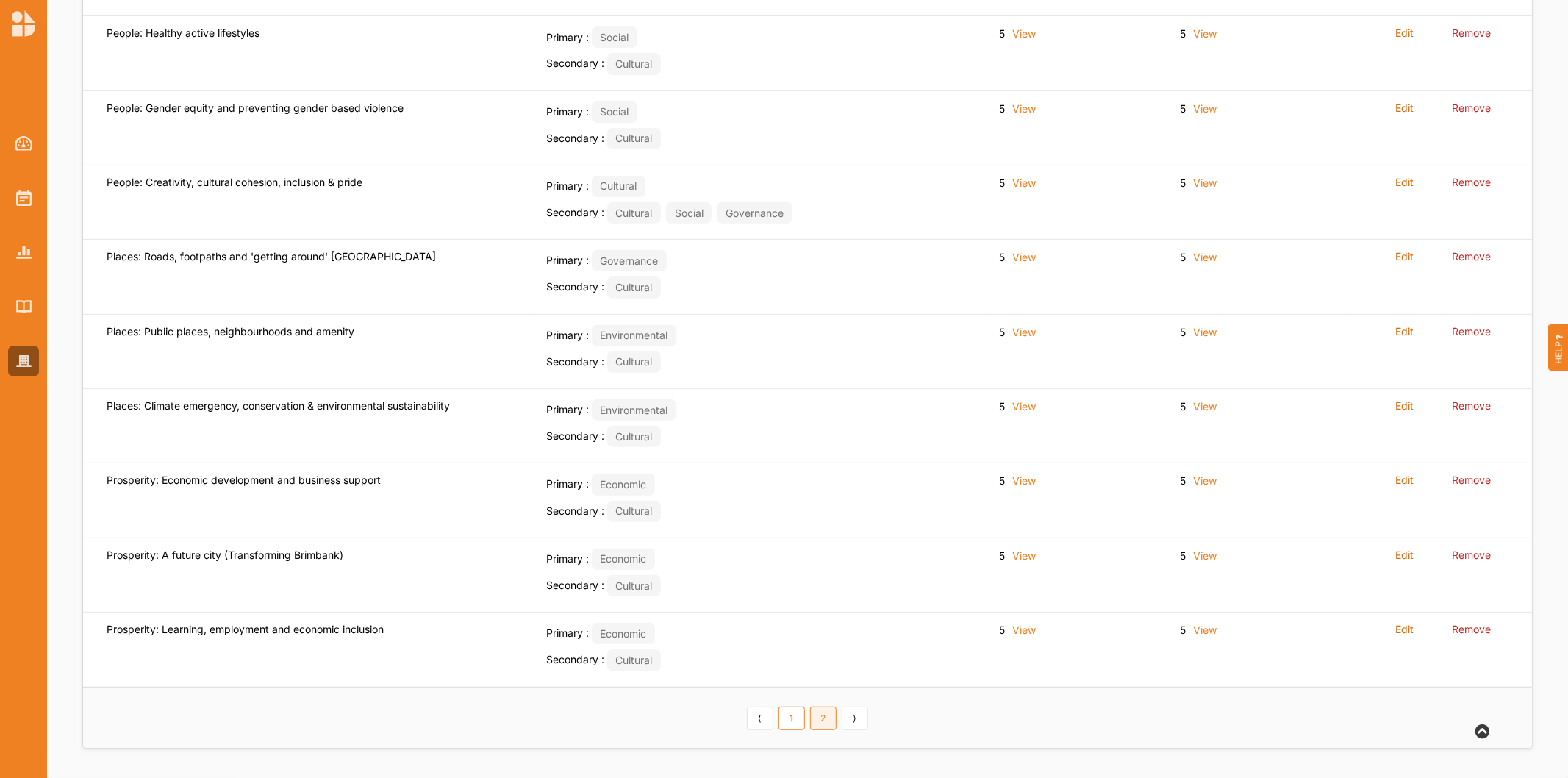
click at [821, 722] on link "2" at bounding box center [823, 718] width 27 height 23
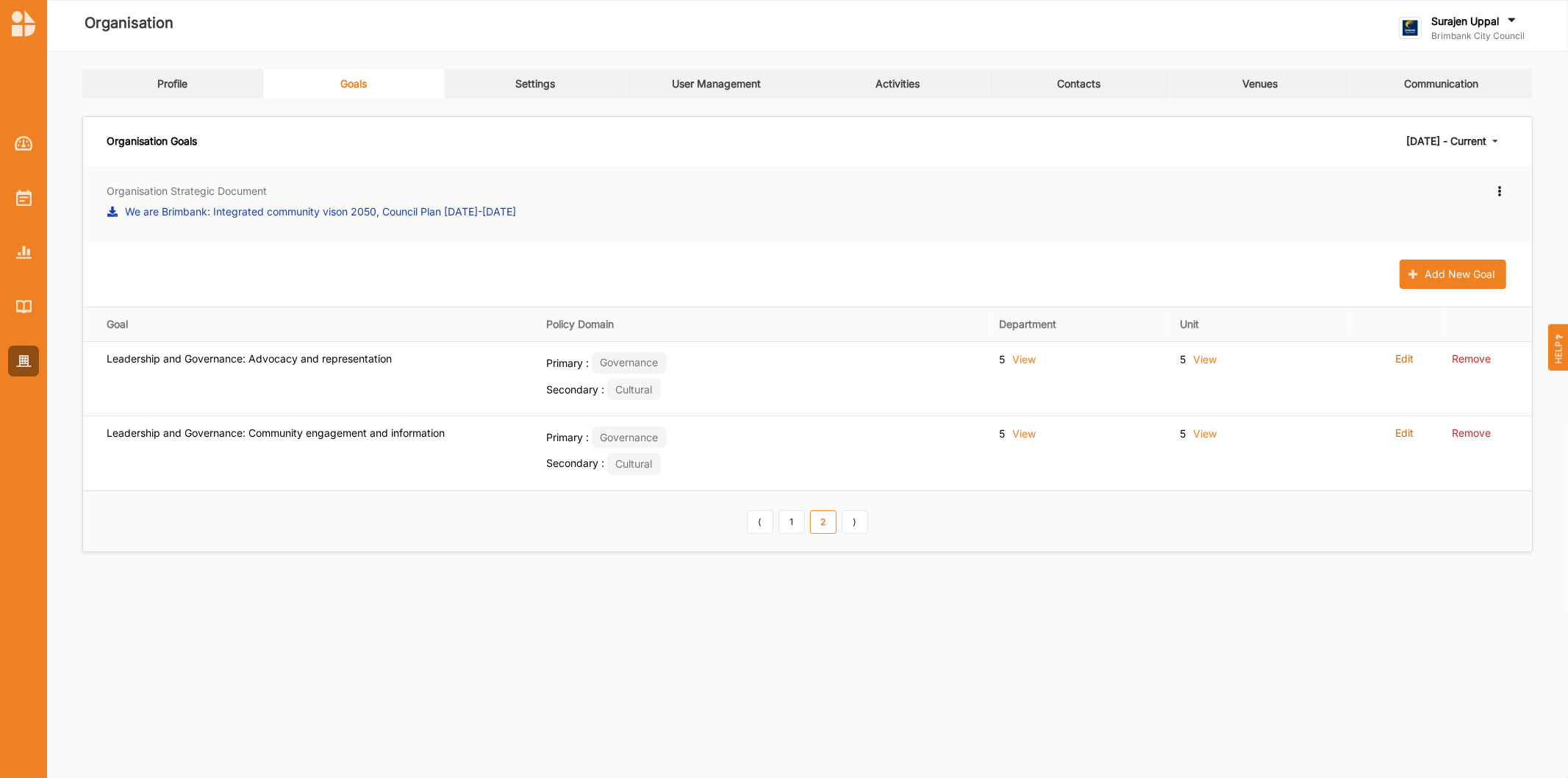
scroll to position [0, 0]
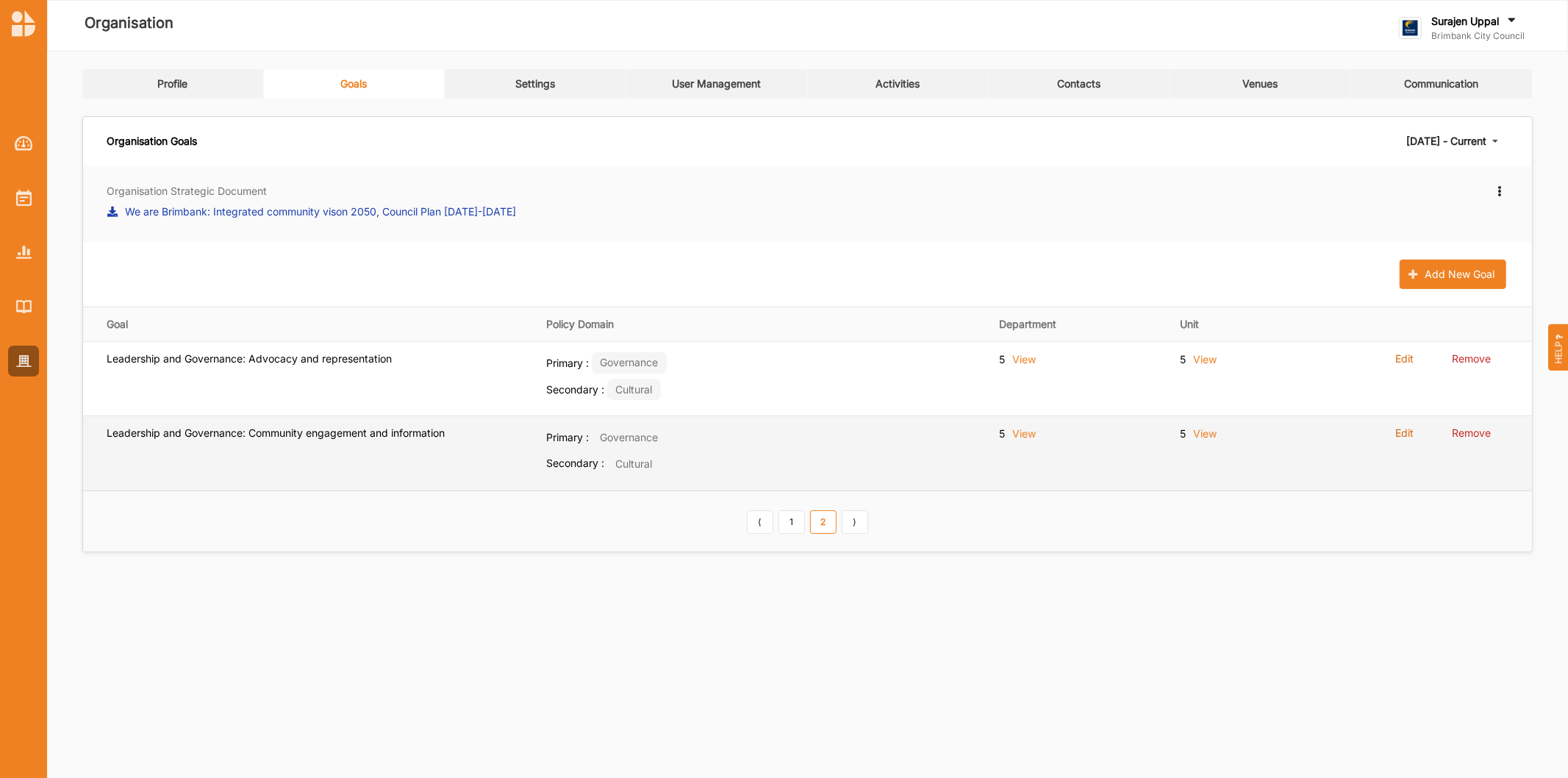
click at [1400, 432] on label "Edit" at bounding box center [1404, 433] width 19 height 13
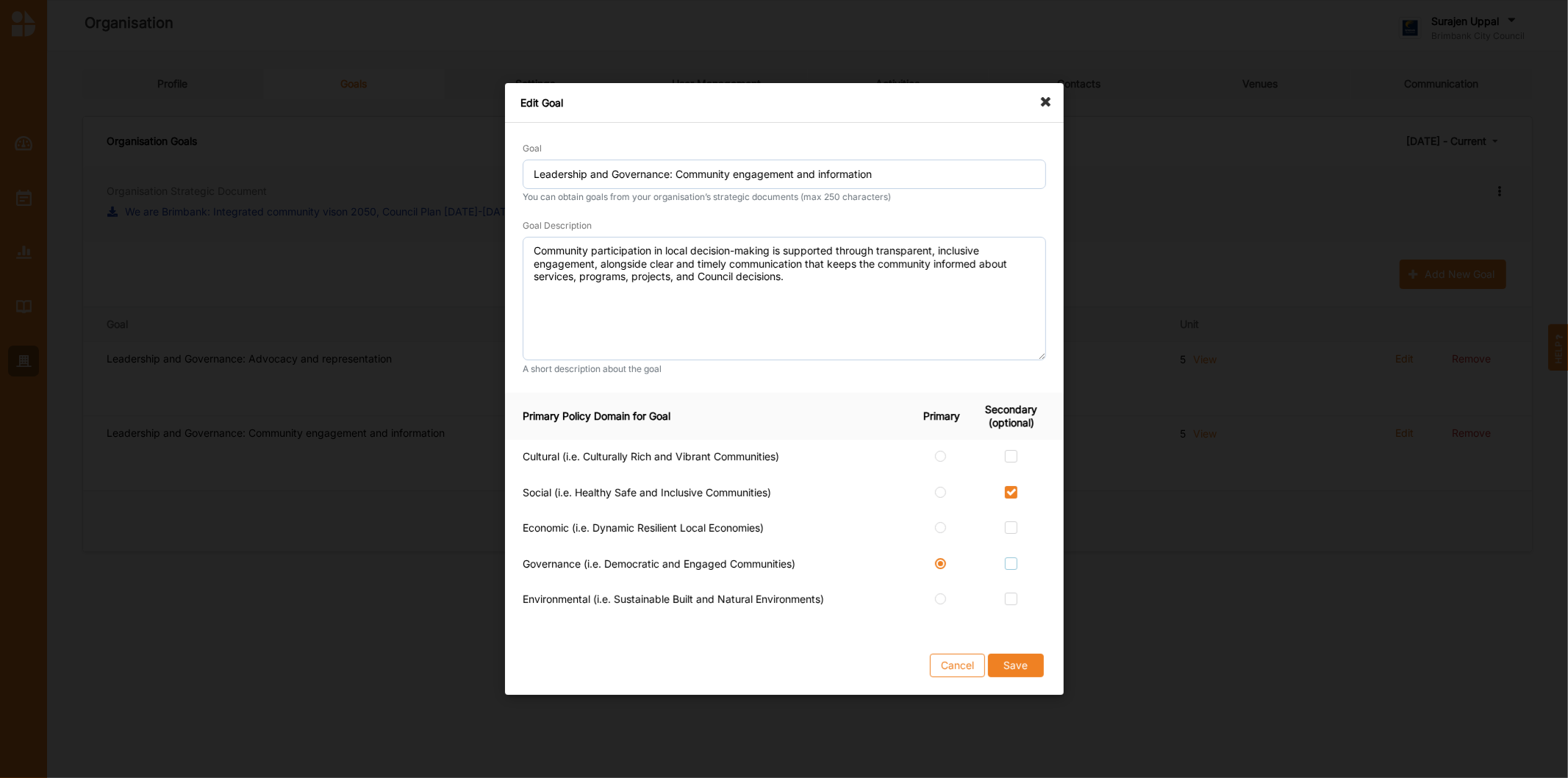
click at [1011, 557] on label at bounding box center [1012, 557] width 13 height 0
click at [1011, 566] on input "checkbox" at bounding box center [1011, 563] width 12 height 12
checkbox input "true"
click at [1011, 664] on button "Save" at bounding box center [1015, 665] width 56 height 23
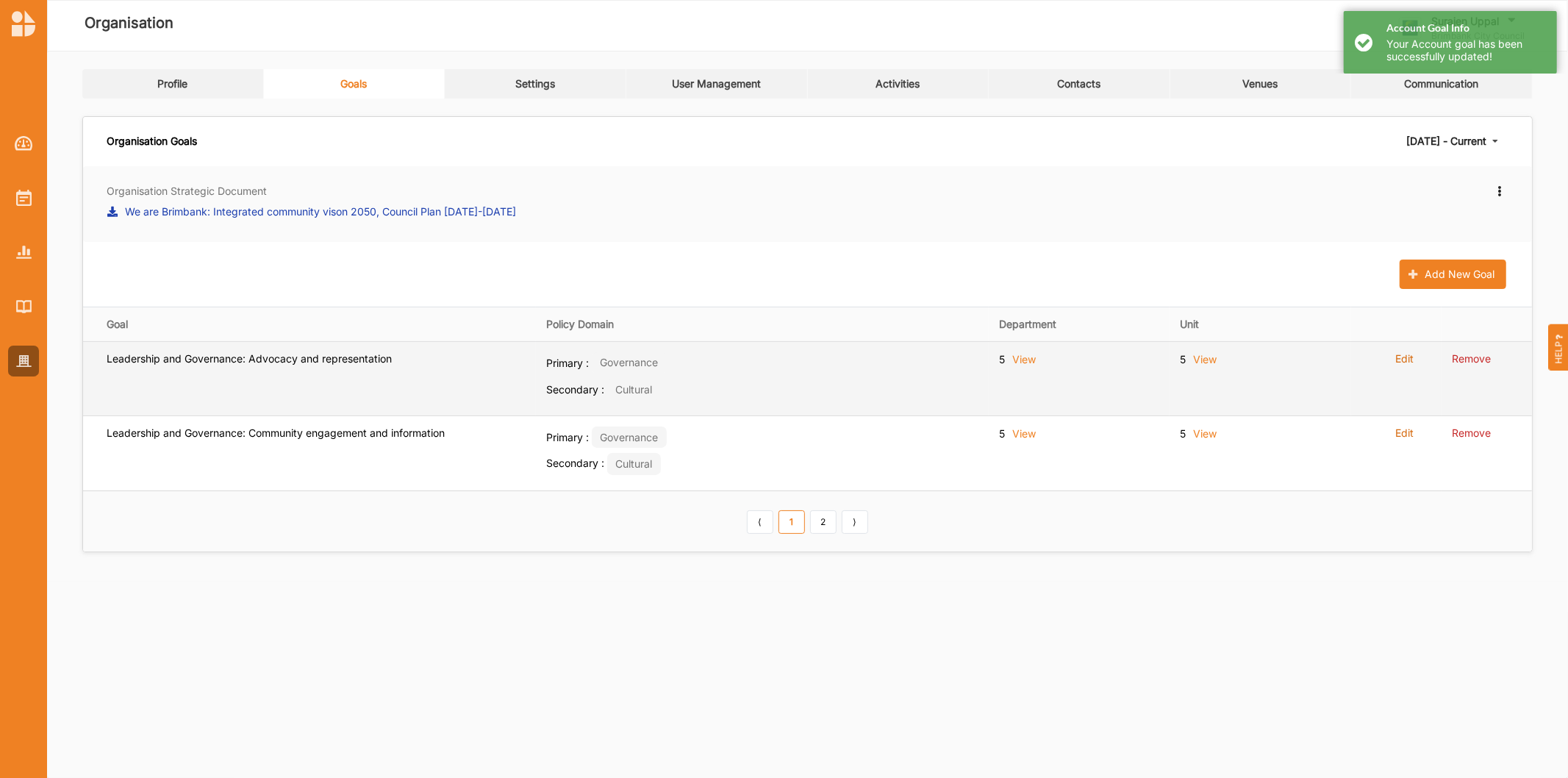
click at [1406, 362] on label "Edit" at bounding box center [1404, 359] width 19 height 13
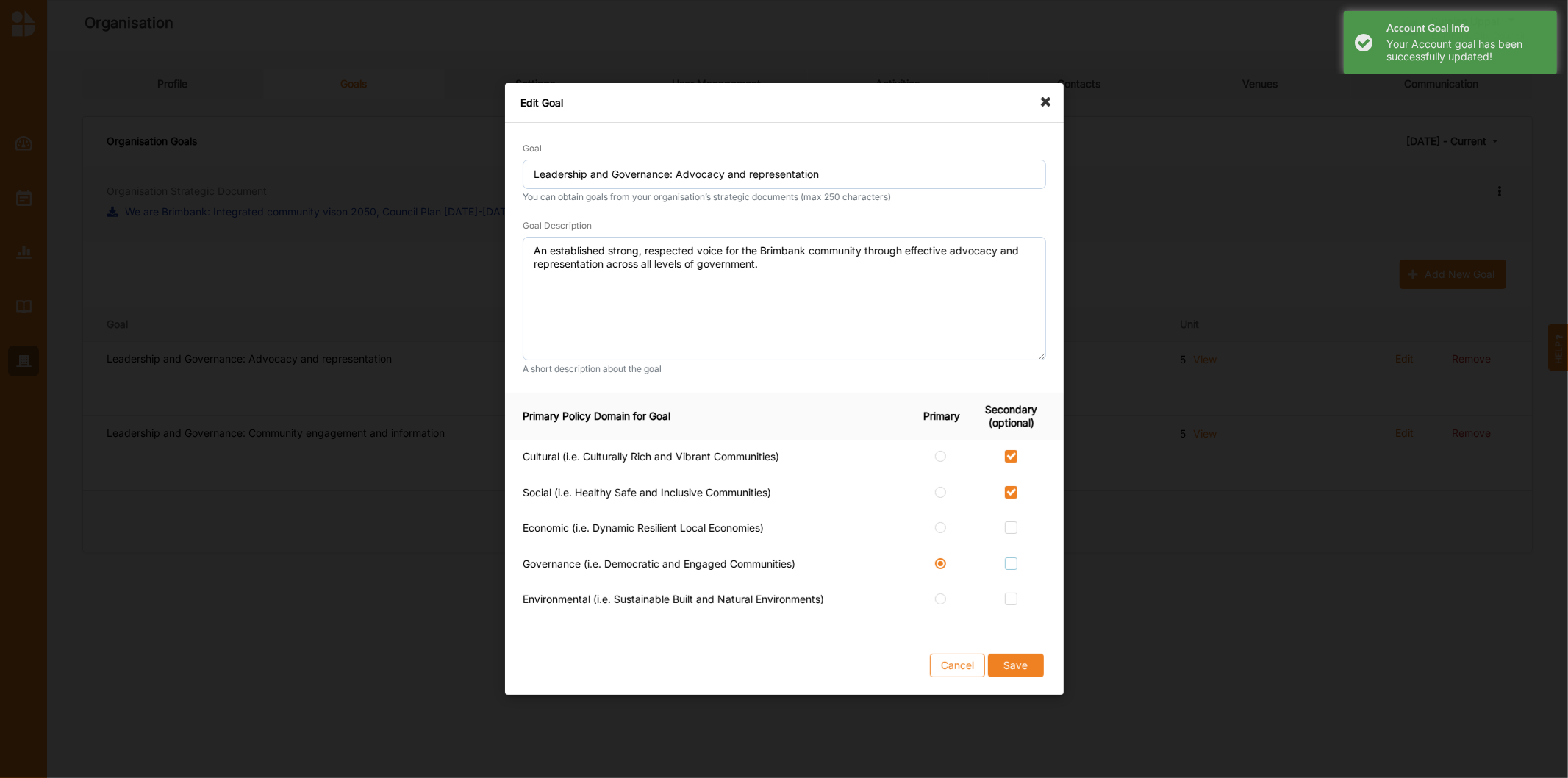
click at [1010, 557] on label at bounding box center [1012, 557] width 13 height 0
click at [1010, 561] on input "checkbox" at bounding box center [1011, 563] width 12 height 12
checkbox input "true"
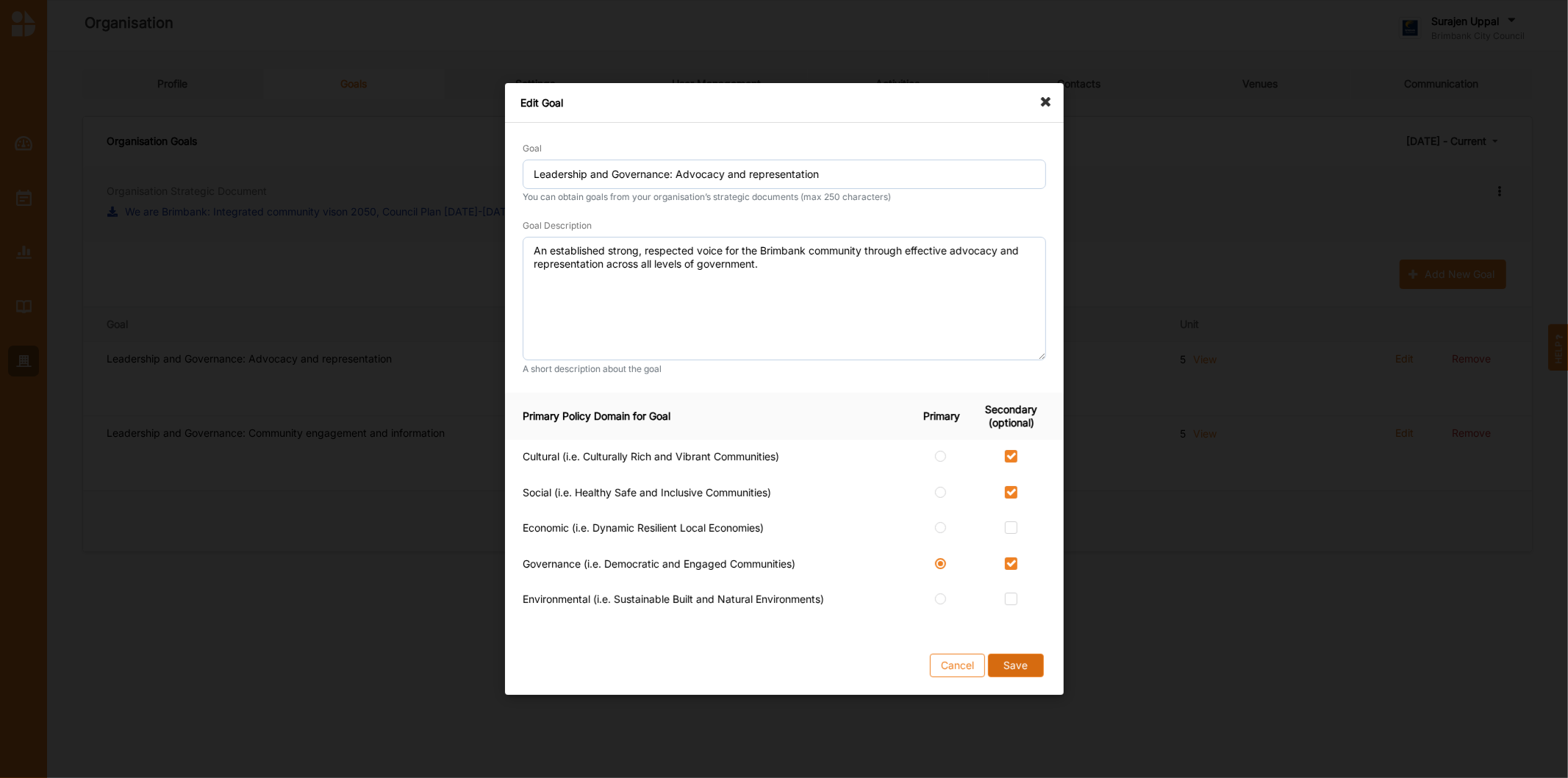
click at [1017, 659] on button "Save" at bounding box center [1015, 665] width 56 height 23
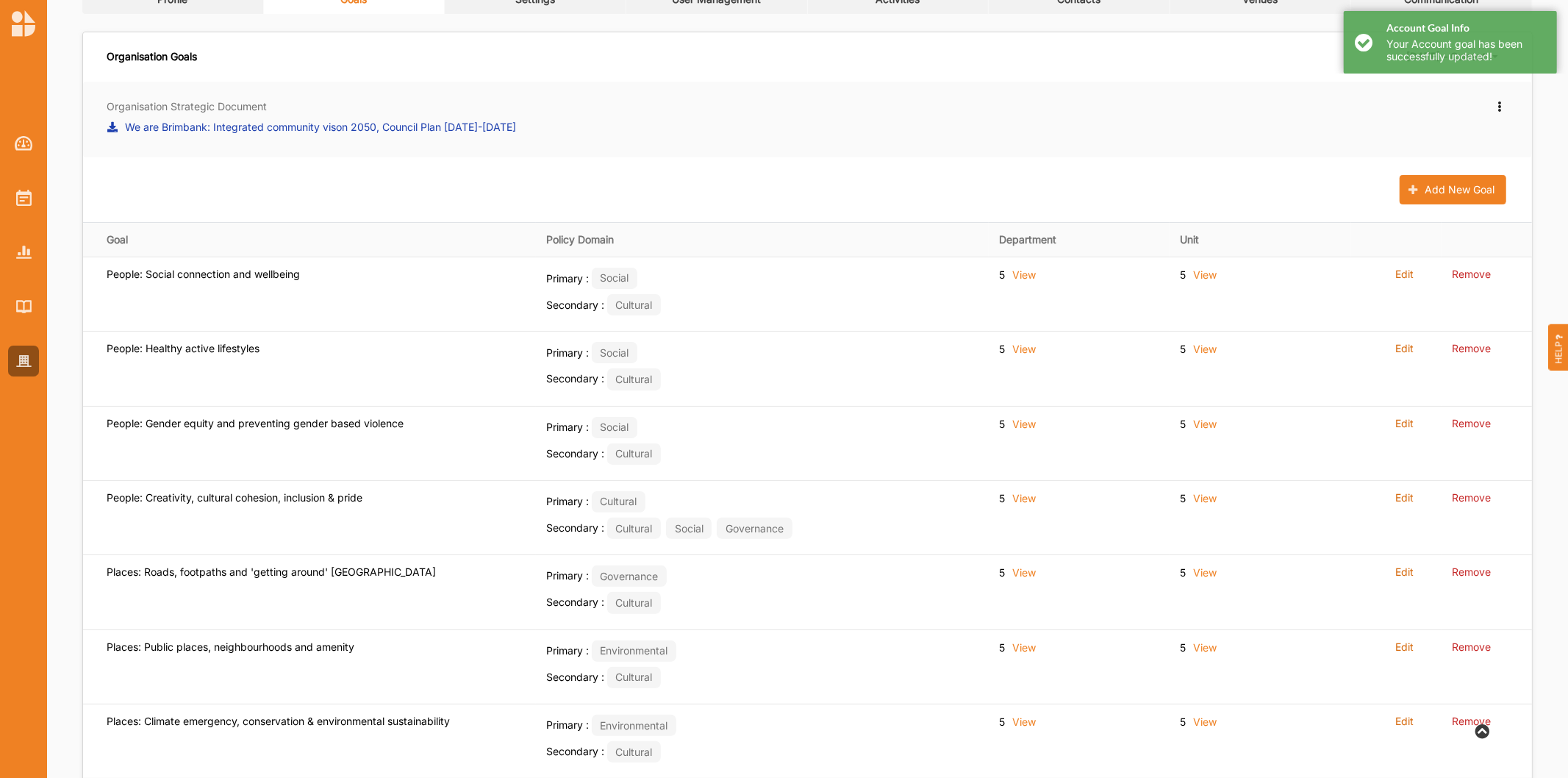
scroll to position [73, 0]
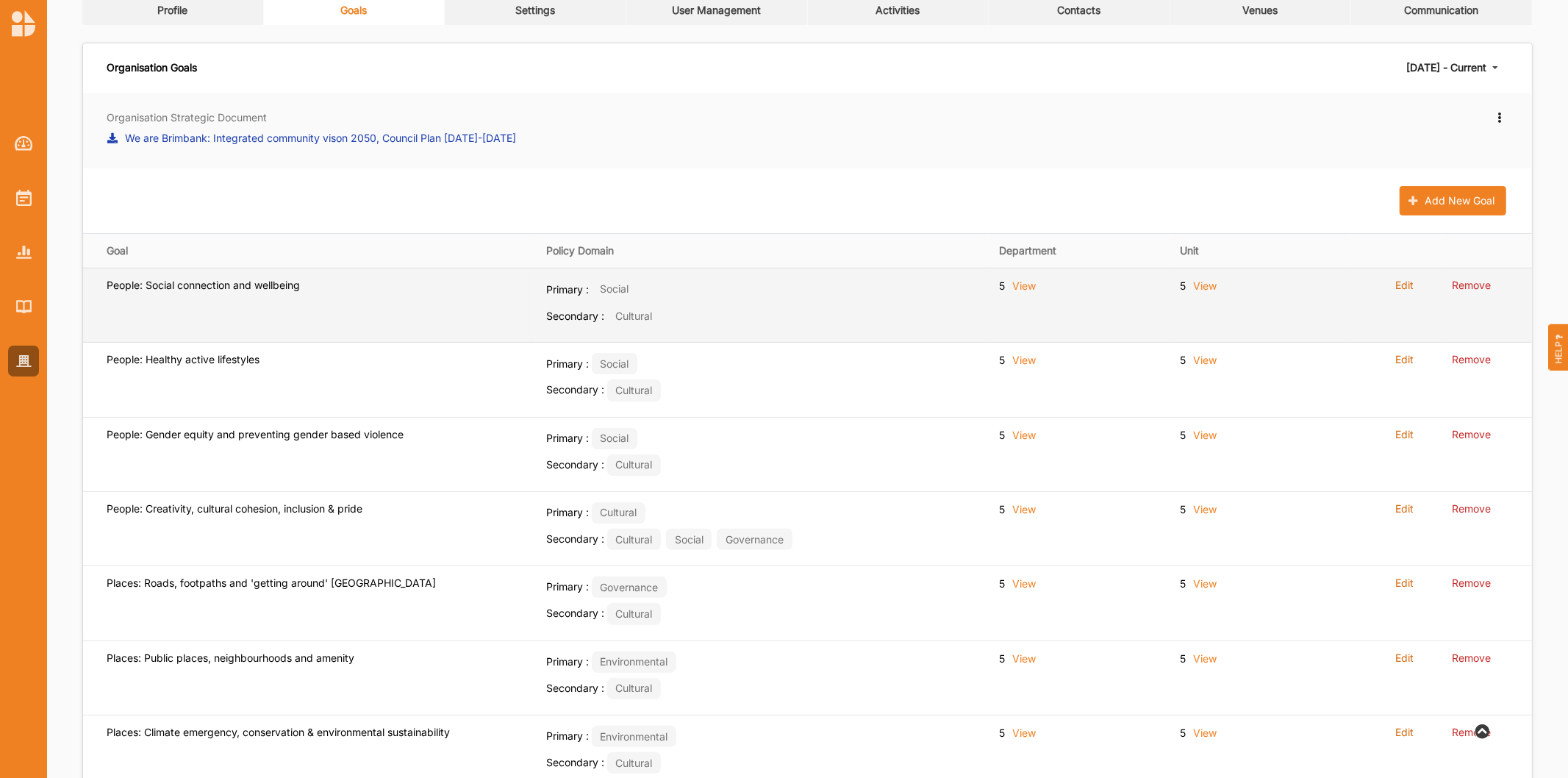
click at [1408, 287] on label "Edit" at bounding box center [1404, 285] width 19 height 13
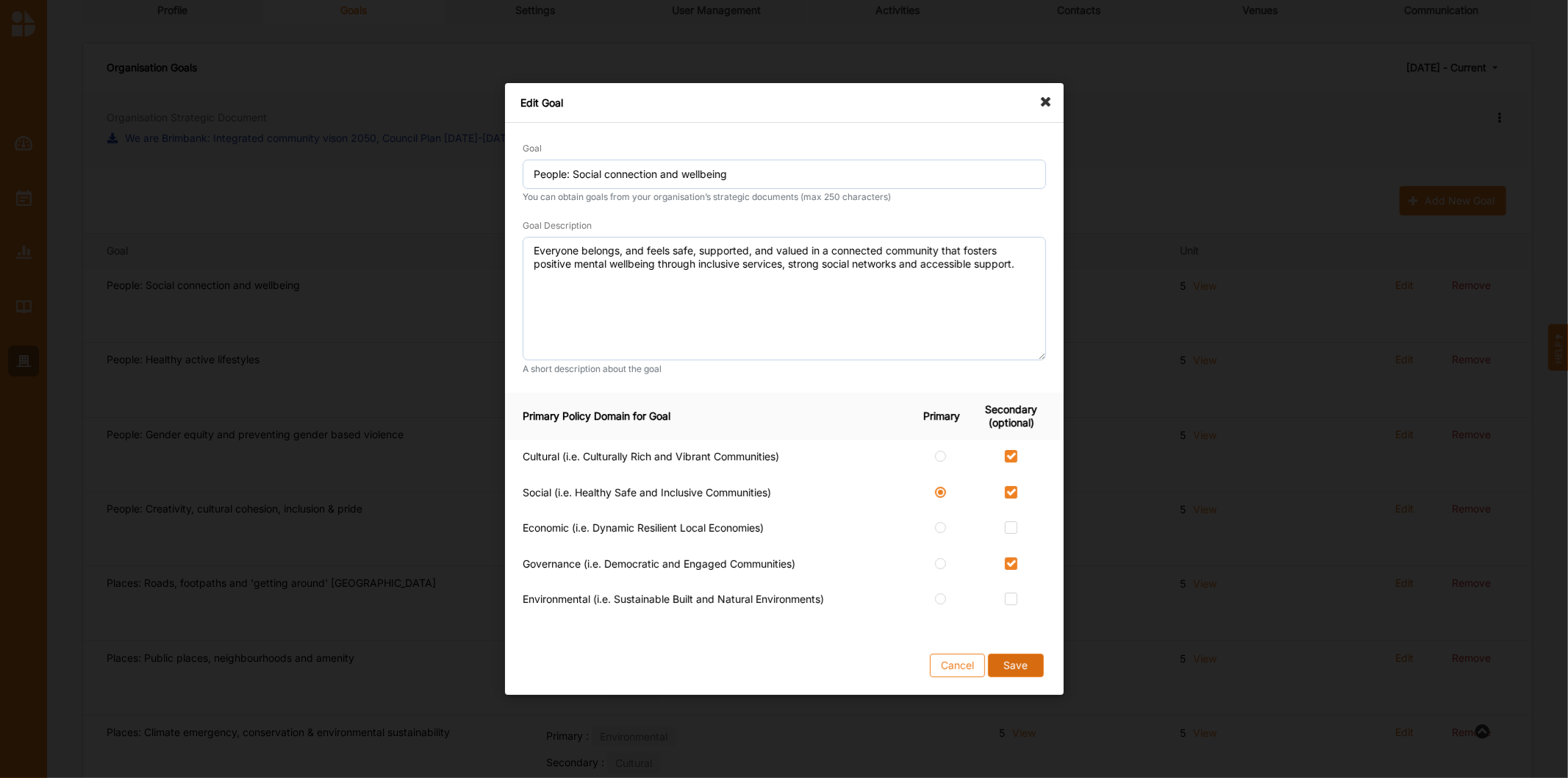
click at [1037, 675] on button "Save" at bounding box center [1015, 665] width 56 height 23
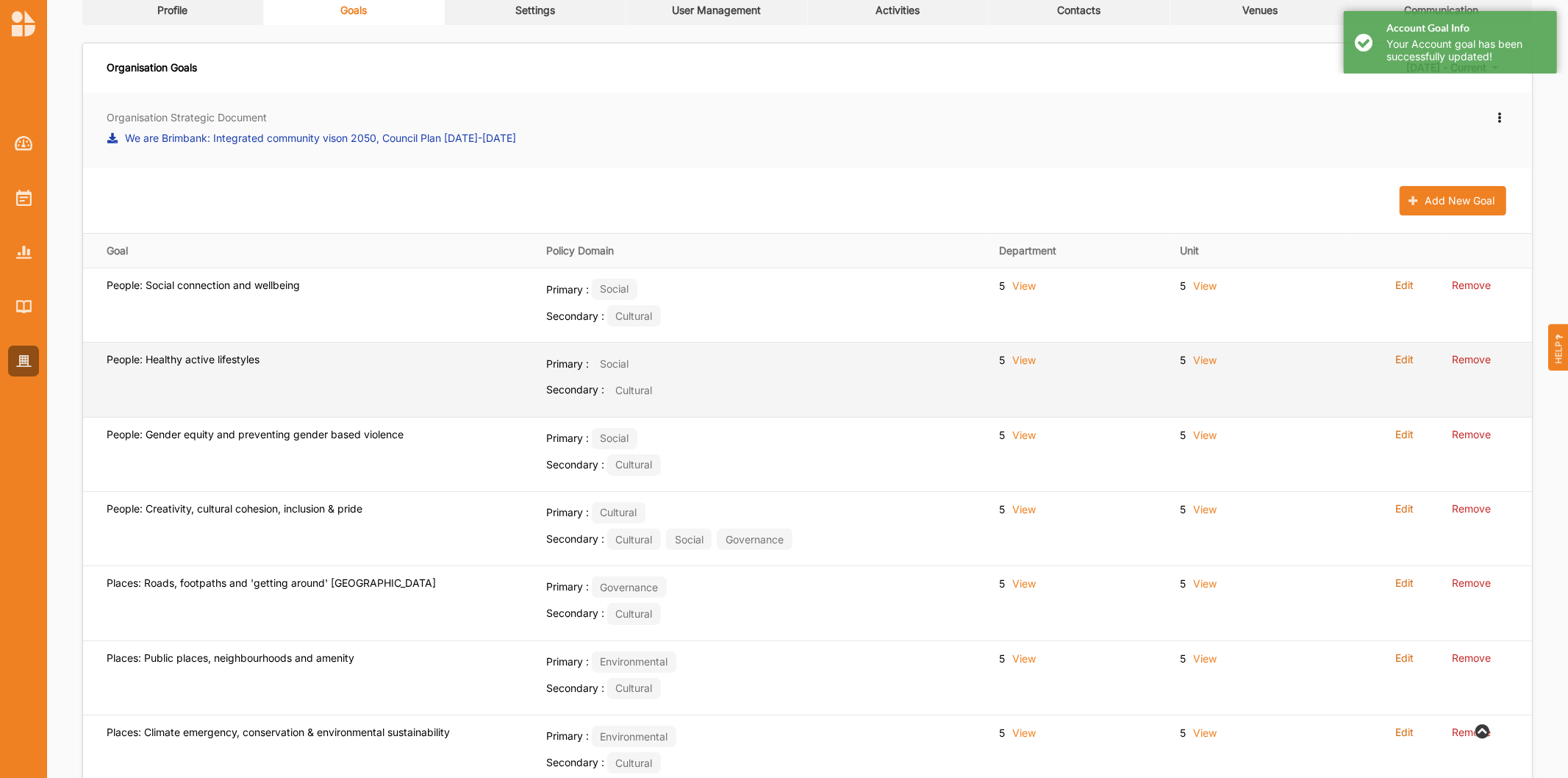
click at [1412, 359] on label "Edit" at bounding box center [1404, 360] width 19 height 13
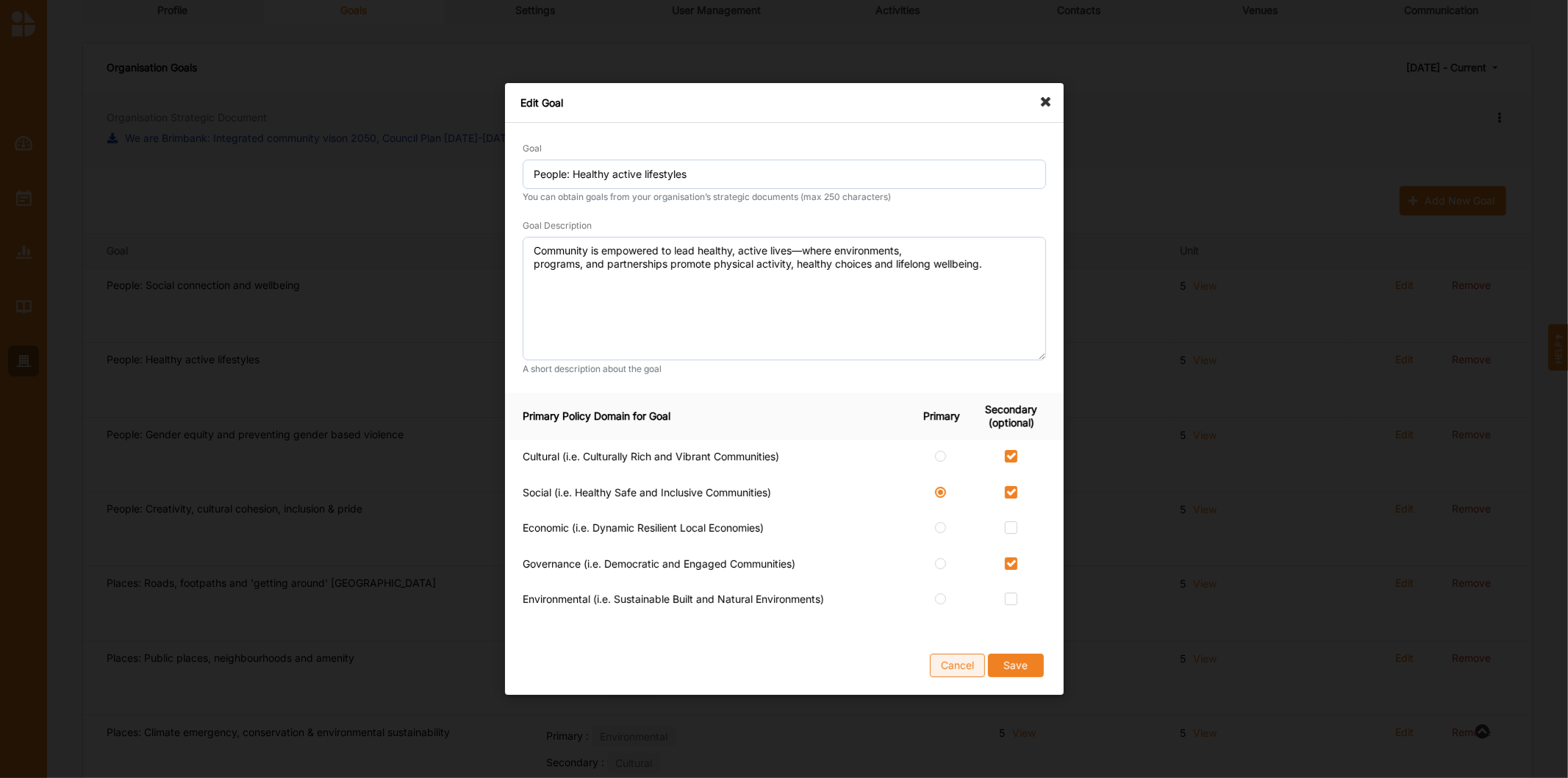
click at [965, 668] on button "Cancel" at bounding box center [958, 665] width 55 height 23
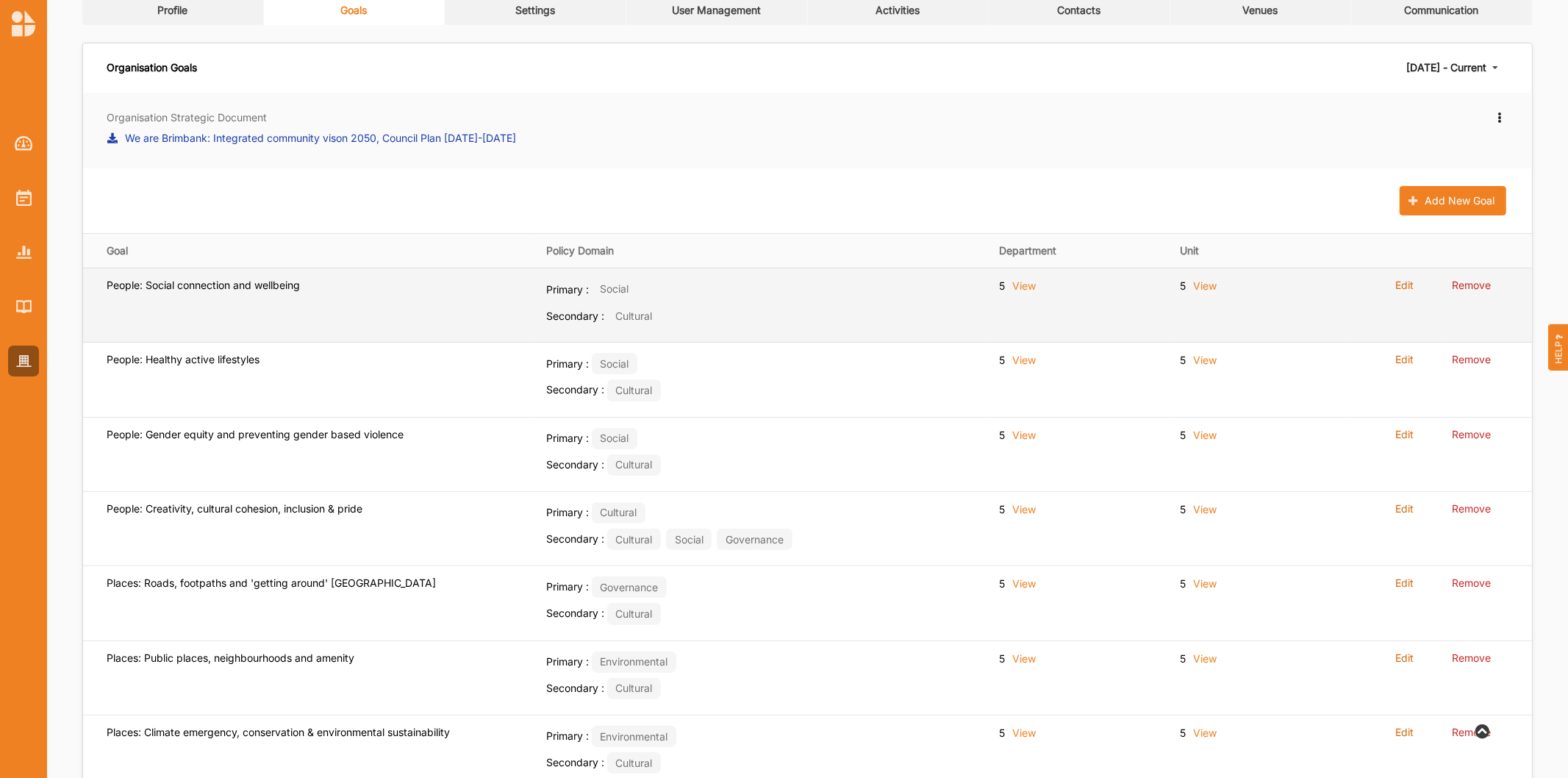
click at [1408, 288] on label "Edit" at bounding box center [1404, 285] width 19 height 13
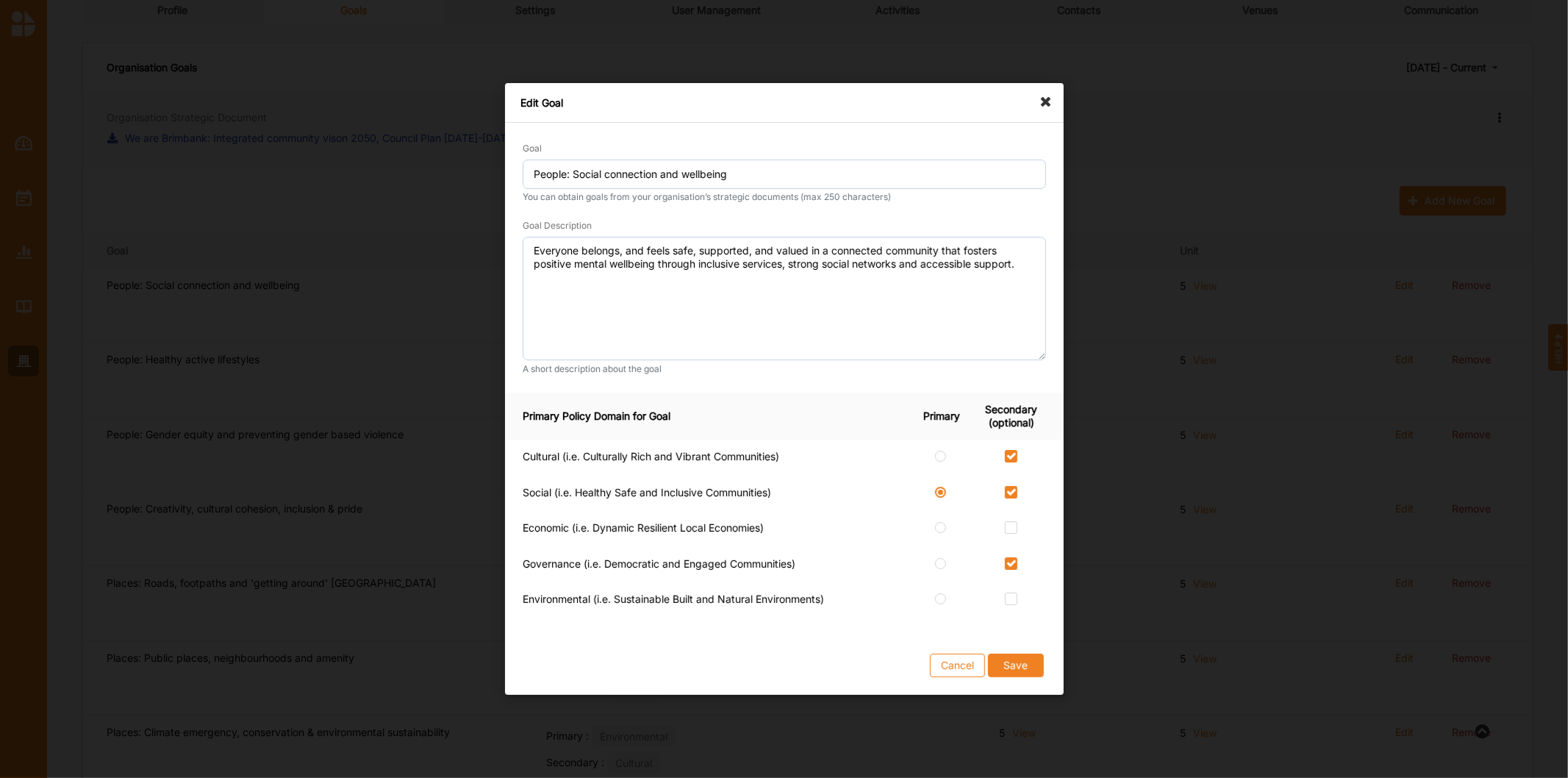
click at [1039, 94] on icon at bounding box center [1050, 94] width 23 height 23
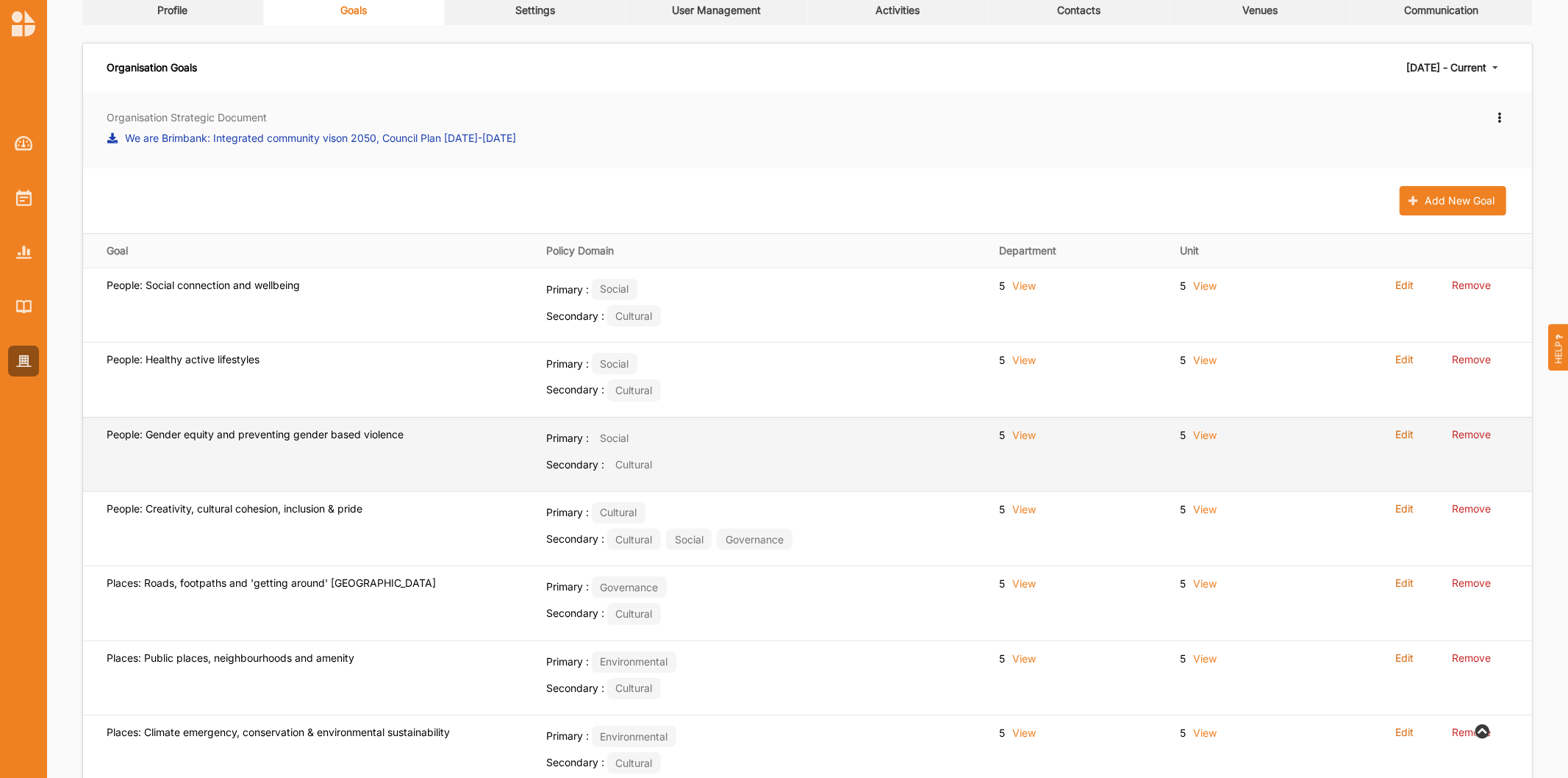
click at [1398, 435] on label "Edit" at bounding box center [1404, 435] width 19 height 13
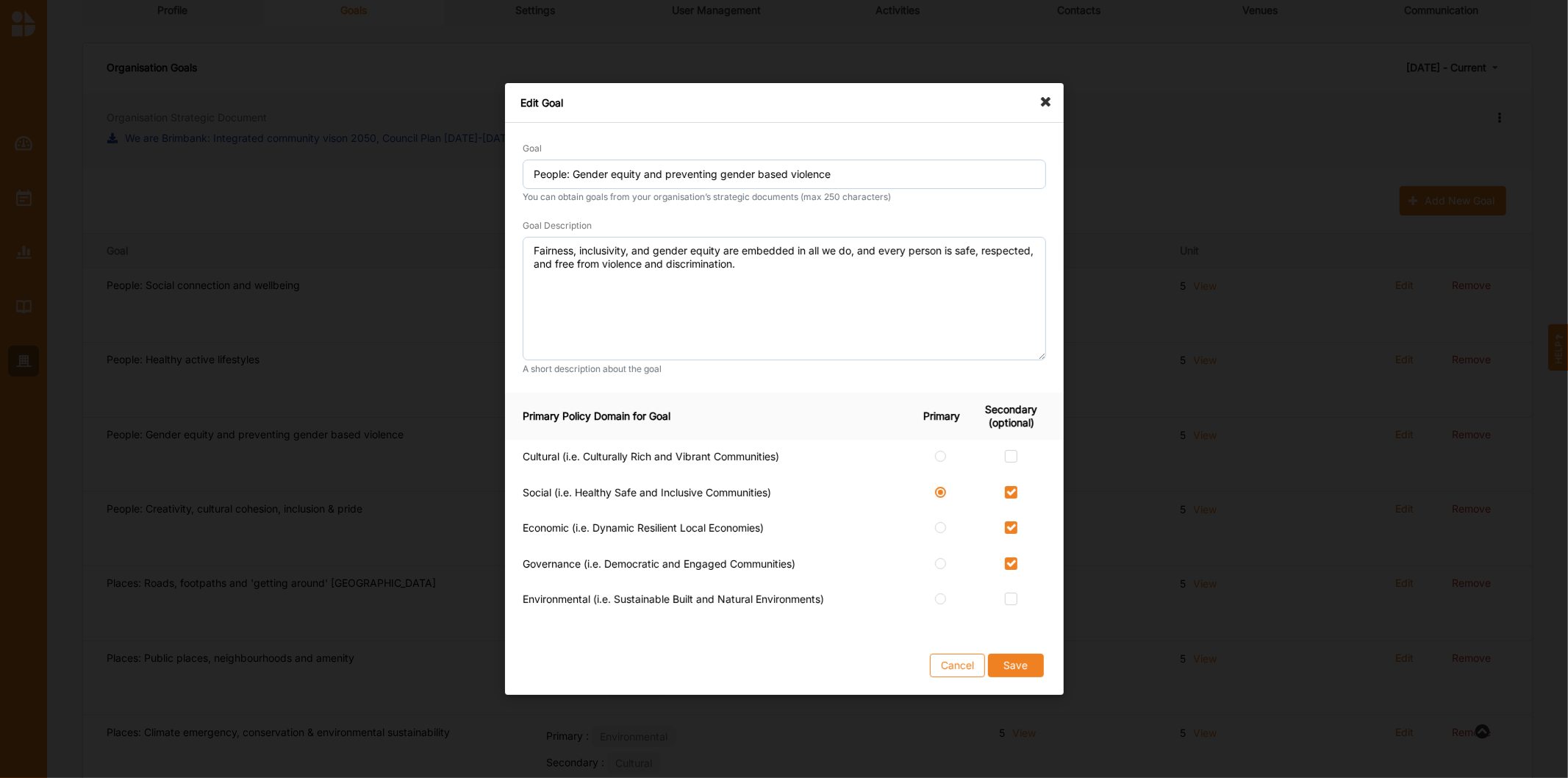
click at [1046, 96] on icon at bounding box center [1050, 94] width 23 height 23
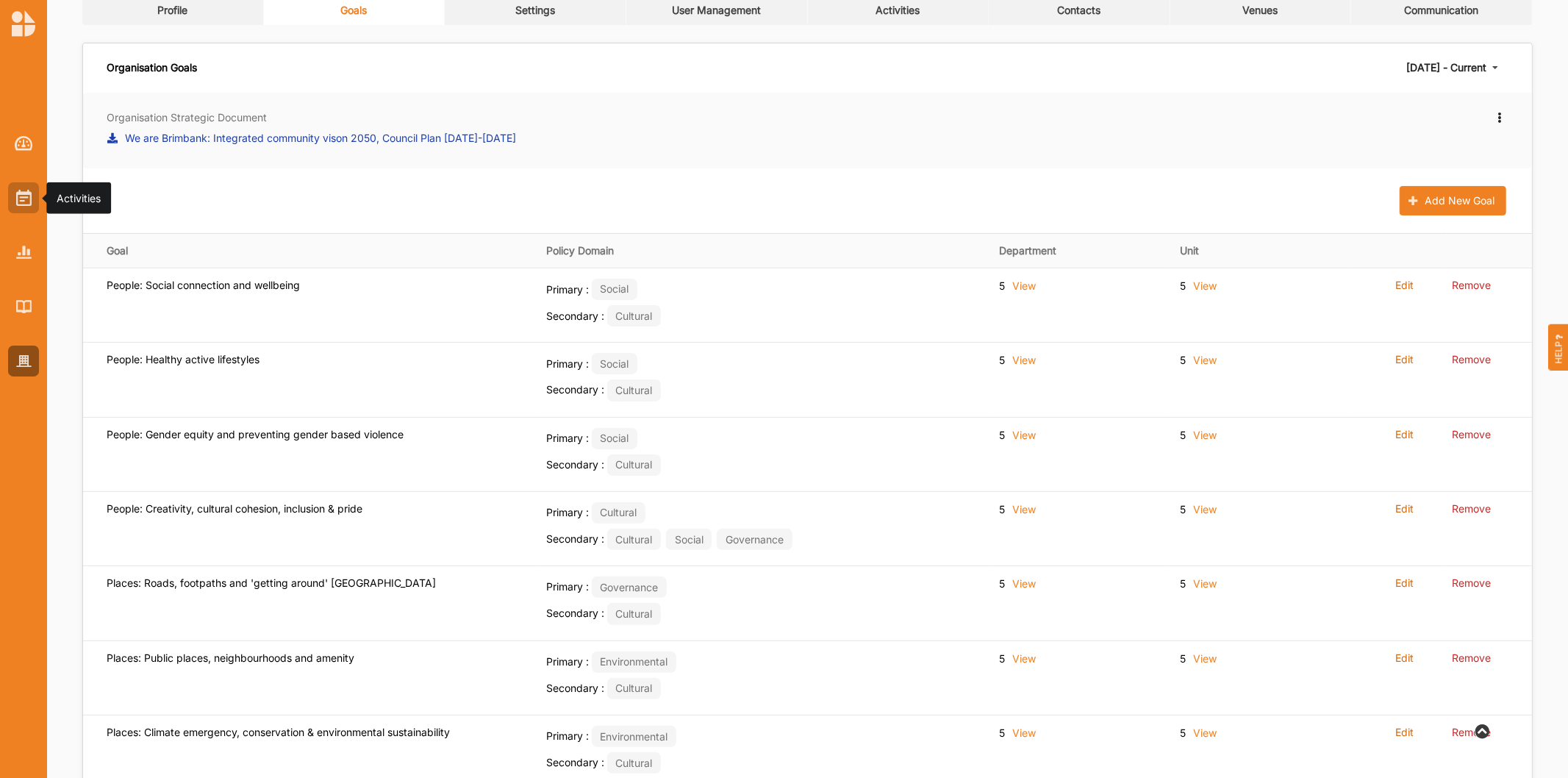
click at [21, 203] on img at bounding box center [23, 198] width 15 height 16
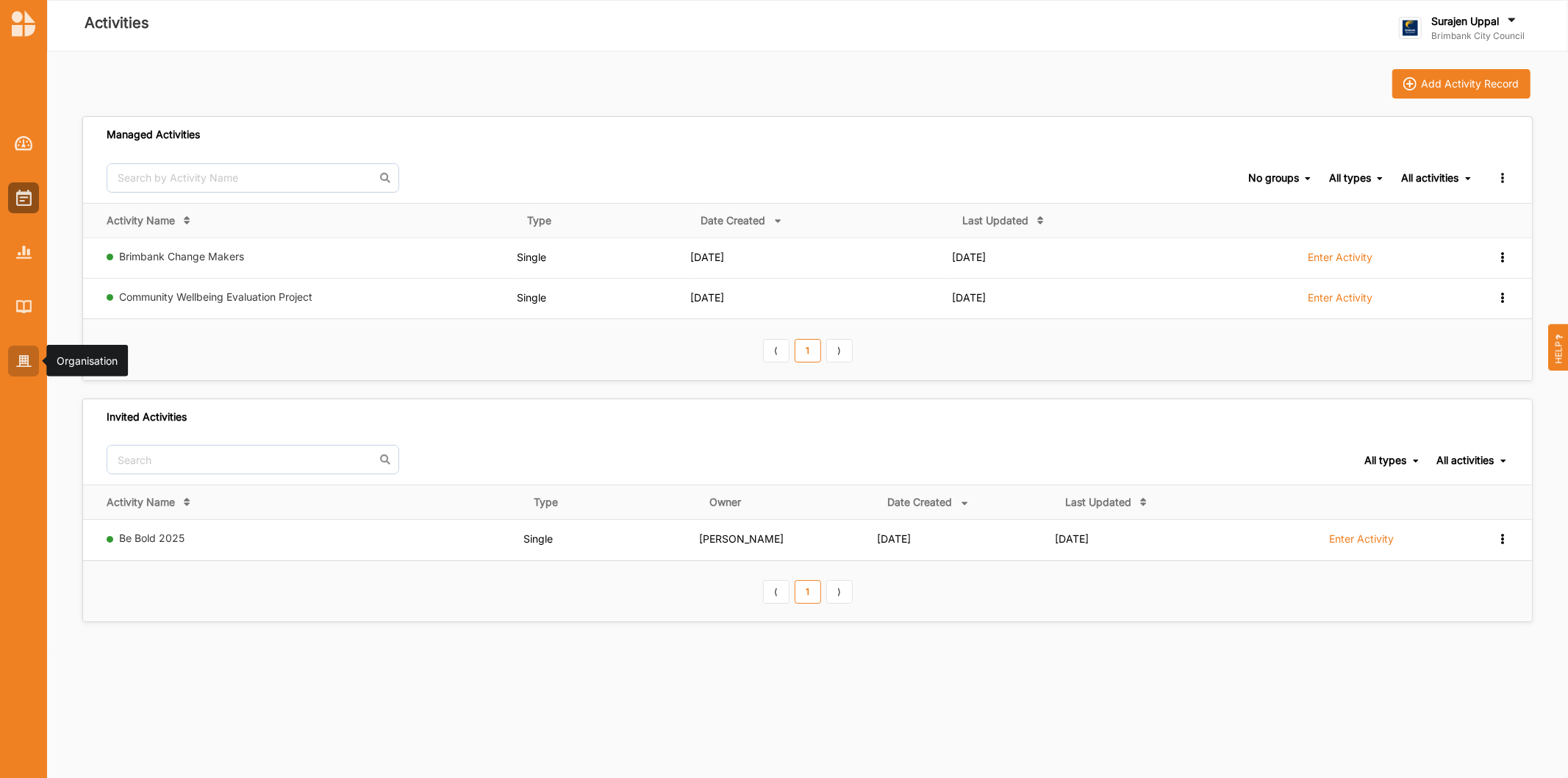
click at [15, 356] on div at bounding box center [23, 361] width 31 height 31
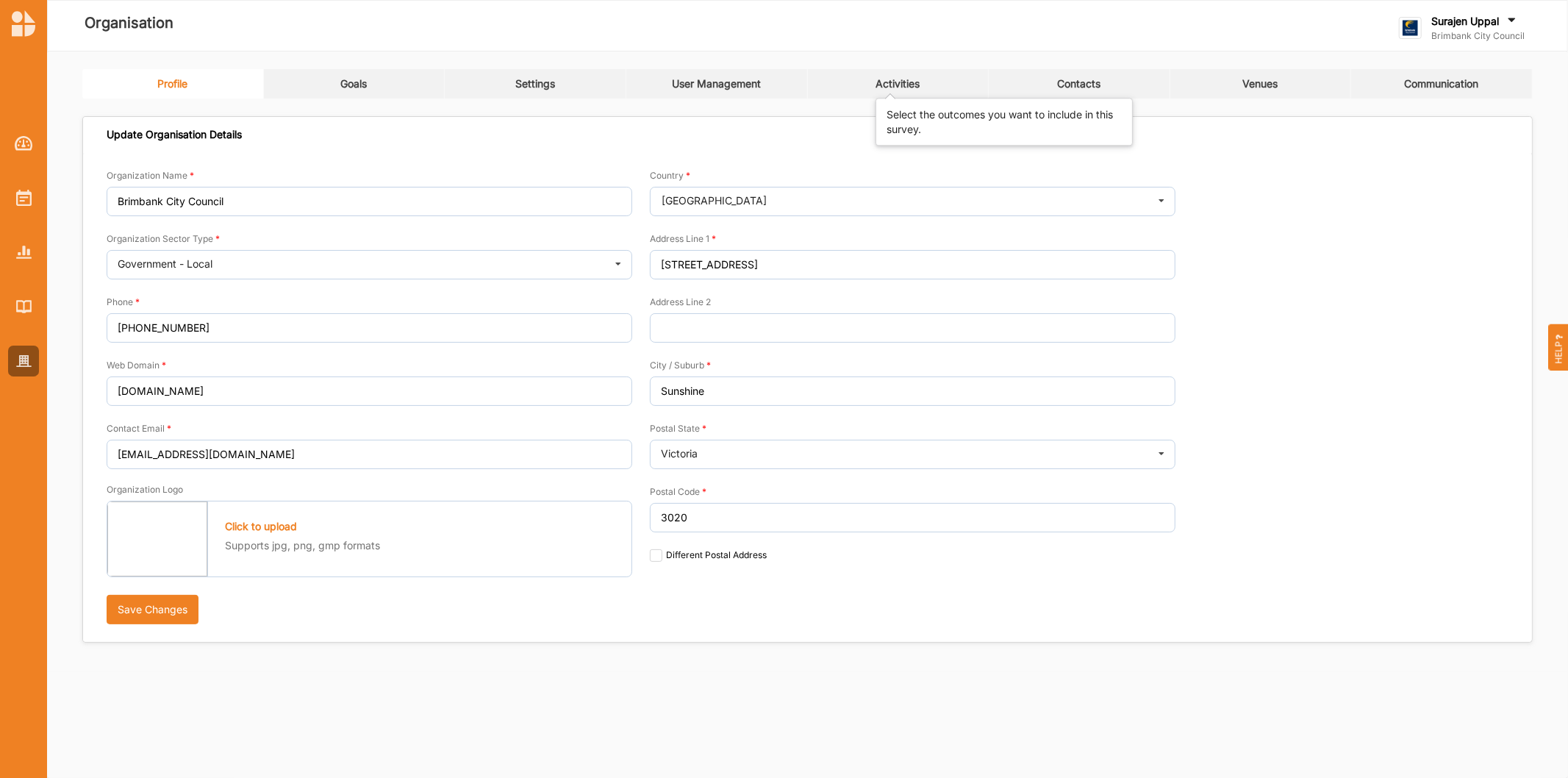
click at [878, 81] on div "Activities" at bounding box center [897, 84] width 44 height 13
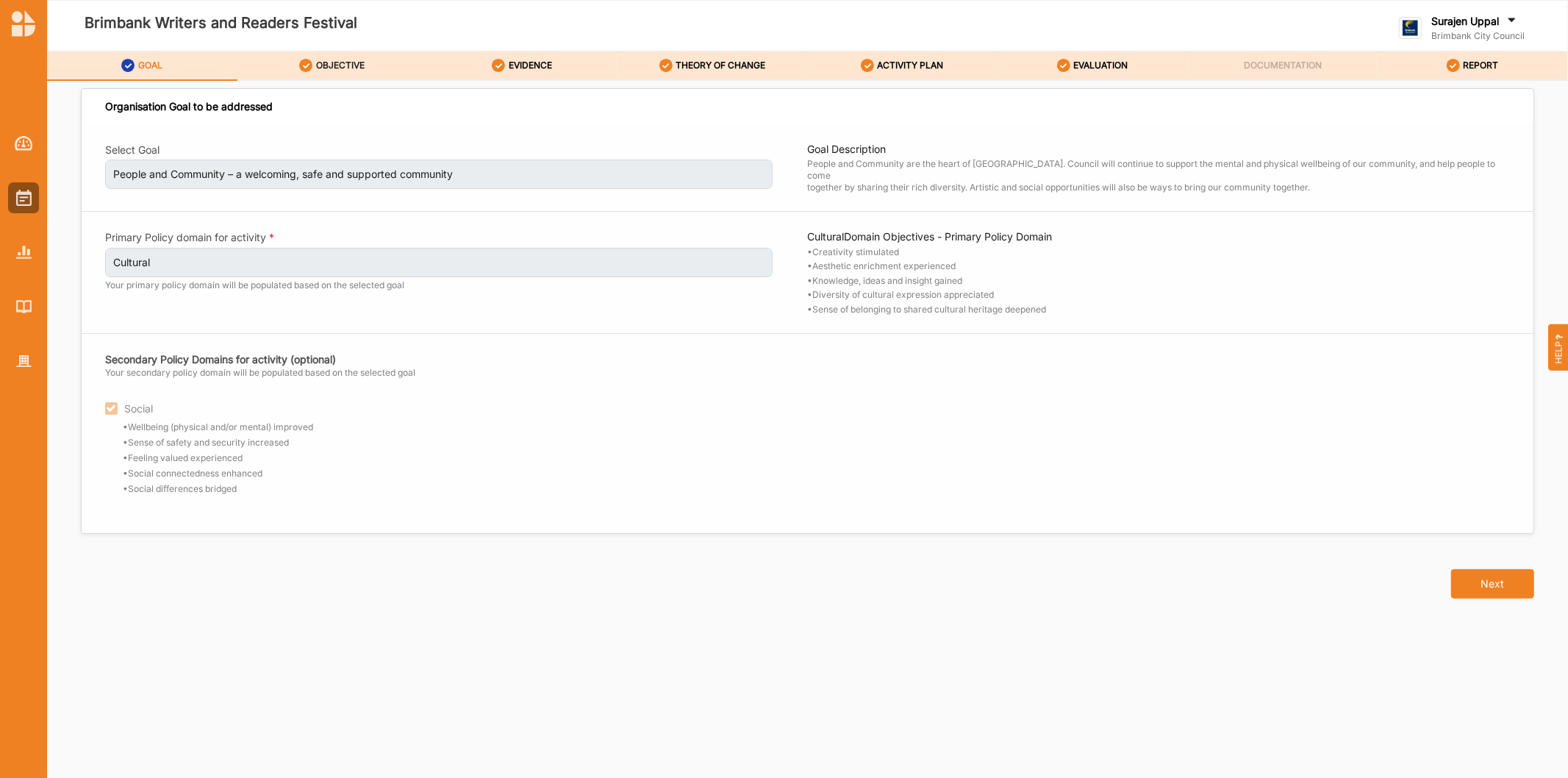
click at [356, 66] on label "OBJECTIVE" at bounding box center [340, 65] width 48 height 12
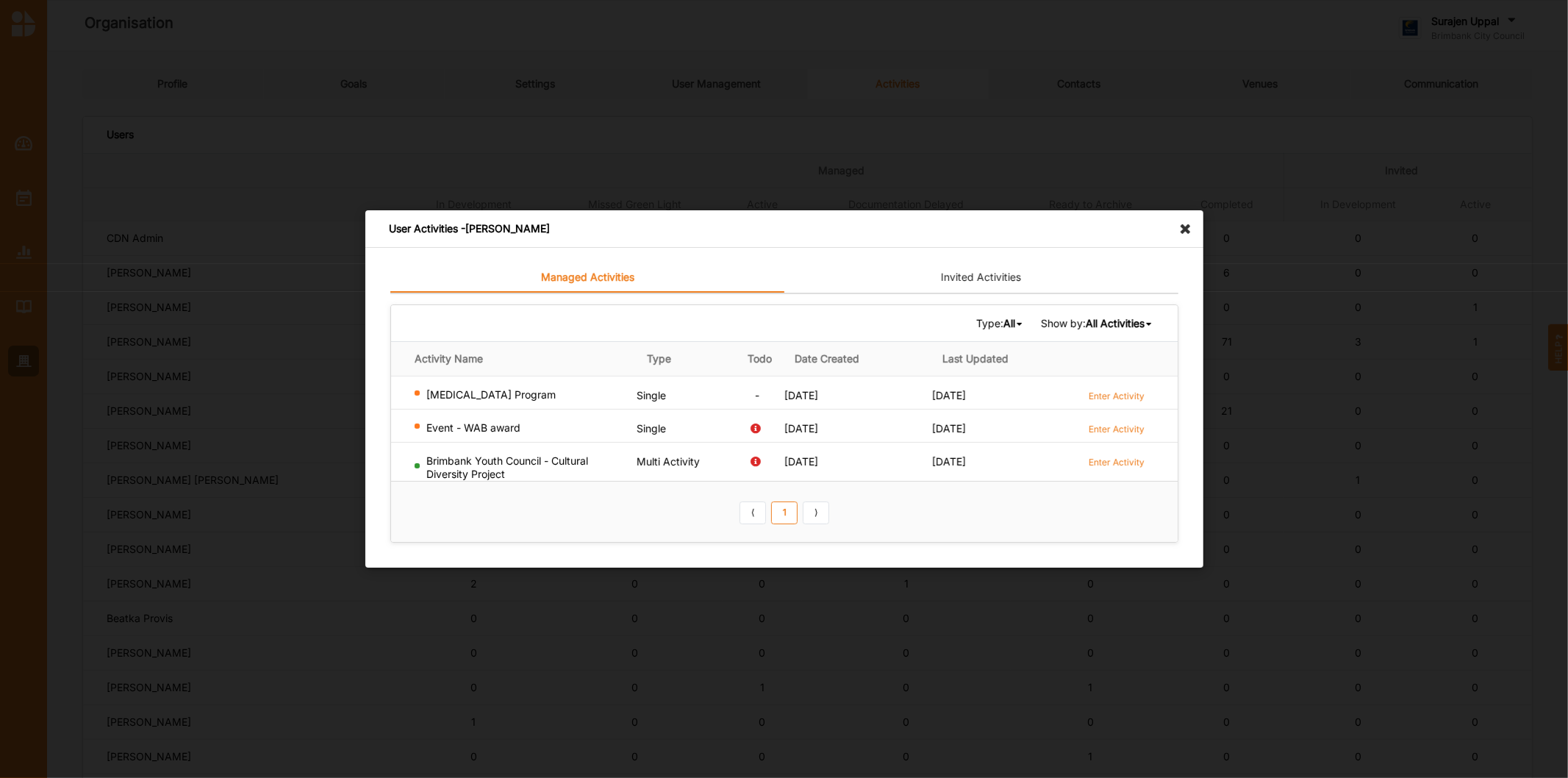
click at [1192, 233] on icon at bounding box center [1189, 222] width 23 height 23
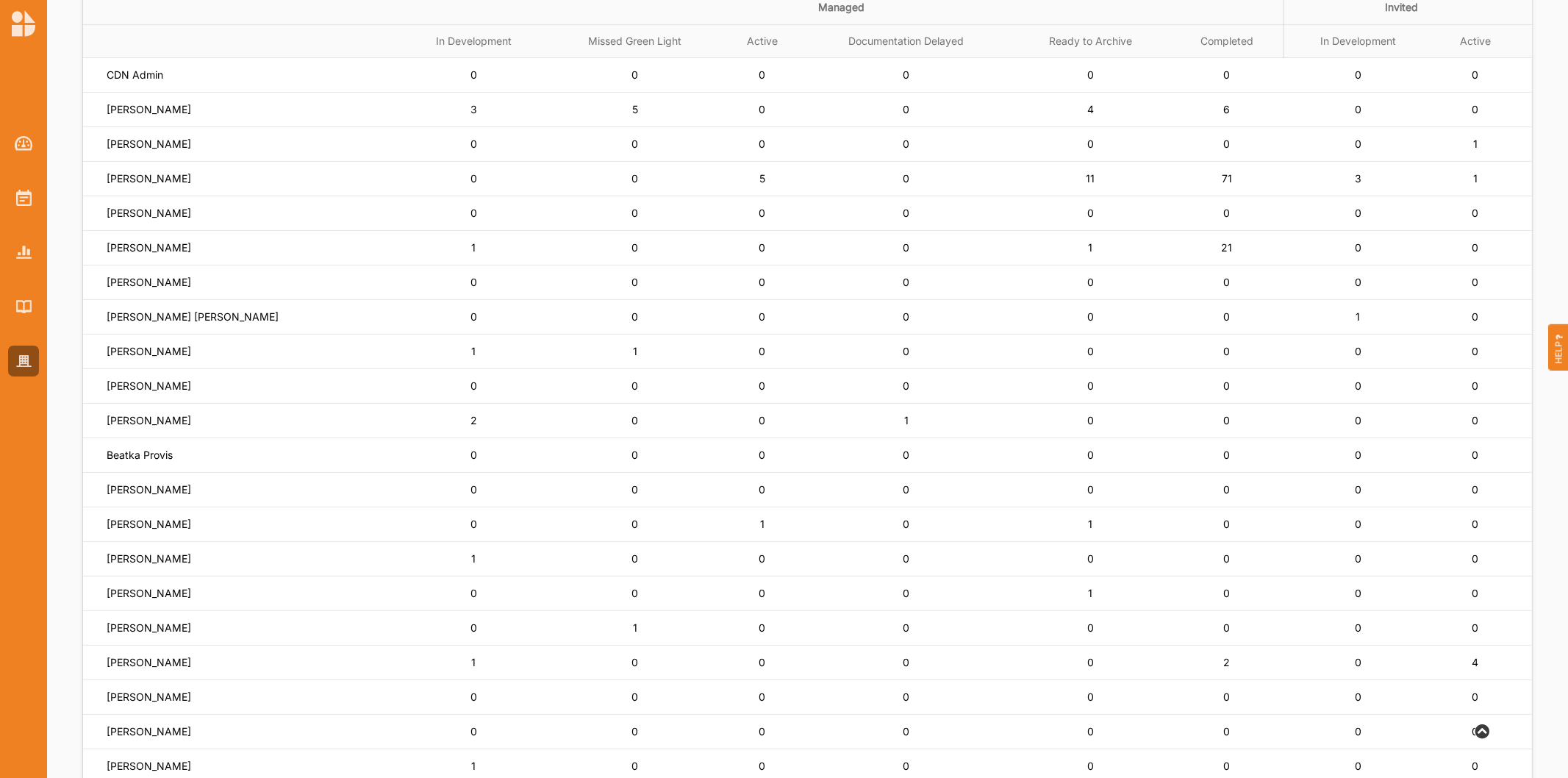
scroll to position [245, 0]
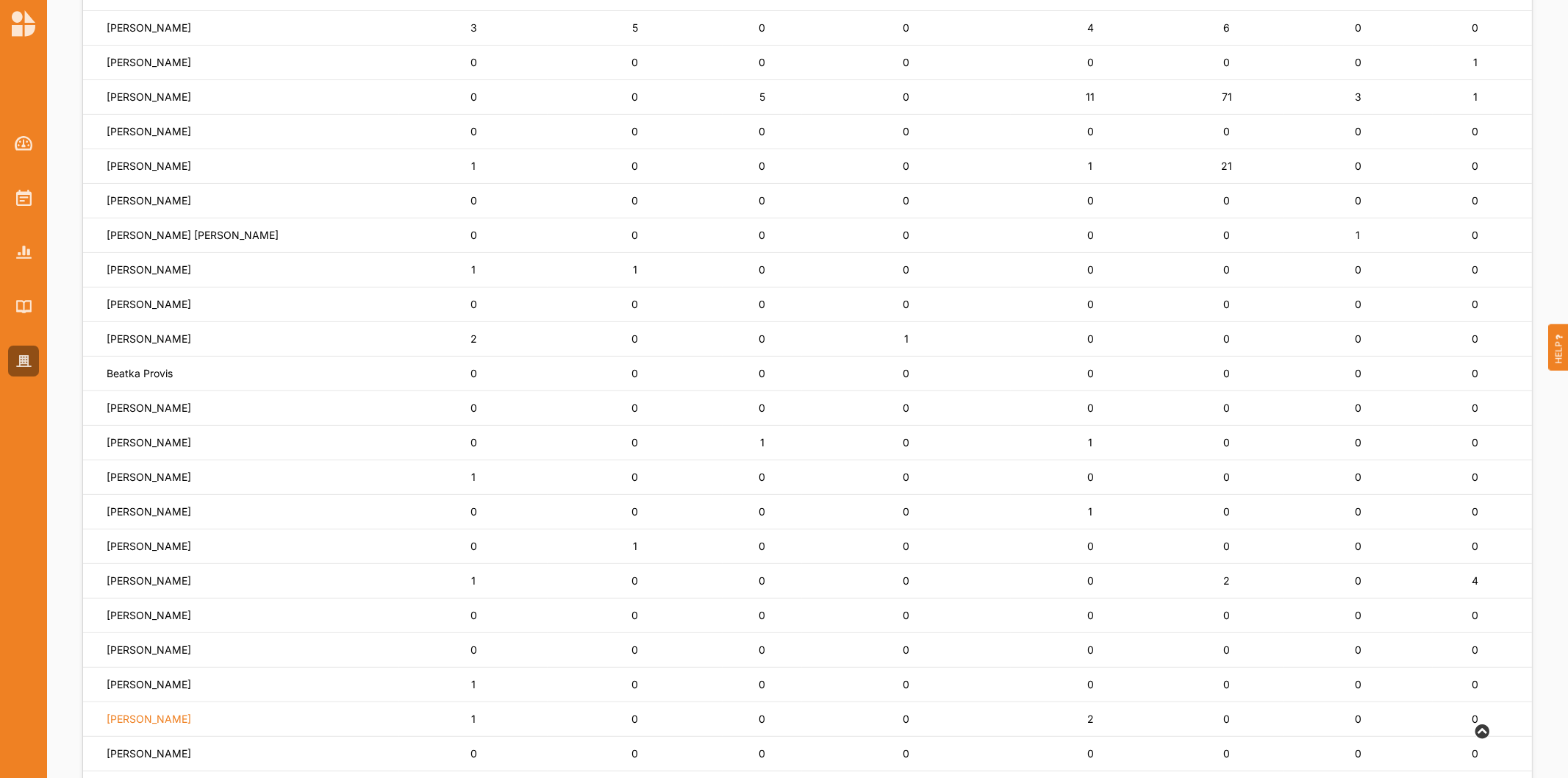
click at [141, 718] on label "[PERSON_NAME]" at bounding box center [148, 719] width 85 height 13
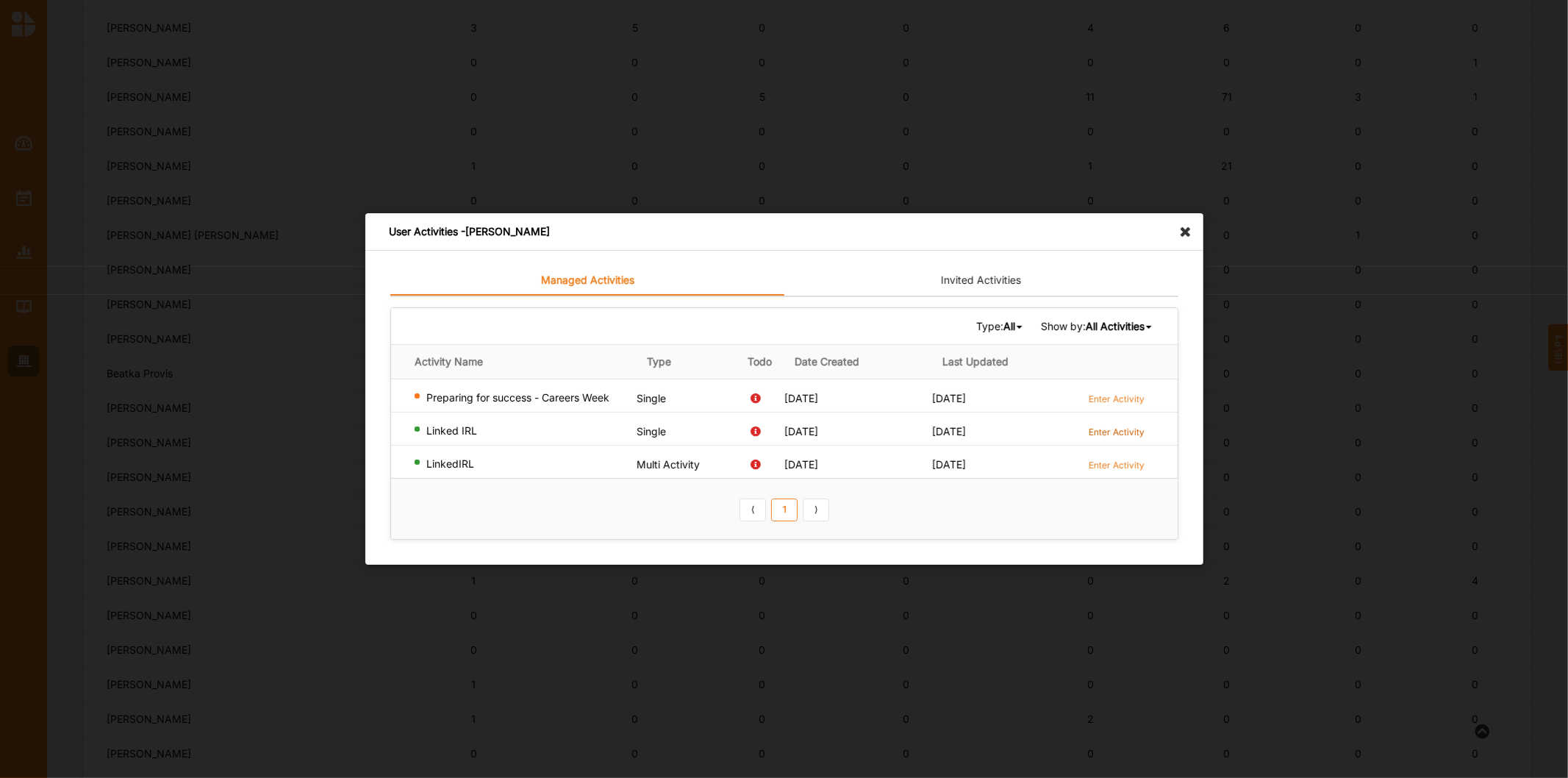
click at [1115, 426] on label "Enter Activity" at bounding box center [1117, 432] width 56 height 13
drag, startPoint x: 1099, startPoint y: 445, endPoint x: 1107, endPoint y: 458, distance: 15.3
click at [1099, 450] on td "Enter Activity" at bounding box center [1129, 461] width 98 height 33
click at [1111, 460] on label "Enter Activity" at bounding box center [1117, 465] width 56 height 13
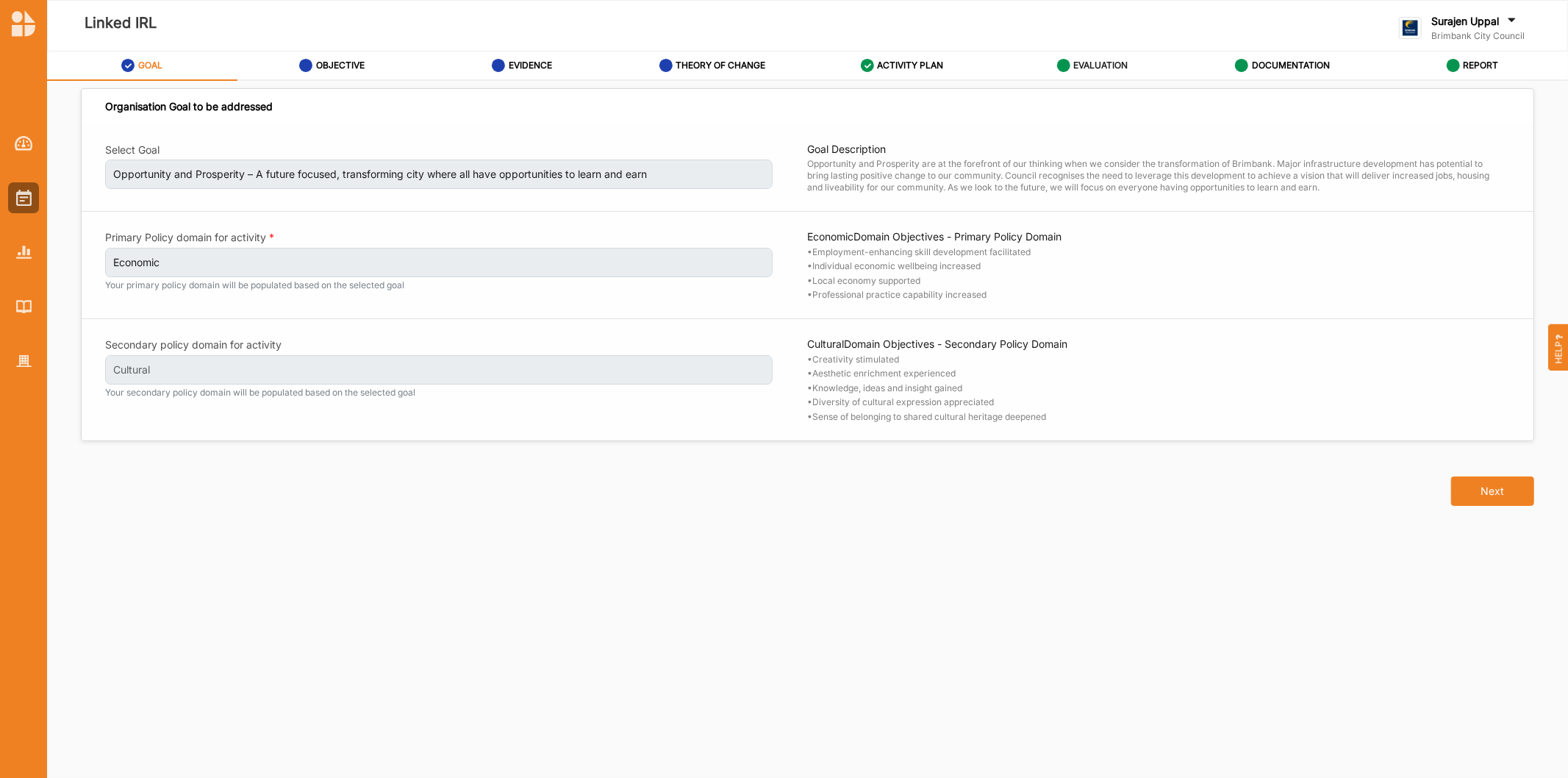
click at [1089, 70] on label "EVALUATION" at bounding box center [1100, 65] width 54 height 12
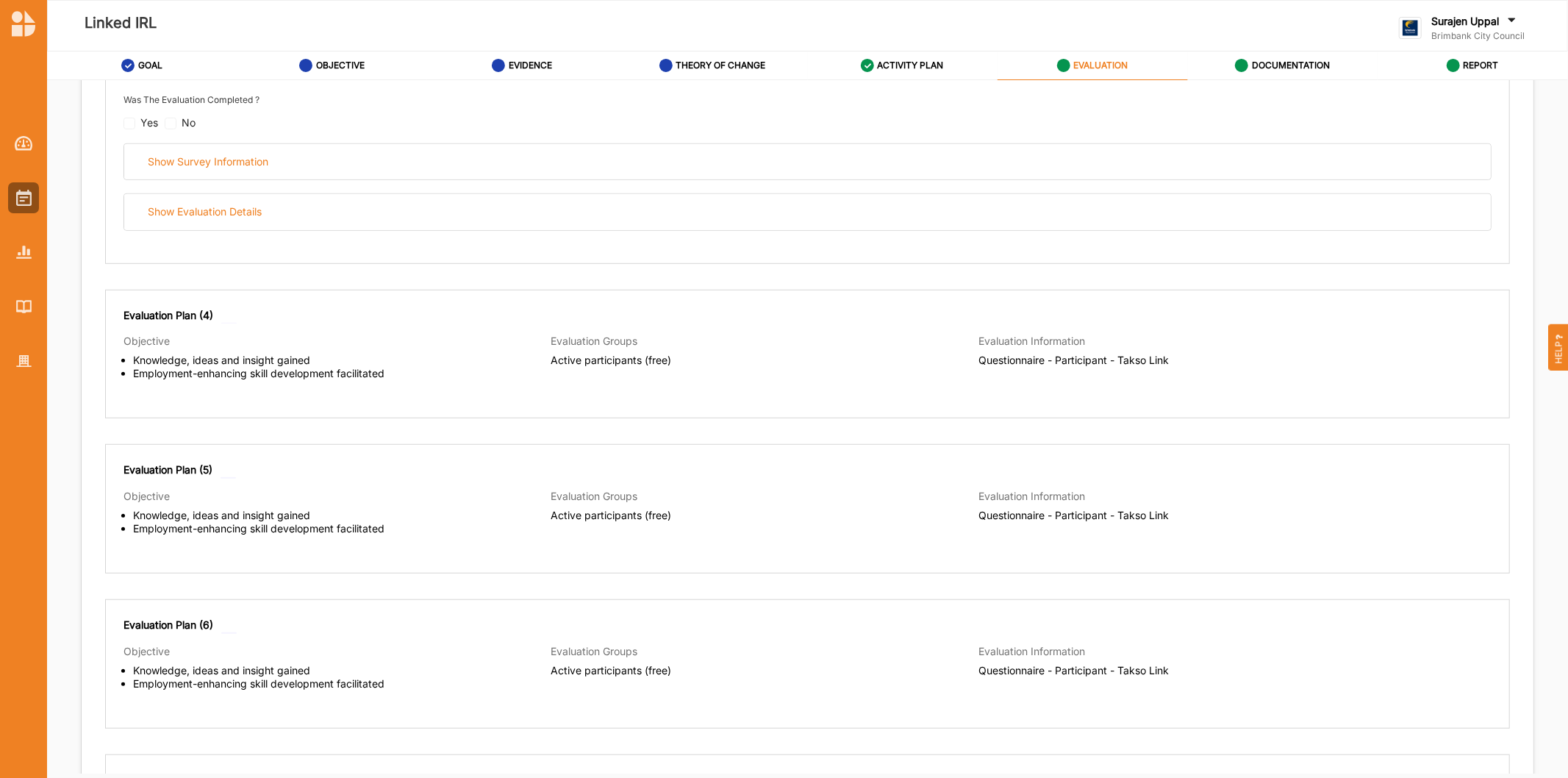
scroll to position [572, 0]
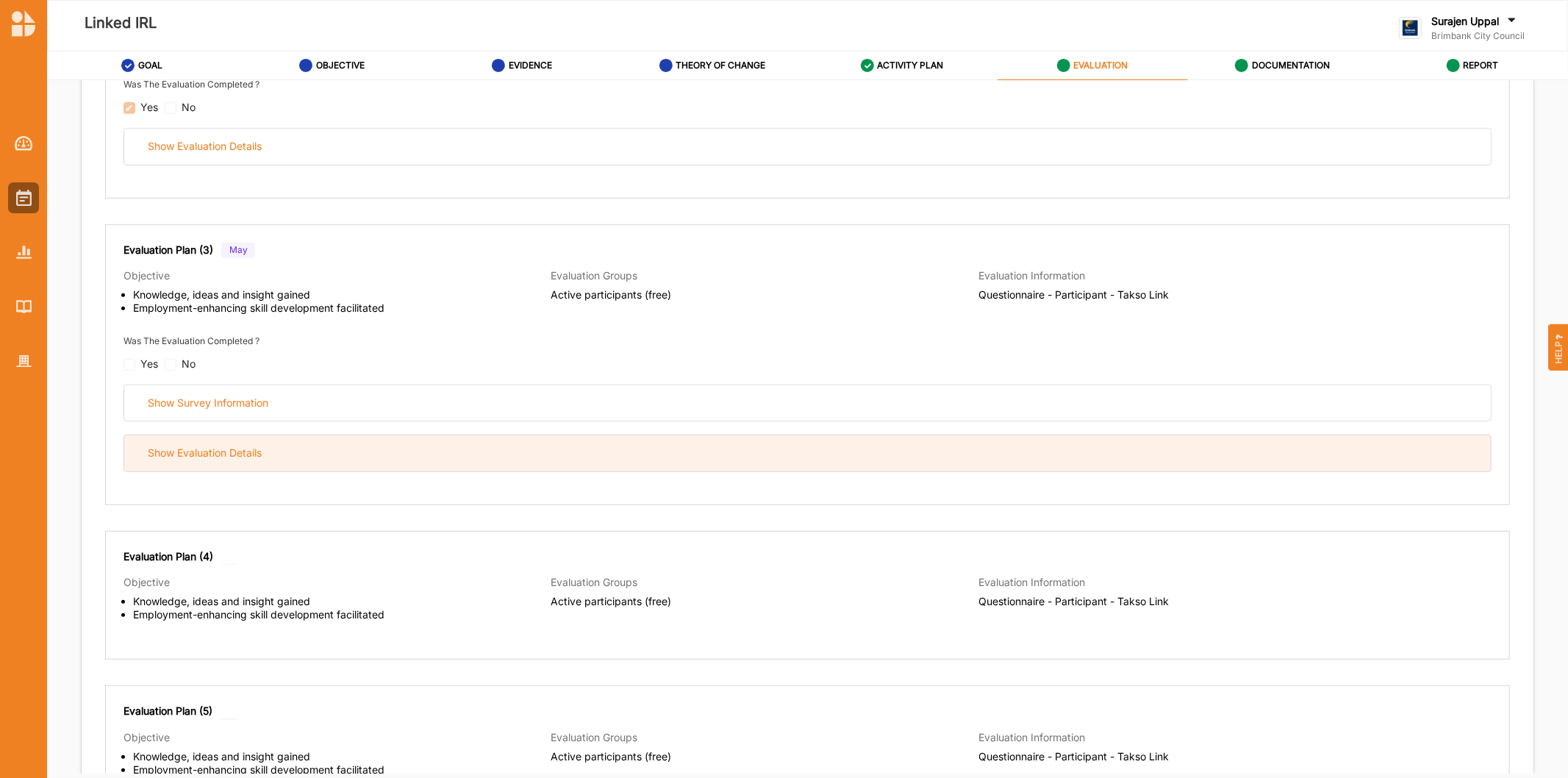
click at [447, 465] on div "Show Evaluation Details" at bounding box center [807, 453] width 1366 height 36
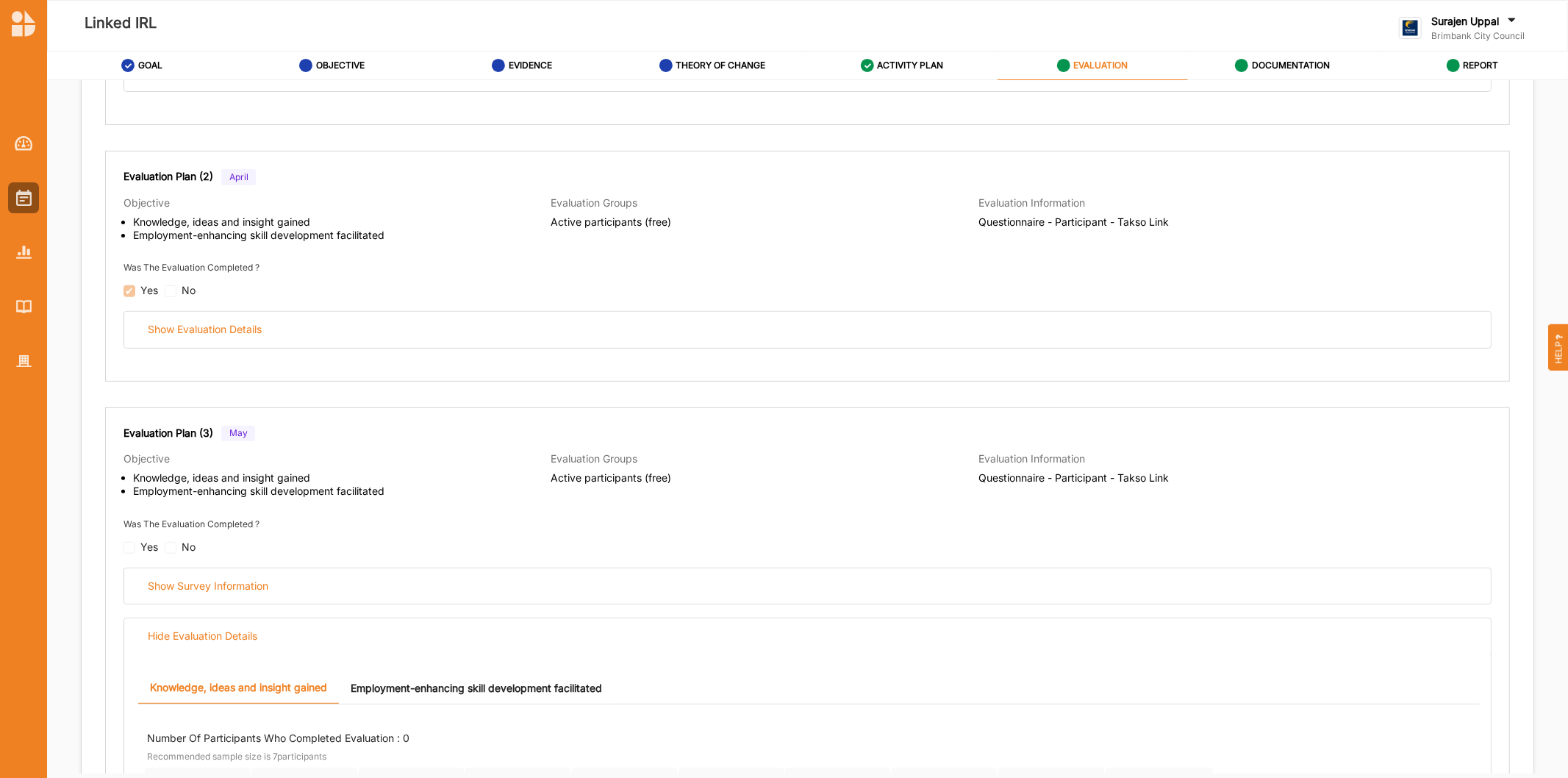
scroll to position [81, 0]
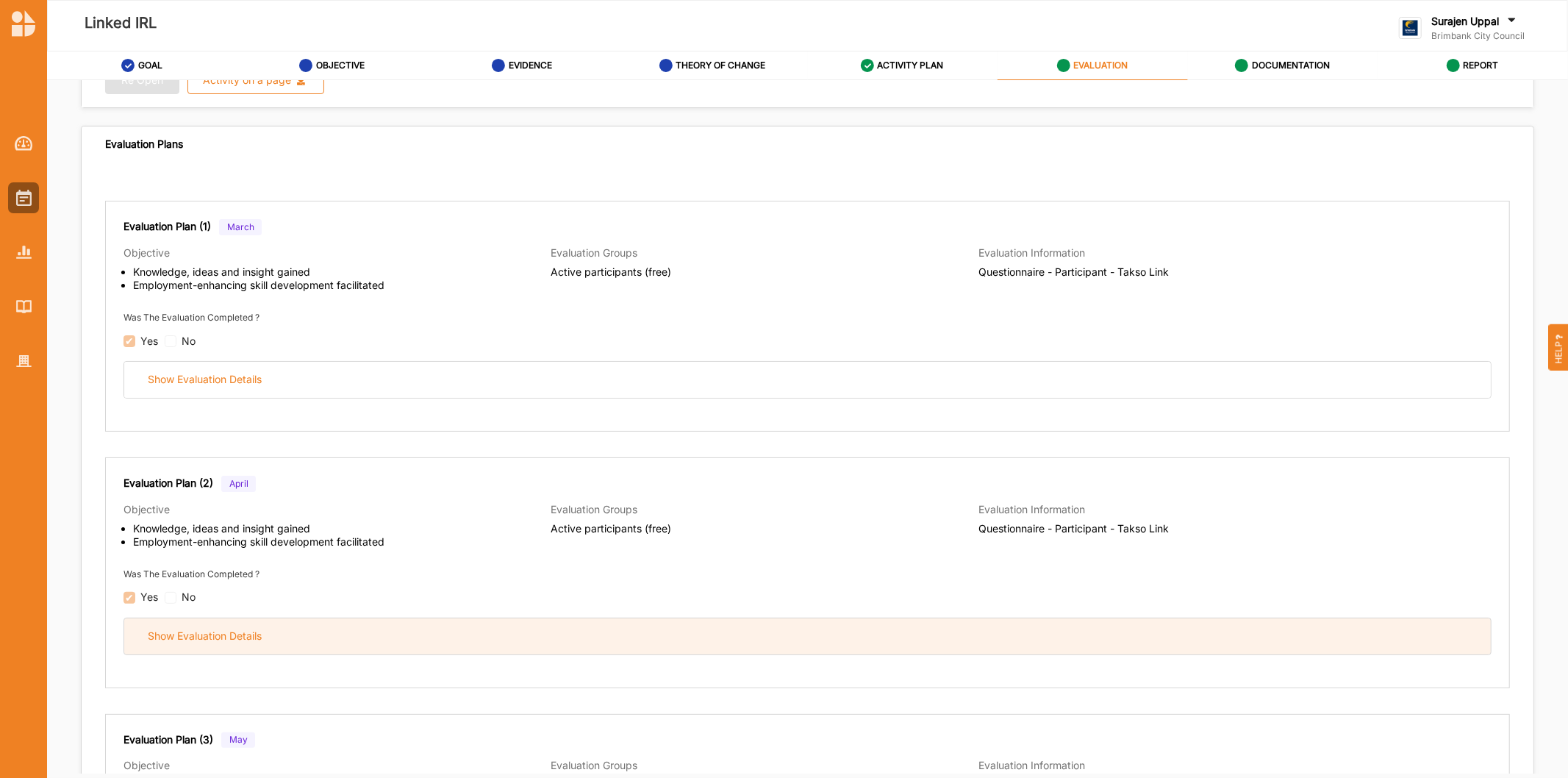
click at [663, 630] on div "Show Evaluation Details" at bounding box center [807, 636] width 1366 height 36
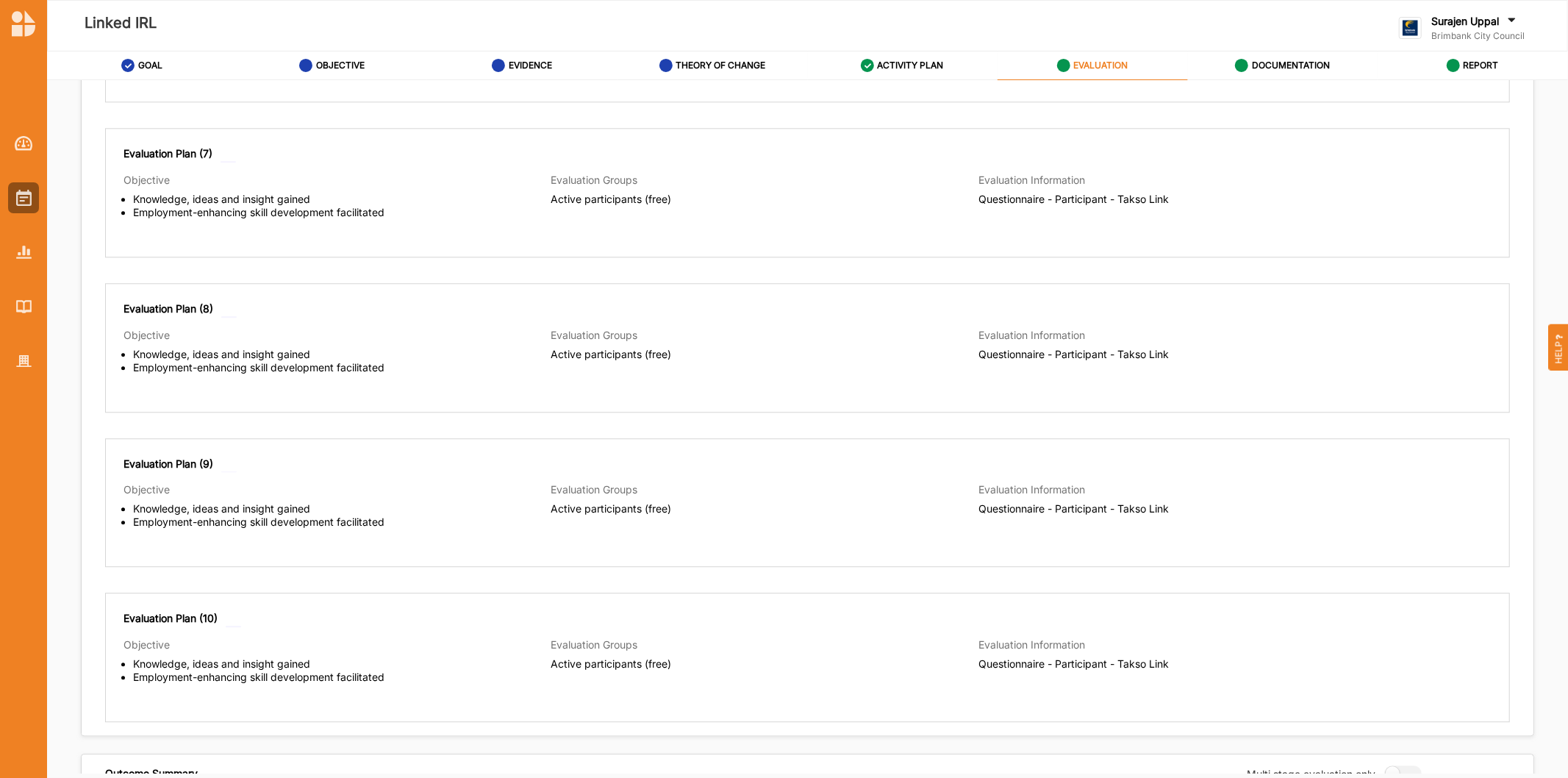
scroll to position [2941, 0]
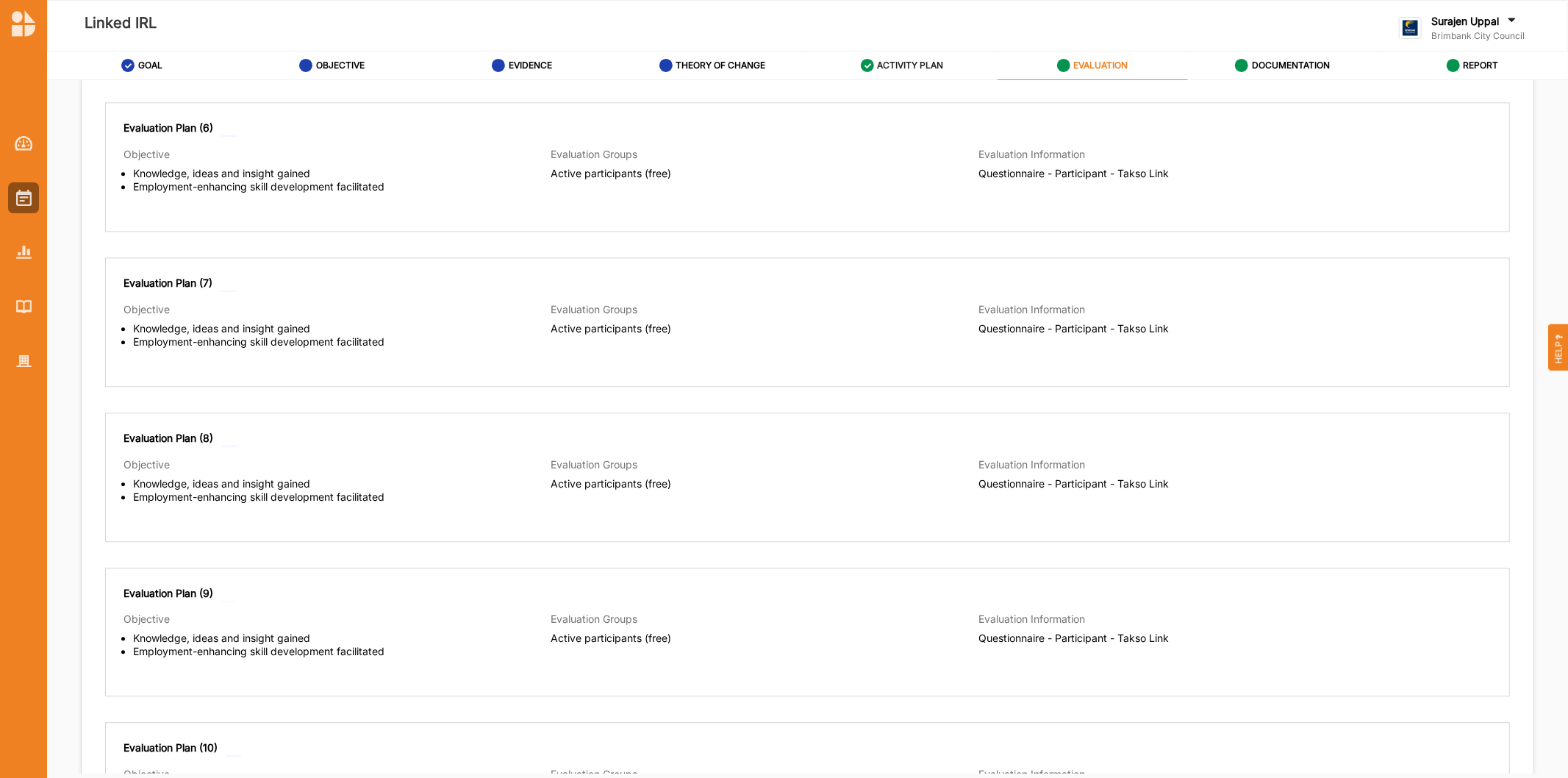
click at [886, 68] on label "ACTIVITY PLAN" at bounding box center [911, 65] width 66 height 12
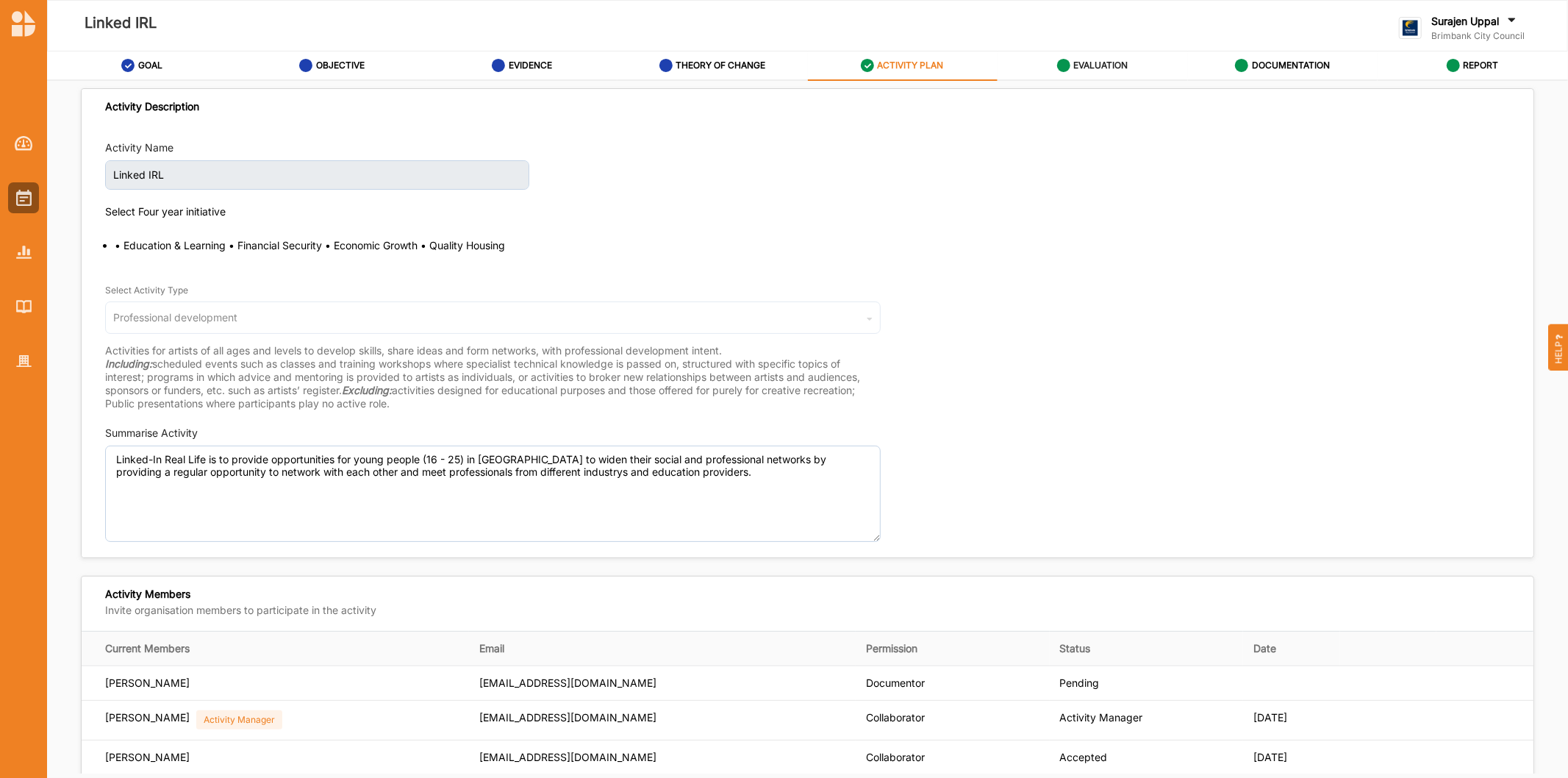
click at [1105, 56] on div "EVALUATION" at bounding box center [1092, 65] width 71 height 27
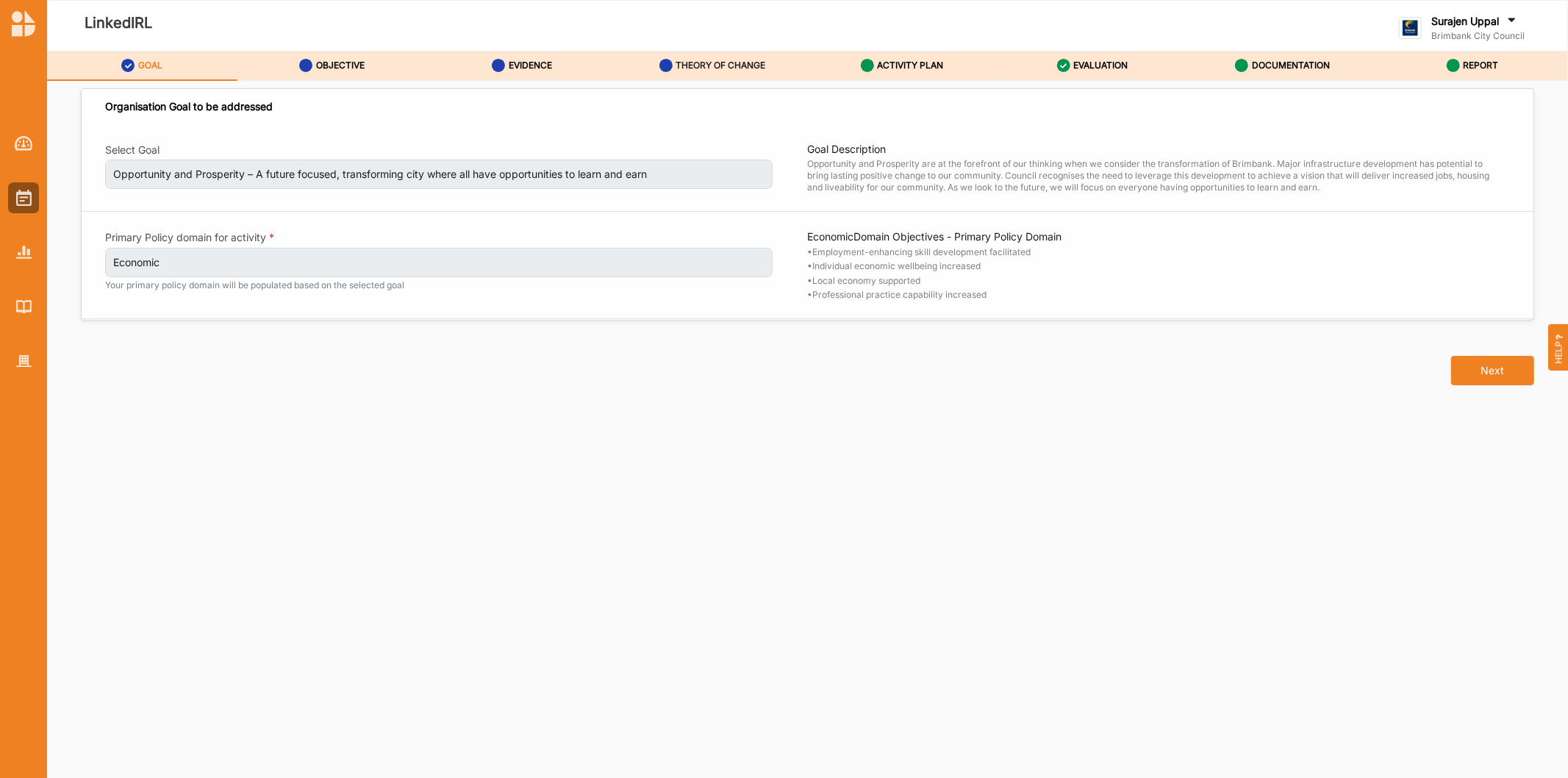
click at [721, 57] on div "THEORY OF CHANGE" at bounding box center [713, 65] width 106 height 27
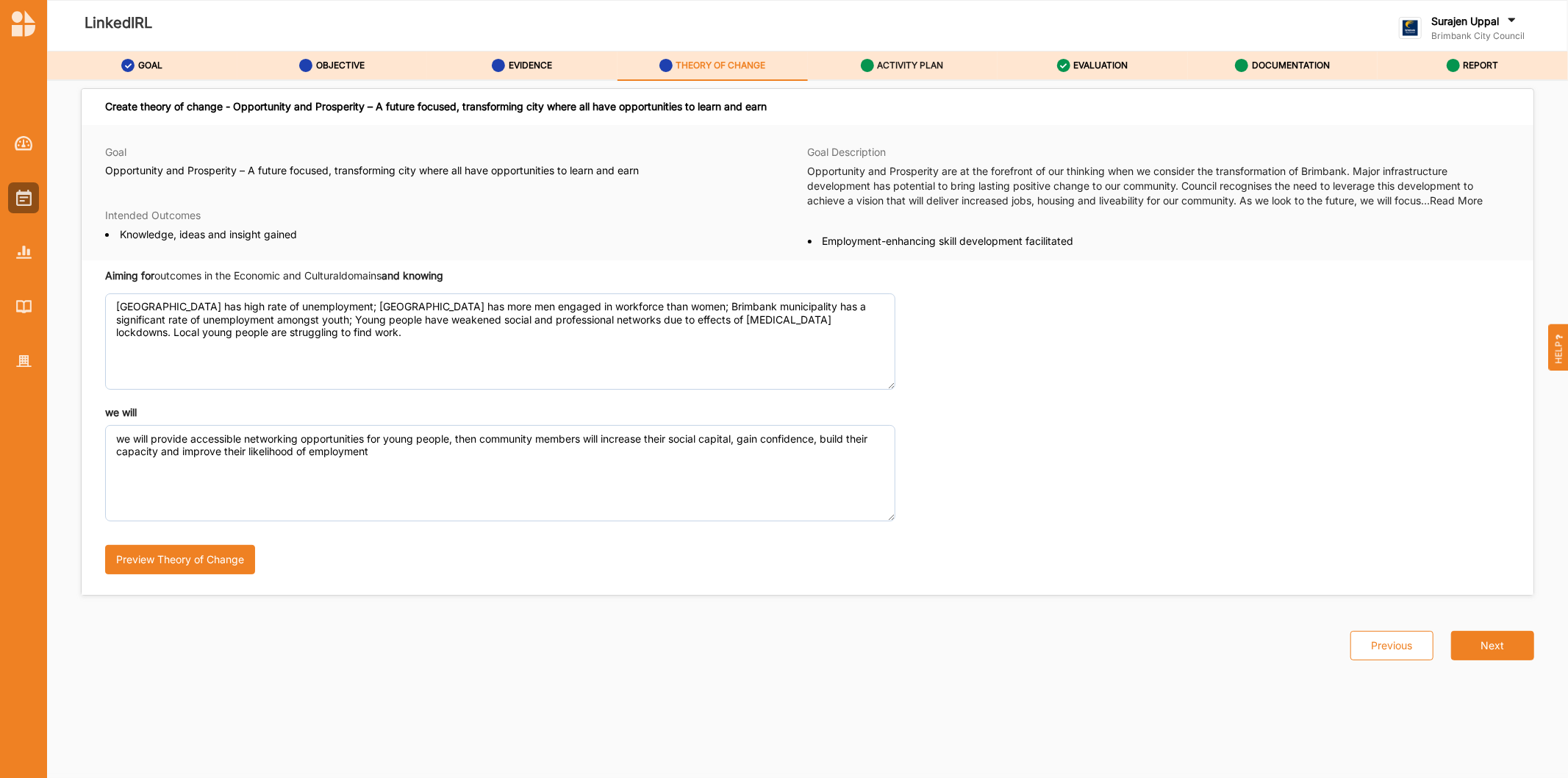
click at [880, 60] on label "ACTIVITY PLAN" at bounding box center [911, 65] width 66 height 12
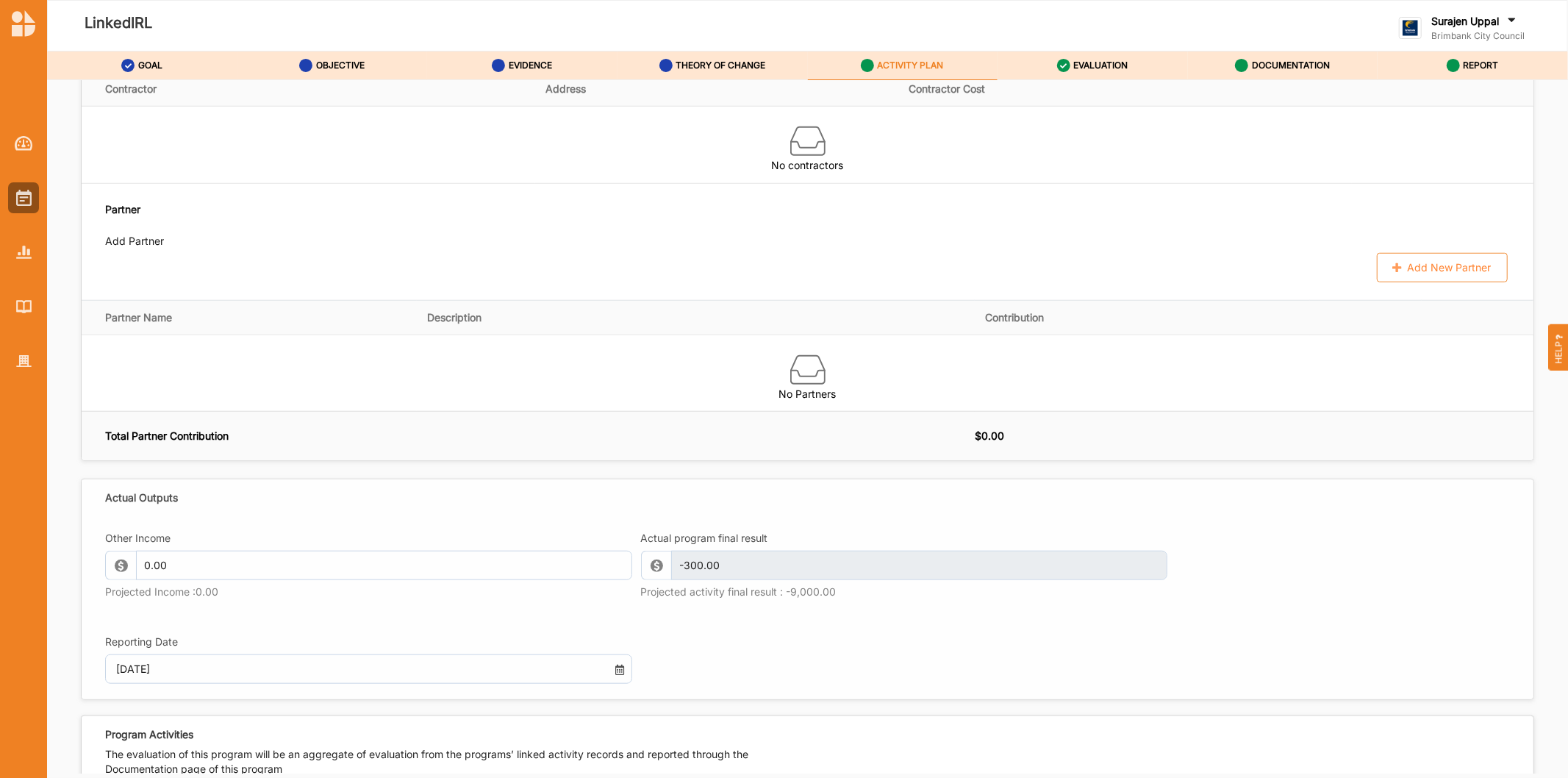
scroll to position [1275, 0]
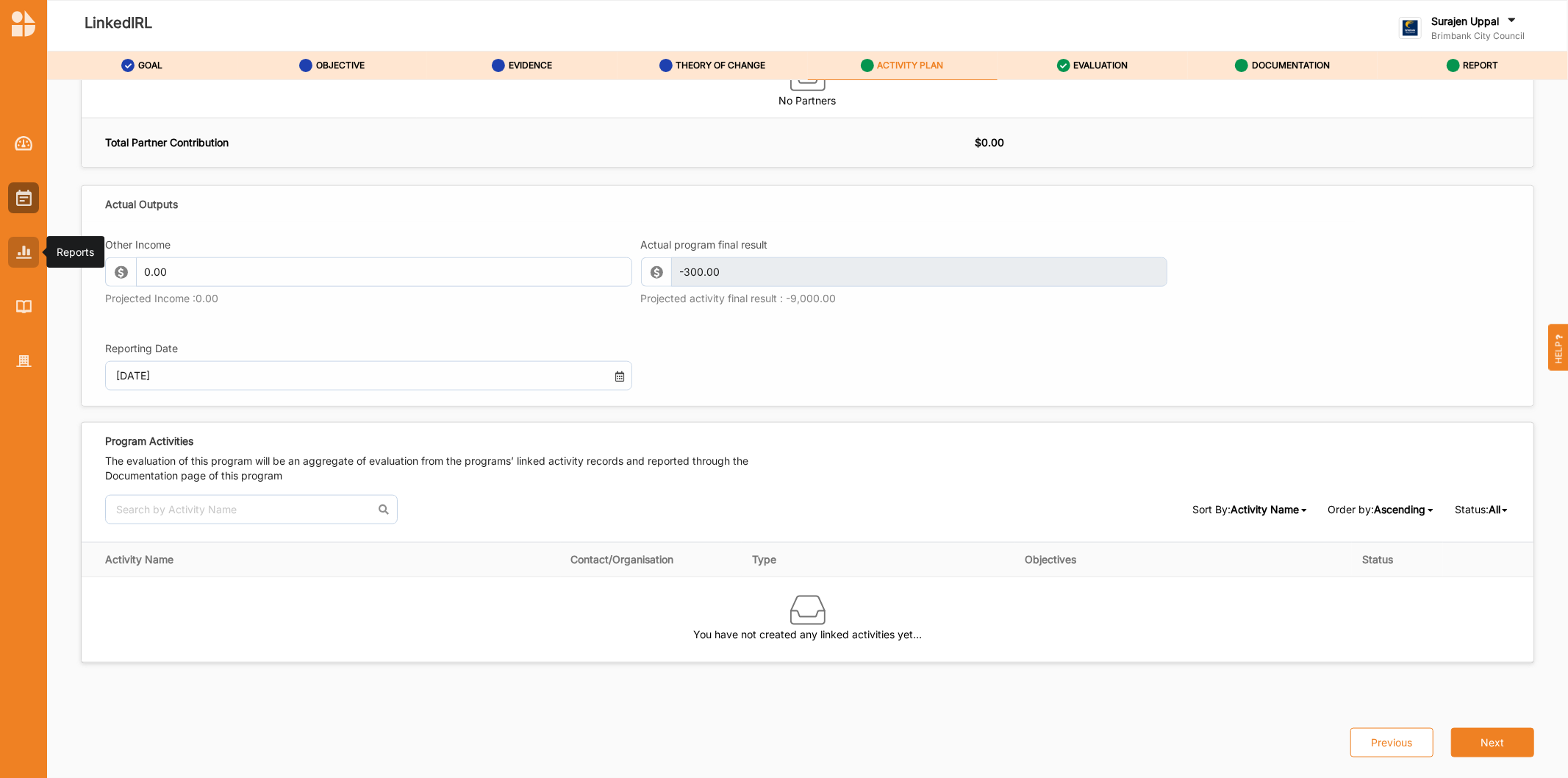
click at [27, 251] on img at bounding box center [23, 252] width 15 height 13
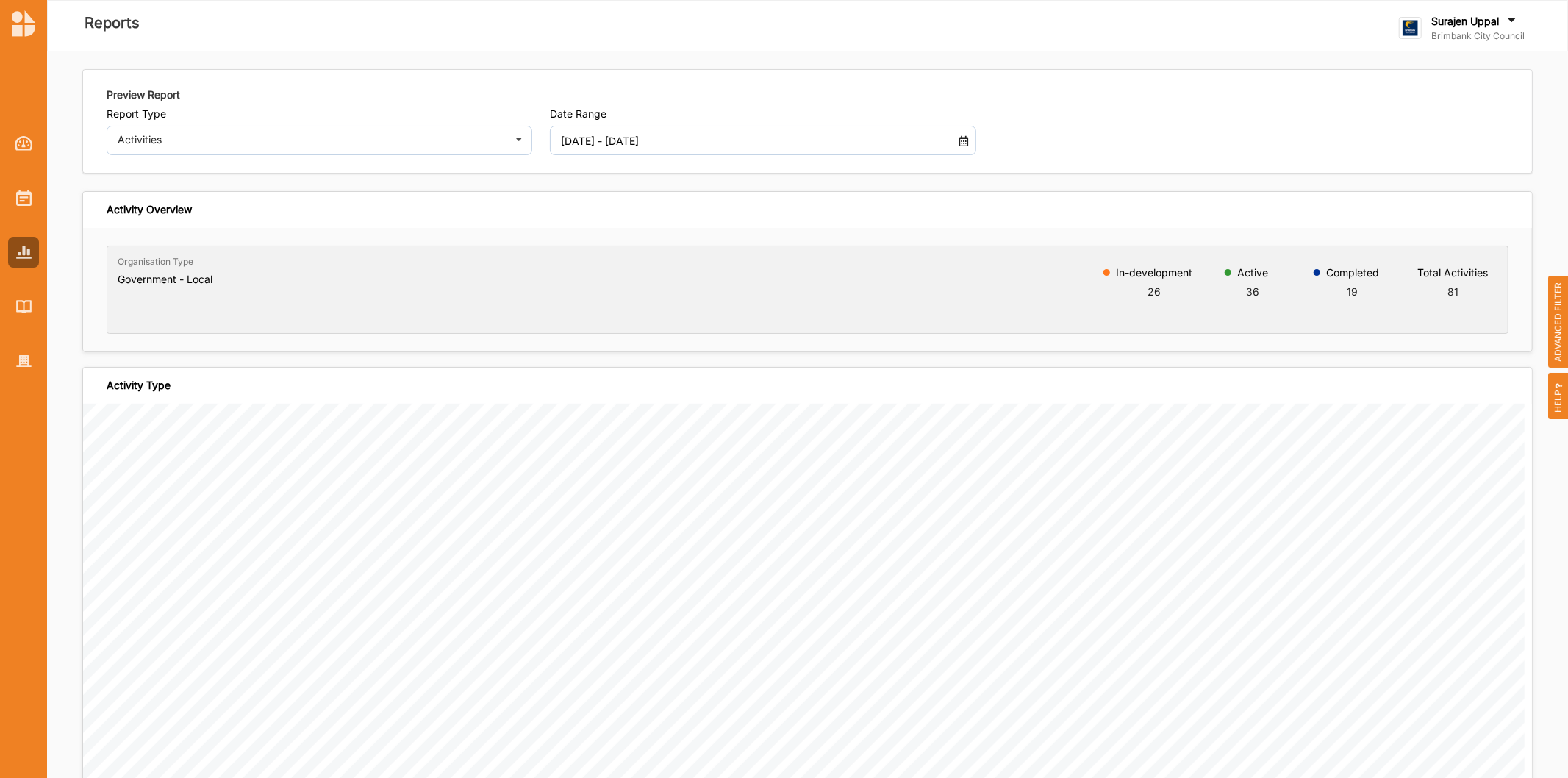
click at [1549, 318] on span "ADVANCED FILTER" at bounding box center [1559, 322] width 21 height 93
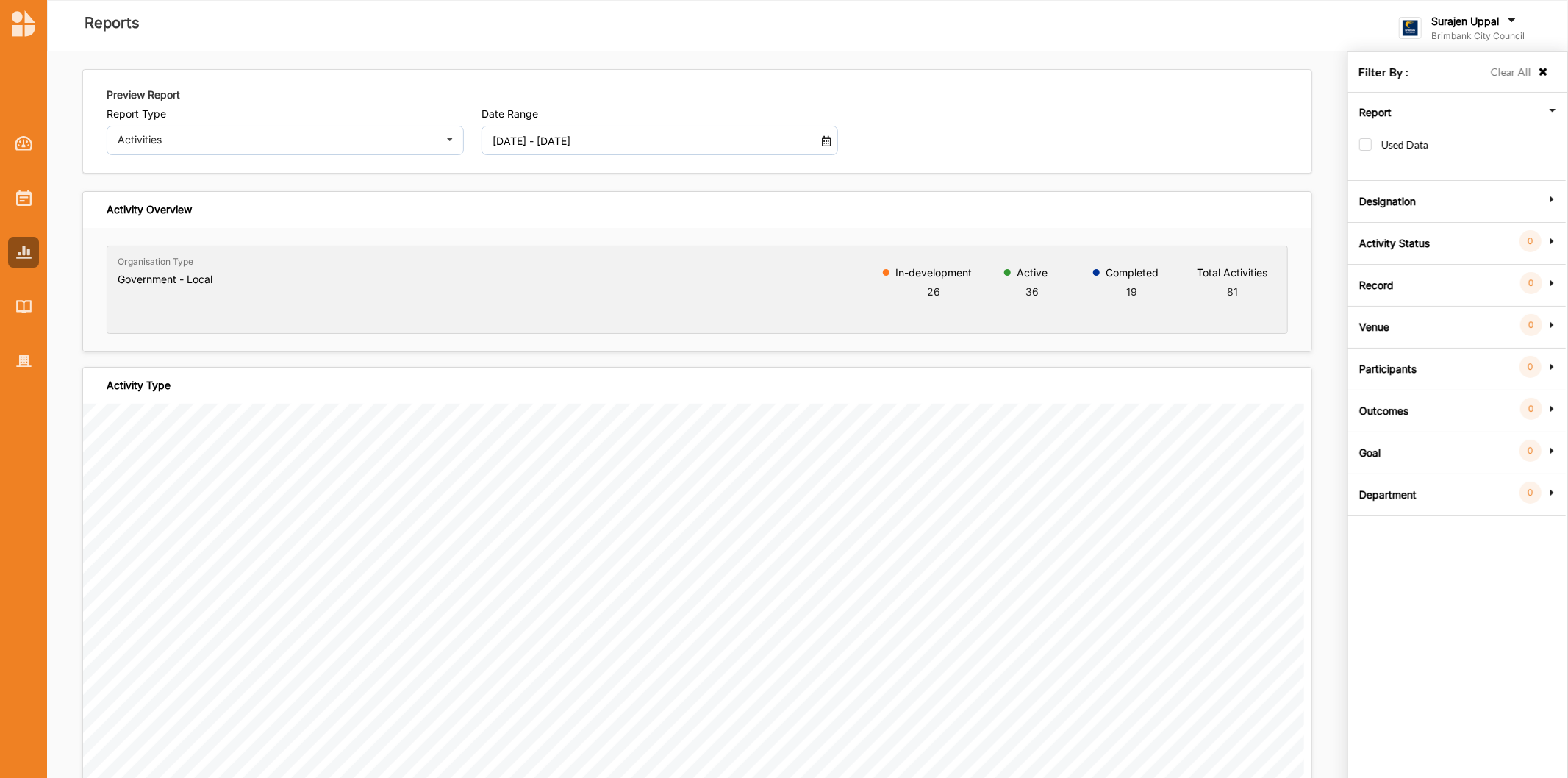
click at [0, 368] on div at bounding box center [23, 240] width 47 height 272
drag, startPoint x: 22, startPoint y: 354, endPoint x: 38, endPoint y: 336, distance: 24.1
click at [22, 354] on div at bounding box center [23, 361] width 31 height 31
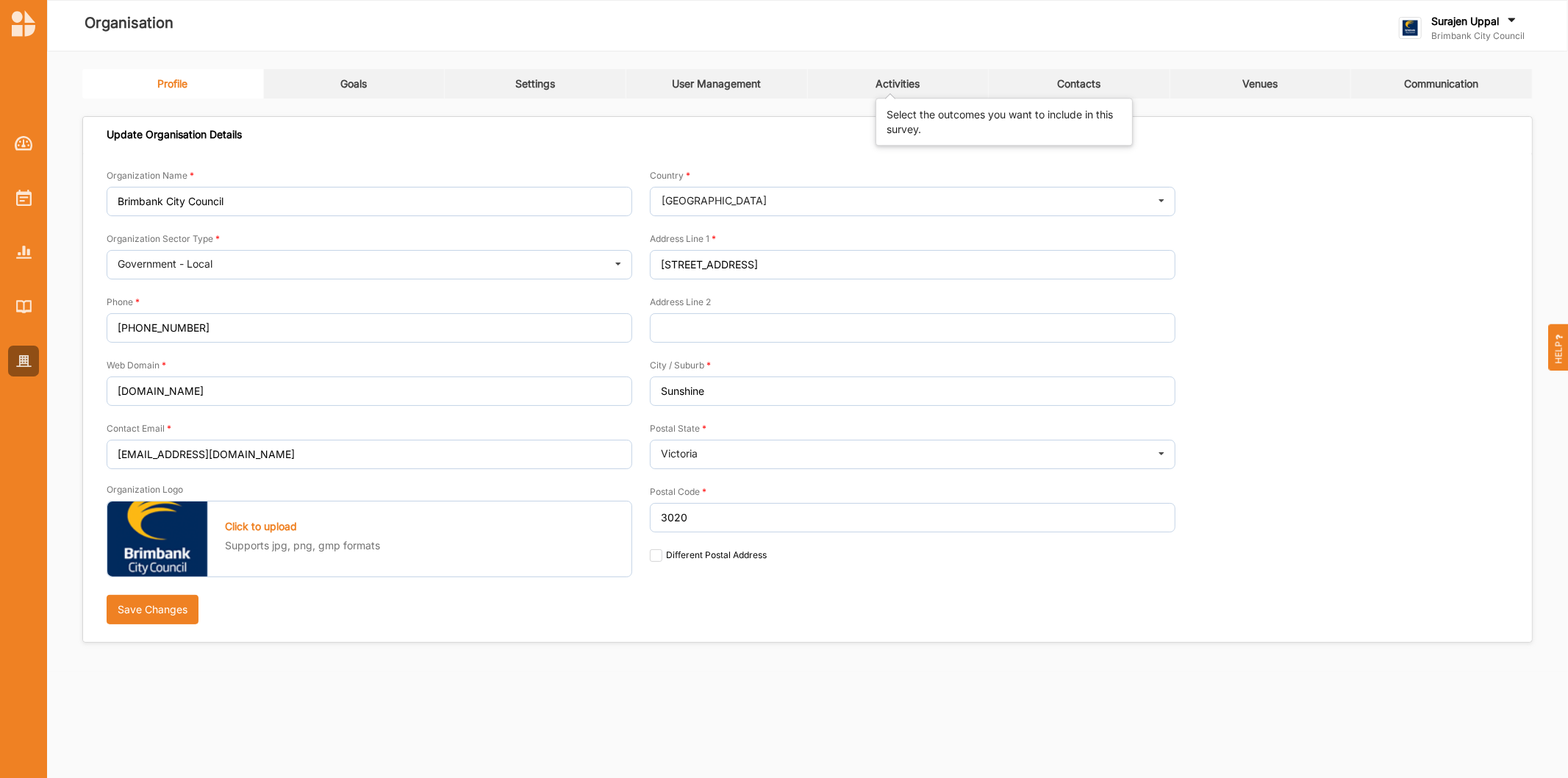
click at [876, 85] on div "Activities" at bounding box center [897, 84] width 44 height 13
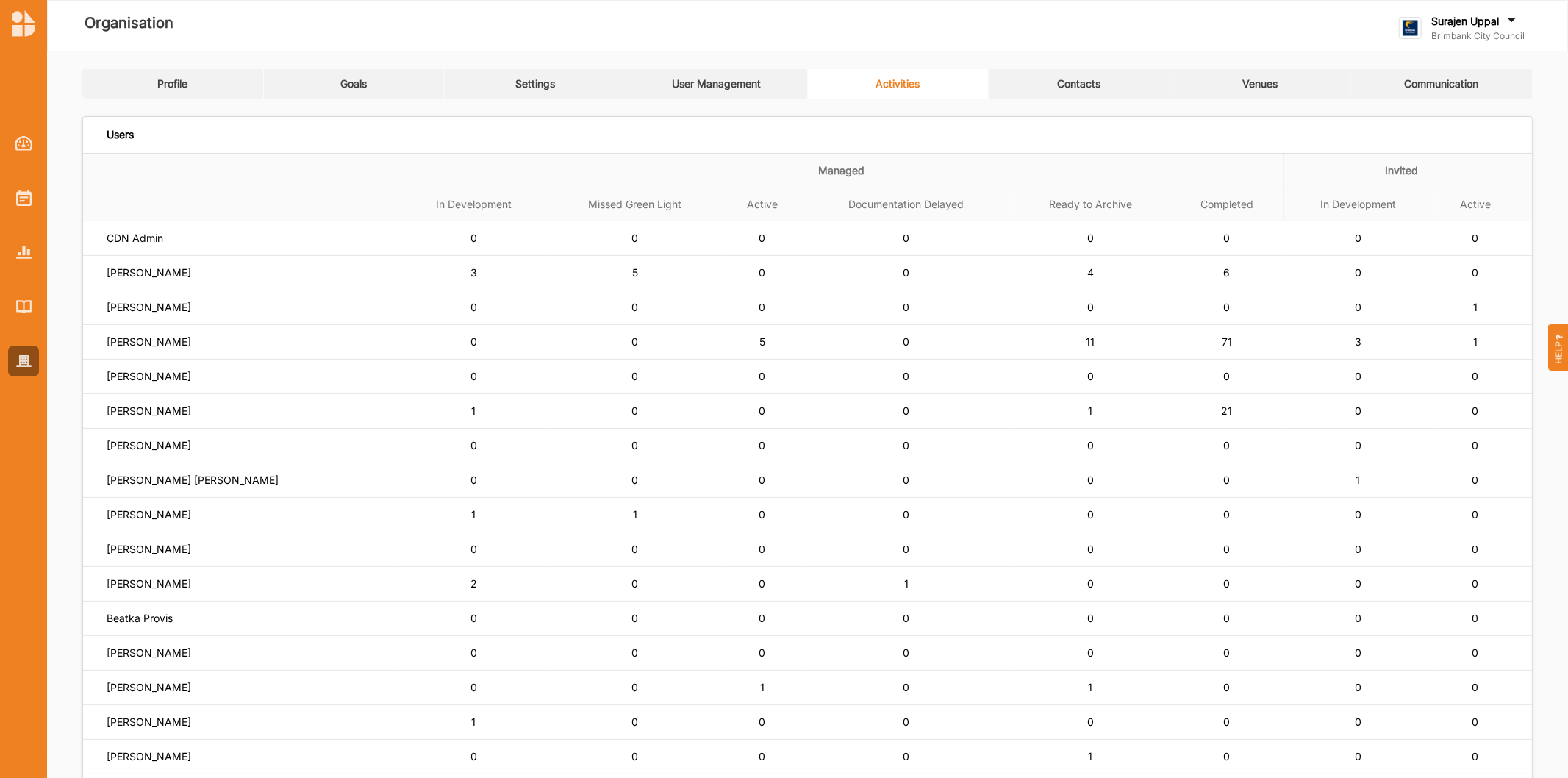
click at [709, 94] on link "User Management" at bounding box center [717, 84] width 181 height 29
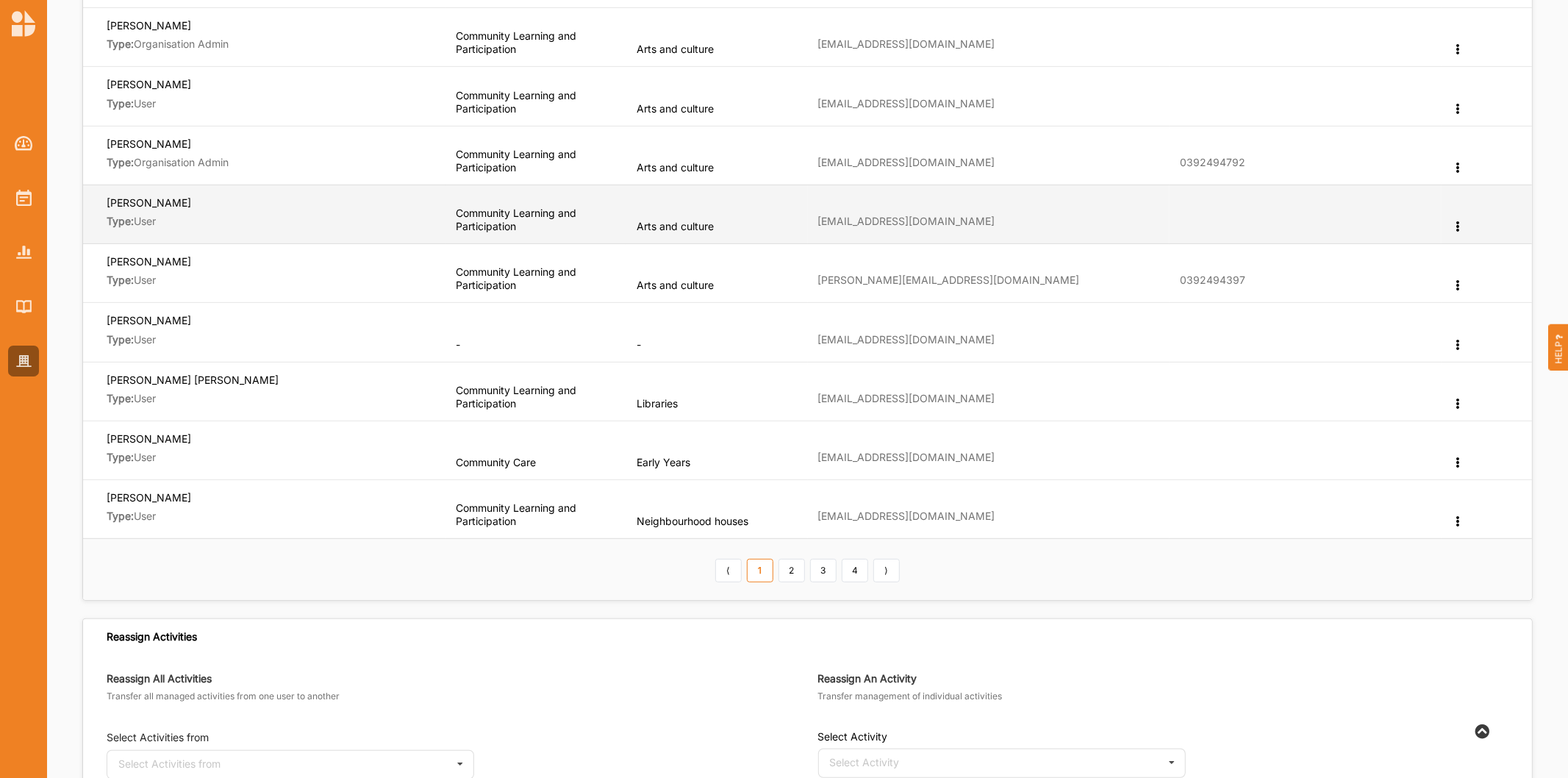
scroll to position [327, 0]
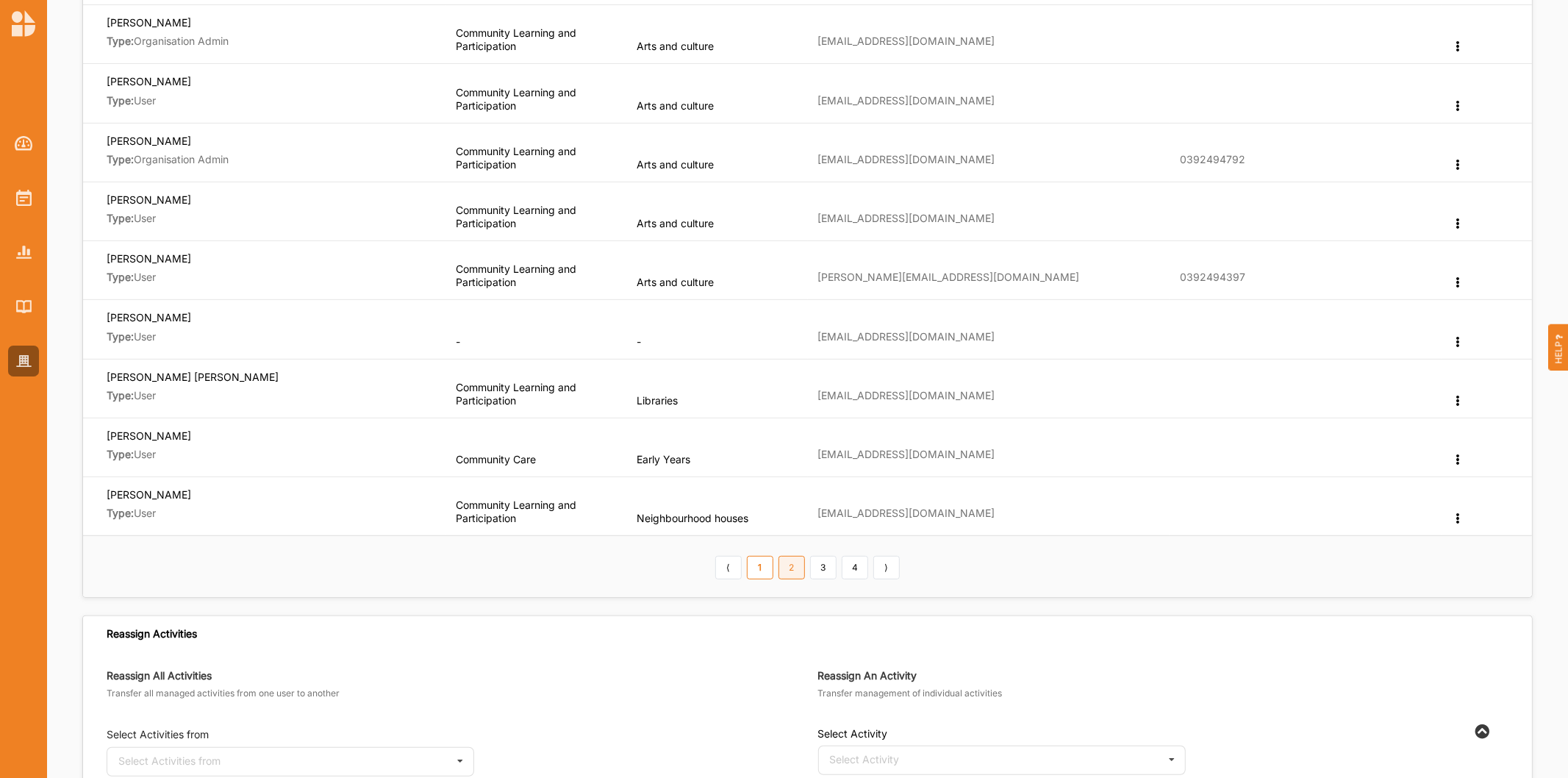
click at [798, 564] on link "2" at bounding box center [792, 567] width 27 height 23
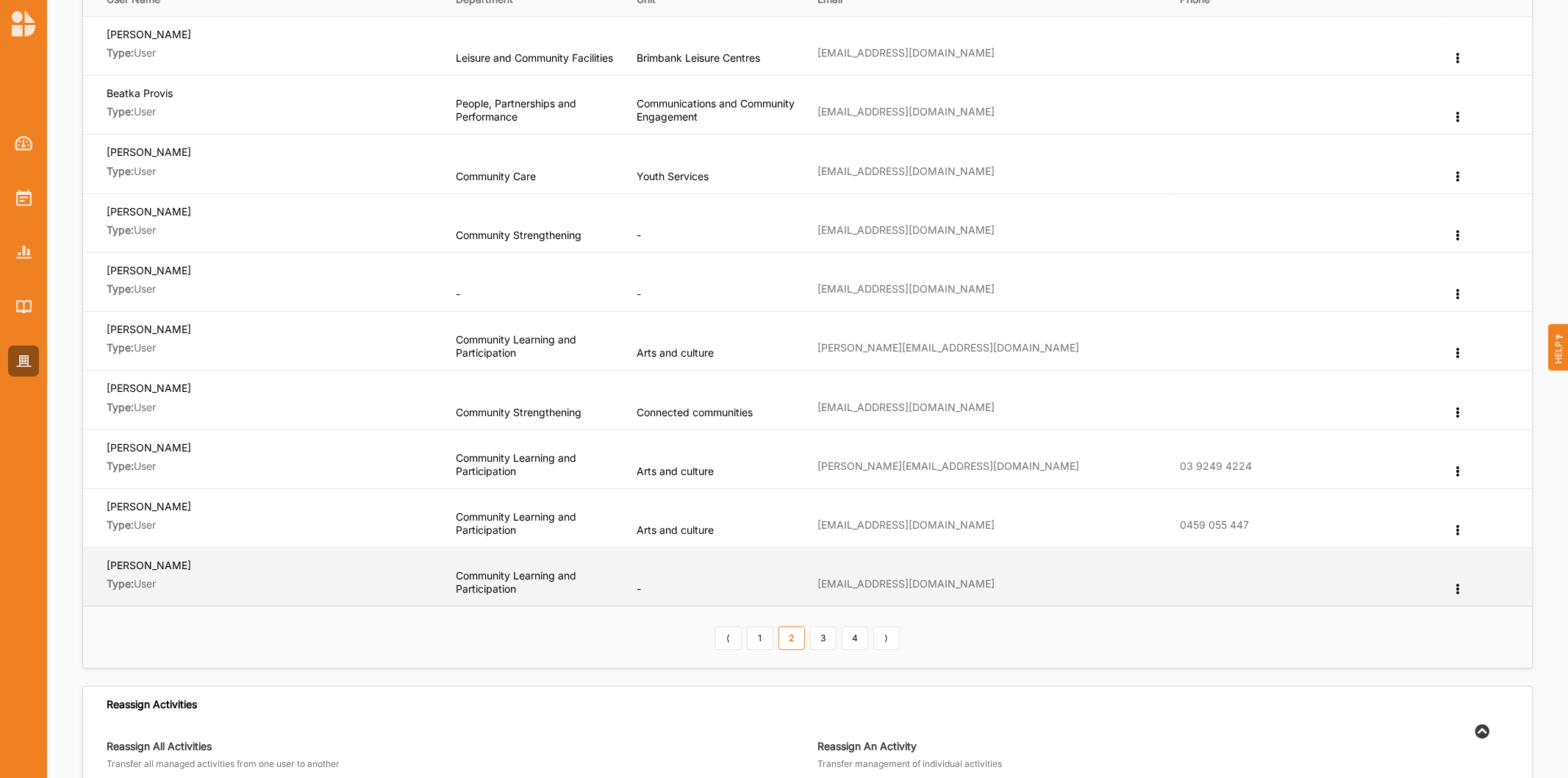
scroll to position [163, 0]
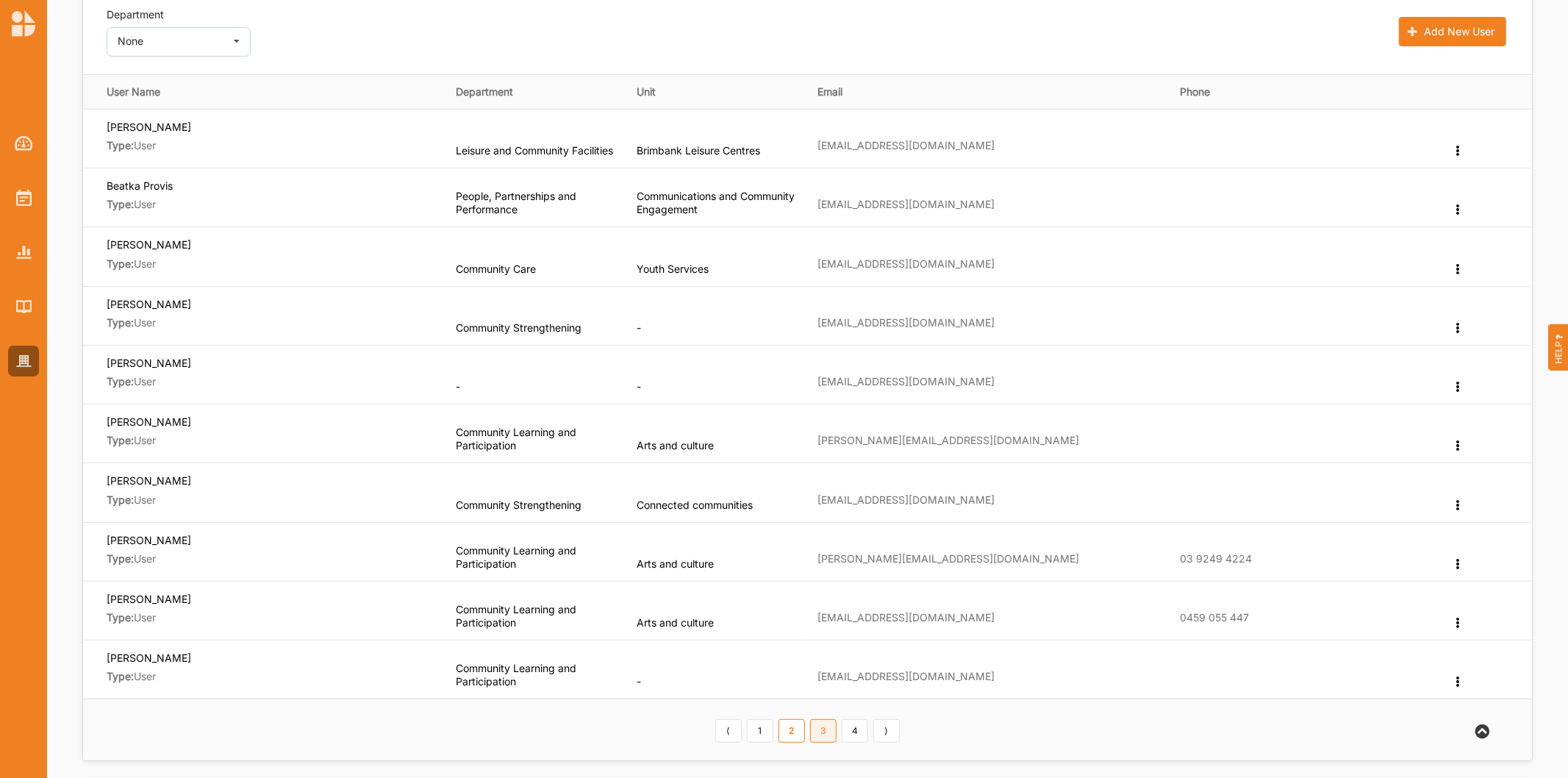
click at [824, 735] on link "3" at bounding box center [823, 730] width 27 height 23
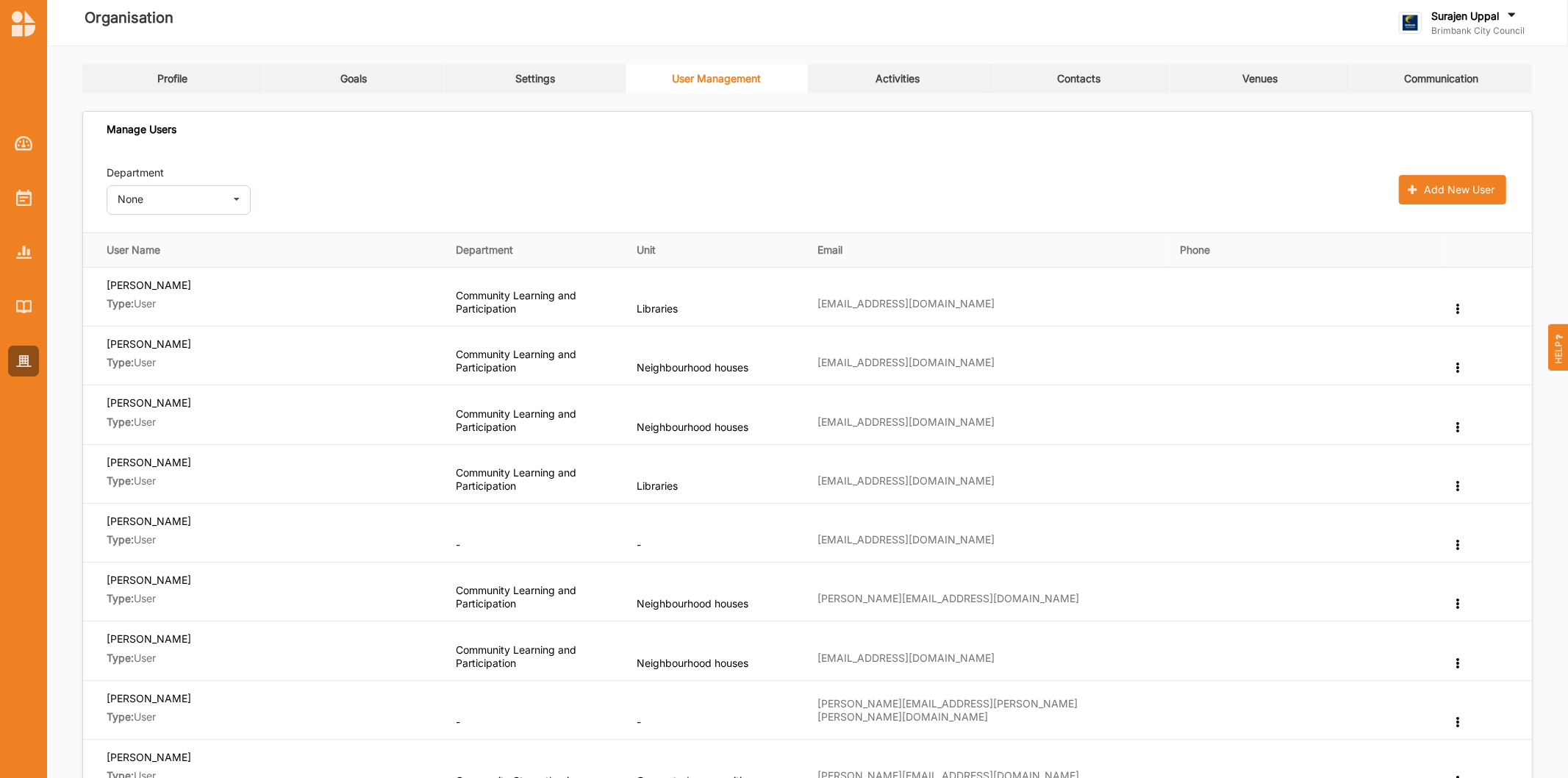
scroll to position [0, 0]
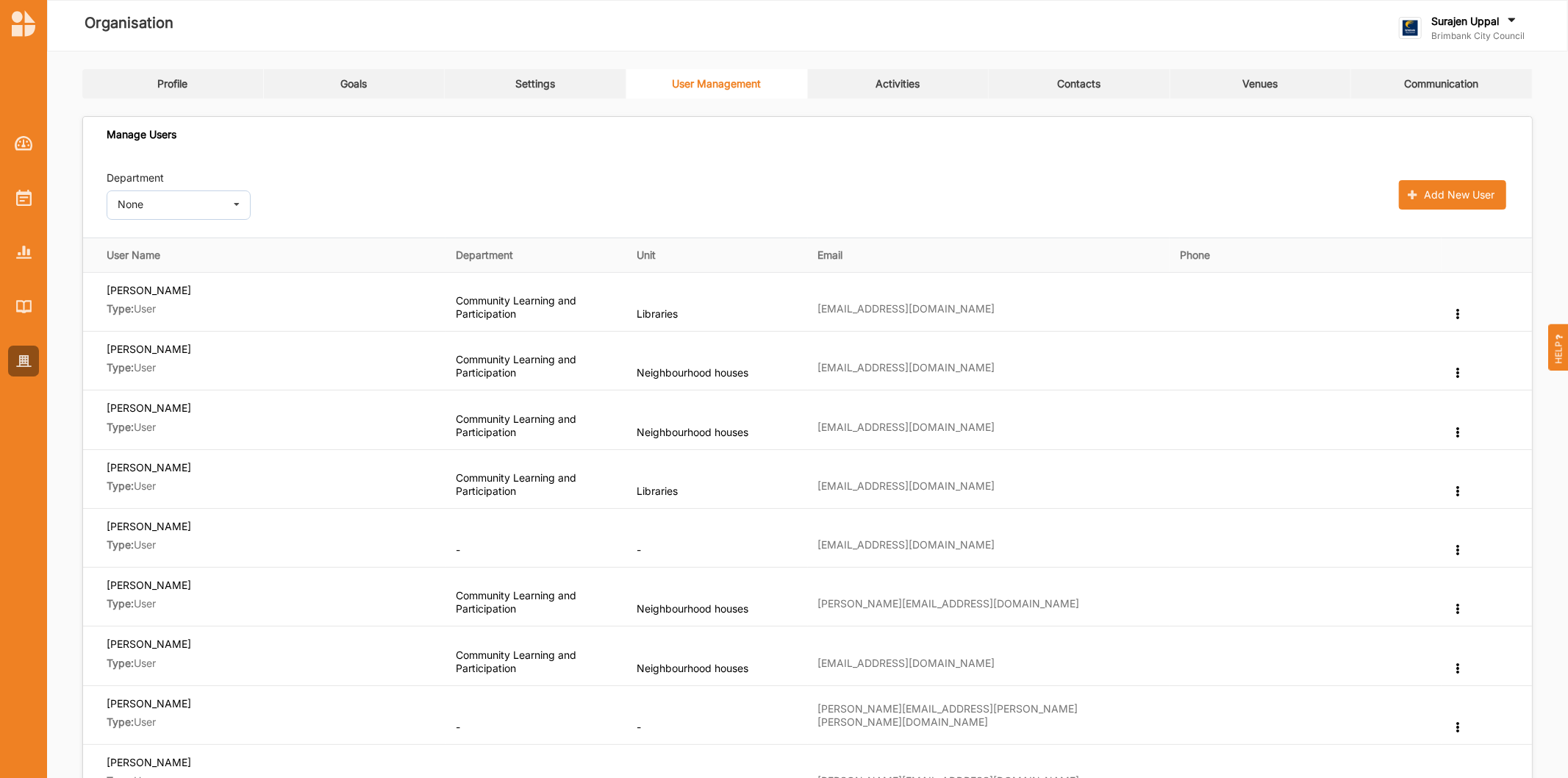
click at [347, 76] on link "Goals" at bounding box center [354, 84] width 181 height 29
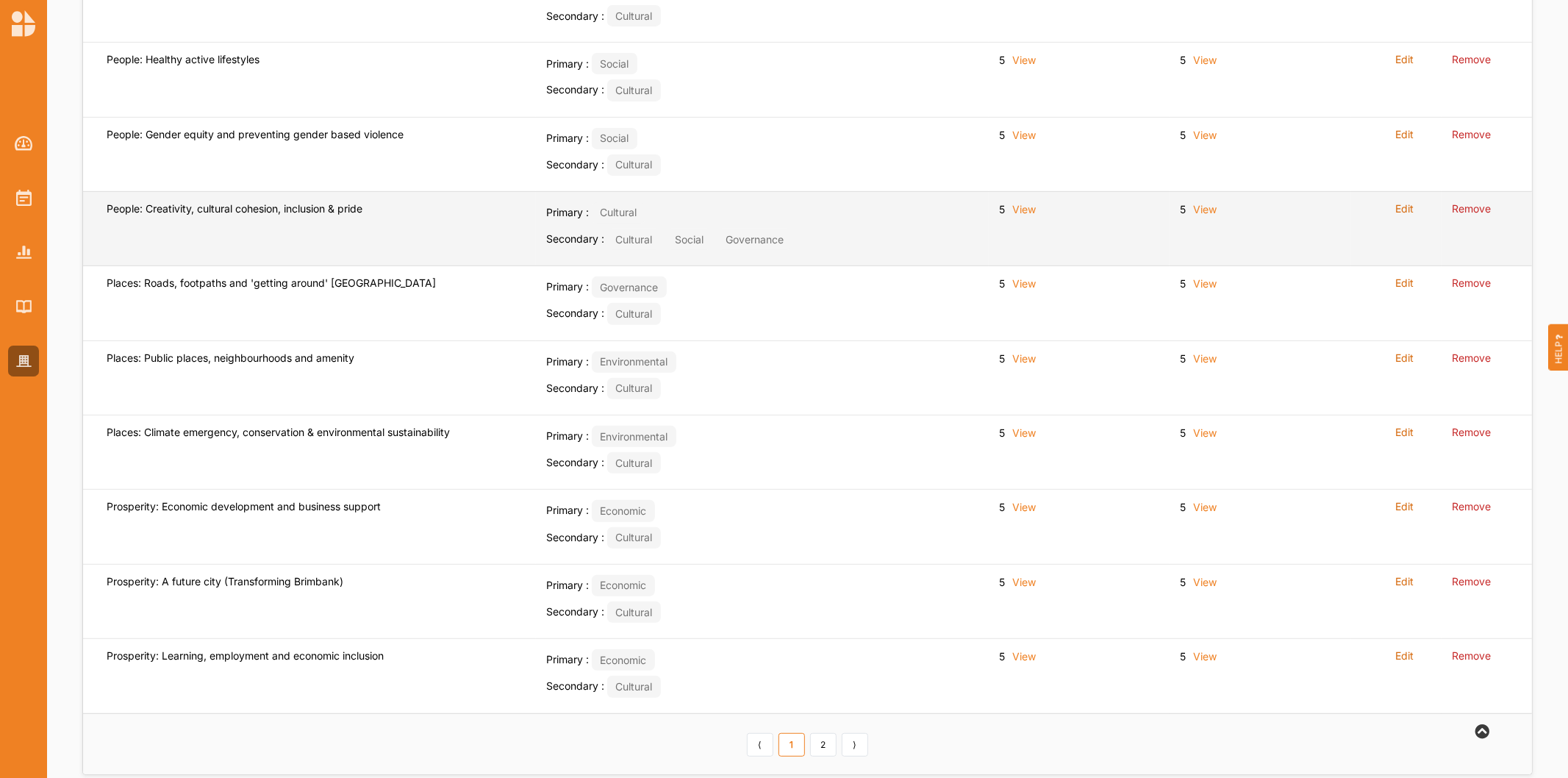
scroll to position [400, 0]
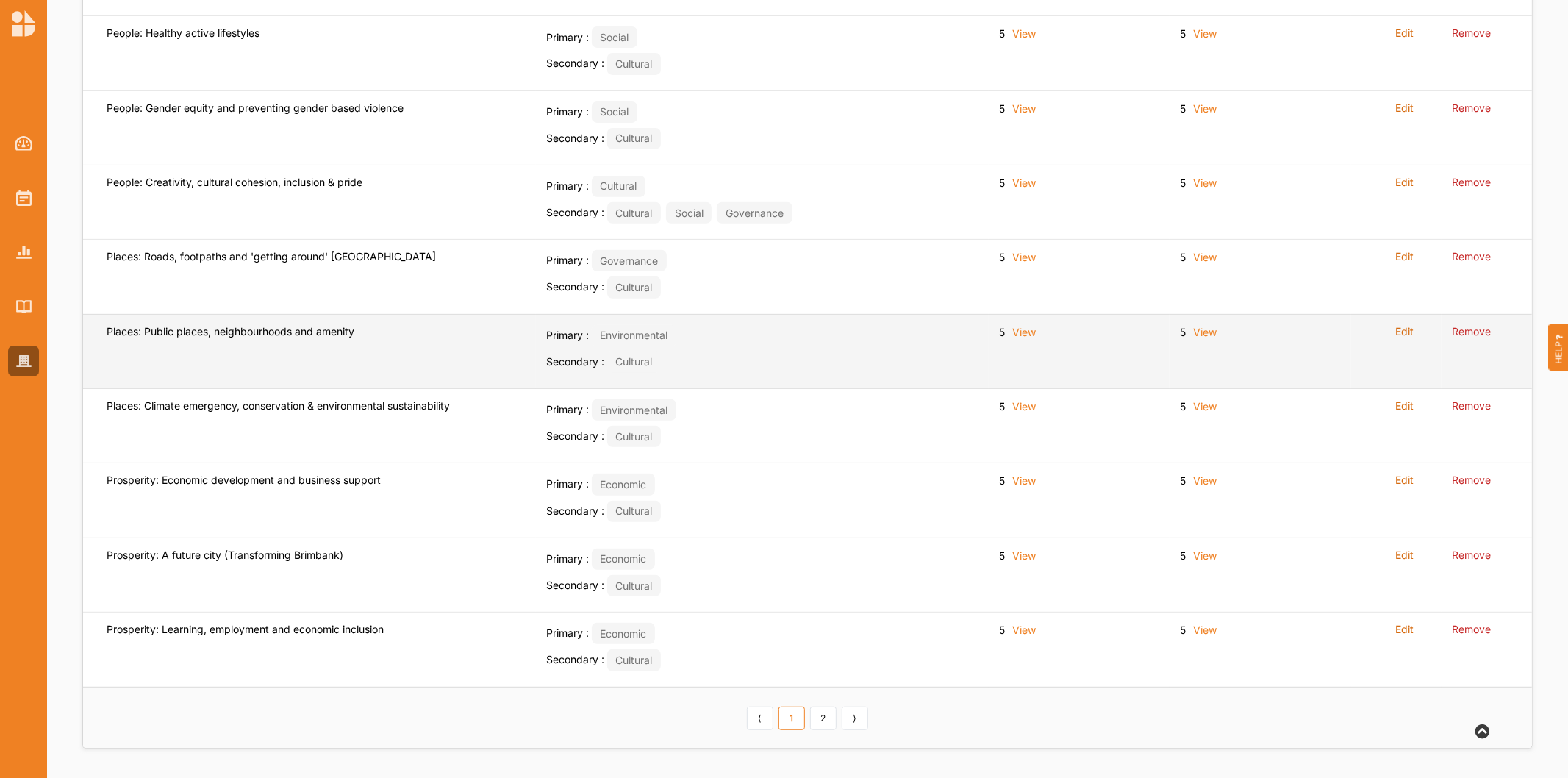
click at [1406, 334] on label "Edit" at bounding box center [1404, 331] width 19 height 13
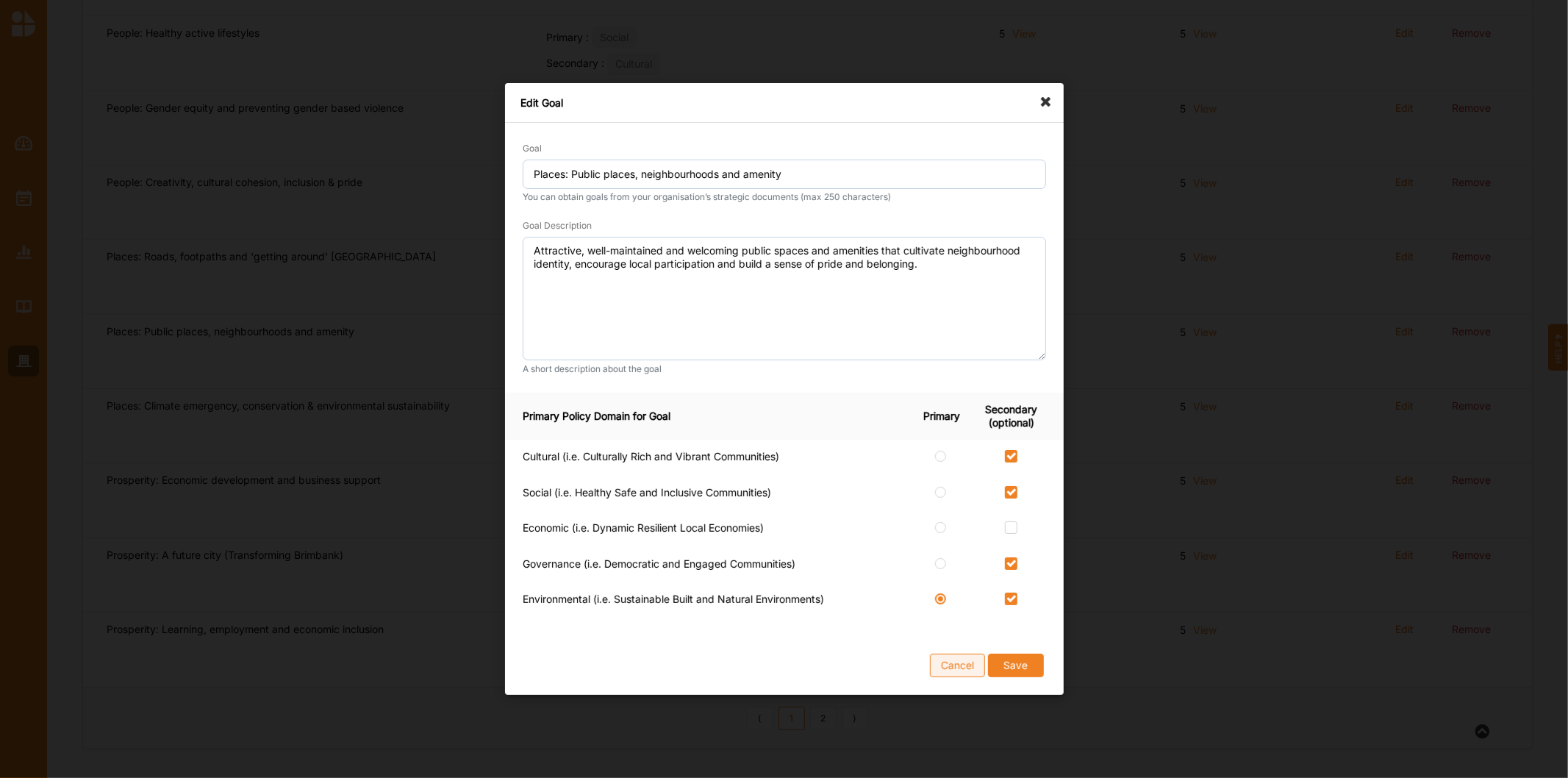
click at [948, 667] on button "Cancel" at bounding box center [958, 665] width 55 height 23
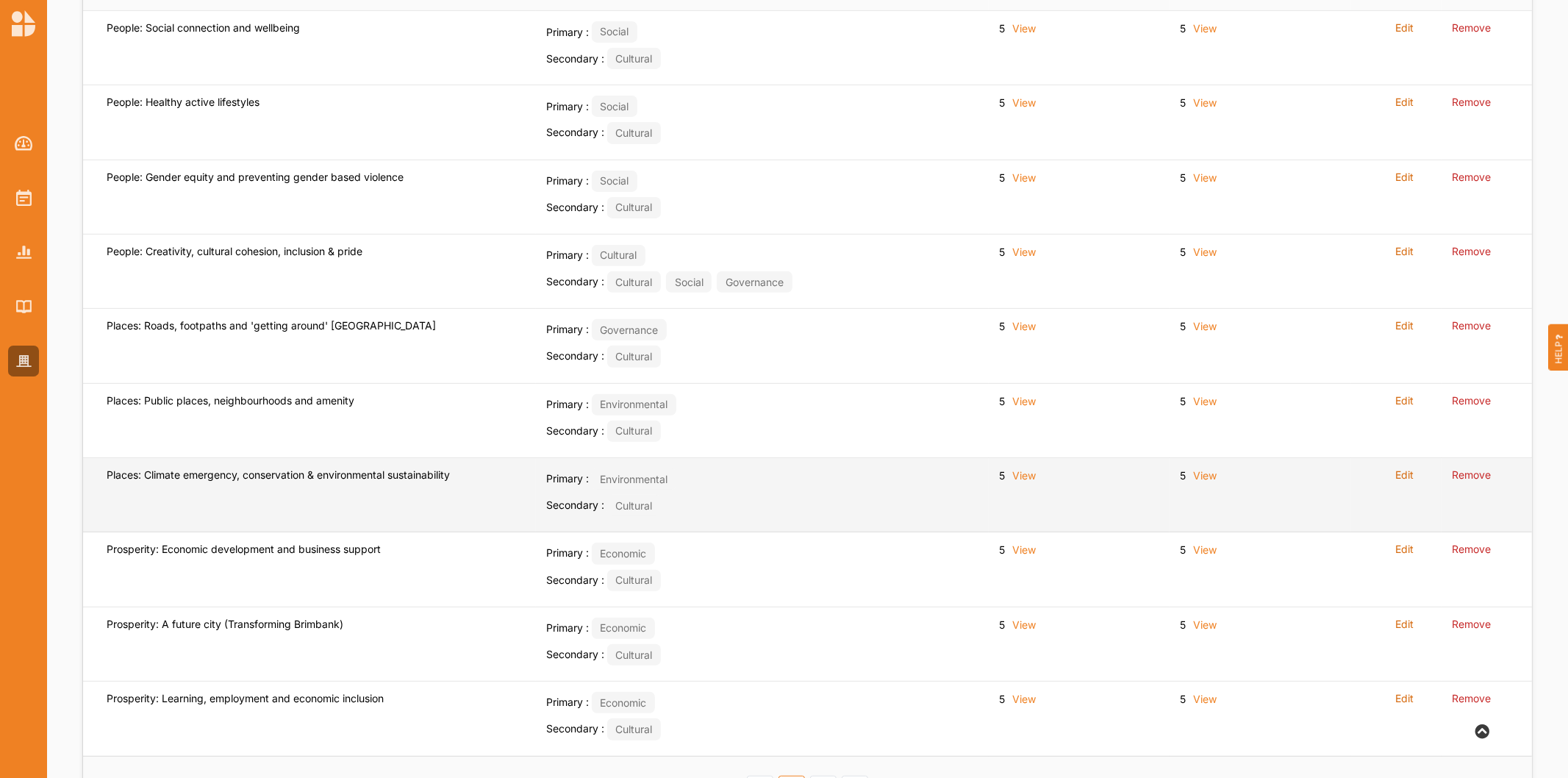
scroll to position [237, 0]
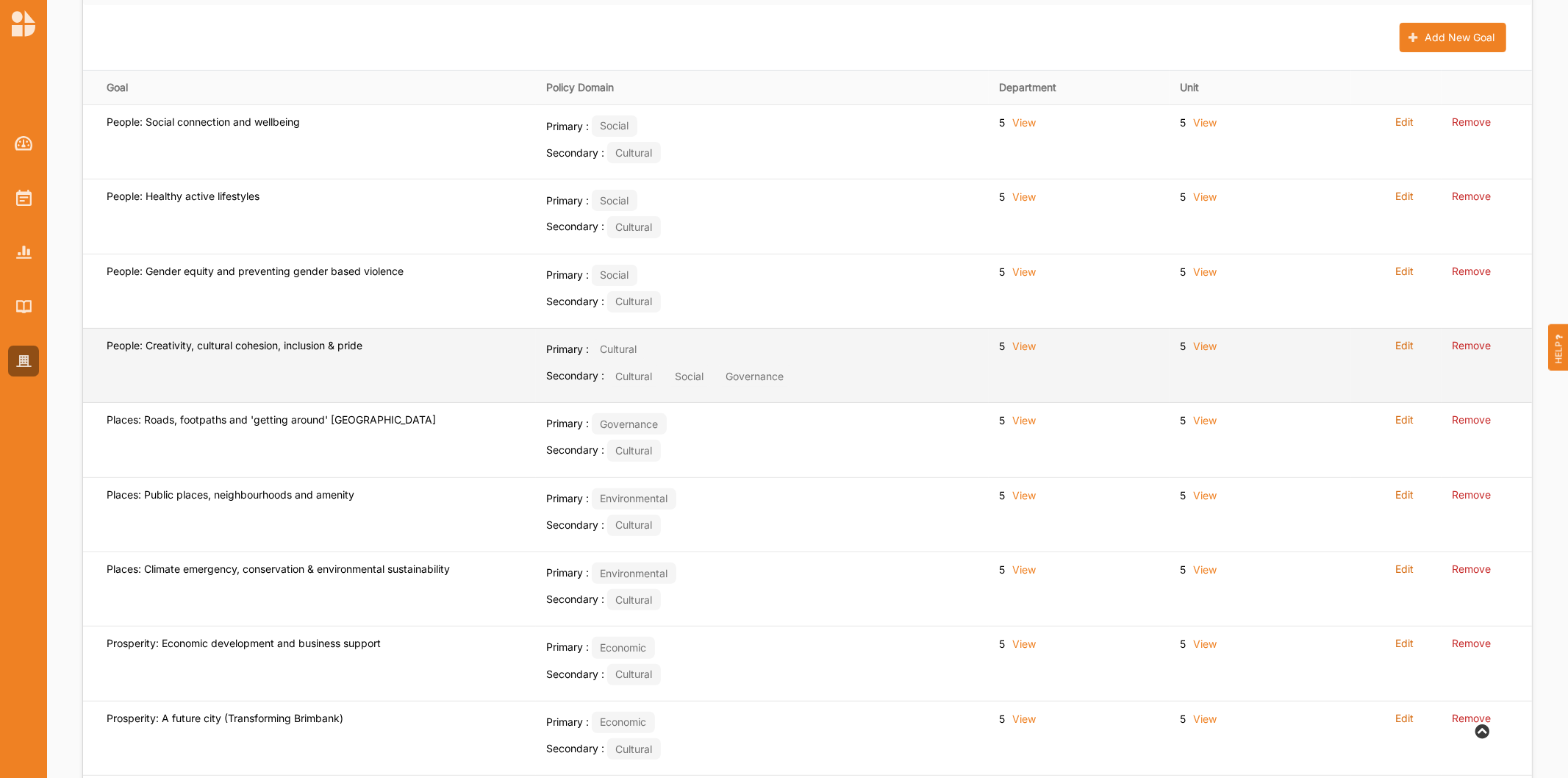
click at [1400, 341] on label "Edit" at bounding box center [1404, 345] width 19 height 13
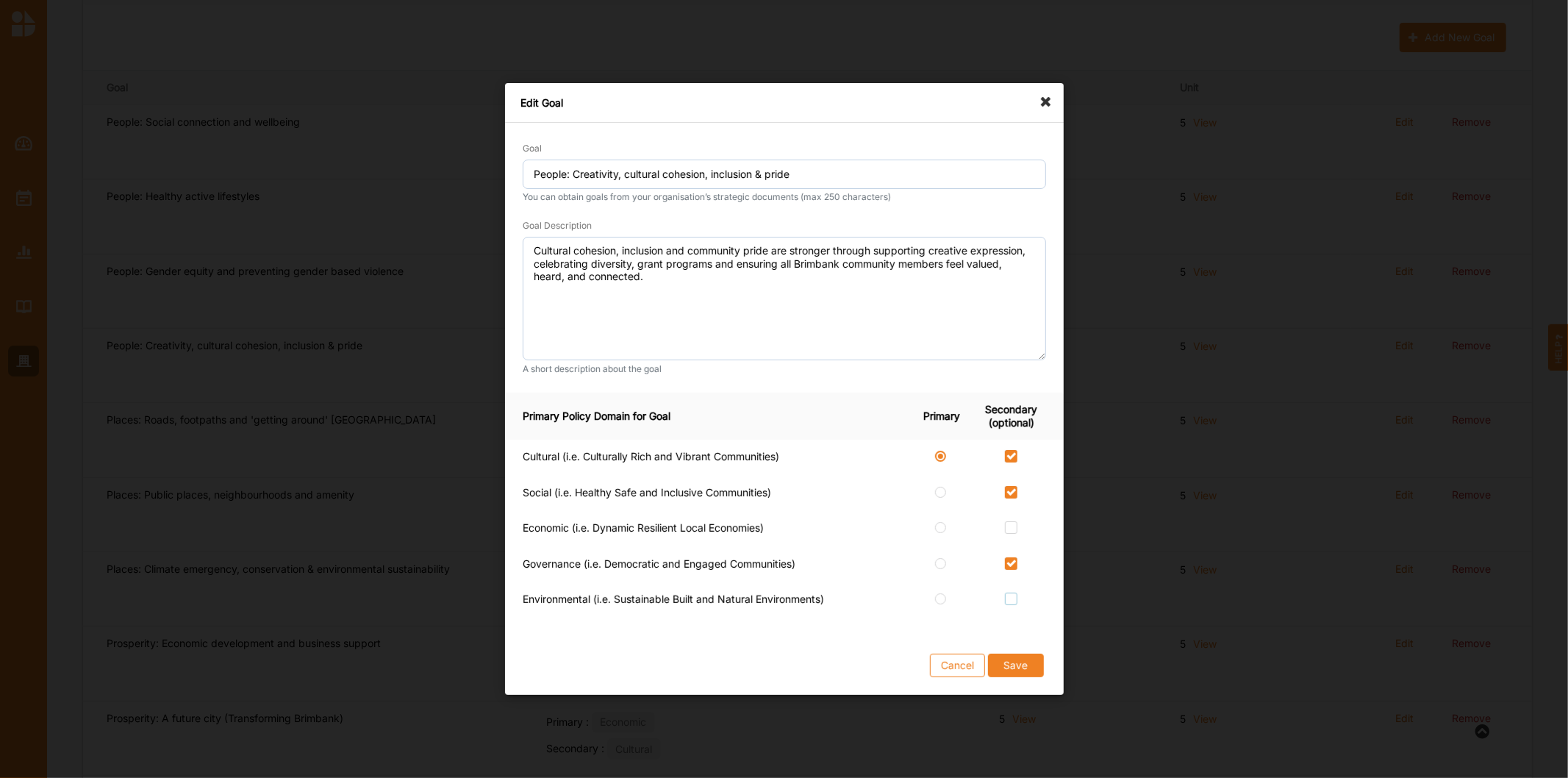
click at [1008, 593] on label at bounding box center [1012, 593] width 13 height 0
click at [1008, 604] on input "checkbox" at bounding box center [1011, 598] width 12 height 12
checkbox input "true"
click at [1025, 672] on button "Save" at bounding box center [1015, 665] width 56 height 23
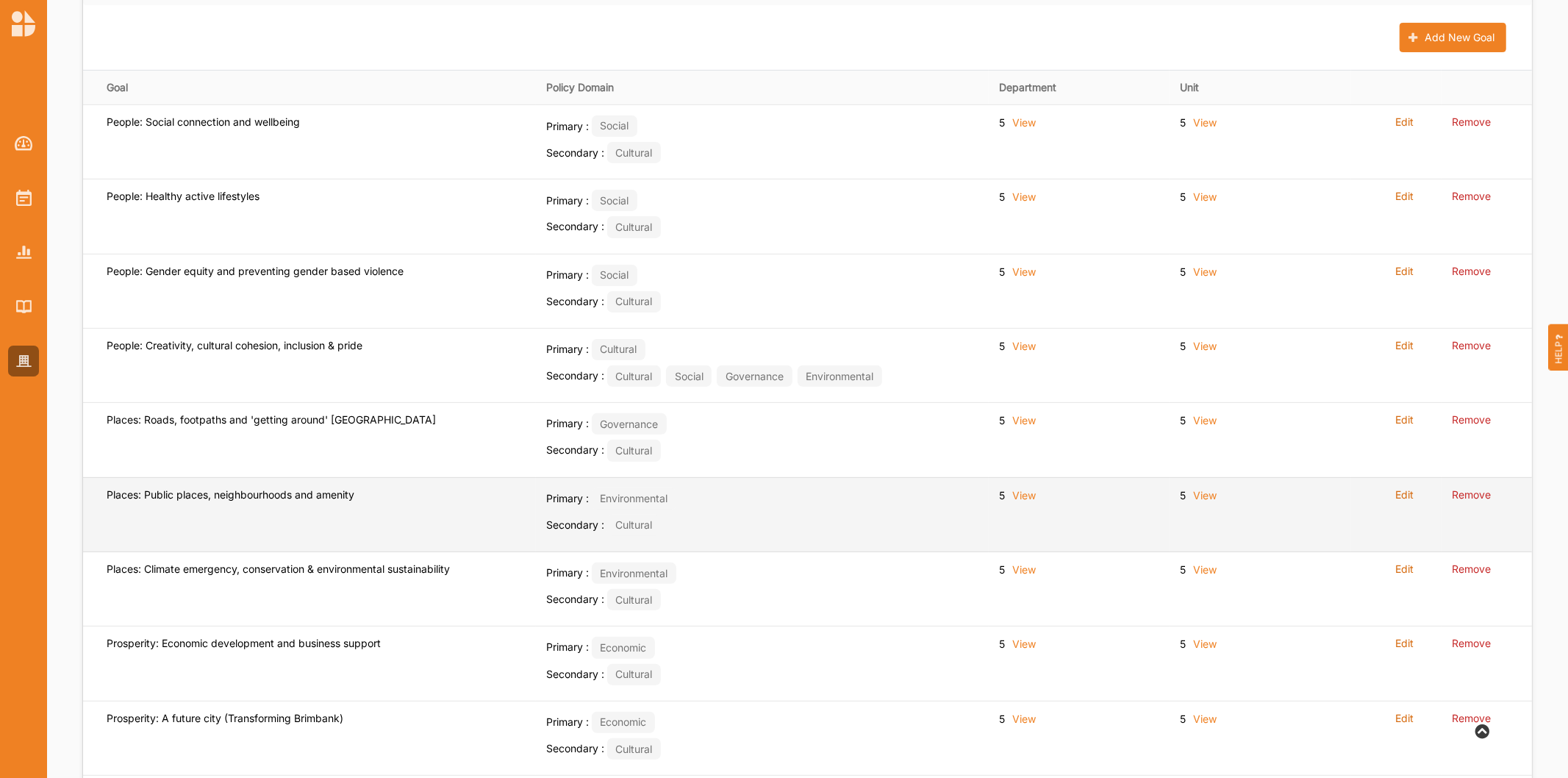
click at [1408, 489] on label "Edit" at bounding box center [1404, 495] width 19 height 13
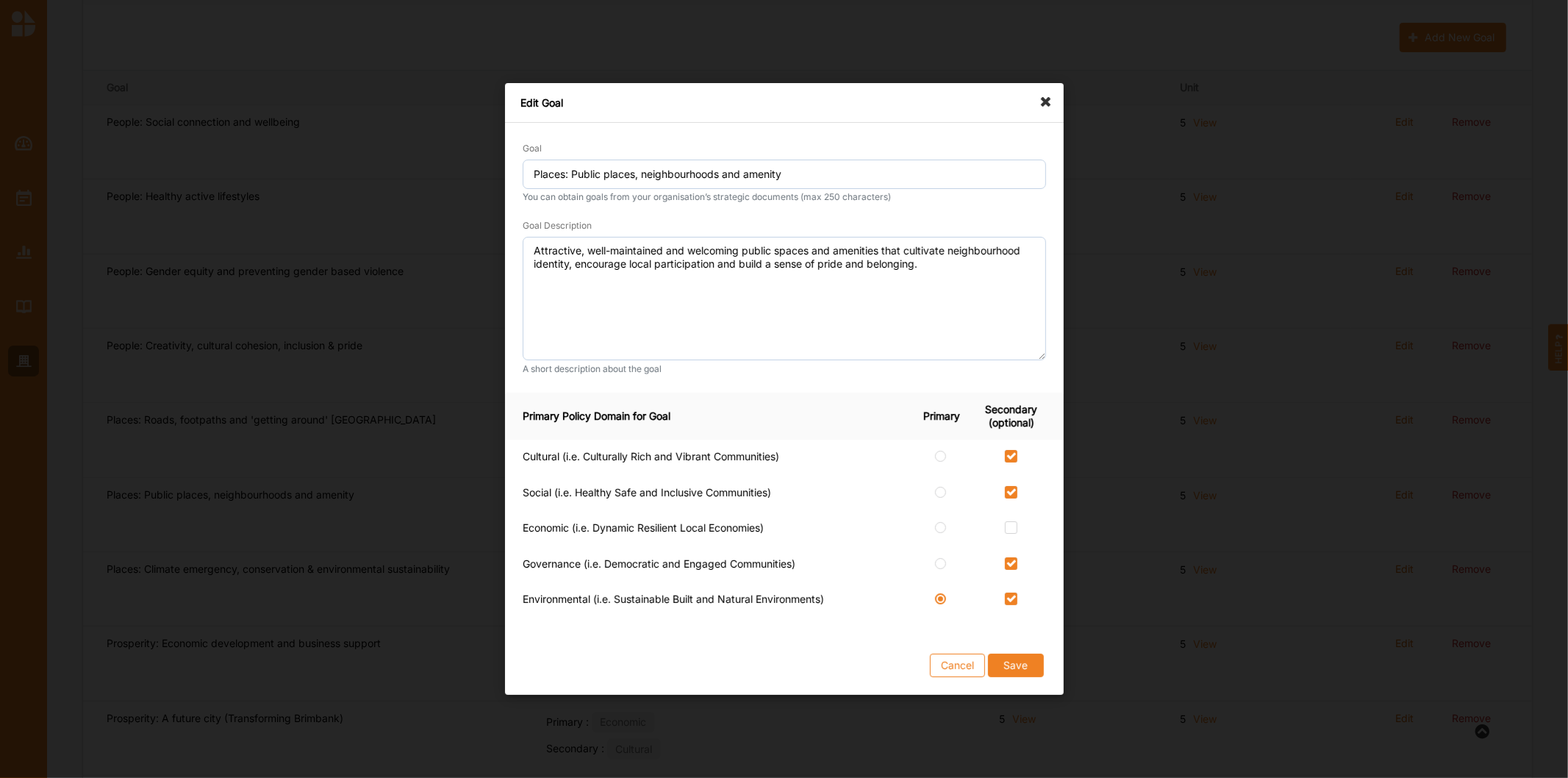
click at [1474, 520] on div "Edit Goal Goal Places: Public places, neighbourhoods and amenity You can obtain…" at bounding box center [784, 389] width 1568 height 778
click at [944, 662] on button "Cancel" at bounding box center [958, 665] width 55 height 23
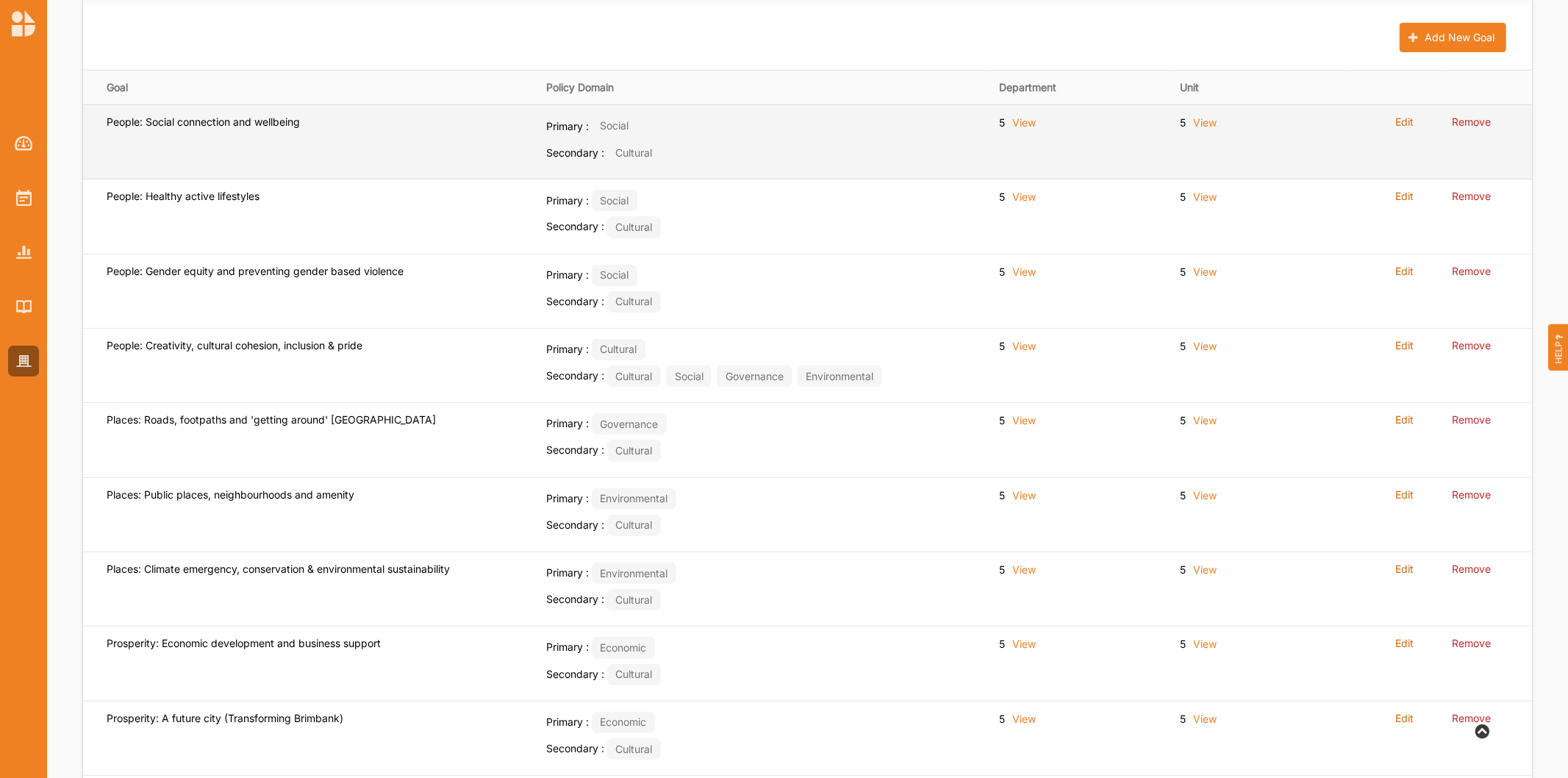
click at [1403, 115] on label "Edit" at bounding box center [1404, 122] width 19 height 13
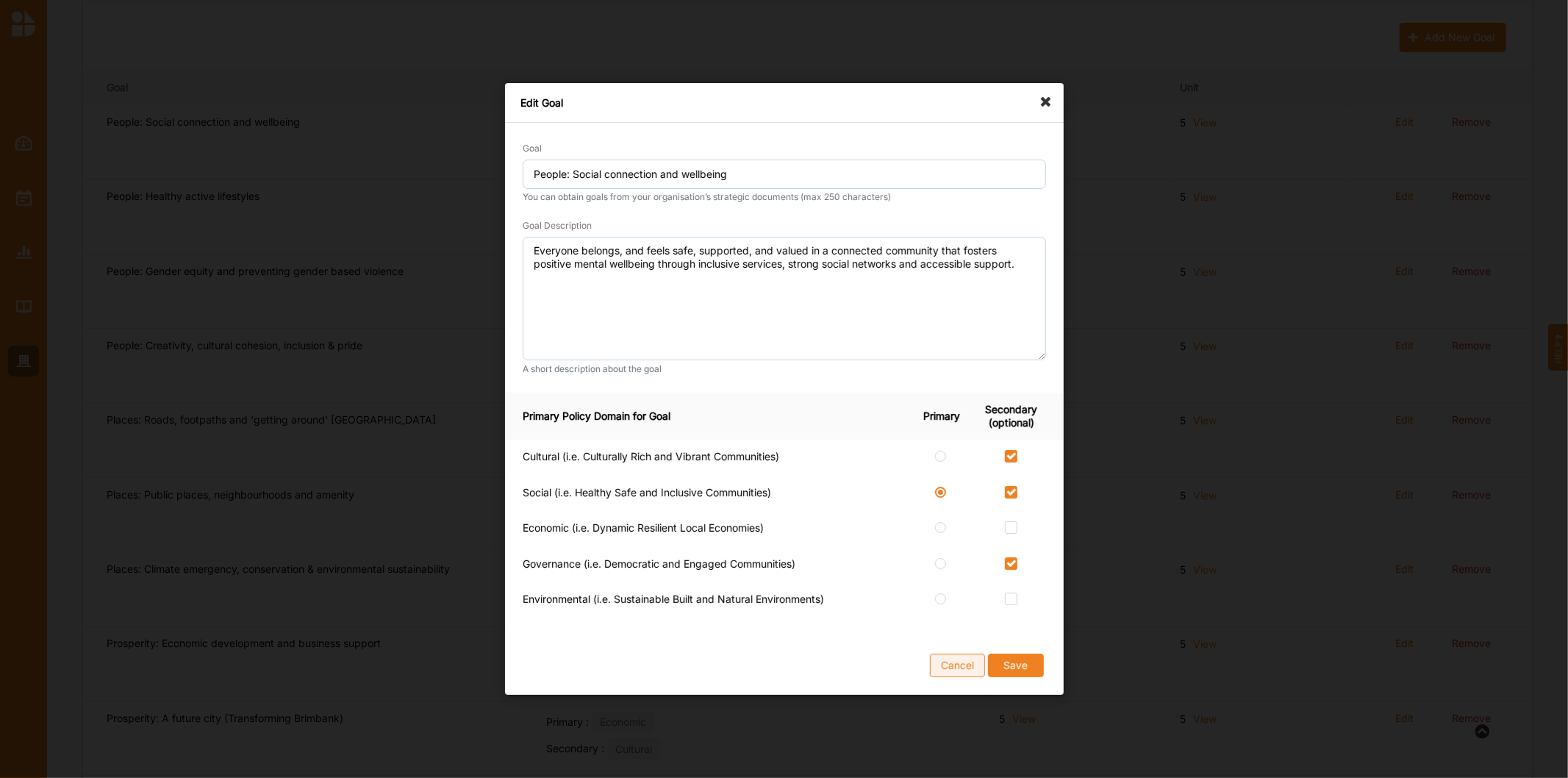
click at [931, 656] on button "Cancel" at bounding box center [958, 665] width 55 height 23
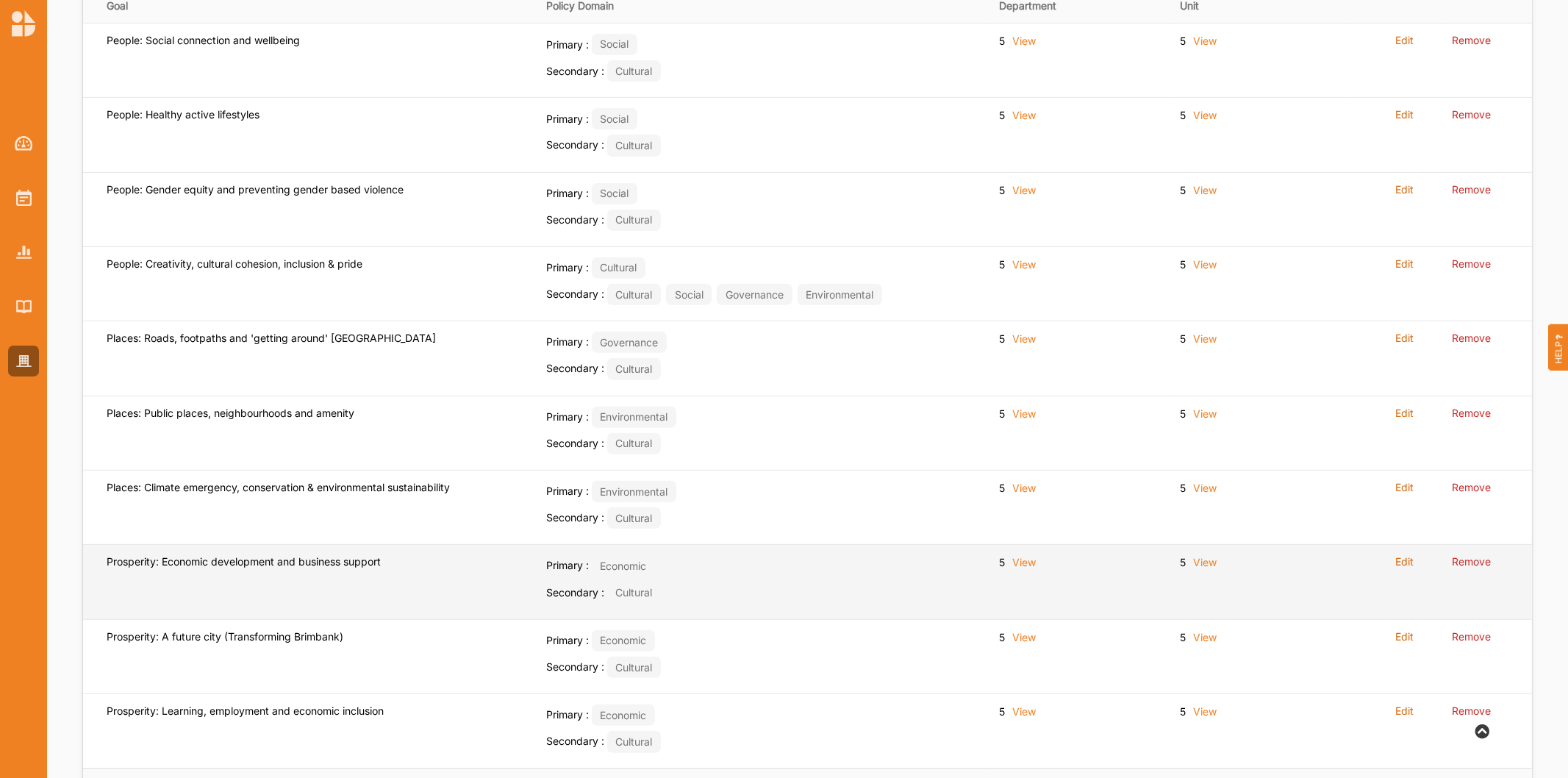
scroll to position [400, 0]
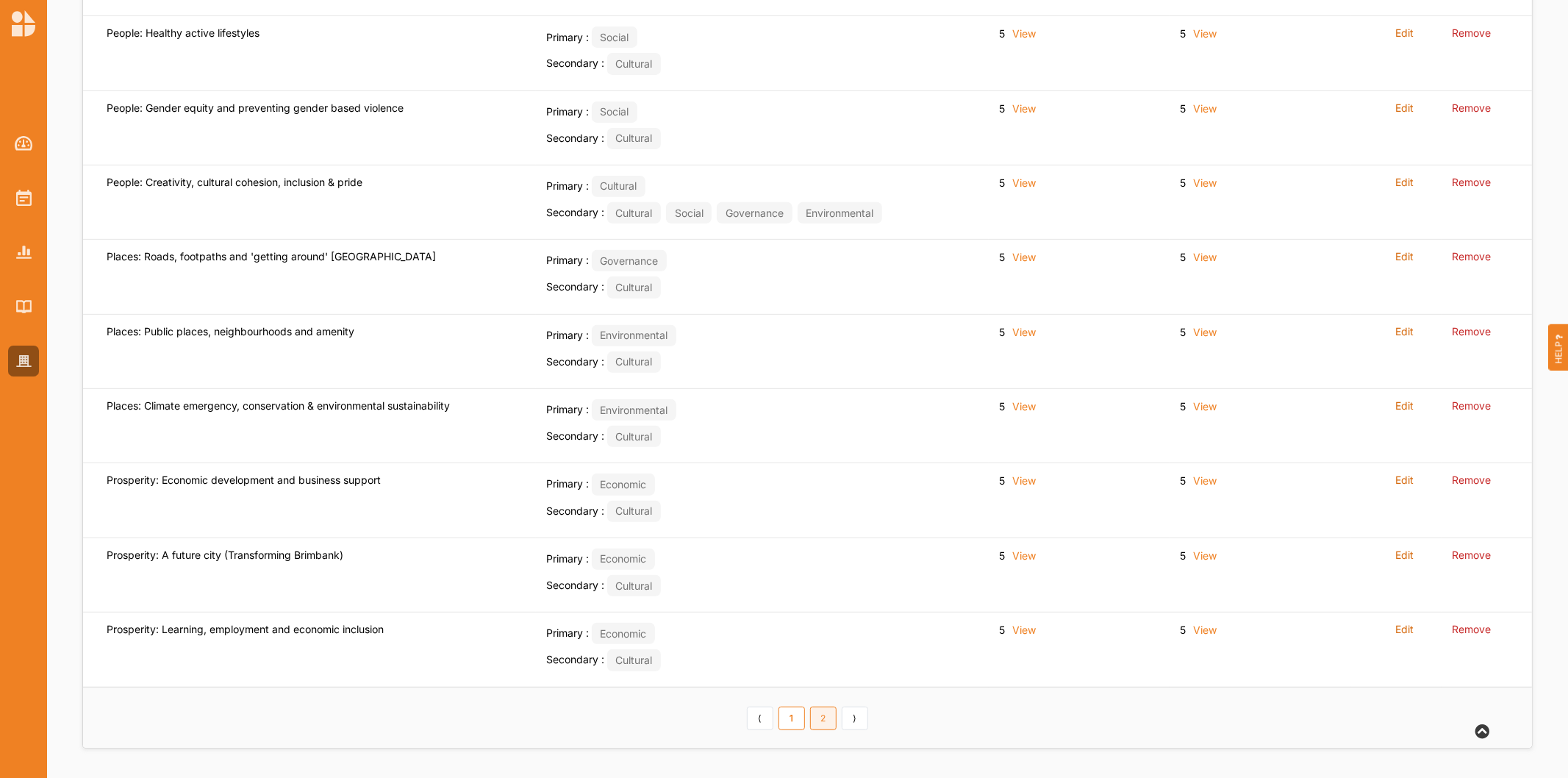
click at [831, 722] on link "2" at bounding box center [823, 718] width 27 height 23
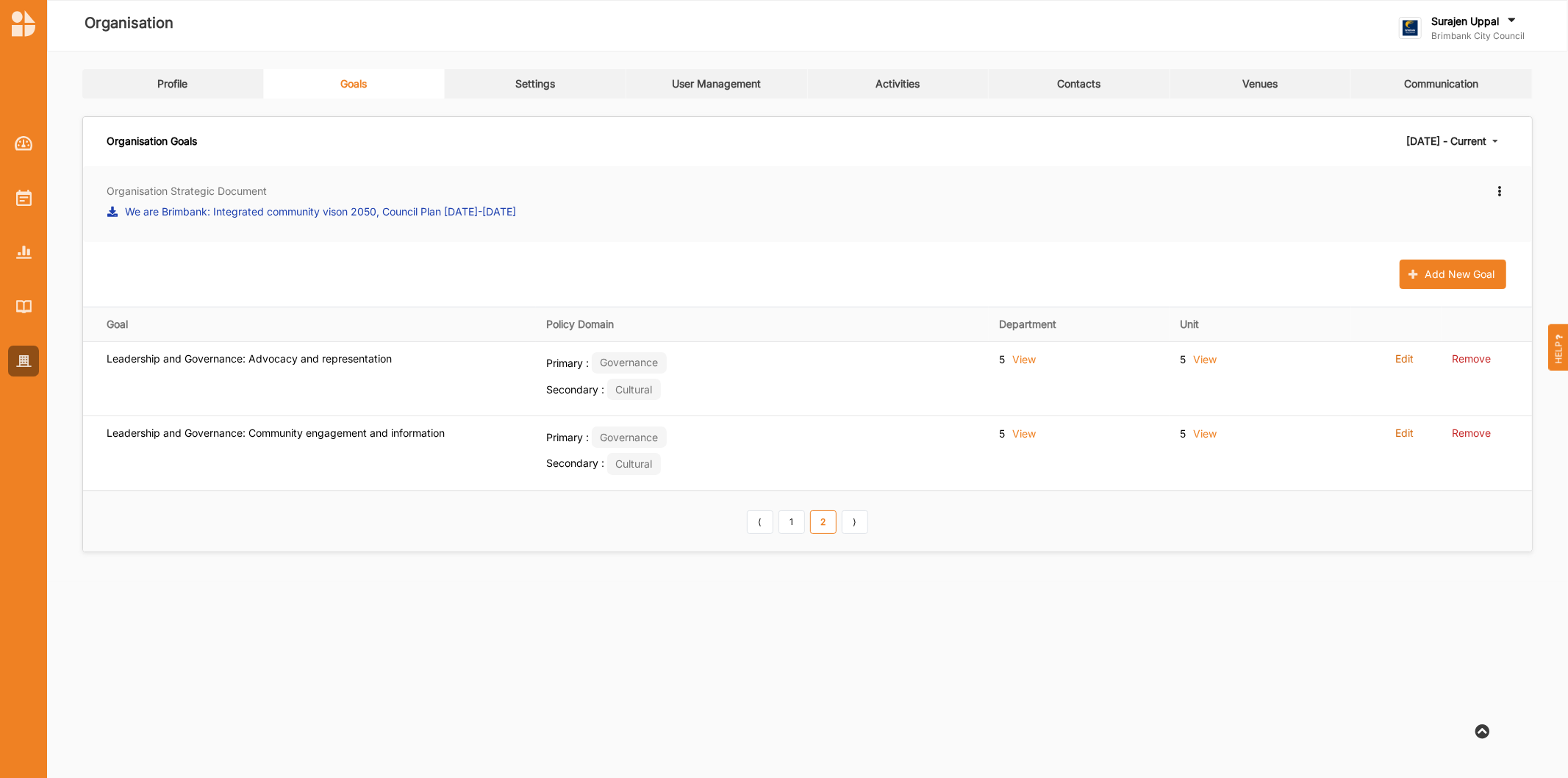
scroll to position [0, 0]
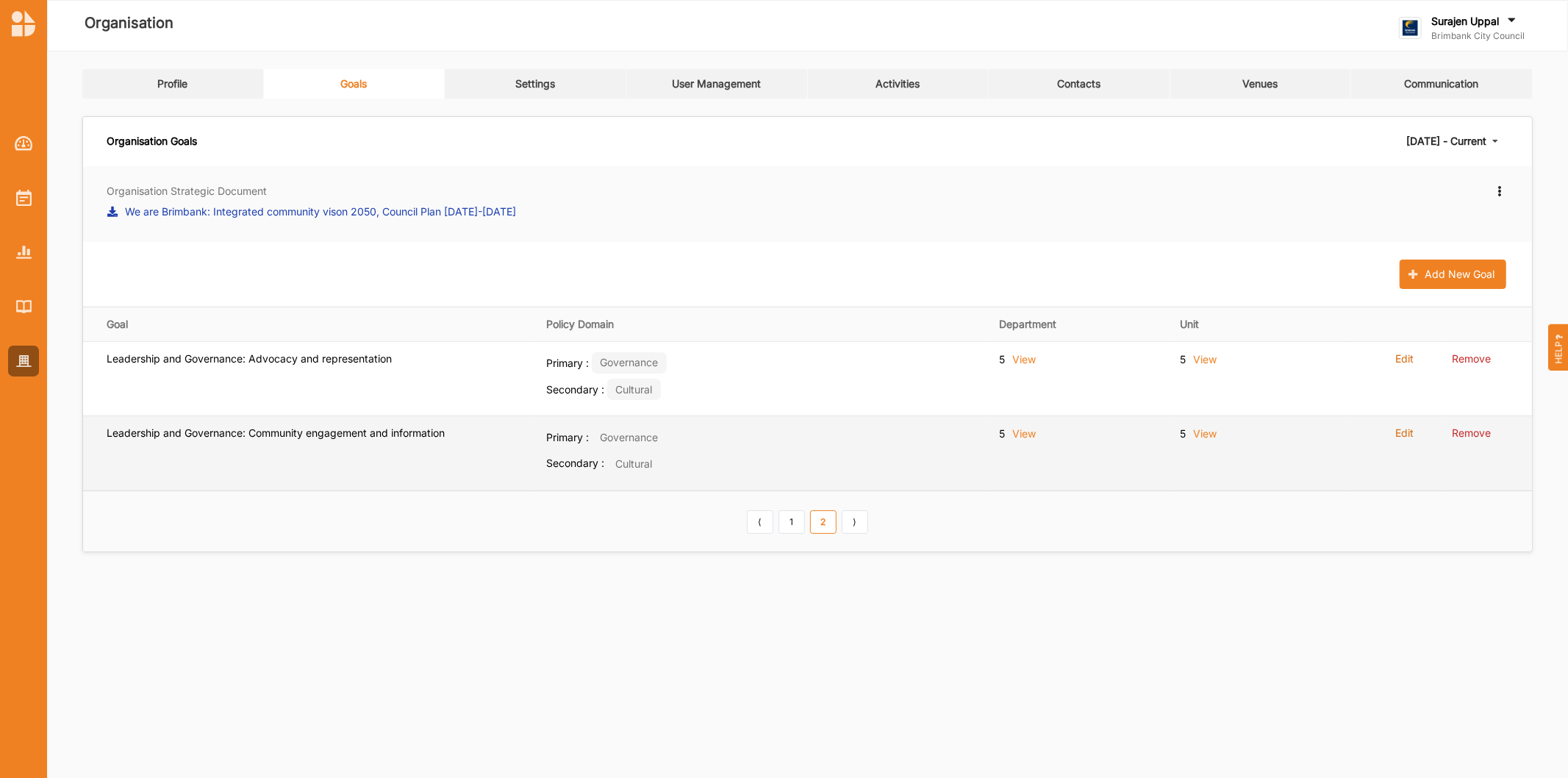
click at [1415, 432] on div "Edit" at bounding box center [1396, 435] width 70 height 19
click at [1406, 436] on label "Edit" at bounding box center [1404, 433] width 19 height 13
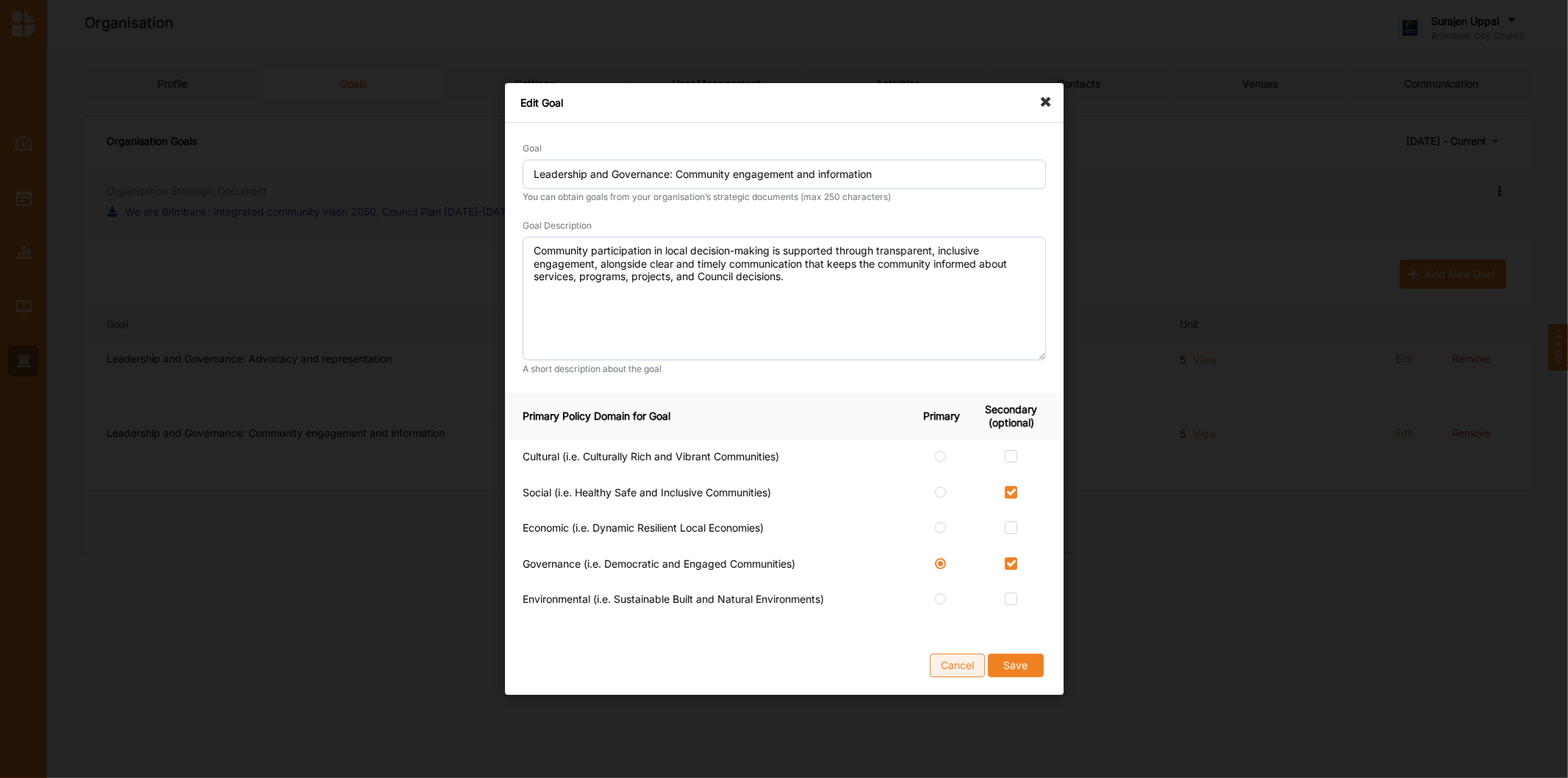
click at [948, 666] on button "Cancel" at bounding box center [958, 665] width 55 height 23
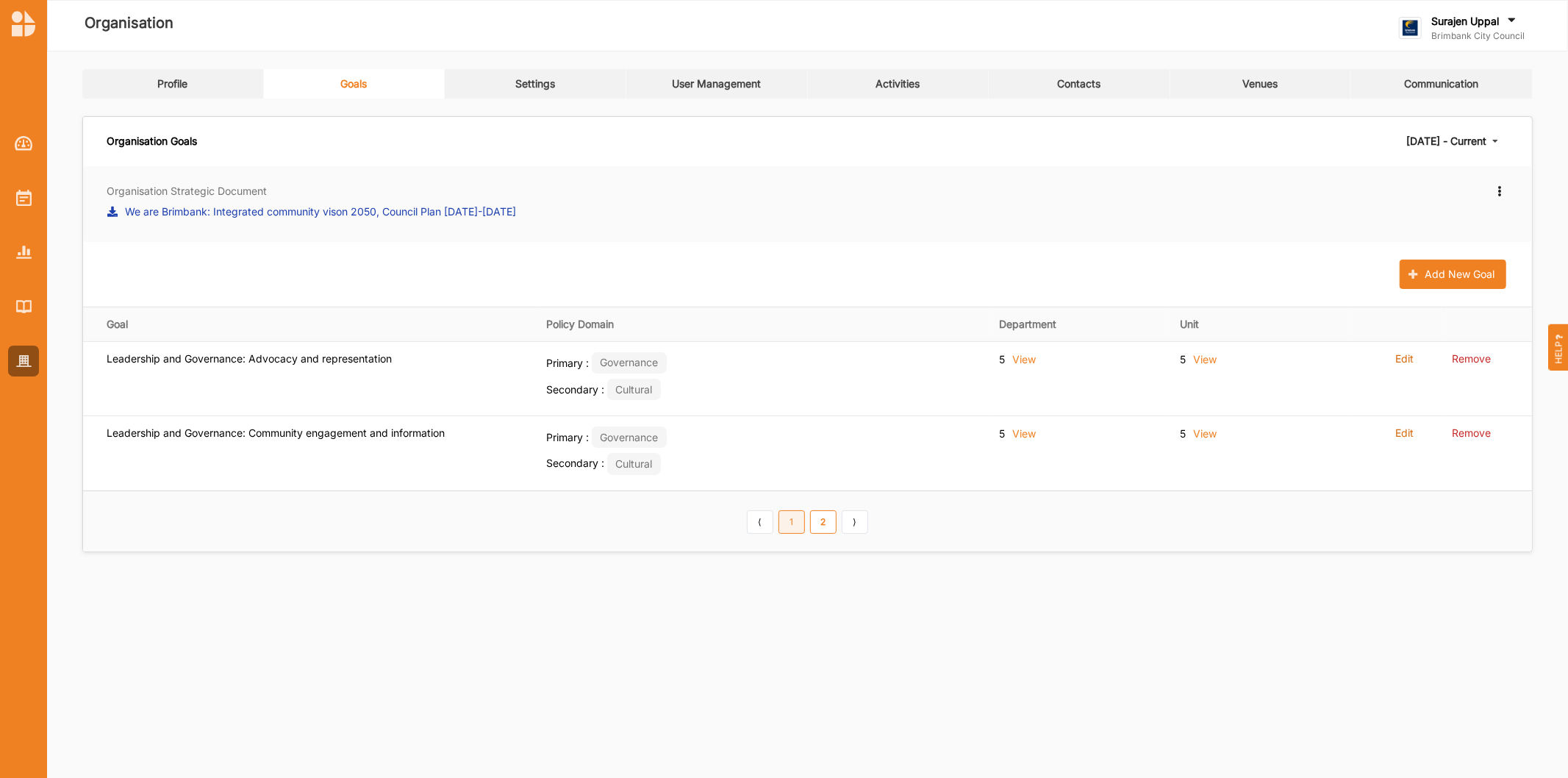
click at [796, 525] on link "1" at bounding box center [792, 522] width 27 height 23
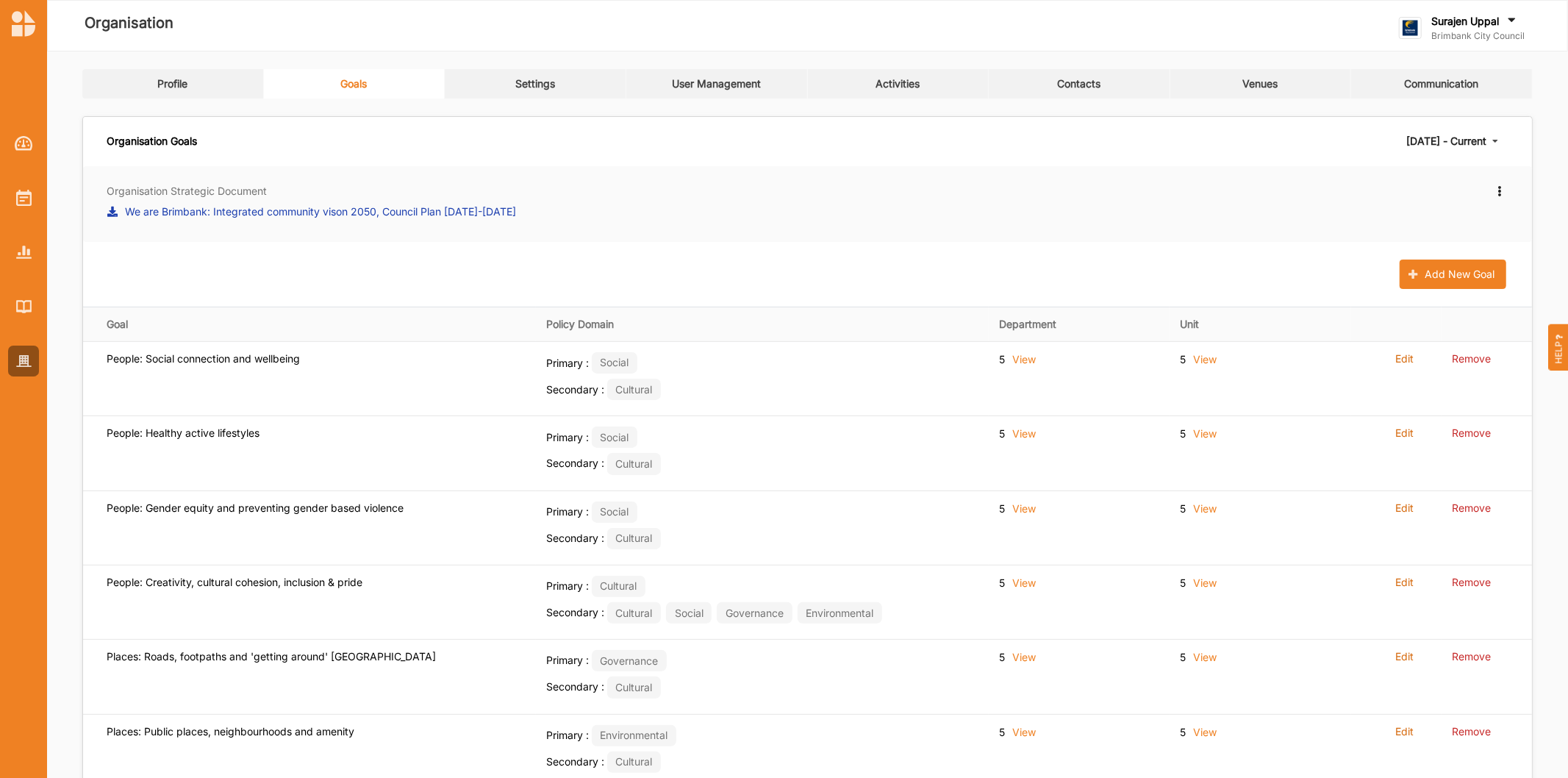
drag, startPoint x: 744, startPoint y: 74, endPoint x: 747, endPoint y: 89, distance: 15.3
click at [744, 77] on link "User Management" at bounding box center [717, 84] width 181 height 29
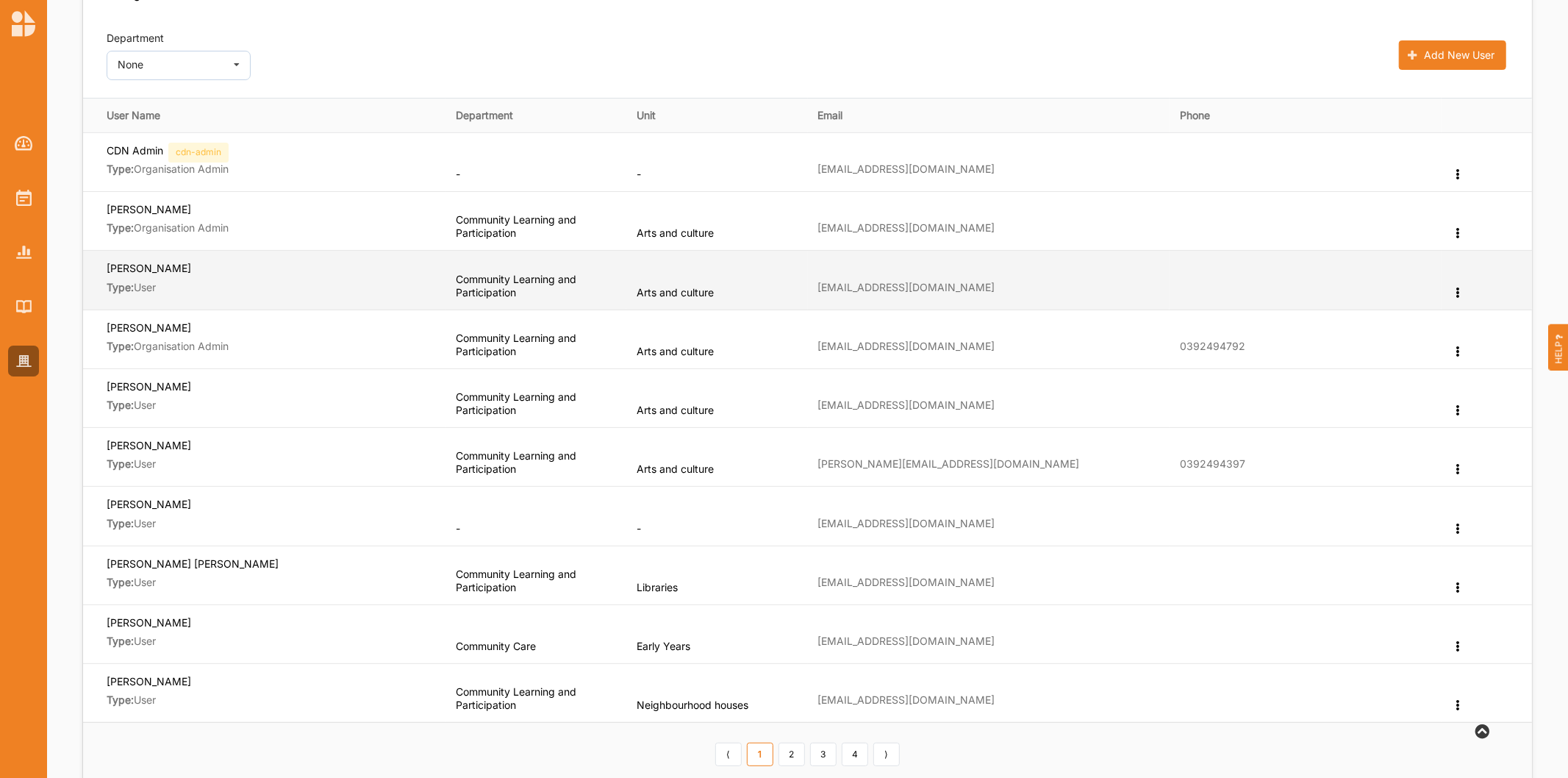
scroll to position [408, 0]
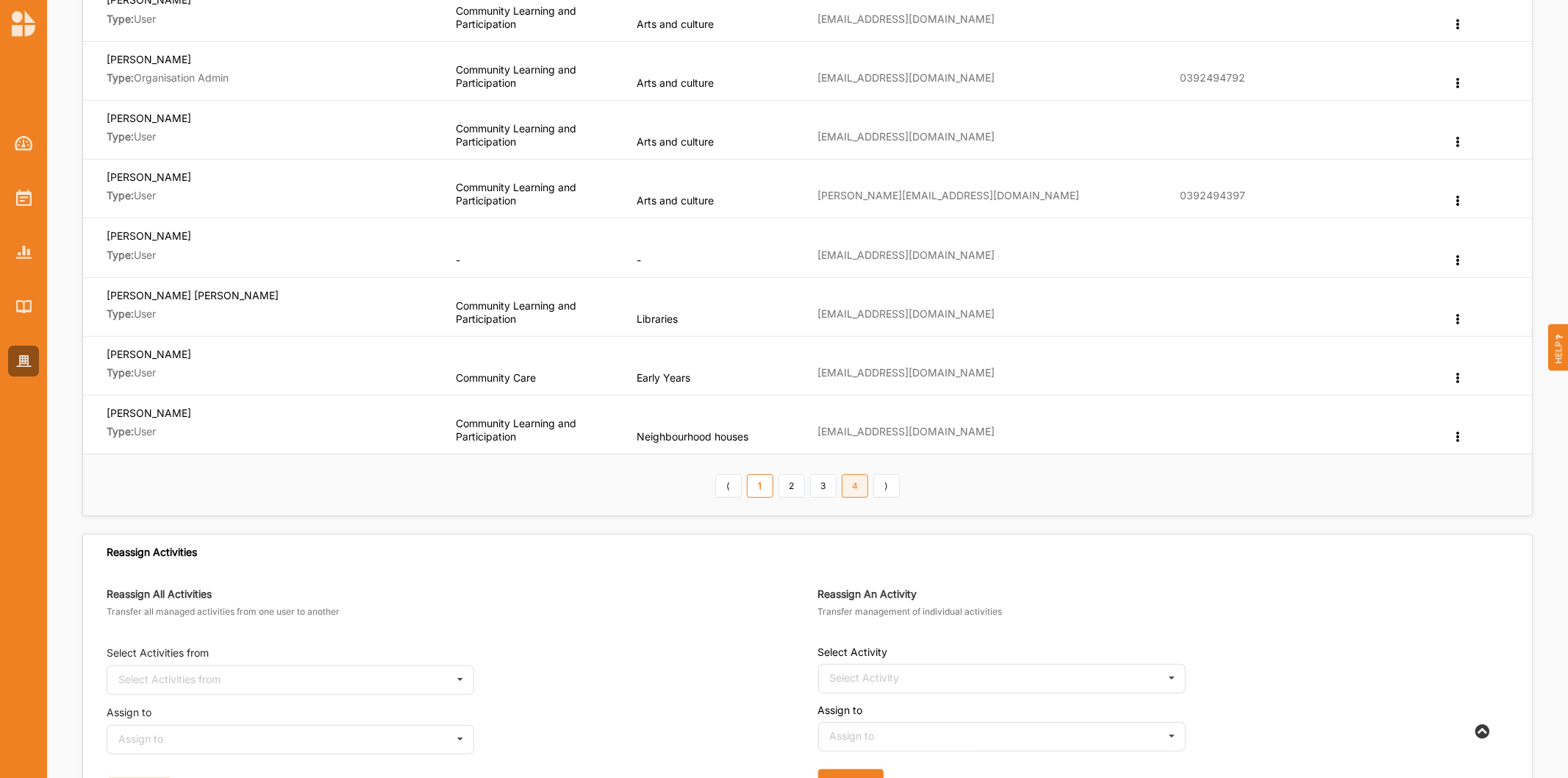
click at [848, 481] on link "4" at bounding box center [855, 485] width 27 height 23
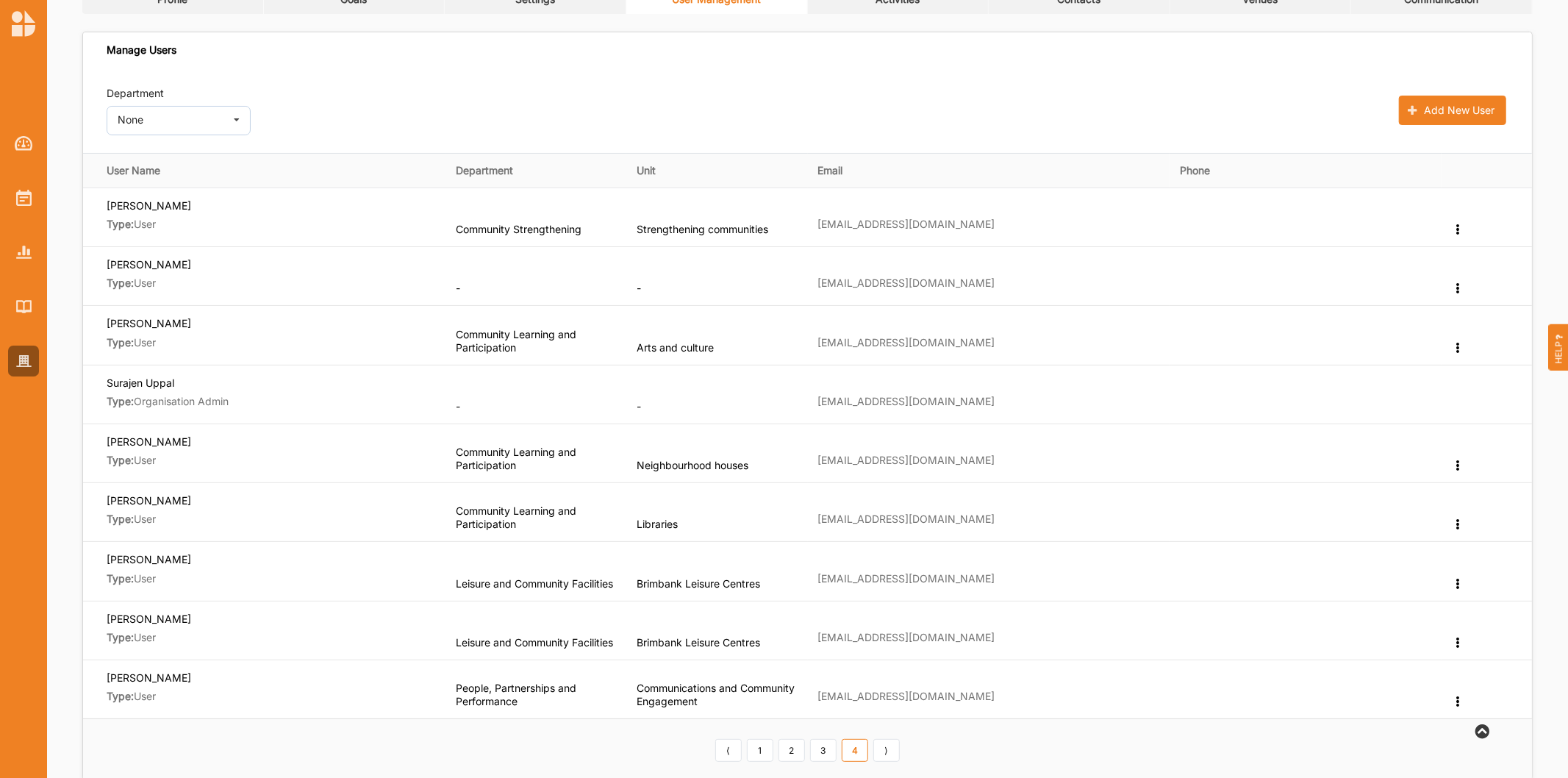
scroll to position [0, 0]
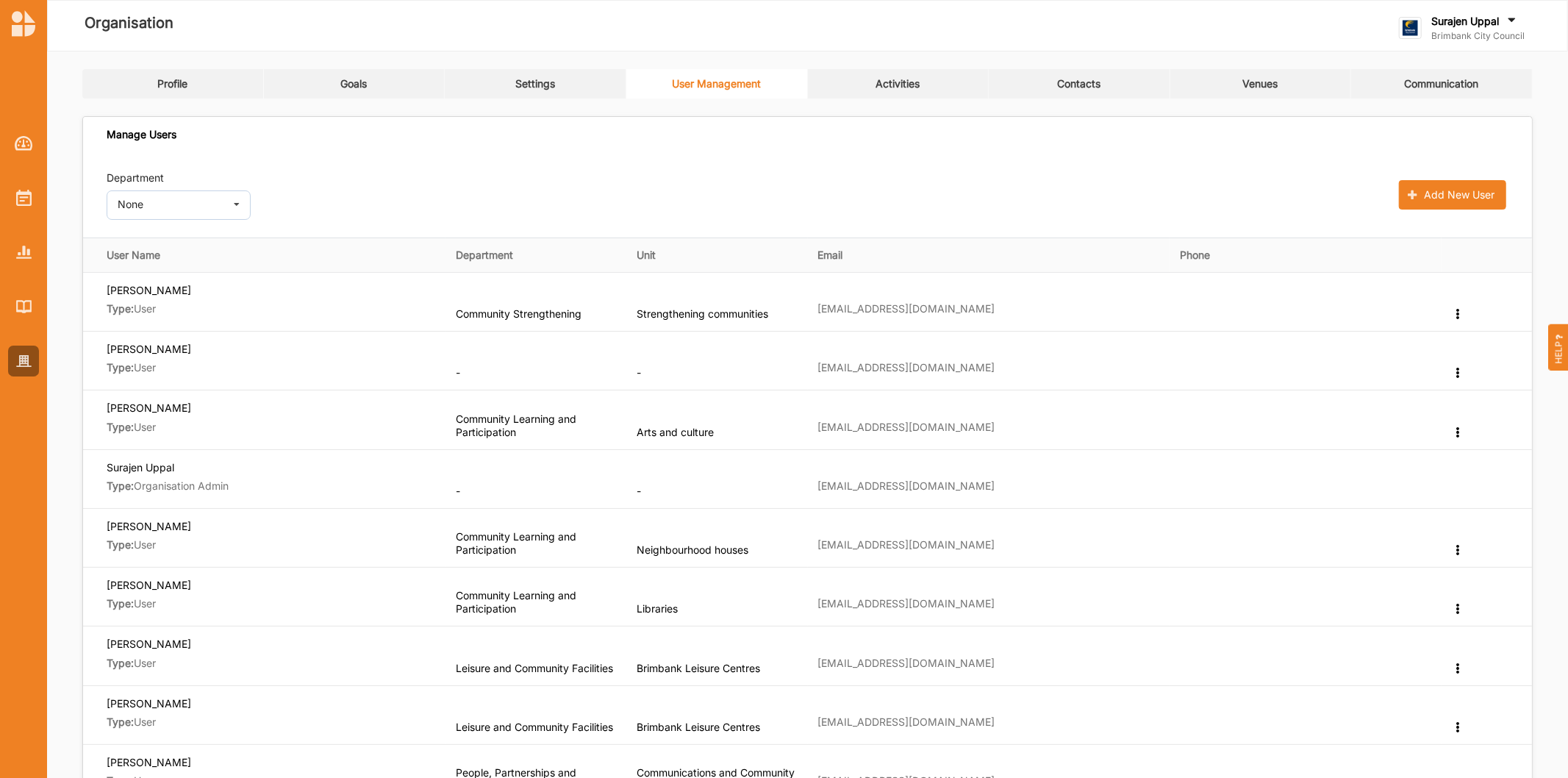
drag, startPoint x: 461, startPoint y: 54, endPoint x: 489, endPoint y: 75, distance: 35.0
click at [540, 88] on div "Settings" at bounding box center [534, 84] width 40 height 13
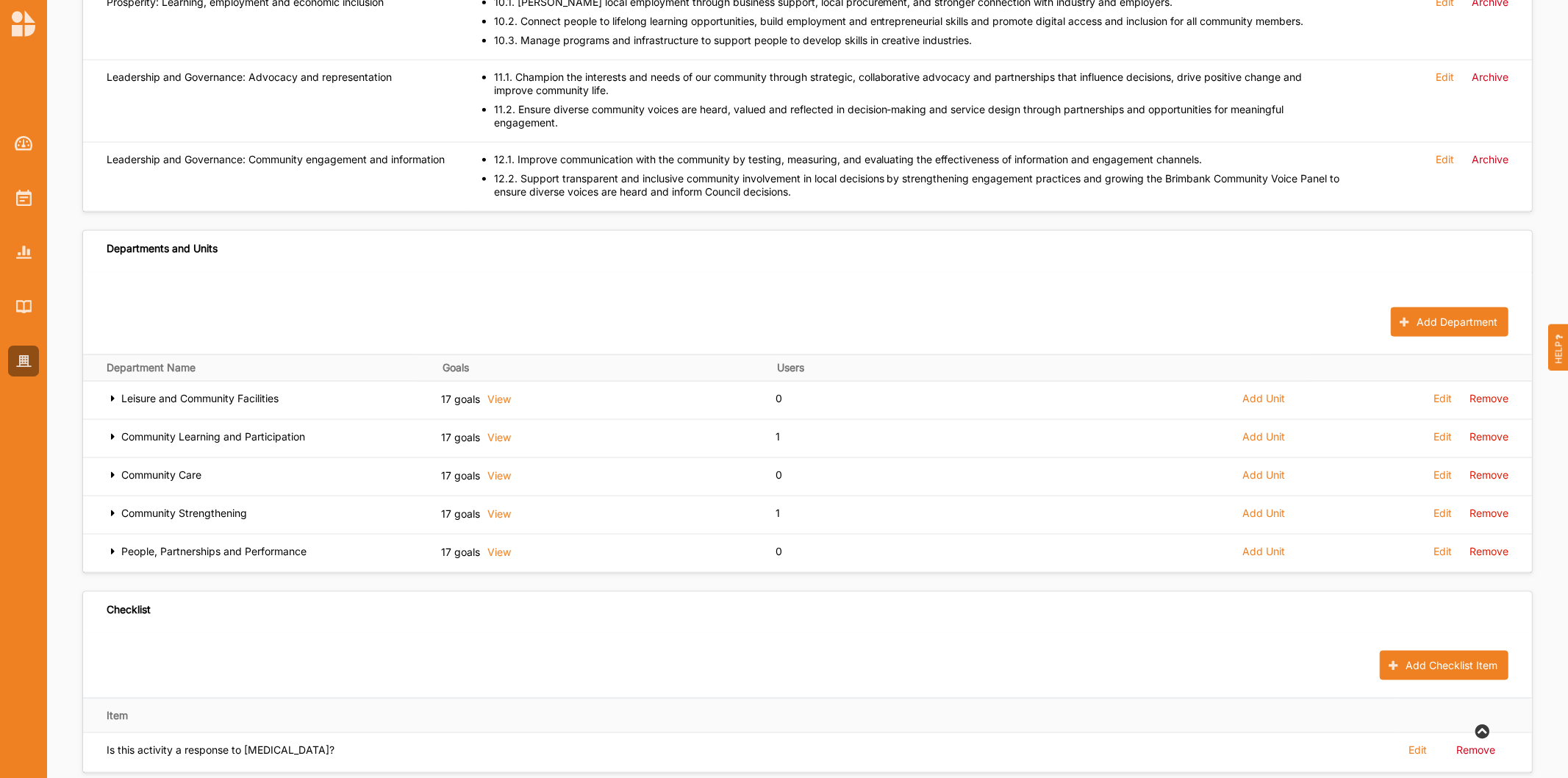
scroll to position [1530, 0]
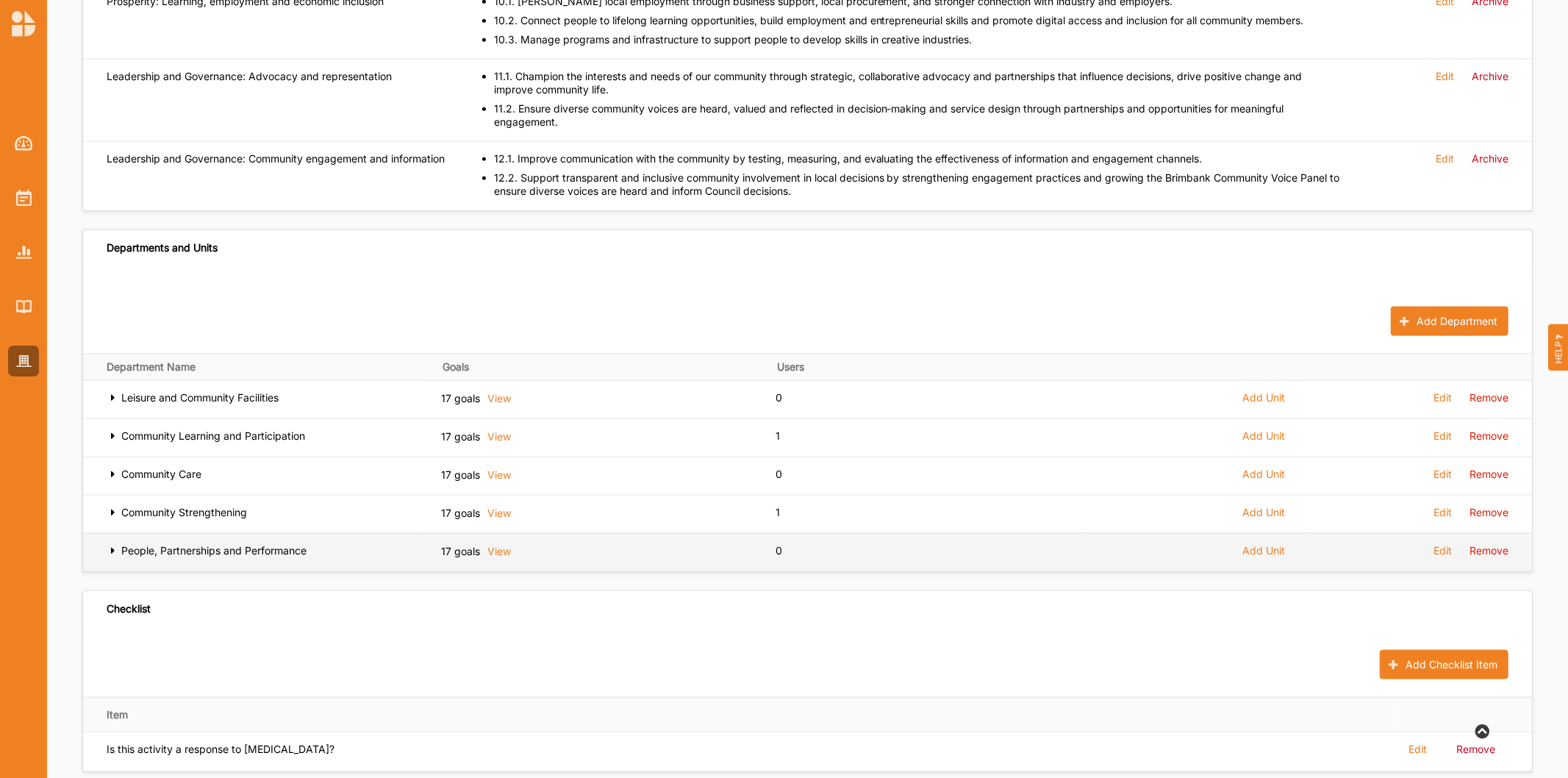
click at [1445, 544] on label "Edit" at bounding box center [1442, 551] width 19 height 13
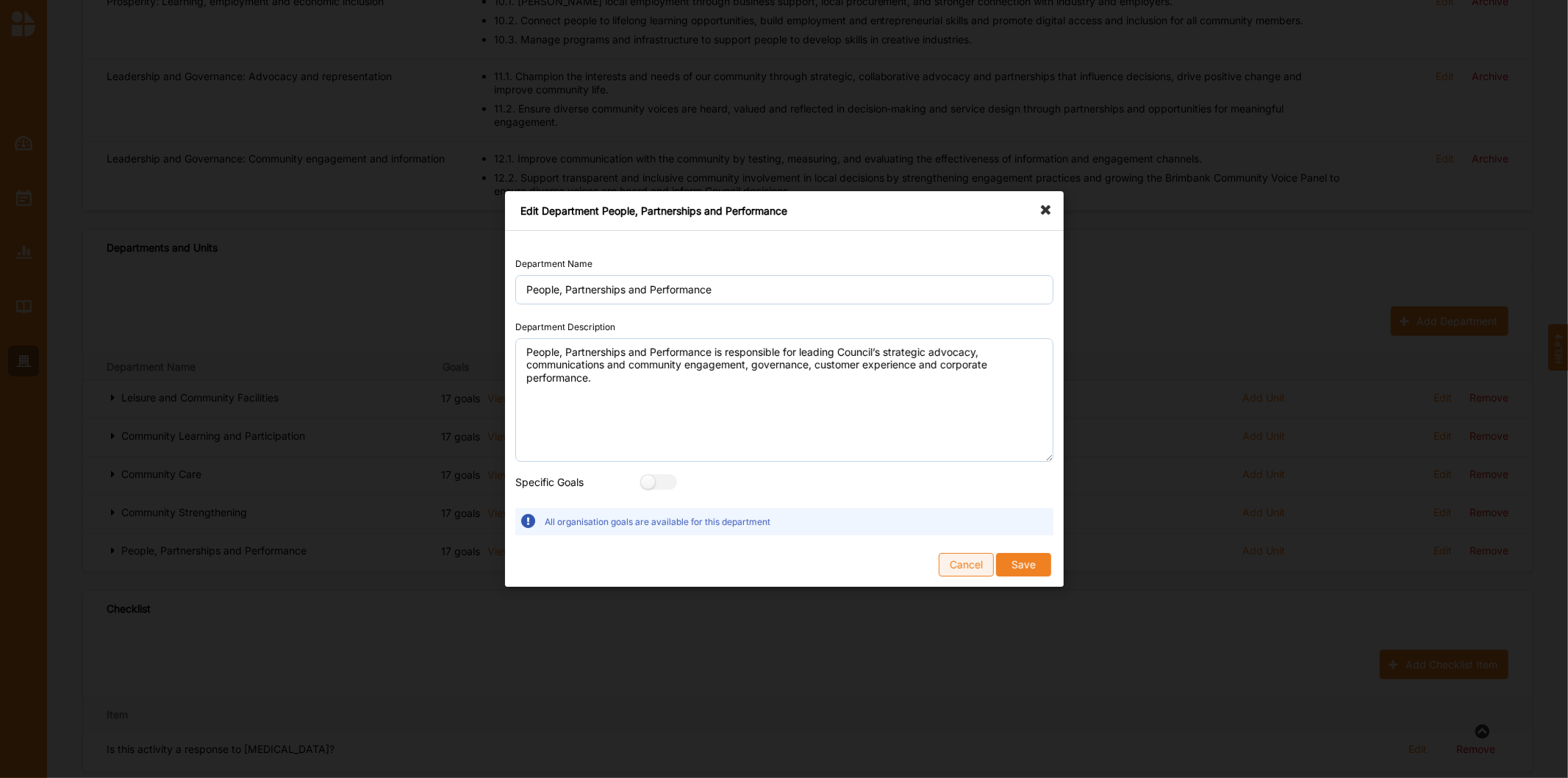
click at [971, 568] on button "Cancel" at bounding box center [966, 564] width 55 height 23
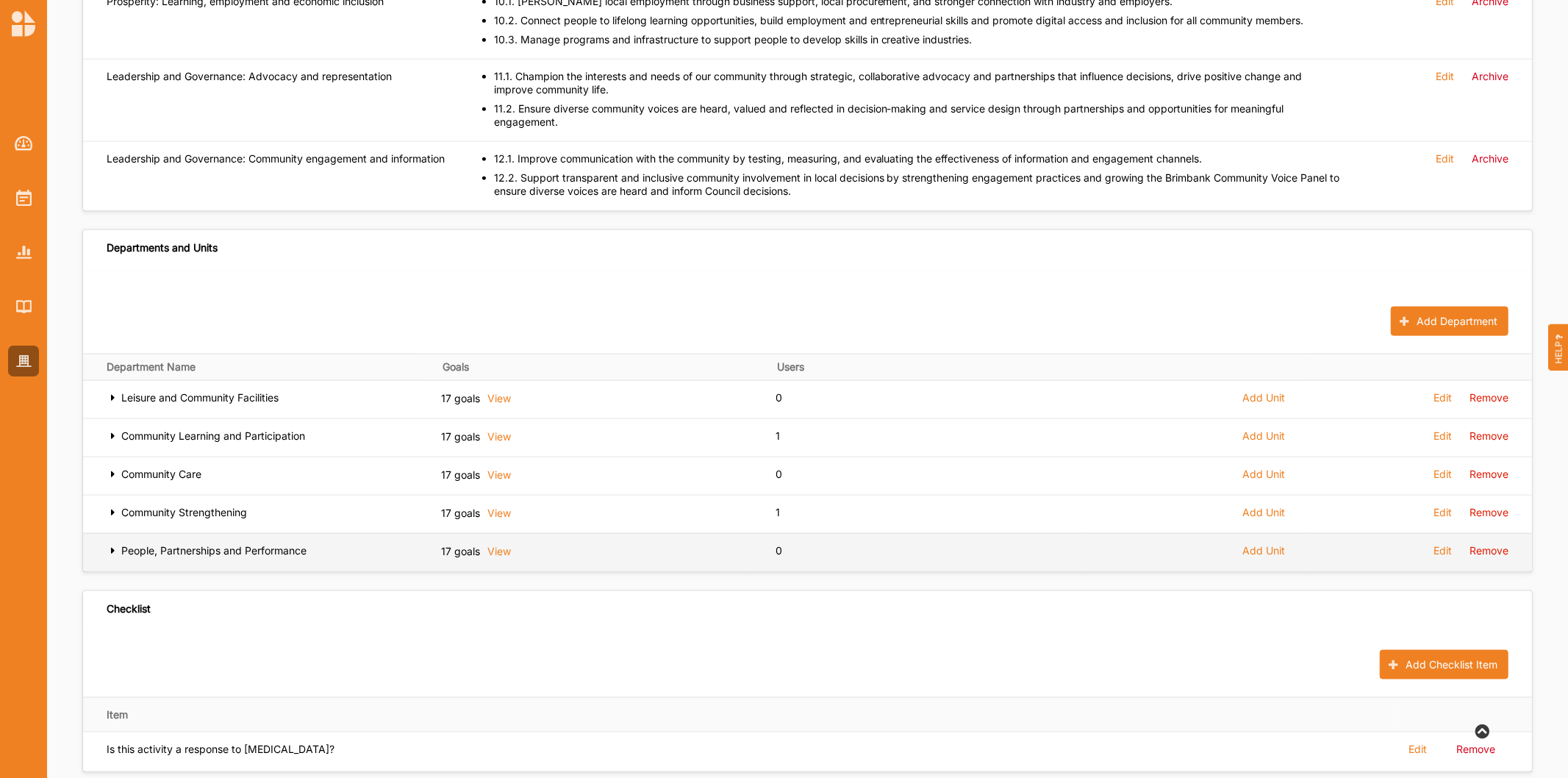
click at [113, 544] on icon at bounding box center [113, 549] width 13 height 10
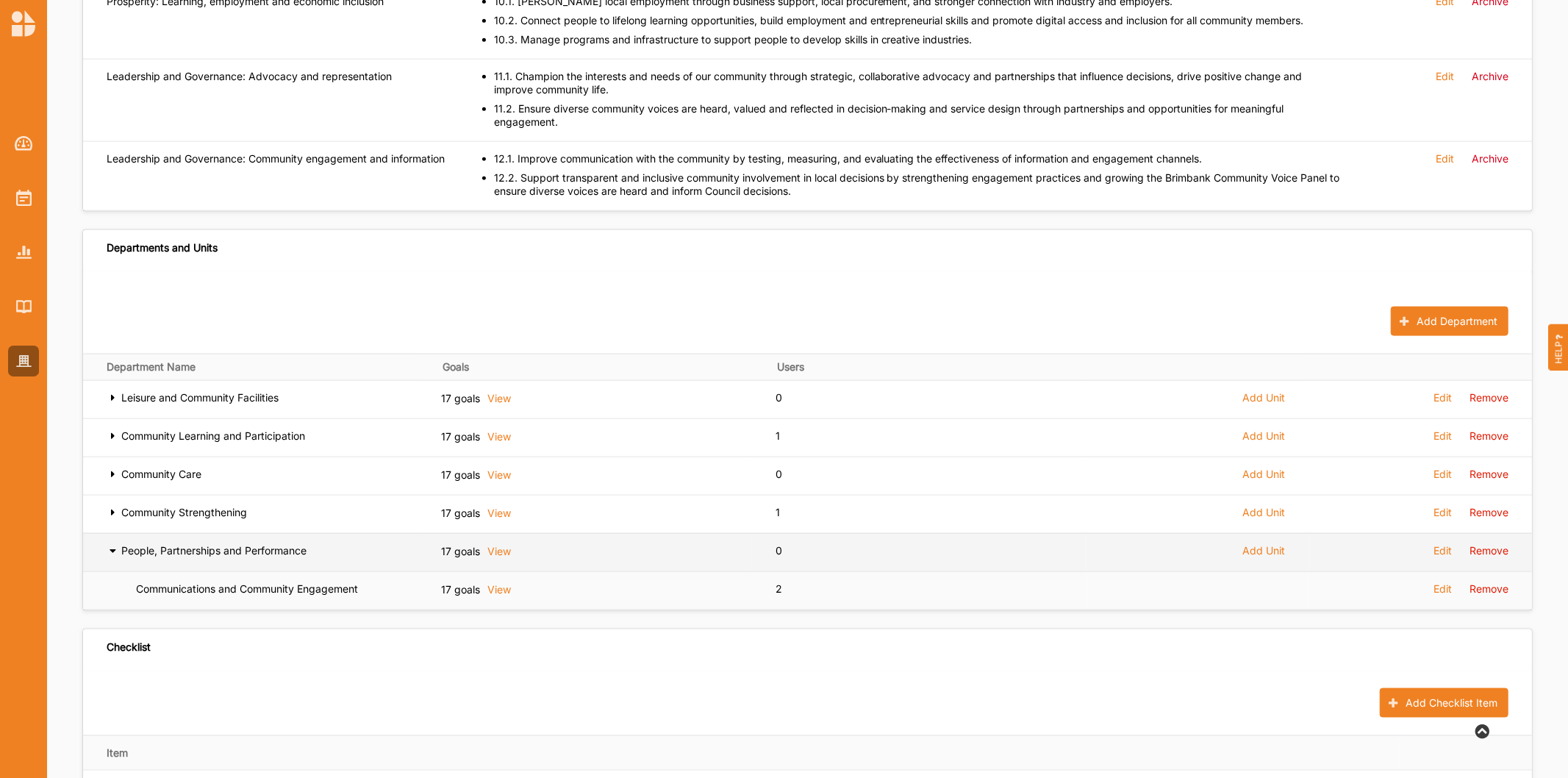
click at [112, 544] on icon at bounding box center [113, 549] width 13 height 10
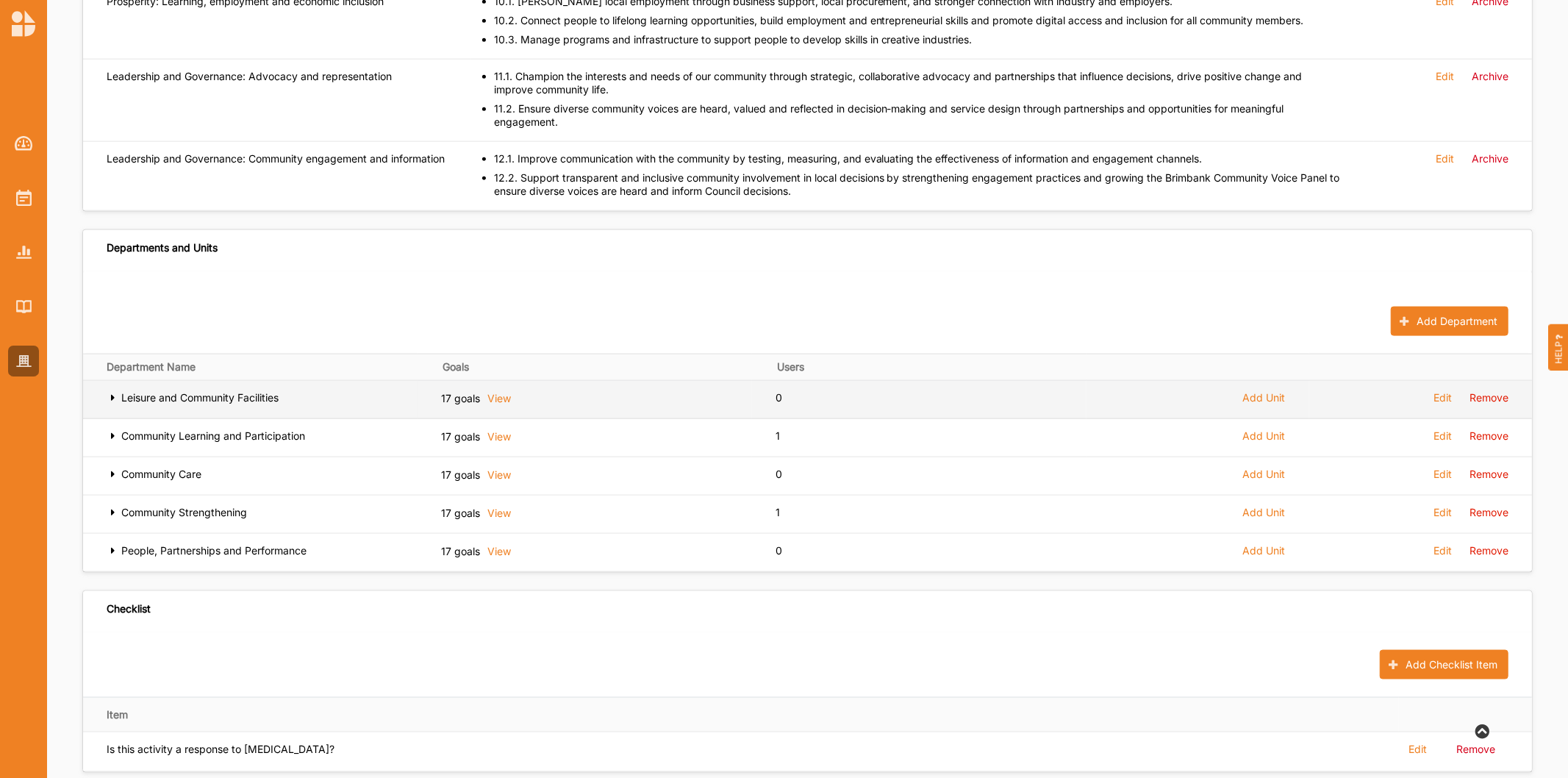
click at [112, 391] on icon at bounding box center [113, 396] width 13 height 10
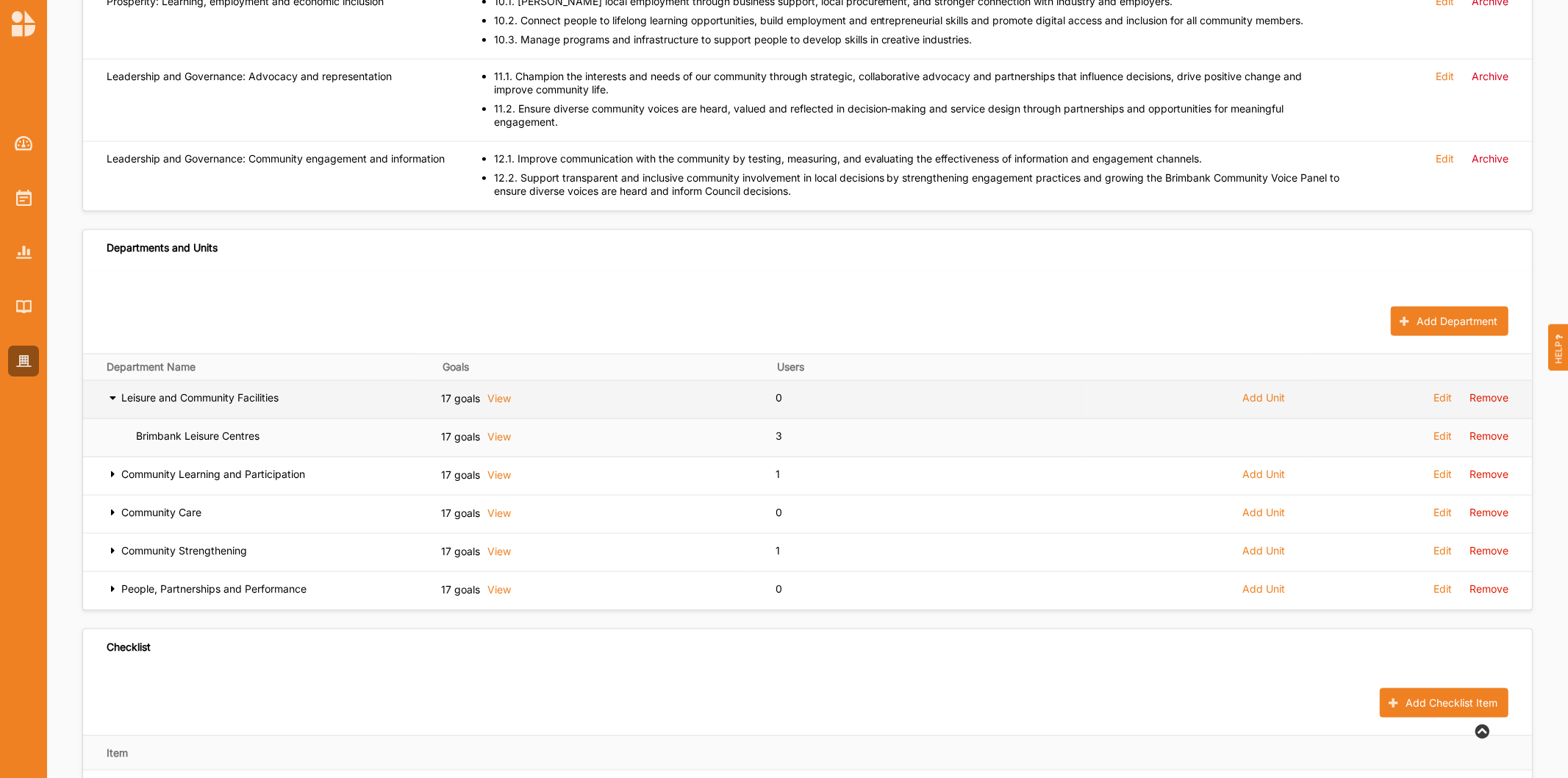
click at [109, 391] on icon at bounding box center [113, 396] width 13 height 10
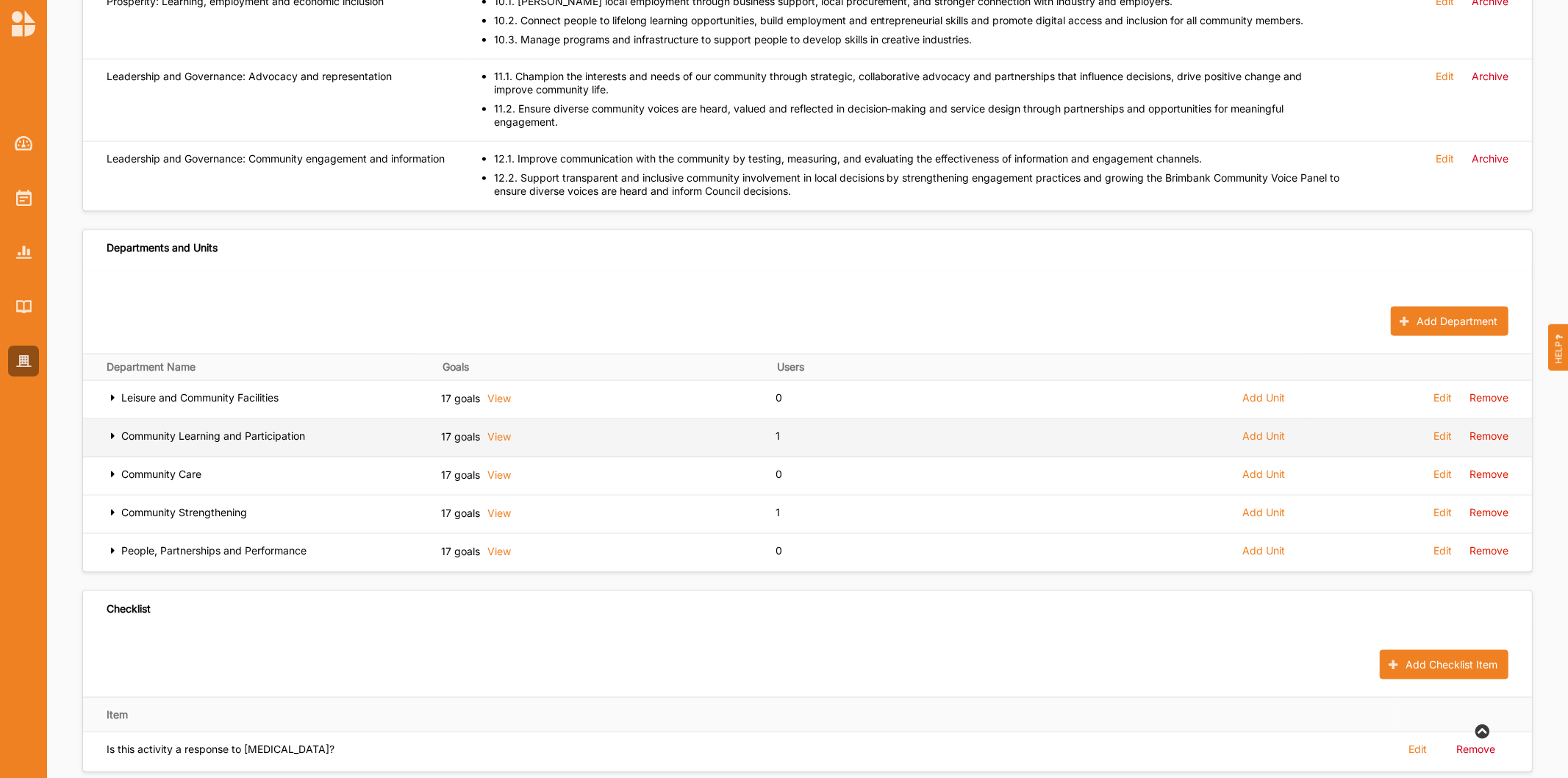
click at [115, 430] on div "Community Learning and Participation" at bounding box center [250, 439] width 288 height 19
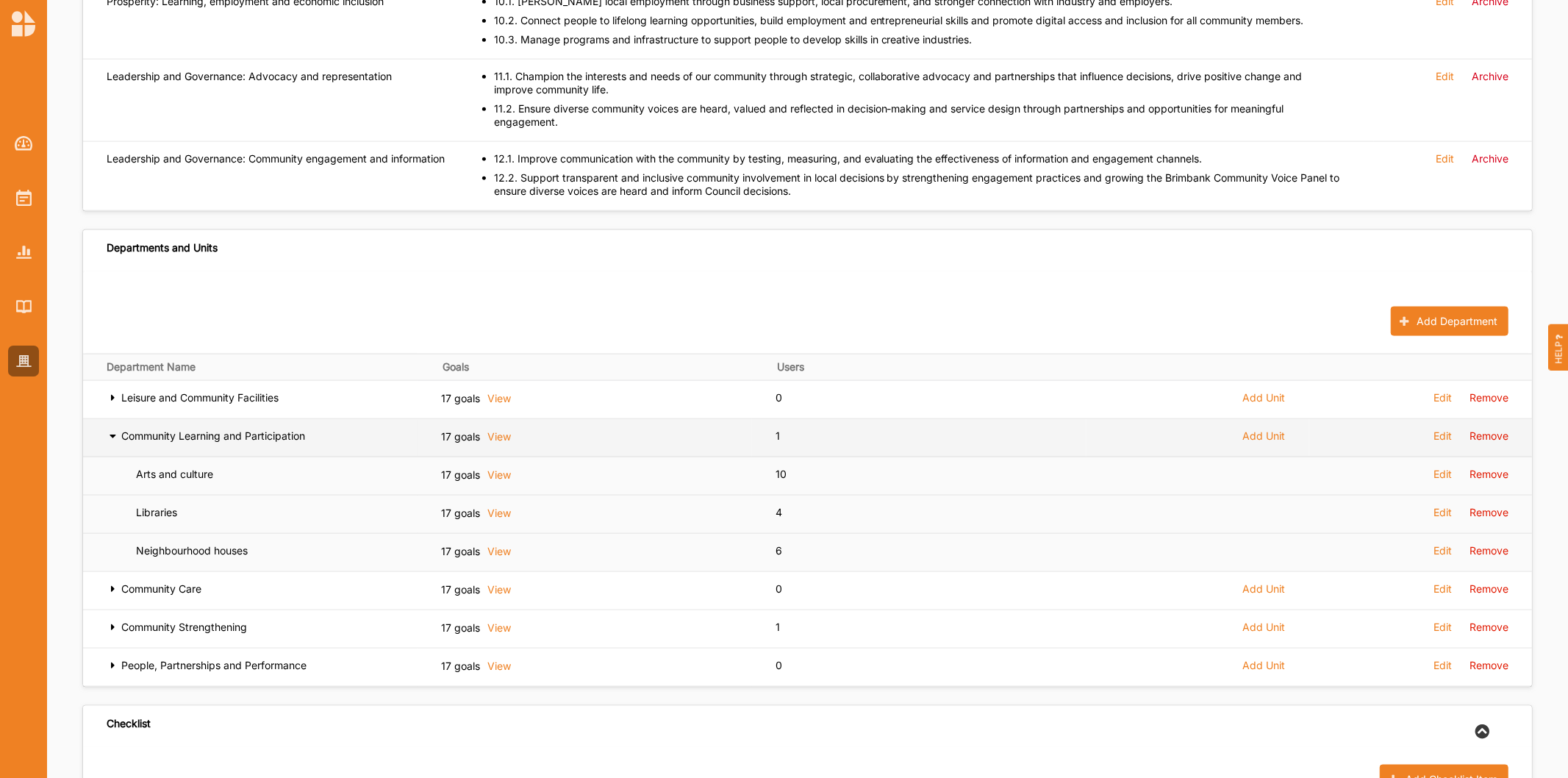
click at [113, 430] on icon at bounding box center [113, 435] width 13 height 10
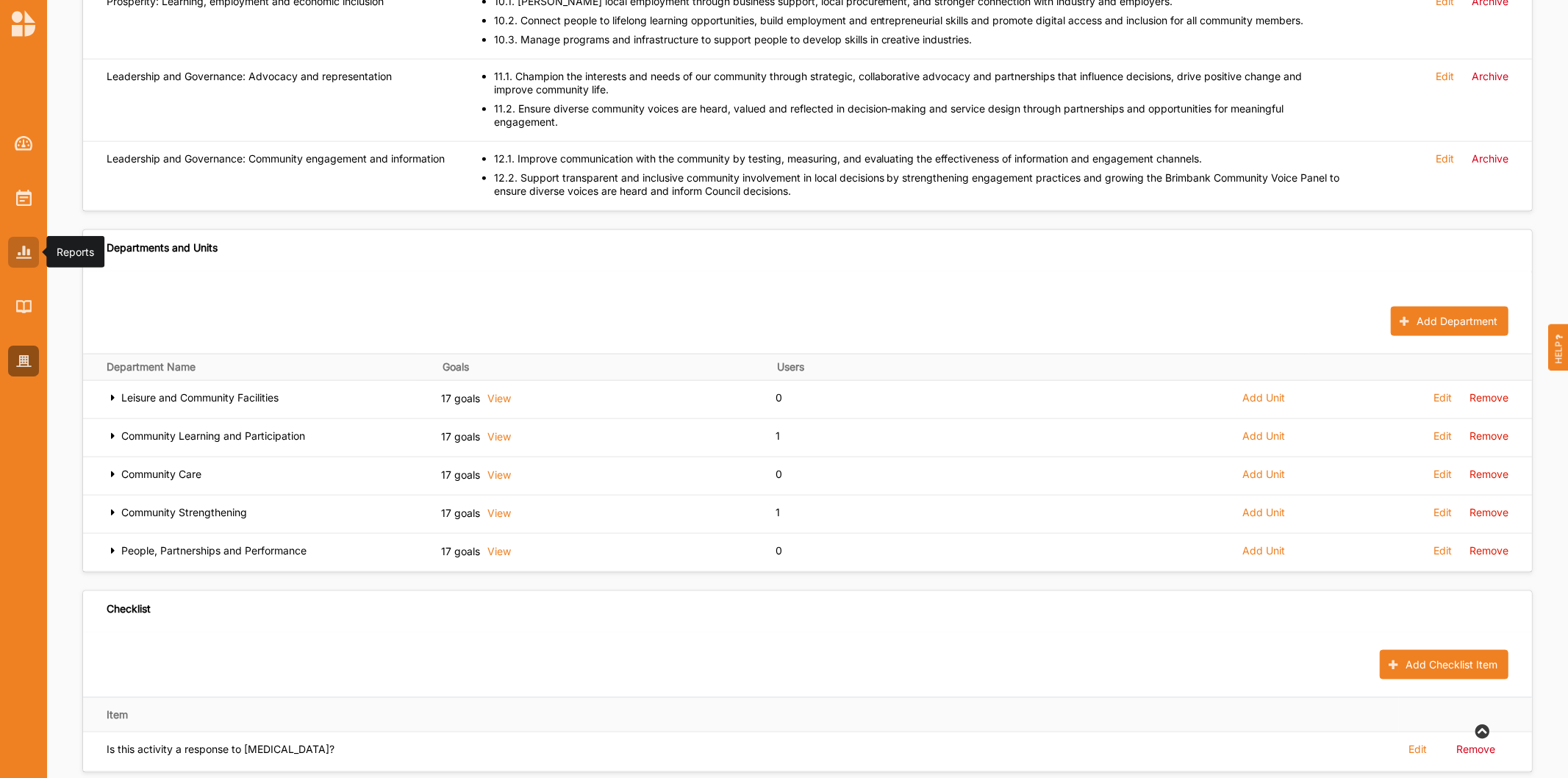
click at [19, 247] on img at bounding box center [23, 252] width 15 height 13
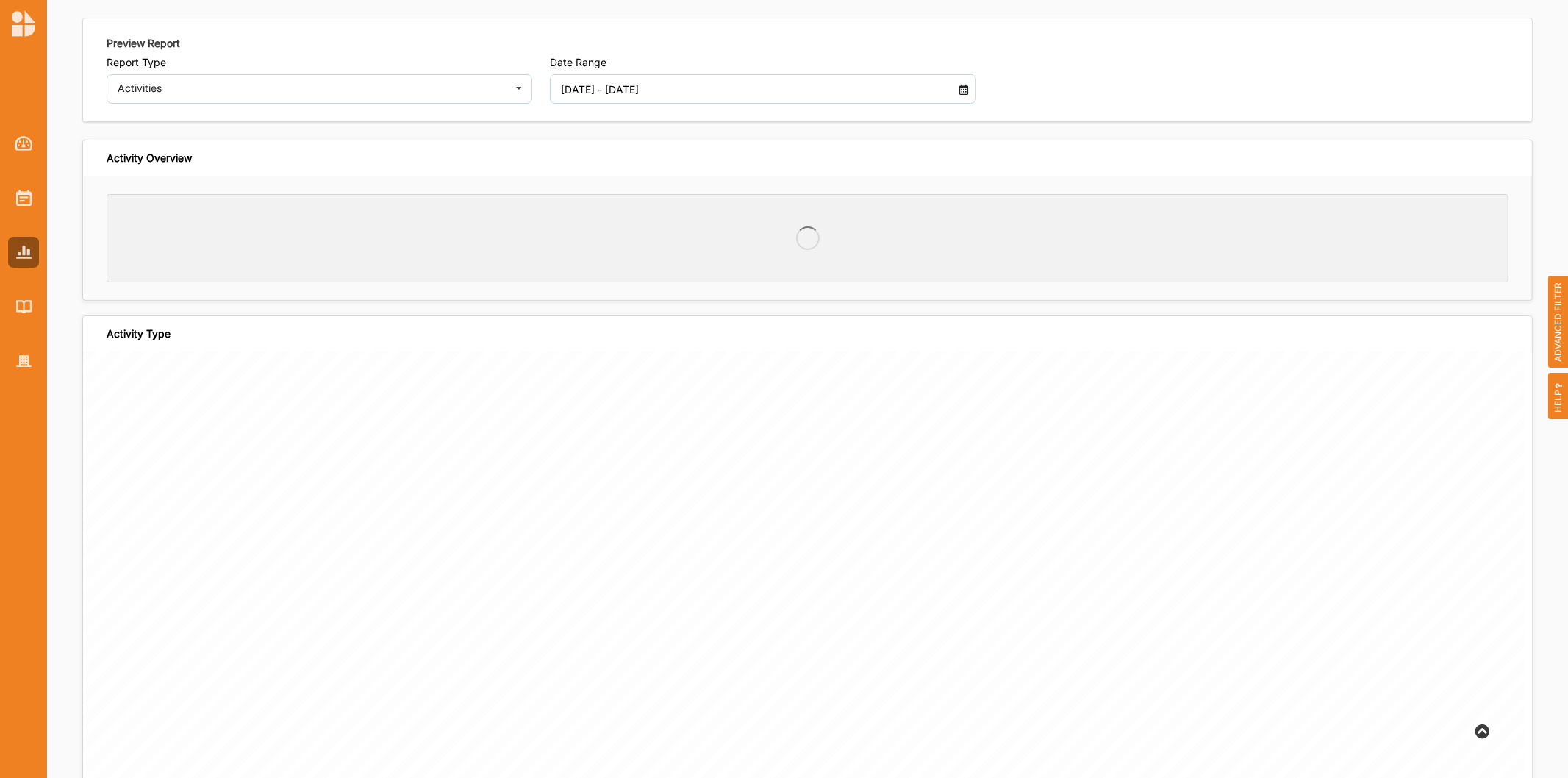
click at [1562, 324] on span "ADVANCED FILTER" at bounding box center [1559, 322] width 21 height 93
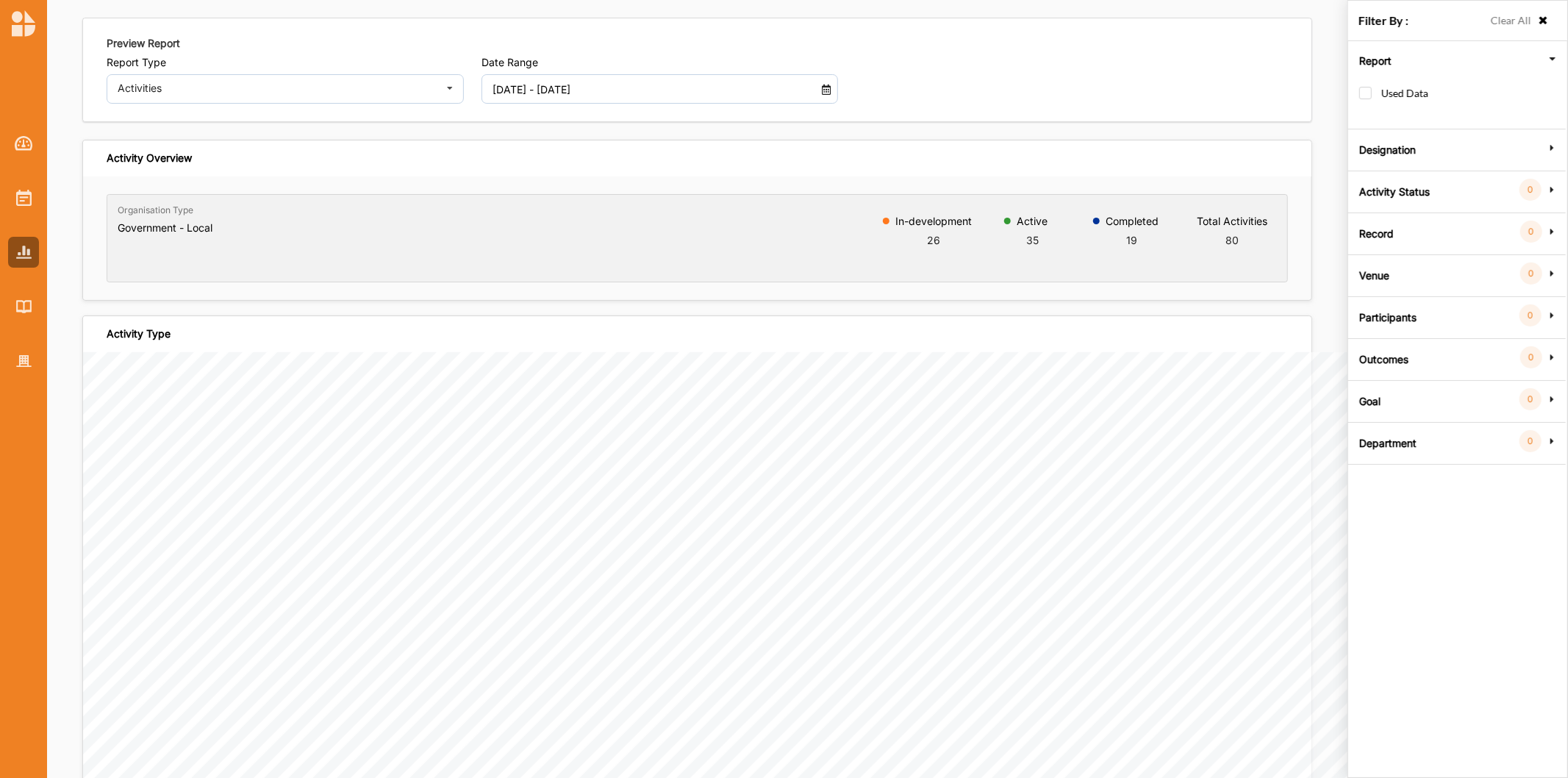
scroll to position [0, 0]
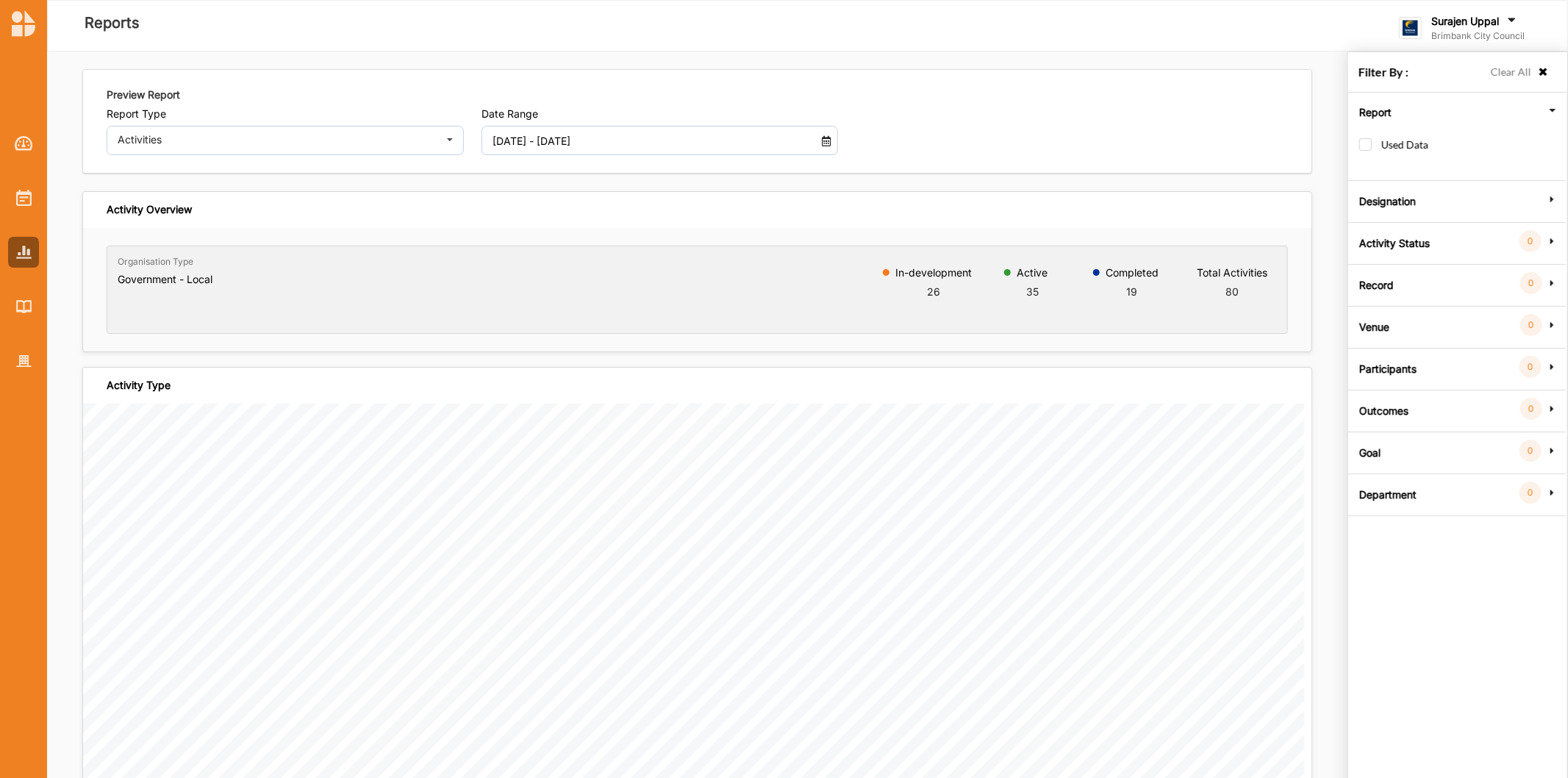
click at [1364, 493] on label "Department" at bounding box center [1387, 493] width 57 height 44
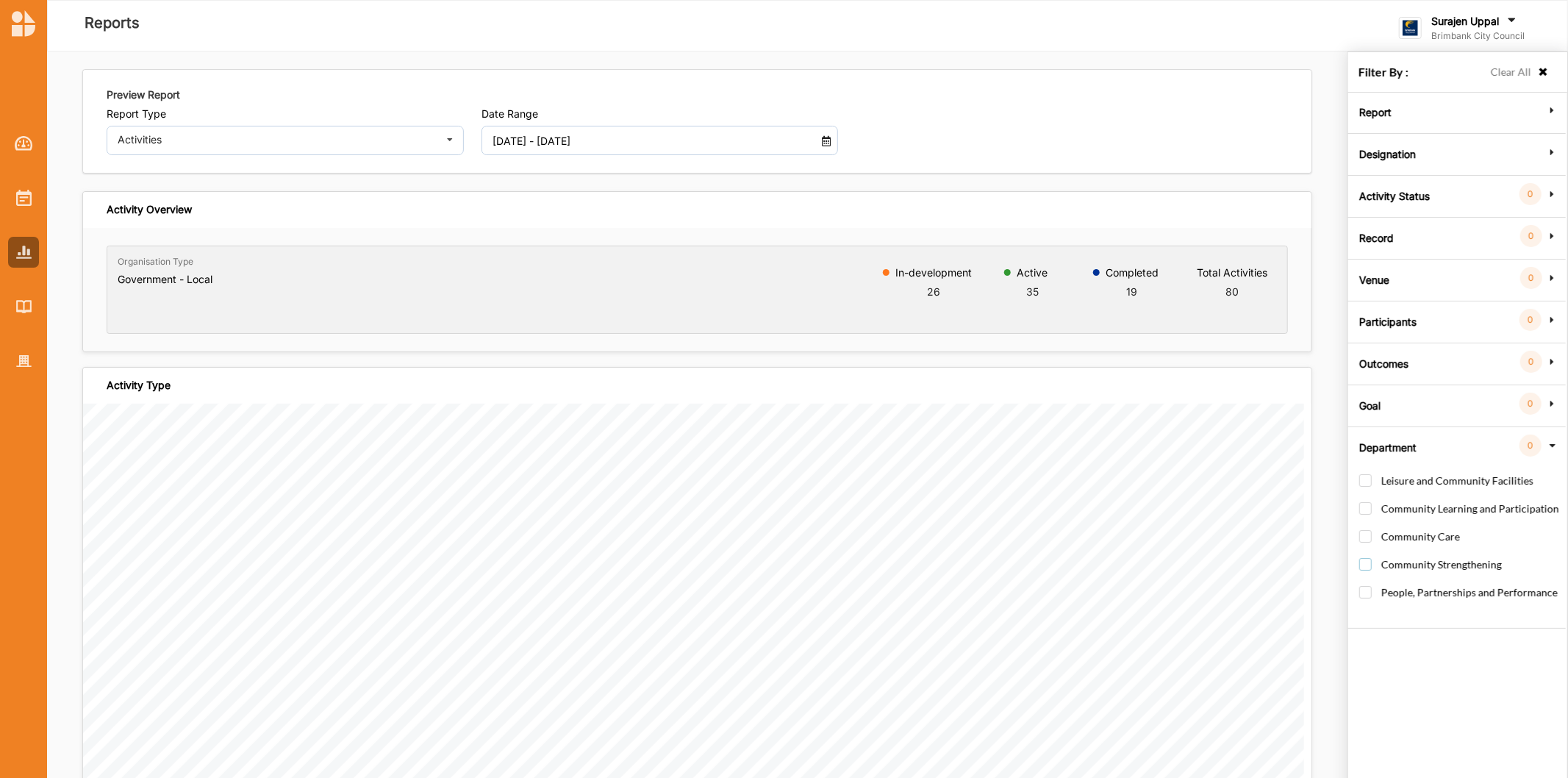
click at [1366, 567] on label "Community Strengthening" at bounding box center [1430, 572] width 143 height 27
checkbox input "true"
click at [1365, 538] on label "Community Care" at bounding box center [1409, 544] width 101 height 27
checkbox input "true"
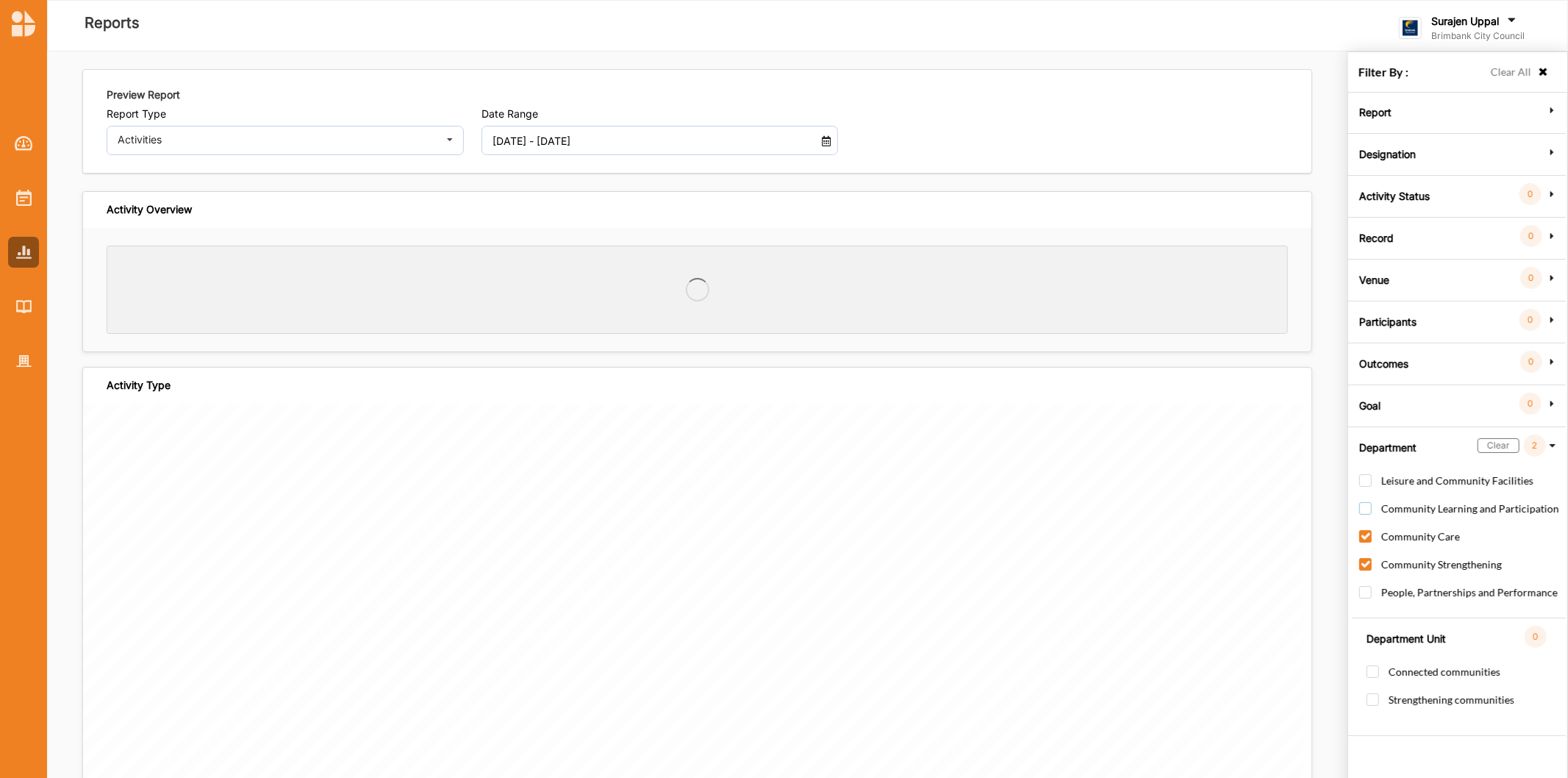
click at [1366, 508] on label "Community Learning and Participation" at bounding box center [1459, 516] width 200 height 27
checkbox input "true"
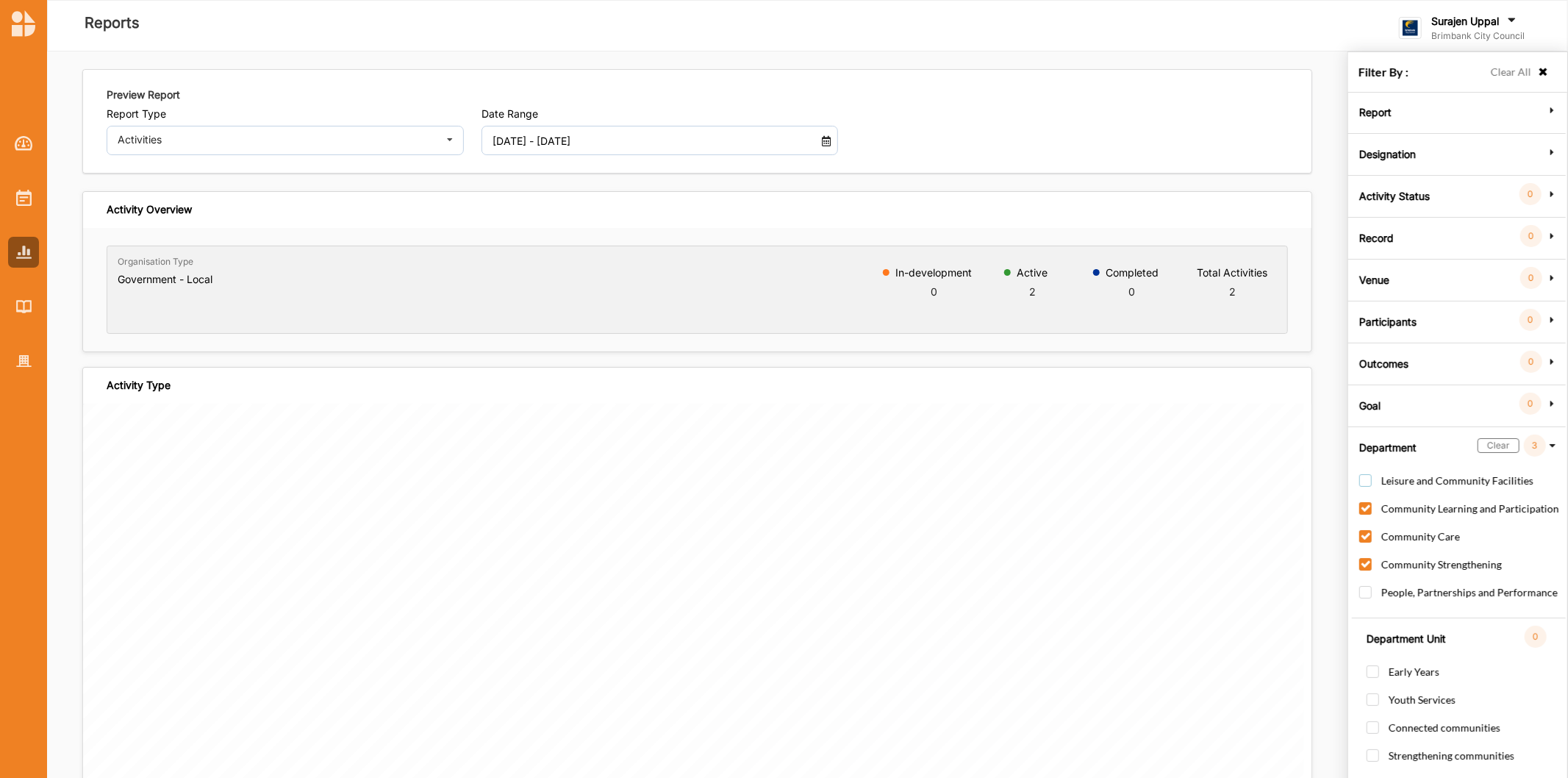
click at [1368, 481] on label "Leisure and Community Facilities" at bounding box center [1446, 488] width 174 height 27
checkbox input "true"
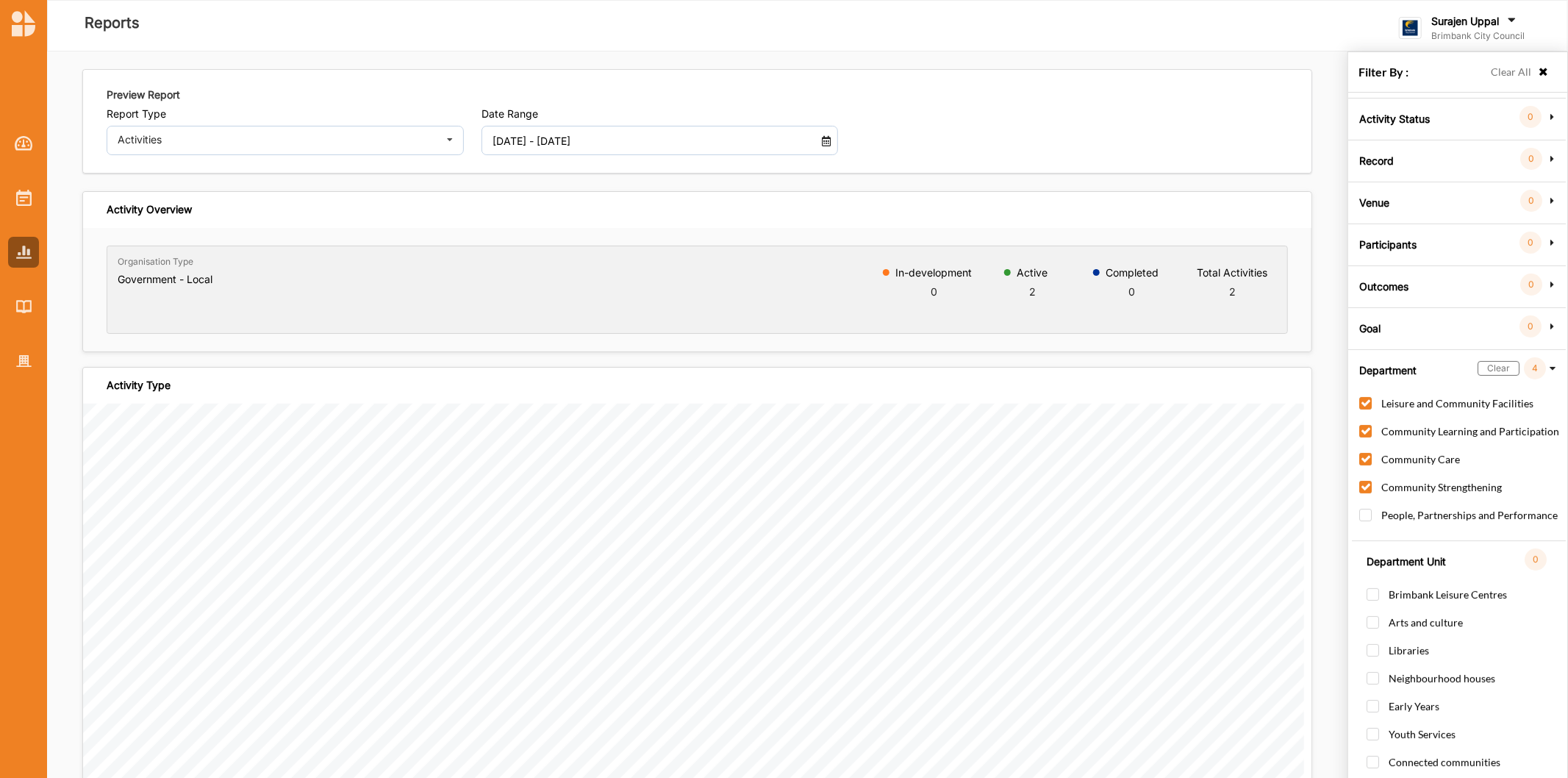
scroll to position [408, 0]
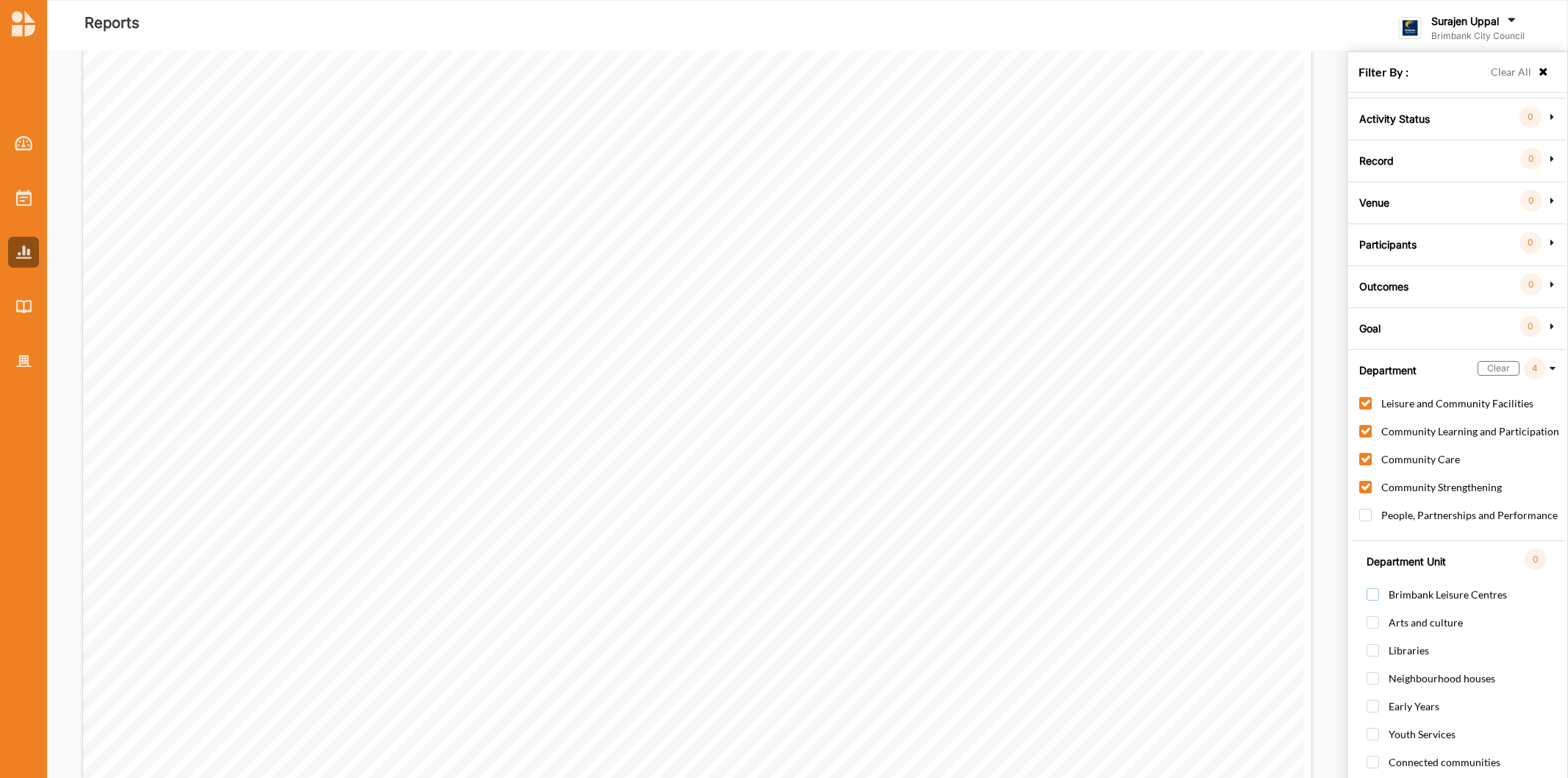
click at [1379, 589] on label "Brimbank Leisure Centres" at bounding box center [1437, 602] width 140 height 27
checkbox input "true"
click at [1372, 616] on label "Arts and culture" at bounding box center [1414, 630] width 96 height 27
checkbox input "true"
click at [1371, 644] on label "Libraries" at bounding box center [1398, 658] width 63 height 27
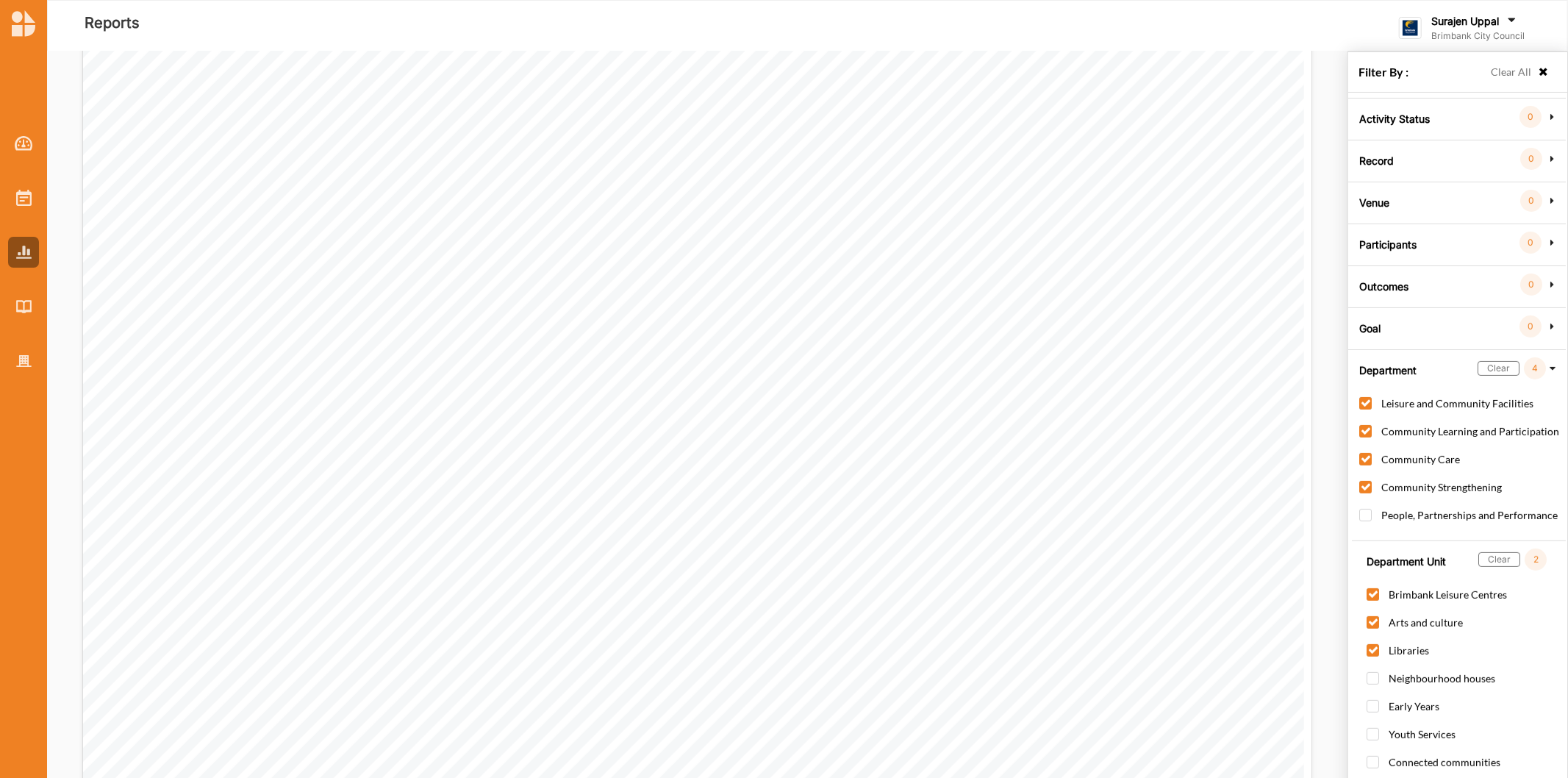
checkbox input "true"
click at [1377, 673] on label "Neighbourhood houses" at bounding box center [1431, 686] width 129 height 27
checkbox input "true"
click at [1376, 700] on label "Early Years" at bounding box center [1403, 714] width 73 height 27
checkbox input "true"
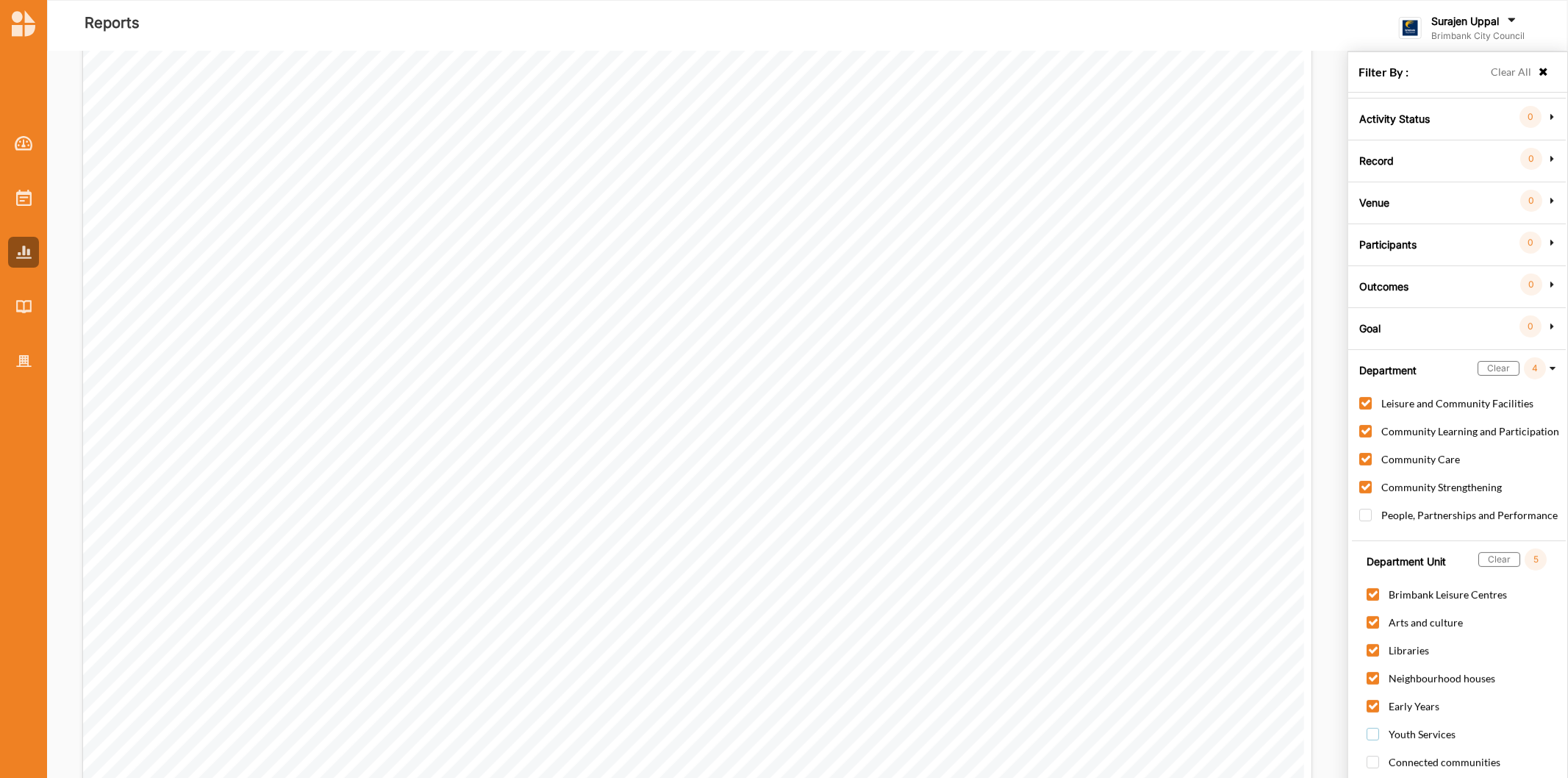
click at [1378, 728] on label "Youth Services" at bounding box center [1411, 742] width 89 height 27
checkbox input "true"
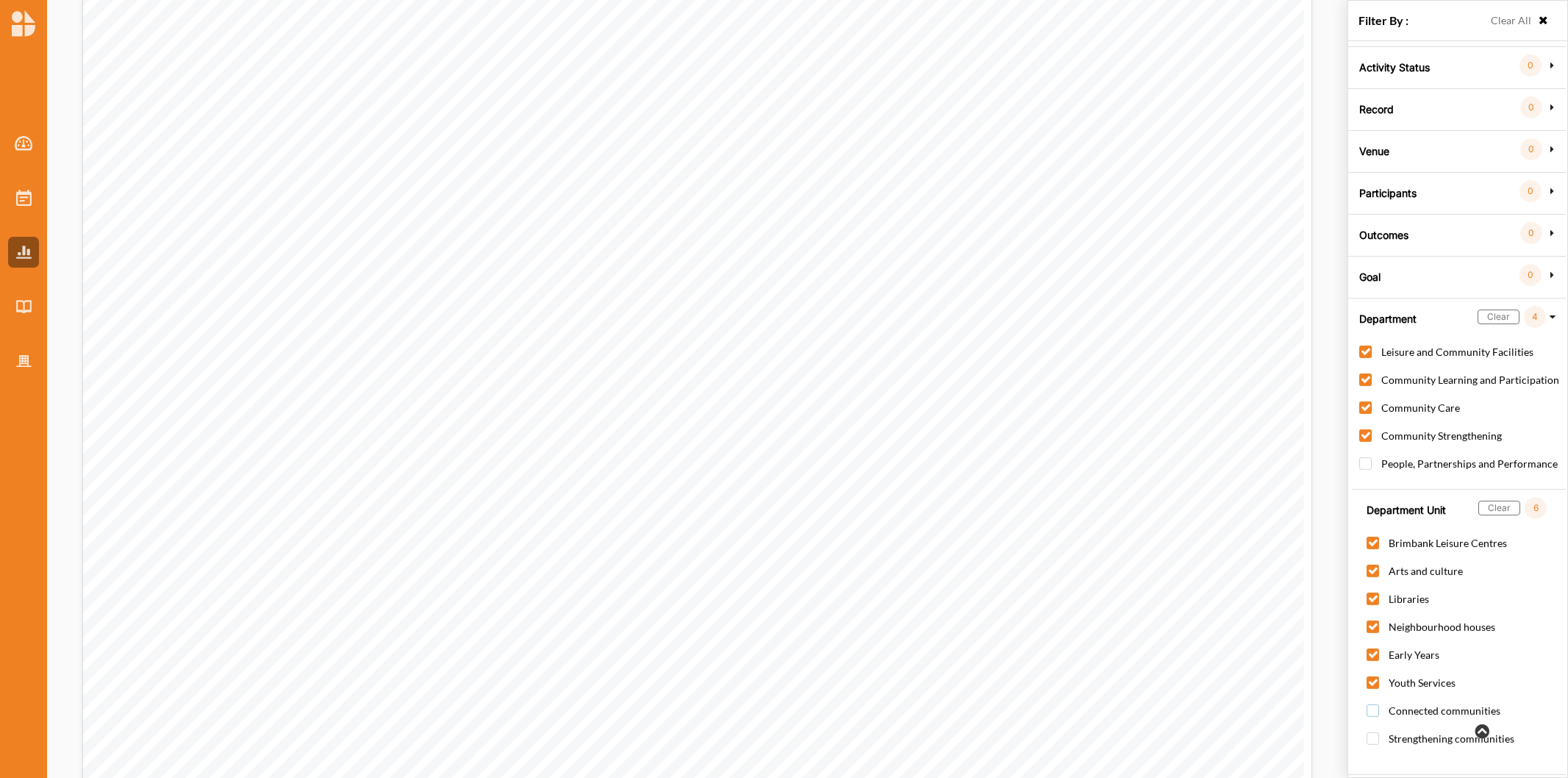
drag, startPoint x: 1370, startPoint y: 701, endPoint x: 1376, endPoint y: 709, distance: 10.0
click at [1375, 707] on label "Connected communities" at bounding box center [1433, 718] width 134 height 27
checkbox input "true"
click at [1379, 732] on label "Strengthening communities" at bounding box center [1440, 746] width 148 height 27
checkbox input "true"
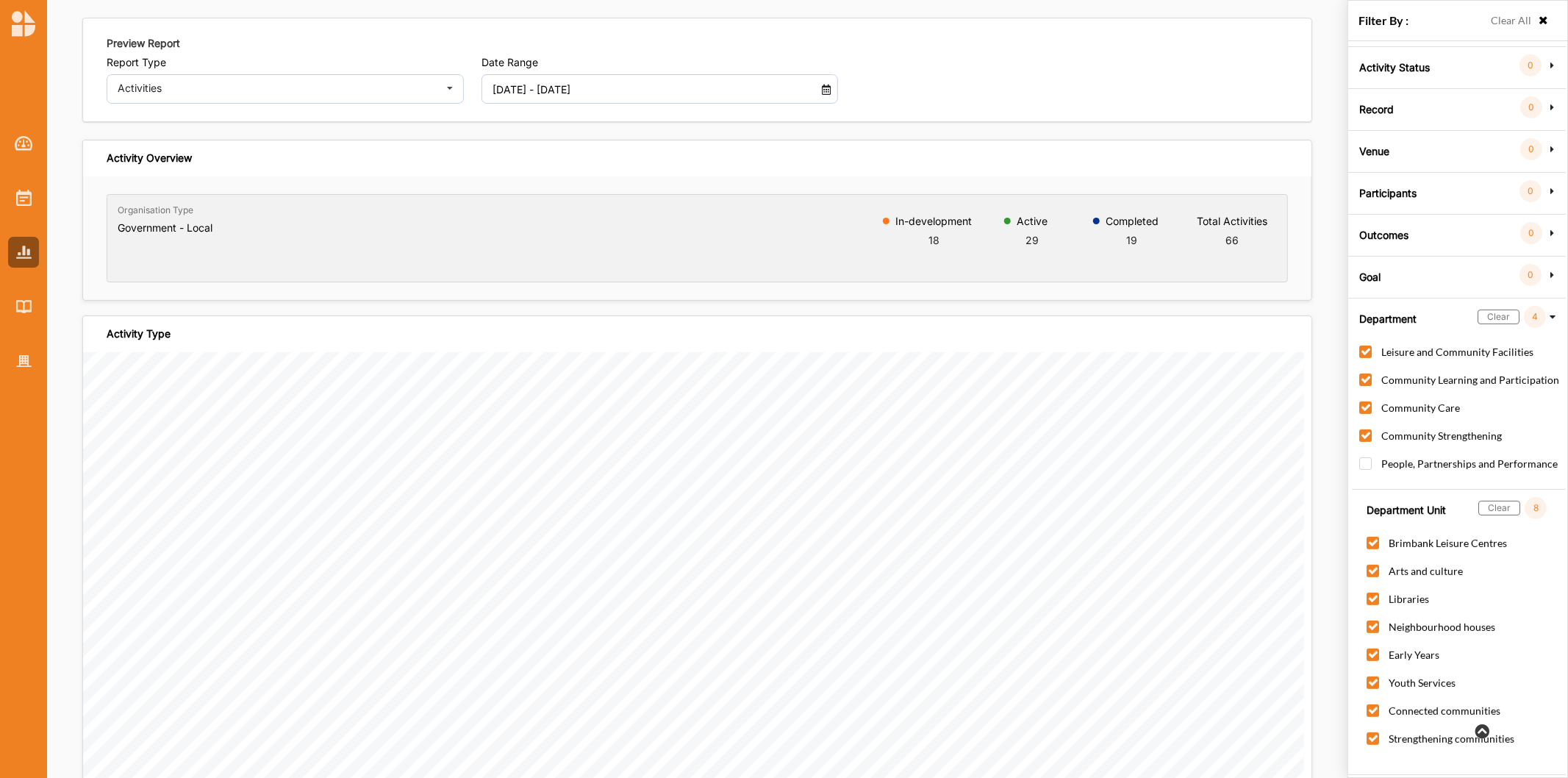
scroll to position [0, 0]
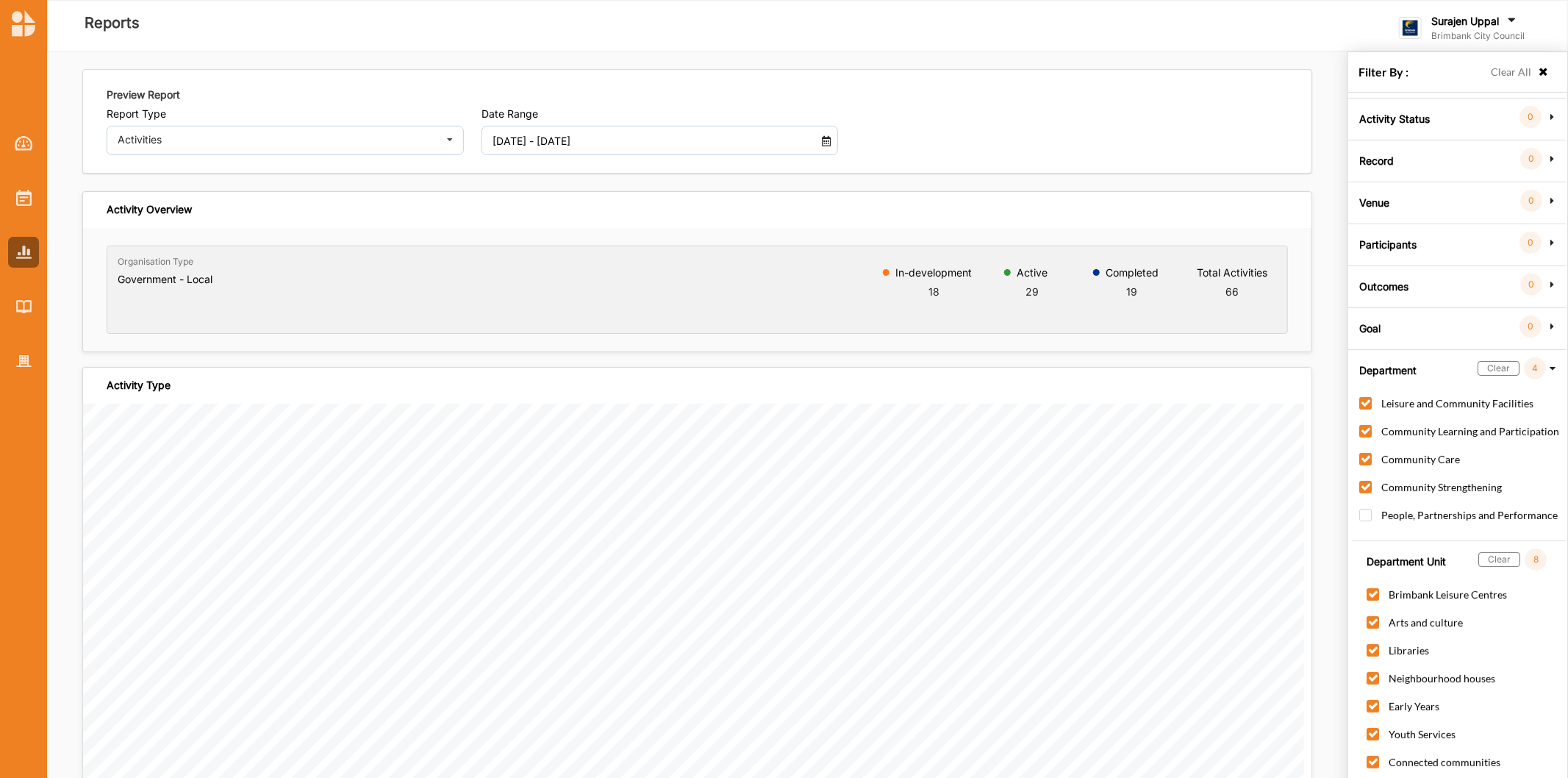
click at [1430, 14] on div "Surajen [PERSON_NAME] Brimbank City Council" at bounding box center [1462, 30] width 126 height 33
click at [1432, 177] on div "Log Out" at bounding box center [1475, 182] width 128 height 13
